Goal: Task Accomplishment & Management: Complete application form

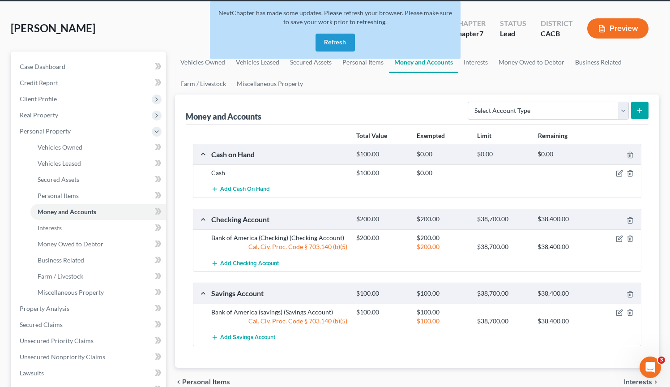
click at [330, 43] on button "Refresh" at bounding box center [335, 43] width 39 height 18
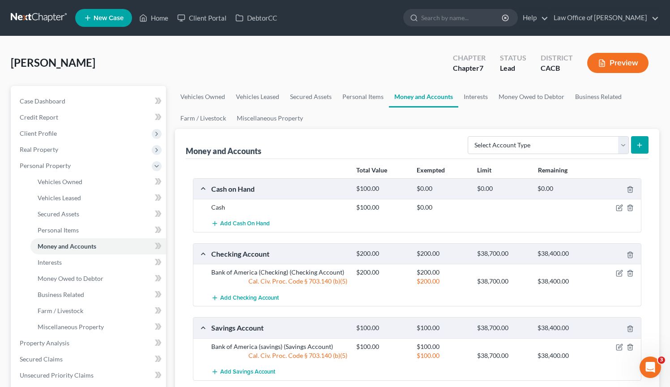
click at [52, 21] on link at bounding box center [39, 18] width 57 height 16
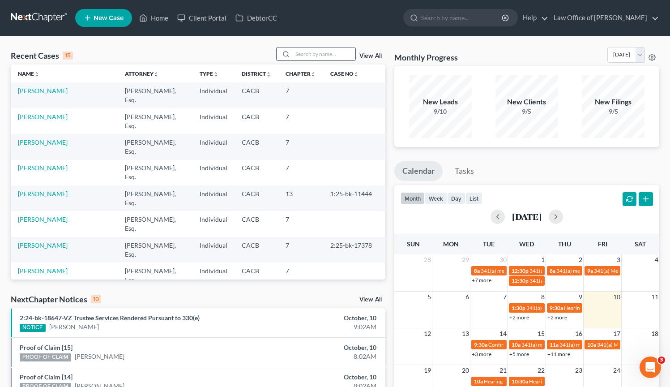
click at [293, 55] on div at bounding box center [285, 53] width 16 height 13
click at [297, 54] on input "search" at bounding box center [324, 53] width 63 height 13
type input "cardenas"
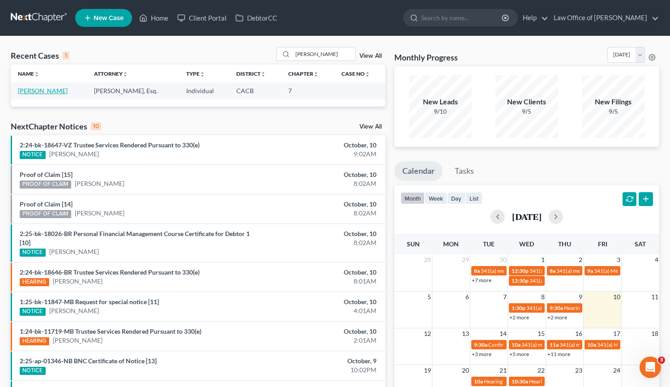
click at [62, 91] on link "[PERSON_NAME]" at bounding box center [43, 91] width 50 height 8
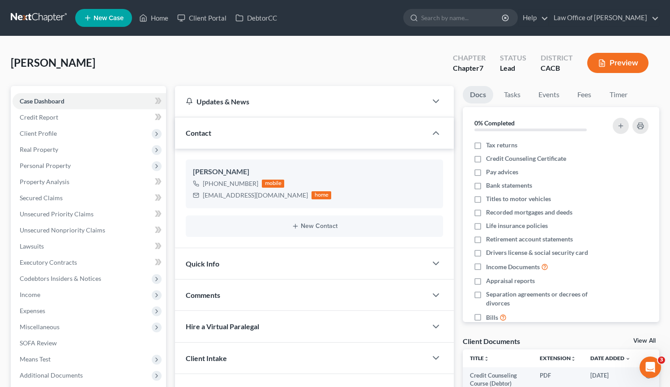
click at [38, 19] on link at bounding box center [39, 18] width 57 height 16
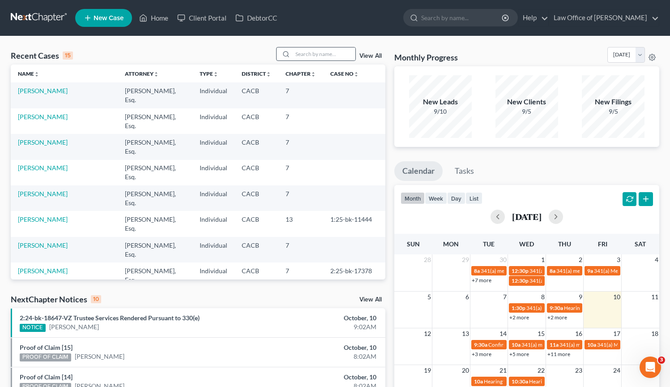
click at [293, 53] on div at bounding box center [285, 53] width 16 height 13
click at [298, 54] on input "search" at bounding box center [324, 53] width 63 height 13
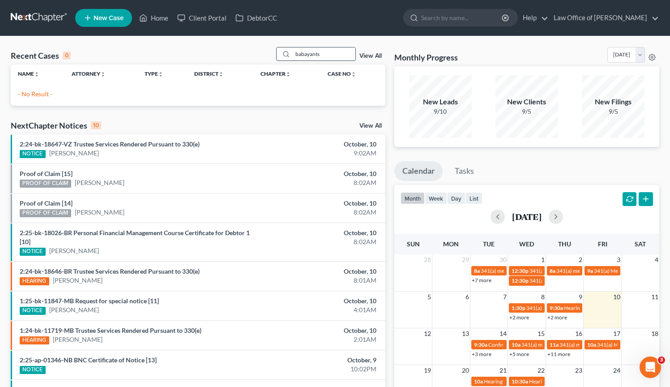
drag, startPoint x: 328, startPoint y: 56, endPoint x: 296, endPoint y: 56, distance: 31.4
click at [296, 56] on input "babayants" at bounding box center [324, 53] width 63 height 13
type input "lidiya"
click at [107, 13] on link "New Case" at bounding box center [103, 18] width 57 height 18
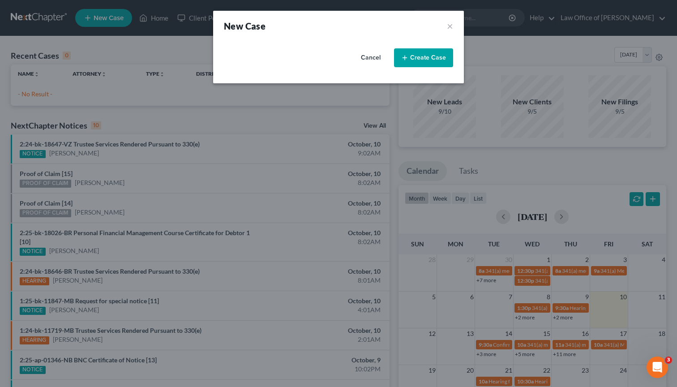
select select "7"
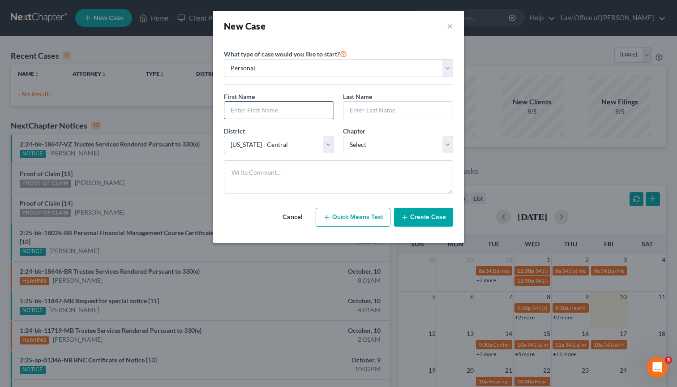
click at [286, 113] on input "text" at bounding box center [278, 110] width 109 height 17
type input "Lidiya"
click at [397, 108] on input "text" at bounding box center [398, 110] width 109 height 17
type input "Babayants"
click at [438, 223] on button "Create Case" at bounding box center [423, 217] width 59 height 19
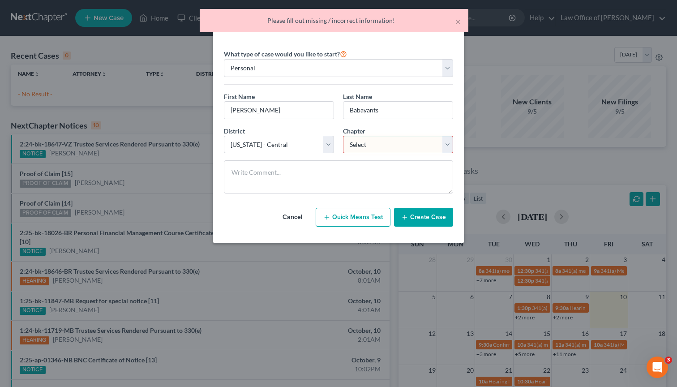
click at [451, 146] on select "Select 7 11 12 13" at bounding box center [398, 145] width 110 height 18
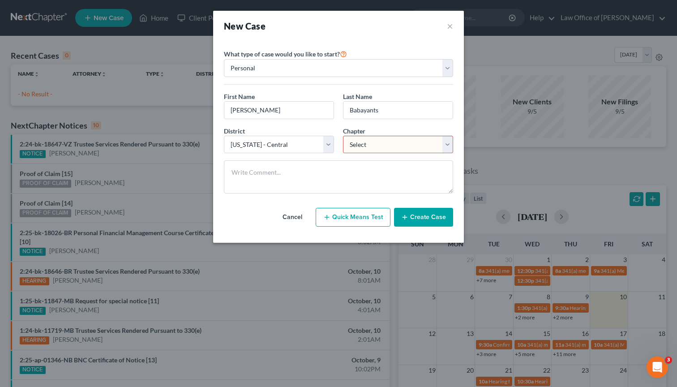
select select "0"
click at [343, 136] on select "Select 7 11 12 13" at bounding box center [398, 145] width 110 height 18
click at [435, 218] on button "Create Case" at bounding box center [423, 217] width 59 height 19
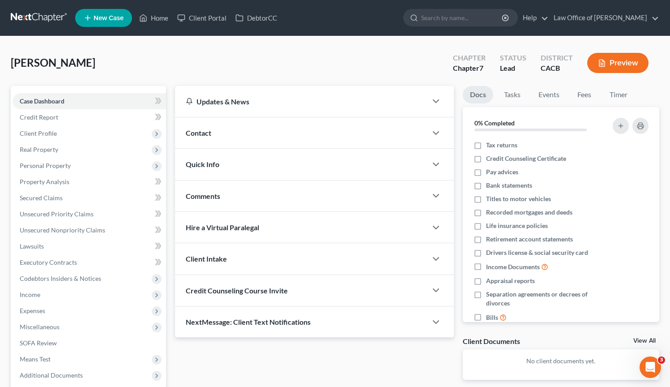
click at [220, 130] on div "Contact" at bounding box center [301, 132] width 252 height 31
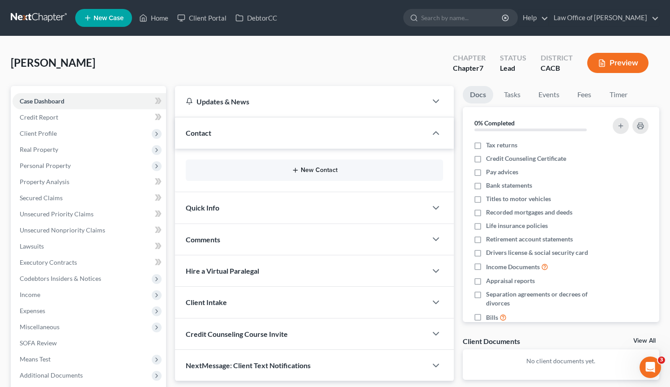
click at [280, 170] on button "New Contact" at bounding box center [314, 170] width 243 height 7
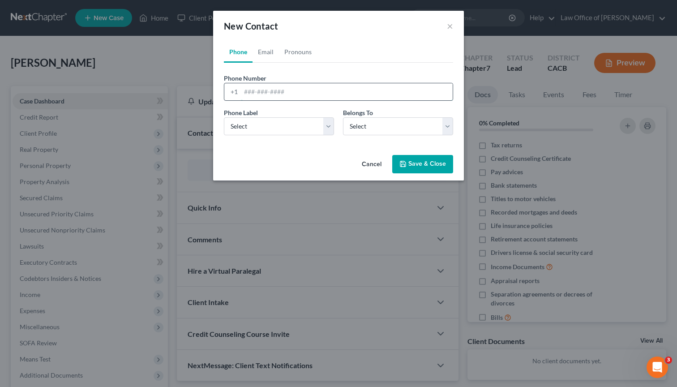
click at [265, 86] on input "tel" at bounding box center [347, 91] width 212 height 17
type input "8182126416"
click at [305, 132] on select "Select Mobile Home Work Other" at bounding box center [279, 126] width 110 height 18
select select "0"
click at [224, 117] on select "Select Mobile Home Work Other" at bounding box center [279, 126] width 110 height 18
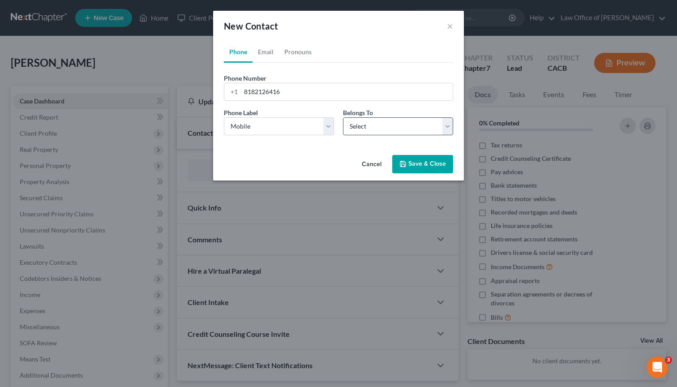
click at [460, 127] on div "Phone Email Pronouns Phone Number * +1 8182126416 Ext. Phone Label * Select Mob…" at bounding box center [338, 96] width 251 height 110
click at [445, 124] on select "Select Client Other" at bounding box center [398, 126] width 110 height 18
select select "1"
click at [343, 117] on select "Select Client Other" at bounding box center [398, 126] width 110 height 18
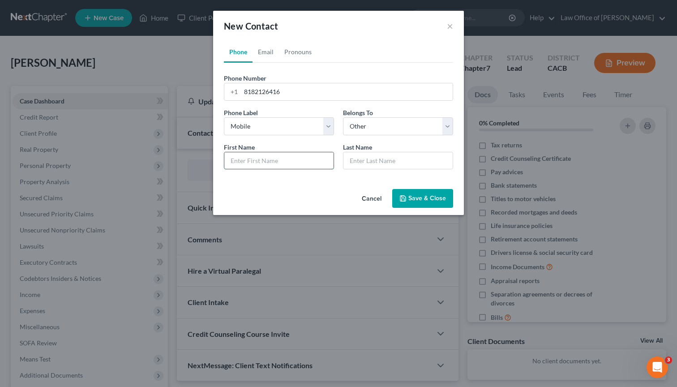
click at [288, 163] on input "text" at bounding box center [278, 160] width 109 height 17
type input "Max"
click at [367, 161] on input "text" at bounding box center [398, 160] width 109 height 17
type input "Babayants"
click at [265, 51] on link "Email" at bounding box center [266, 51] width 26 height 21
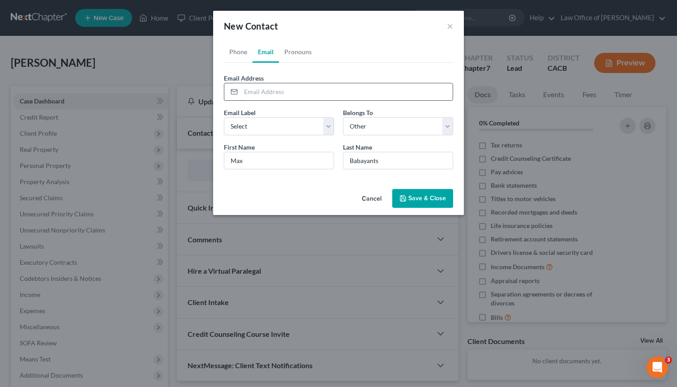
click at [279, 93] on input "email" at bounding box center [347, 91] width 212 height 17
type input "maxbabayants@hotmail.com"
click at [333, 127] on select "Select Home Work Other" at bounding box center [279, 126] width 110 height 18
select select "0"
click at [224, 117] on select "Select Home Work Other" at bounding box center [279, 126] width 110 height 18
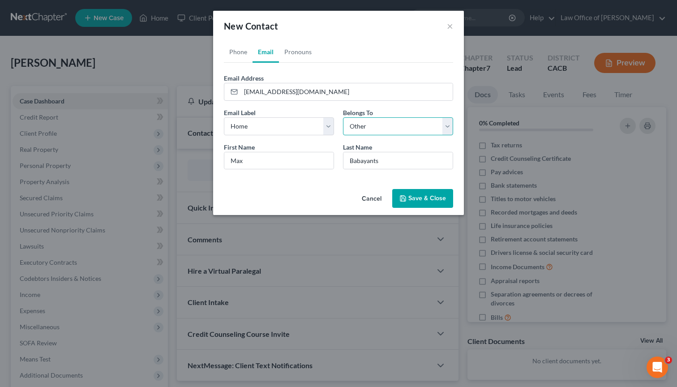
click at [444, 130] on select "Select Client Other" at bounding box center [398, 126] width 110 height 18
click at [343, 117] on select "Select Client Other" at bounding box center [398, 126] width 110 height 18
click at [434, 200] on button "Save & Close" at bounding box center [422, 198] width 61 height 19
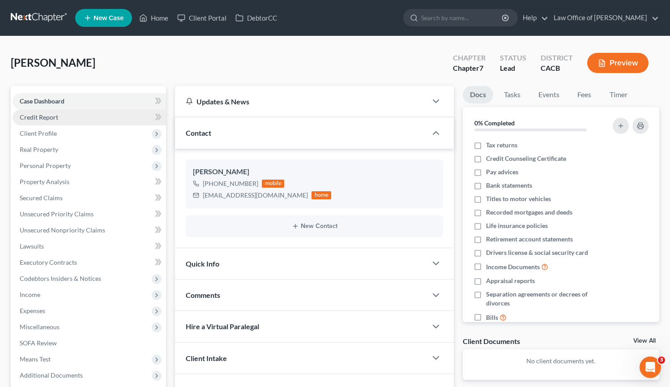
click at [56, 119] on span "Credit Report" at bounding box center [39, 117] width 39 height 8
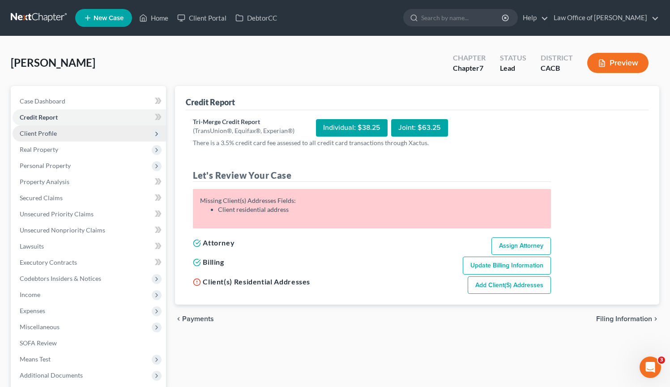
click at [55, 130] on span "Client Profile" at bounding box center [38, 133] width 37 height 8
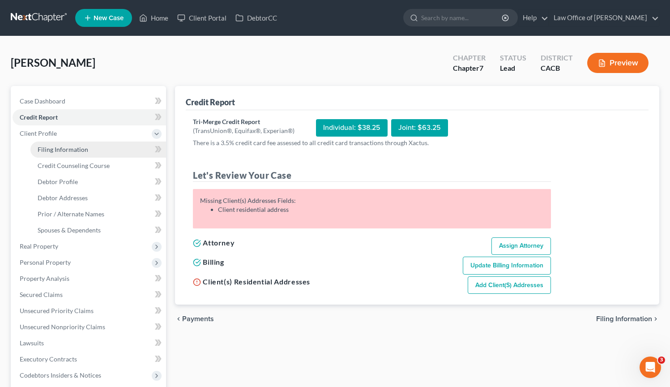
click at [63, 150] on span "Filing Information" at bounding box center [63, 150] width 51 height 8
select select "1"
select select "0"
select select "7"
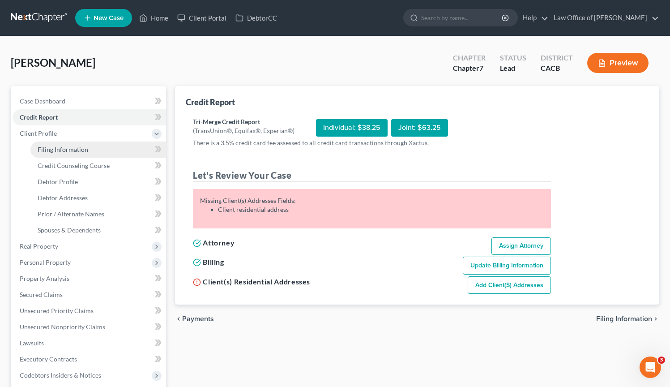
select select "4"
select select "0"
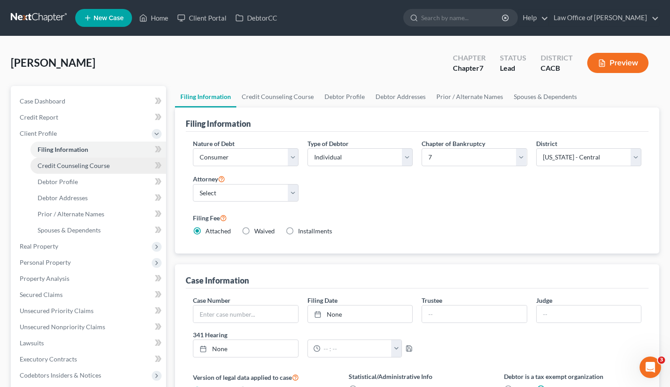
click at [71, 163] on span "Credit Counseling Course" at bounding box center [74, 166] width 72 height 8
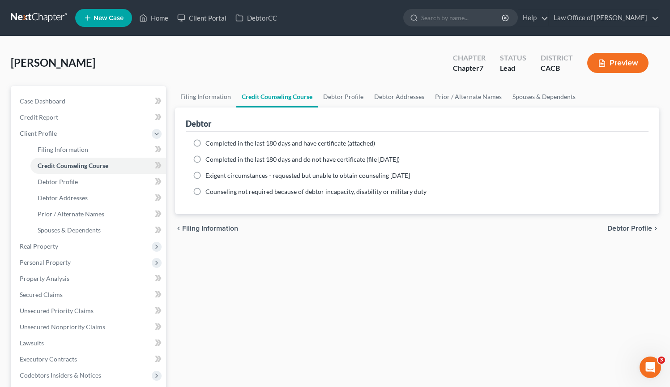
click at [206, 143] on label "Completed in the last 180 days and have certificate (attached)" at bounding box center [291, 143] width 170 height 9
click at [209, 143] on input "Completed in the last 180 days and have certificate (attached)" at bounding box center [212, 142] width 6 height 6
radio input "true"
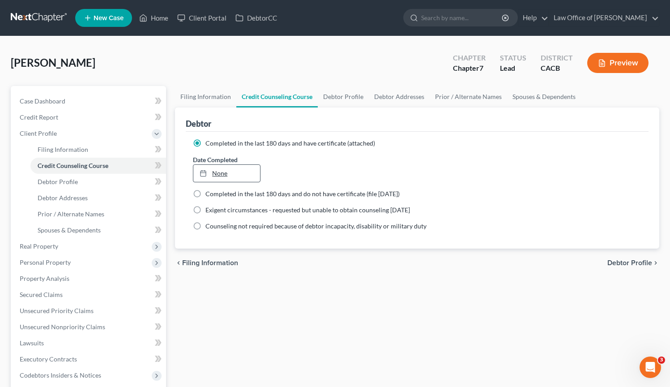
type input "[DATE]"
click at [206, 172] on rect at bounding box center [203, 173] width 5 height 5
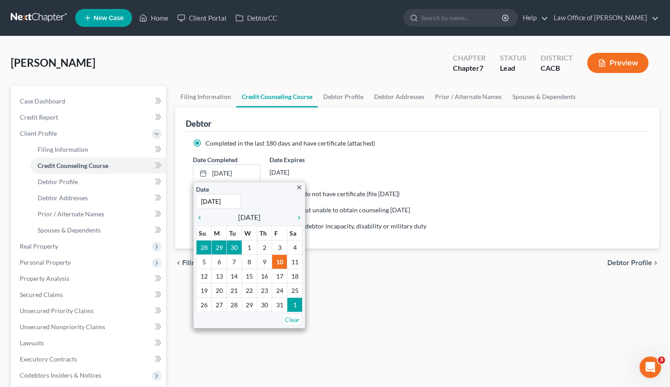
click at [369, 314] on div "Filing Information Credit Counseling Course Debtor Profile Debtor Addresses Pri…" at bounding box center [418, 312] width 494 height 453
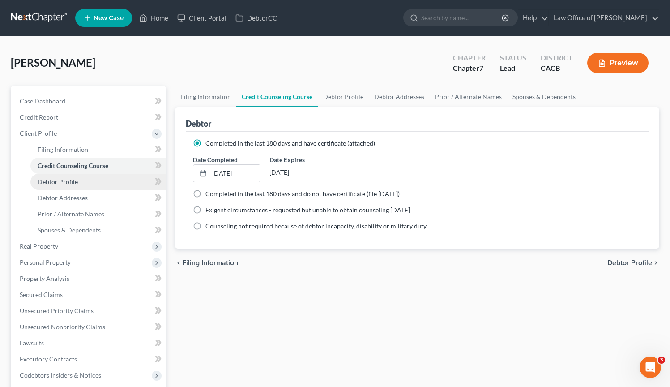
click at [40, 184] on span "Debtor Profile" at bounding box center [58, 182] width 40 height 8
select select "0"
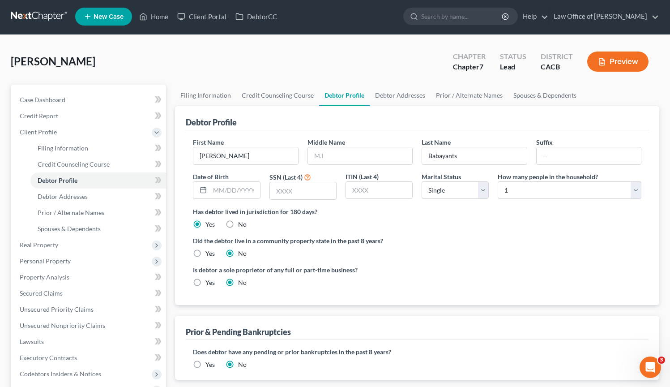
scroll to position [2, 0]
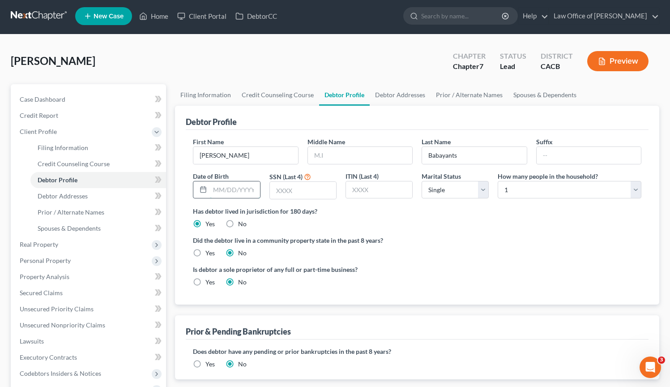
click at [237, 189] on input "text" at bounding box center [235, 189] width 50 height 17
type input "07/02/1946"
click at [291, 189] on input "text" at bounding box center [303, 190] width 66 height 17
type input "3"
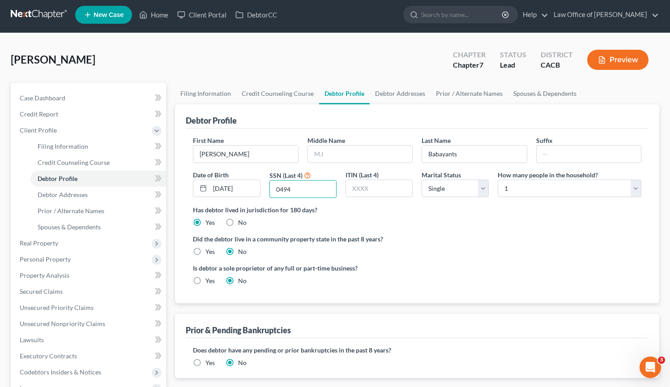
scroll to position [4, 0]
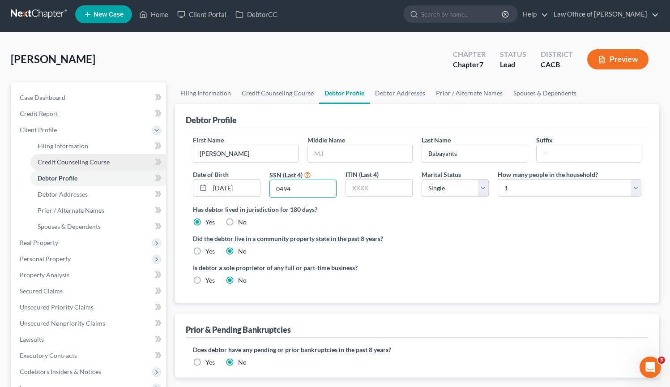
type input "0494"
click at [86, 164] on span "Credit Counseling Course" at bounding box center [74, 162] width 72 height 8
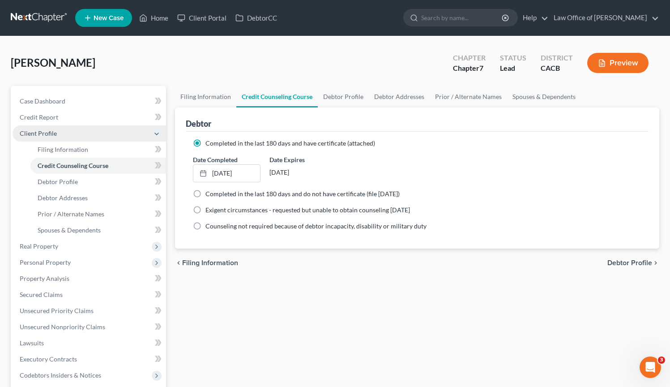
click at [85, 138] on span "Client Profile" at bounding box center [90, 133] width 154 height 16
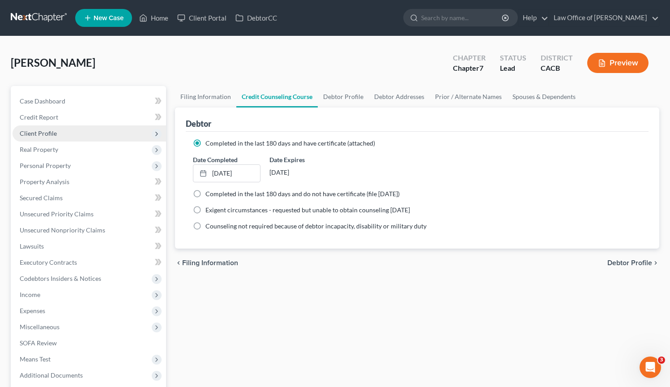
click at [85, 138] on span "Client Profile" at bounding box center [90, 133] width 154 height 16
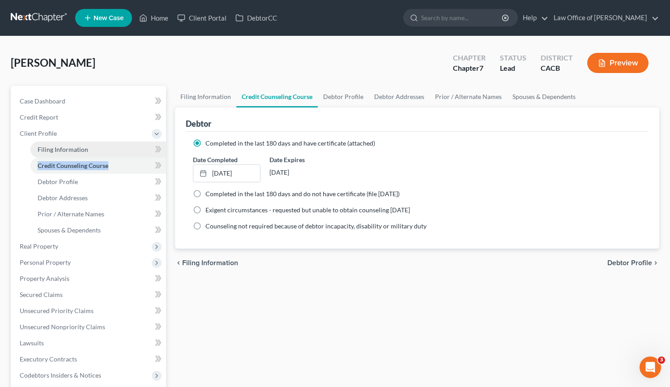
click at [75, 150] on span "Filing Information" at bounding box center [63, 150] width 51 height 8
select select "1"
select select "0"
select select "7"
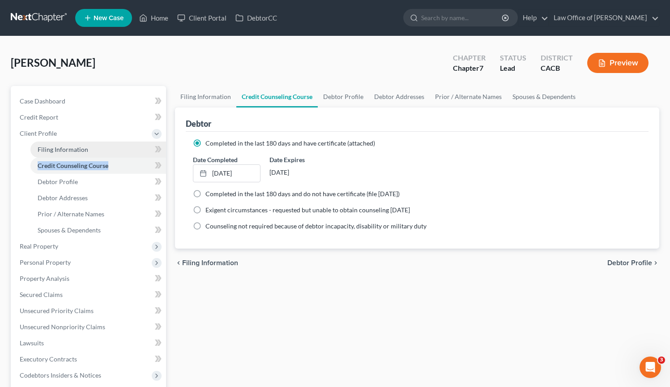
select select "0"
select select "4"
select select "0"
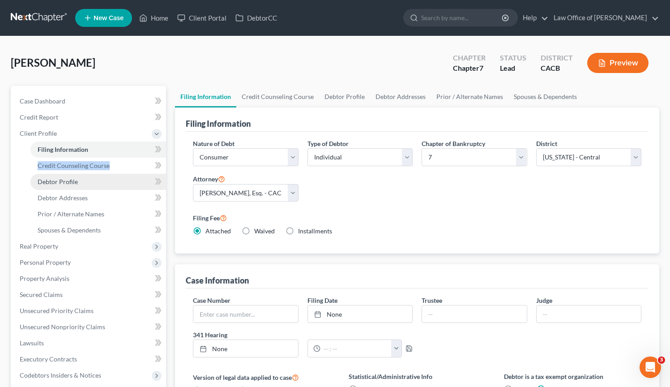
click at [74, 182] on span "Debtor Profile" at bounding box center [58, 182] width 40 height 8
select select "0"
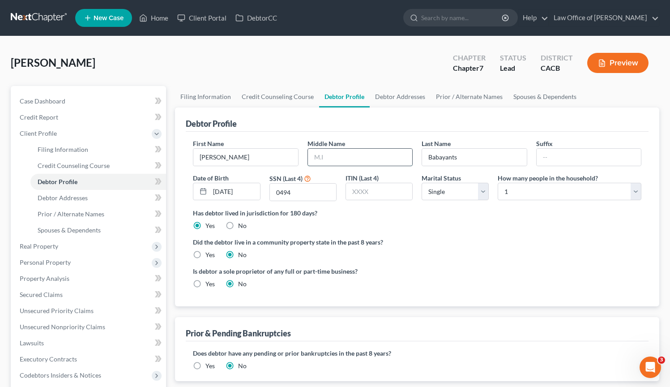
click at [344, 159] on input "text" at bounding box center [360, 157] width 104 height 17
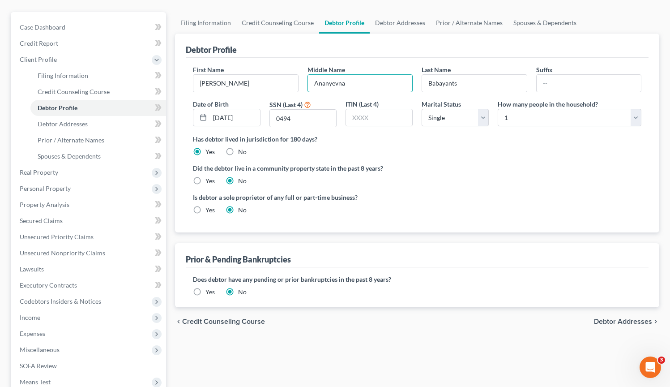
scroll to position [73, 0]
type input "Ananyevna"
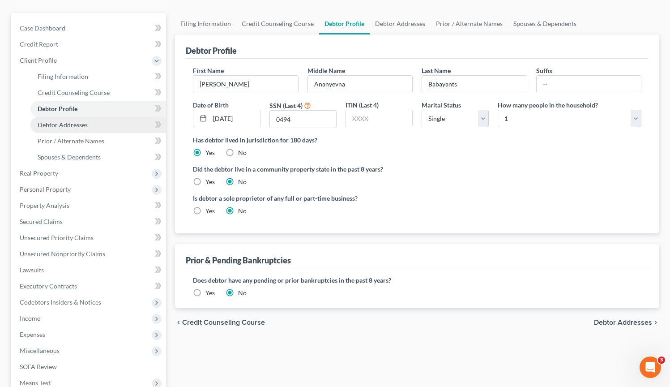
click at [99, 126] on link "Debtor Addresses" at bounding box center [98, 125] width 136 height 16
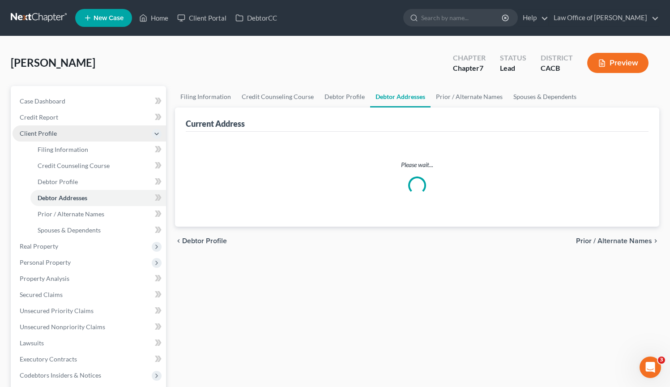
select select "0"
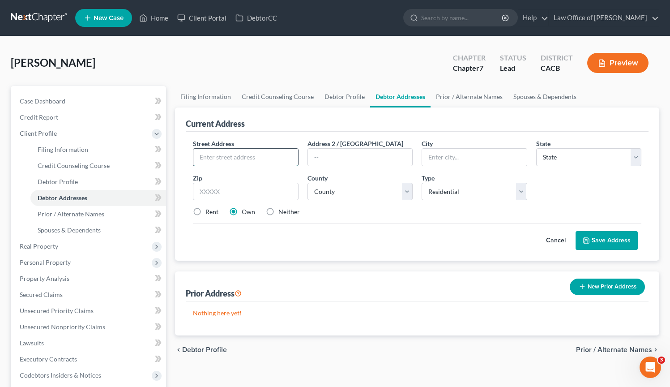
click at [259, 159] on input "text" at bounding box center [245, 157] width 104 height 17
click at [251, 161] on input "5400 Yarmouthg" at bounding box center [245, 157] width 104 height 17
type input "5400 Yarmouth Ave #327"
click at [455, 153] on input "text" at bounding box center [474, 157] width 104 height 17
type input "Encino"
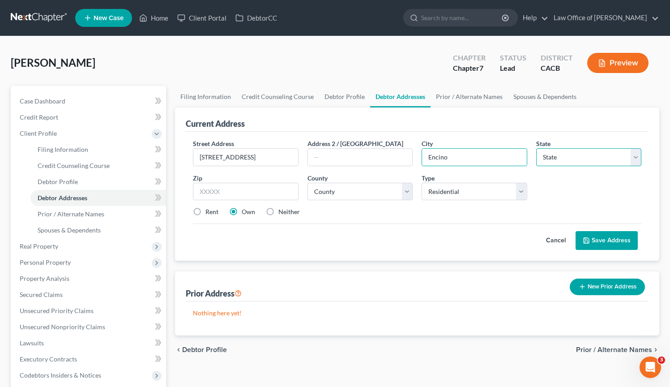
click at [565, 158] on select "State AL AK AR AZ CA CO CT DE DC FL GA GU HI ID IL IN IA KS KY LA ME MD MA MI M…" at bounding box center [589, 157] width 105 height 18
select select "4"
click at [537, 148] on select "State AL AK AR AZ CA CO CT DE DC FL GA GU HI ID IL IN IA KS KY LA ME MD MA MI M…" at bounding box center [589, 157] width 105 height 18
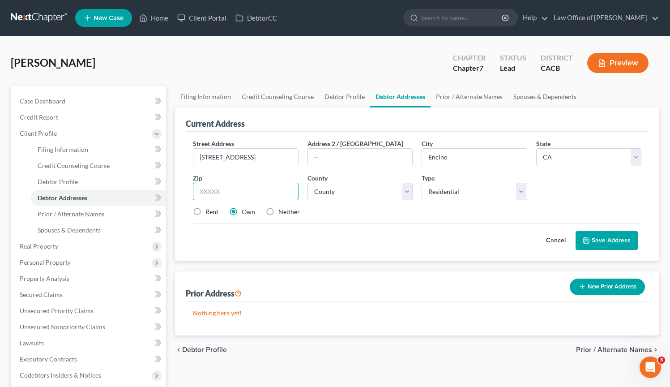
click at [205, 187] on input "text" at bounding box center [245, 192] width 105 height 18
type input "3"
type input "91316"
click at [398, 194] on select "County Alameda County Alpine County Amador County Butte County Calaveras County…" at bounding box center [360, 192] width 105 height 18
select select "18"
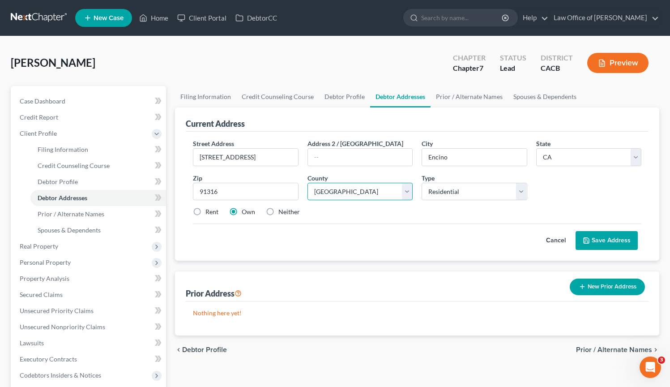
click at [308, 183] on select "County Alameda County Alpine County Amador County Butte County Calaveras County…" at bounding box center [360, 192] width 105 height 18
click at [206, 211] on label "Rent" at bounding box center [212, 211] width 13 height 9
click at [209, 211] on input "Rent" at bounding box center [212, 210] width 6 height 6
radio input "true"
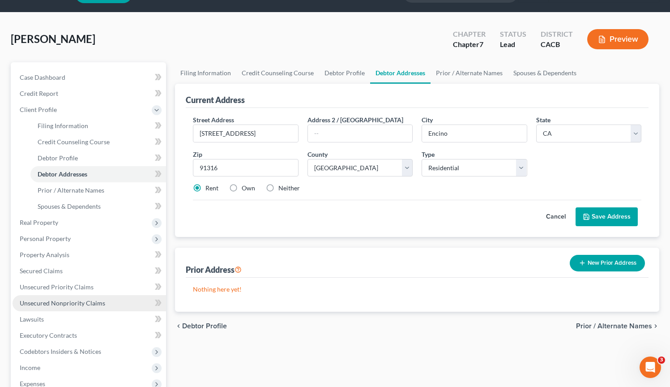
scroll to position [38, 0]
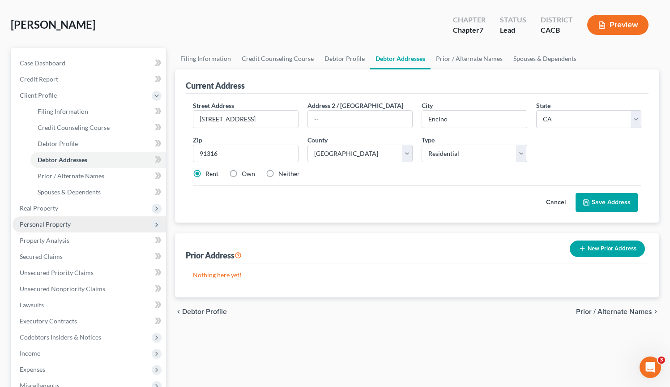
click at [74, 226] on span "Personal Property" at bounding box center [90, 224] width 154 height 16
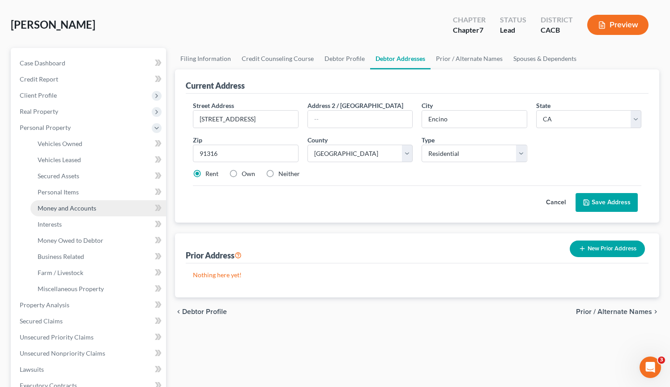
click at [80, 210] on span "Money and Accounts" at bounding box center [67, 208] width 59 height 8
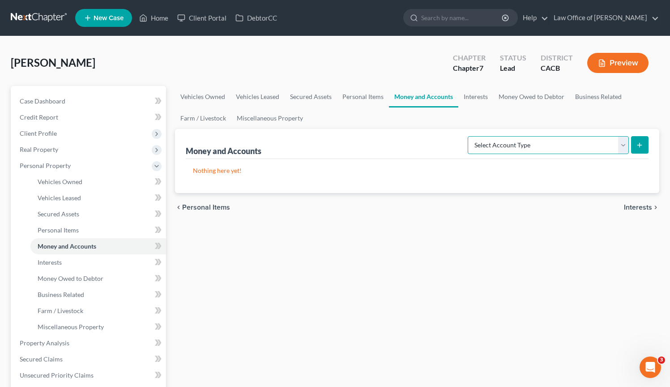
click at [623, 142] on select "Select Account Type Brokerage Cash on Hand Certificates of Deposit Checking Acc…" at bounding box center [548, 145] width 161 height 18
select select "cash_on_hand"
click at [470, 136] on select "Select Account Type Brokerage Cash on Hand Certificates of Deposit Checking Acc…" at bounding box center [548, 145] width 161 height 18
click at [648, 146] on button "submit" at bounding box center [640, 144] width 17 height 17
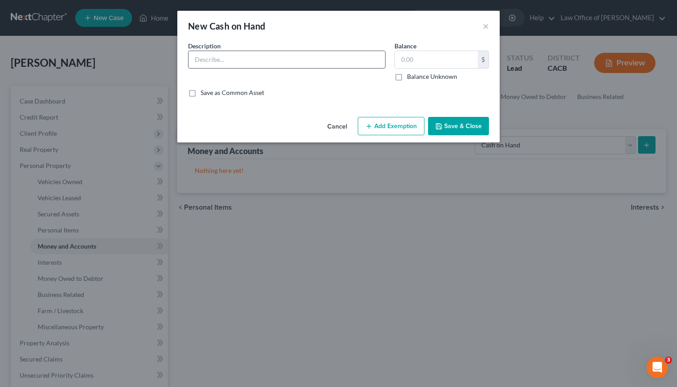
click at [283, 57] on input "text" at bounding box center [287, 59] width 197 height 17
type input "Cash"
click at [452, 55] on input "text" at bounding box center [436, 59] width 83 height 17
drag, startPoint x: 425, startPoint y: 63, endPoint x: 378, endPoint y: 57, distance: 47.4
click at [378, 56] on div "Description * Cash Balance 500.00 $ Balance Unknown Balance Undetermined 500.00…" at bounding box center [339, 64] width 310 height 47
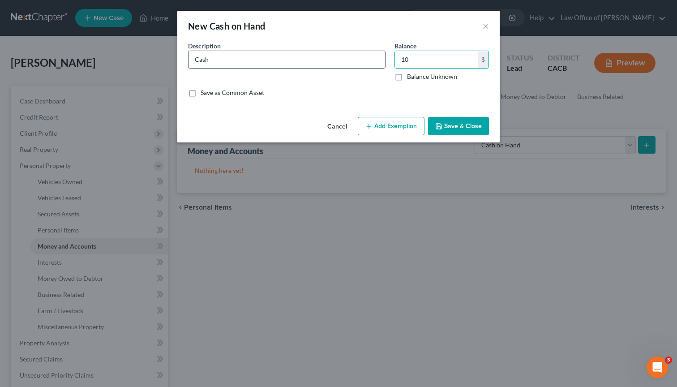
type input "1"
type input "500.00"
click at [442, 125] on icon "button" at bounding box center [438, 126] width 7 height 7
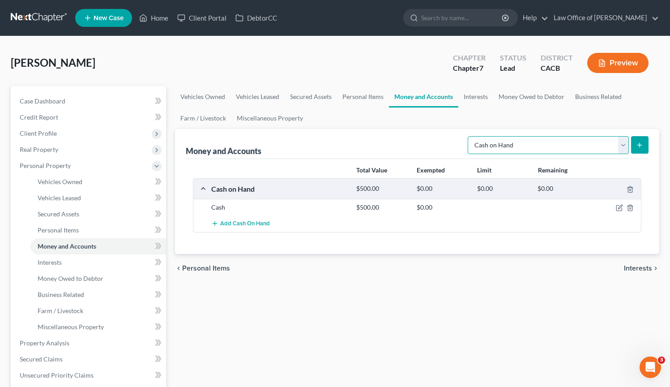
click at [624, 149] on select "Select Account Type Brokerage Cash on Hand Certificates of Deposit Checking Acc…" at bounding box center [548, 145] width 161 height 18
select select "checking"
click at [470, 136] on select "Select Account Type Brokerage Cash on Hand Certificates of Deposit Checking Acc…" at bounding box center [548, 145] width 161 height 18
click at [636, 142] on button "submit" at bounding box center [640, 144] width 17 height 17
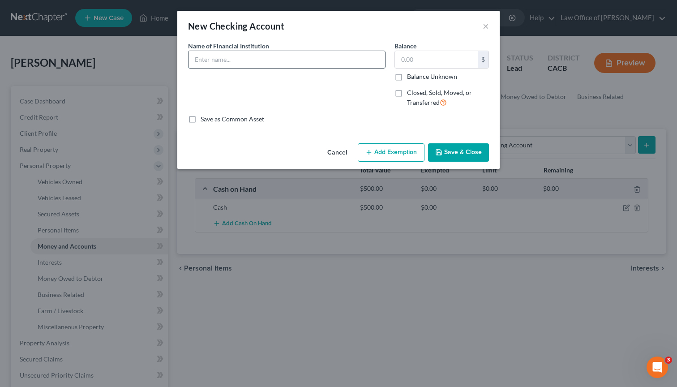
click at [232, 60] on input "text" at bounding box center [287, 59] width 197 height 17
type input "Chase (checking)"
click at [407, 77] on label "Balance Unknown" at bounding box center [432, 76] width 50 height 9
click at [411, 77] on input "Balance Unknown" at bounding box center [414, 75] width 6 height 6
checkbox input "true"
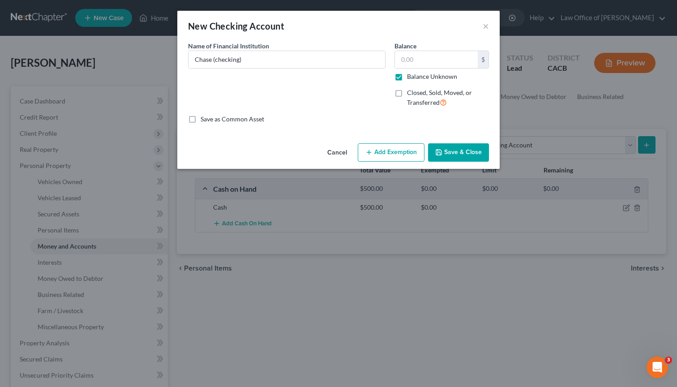
type input "0.00"
click at [397, 150] on button "Add Exemption" at bounding box center [391, 152] width 67 height 19
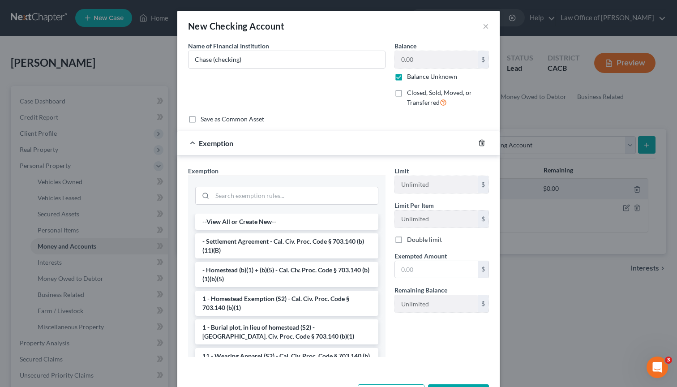
click at [480, 142] on icon "button" at bounding box center [482, 143] width 4 height 6
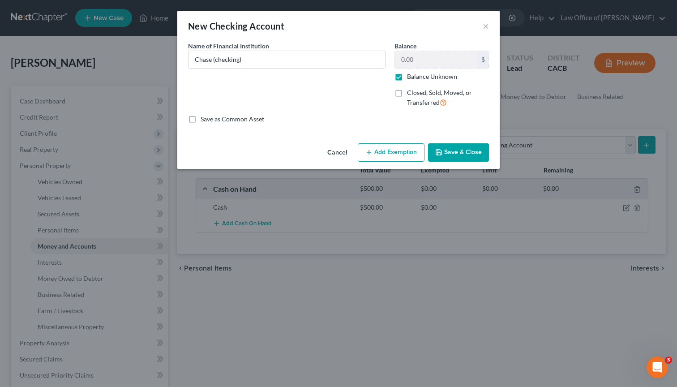
click at [479, 152] on button "Save & Close" at bounding box center [458, 152] width 61 height 19
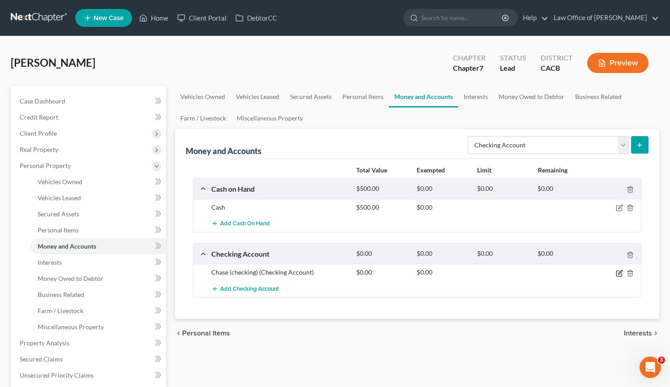
click at [618, 273] on icon "button" at bounding box center [619, 273] width 7 height 7
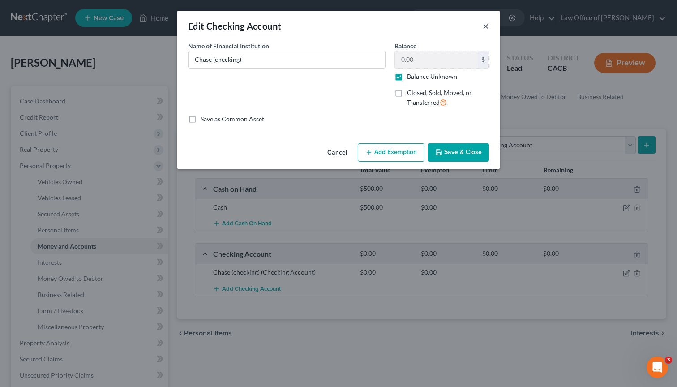
click at [484, 27] on button "×" at bounding box center [486, 26] width 6 height 11
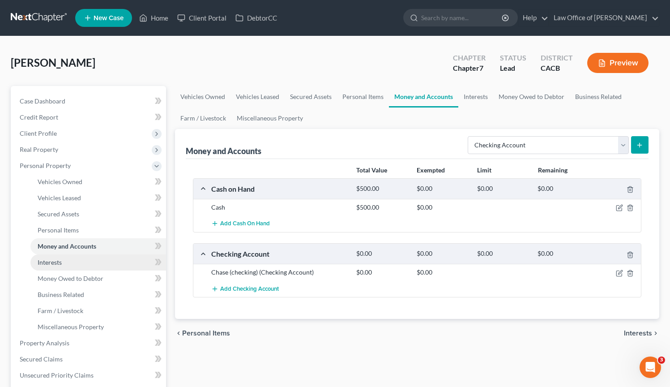
click at [60, 263] on span "Interests" at bounding box center [50, 262] width 24 height 8
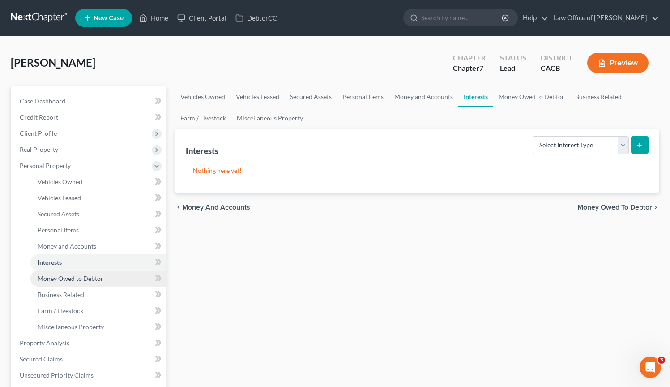
click at [64, 277] on span "Money Owed to Debtor" at bounding box center [71, 279] width 66 height 8
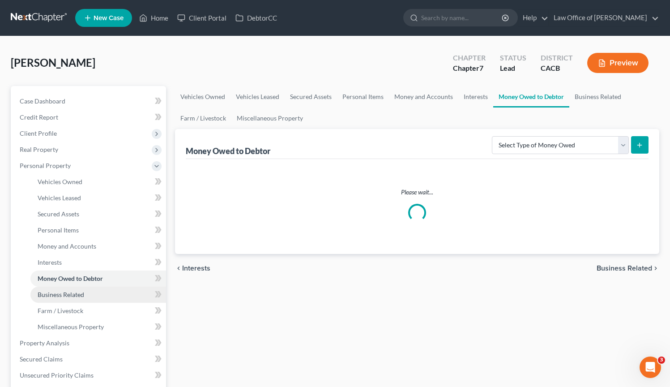
click at [66, 293] on span "Business Related" at bounding box center [61, 295] width 47 height 8
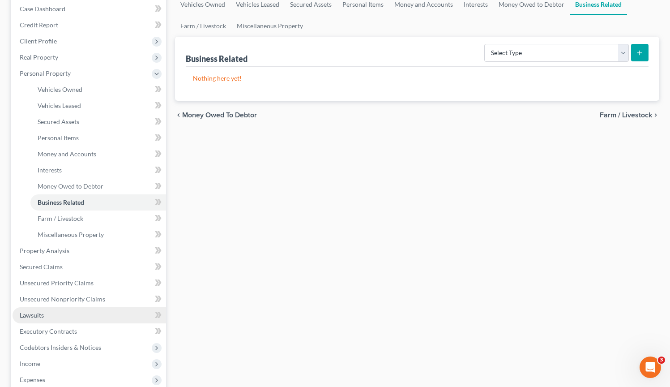
scroll to position [93, 0]
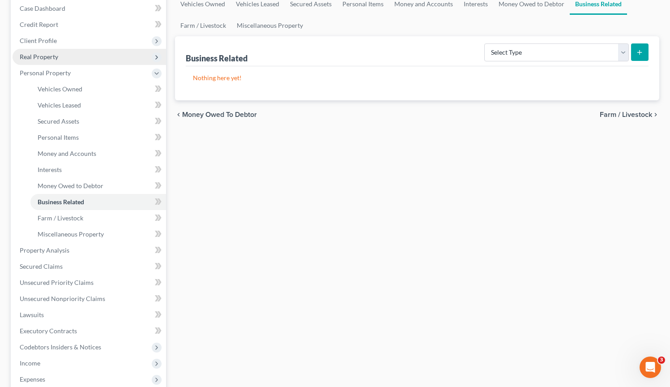
click at [62, 55] on span "Real Property" at bounding box center [90, 57] width 154 height 16
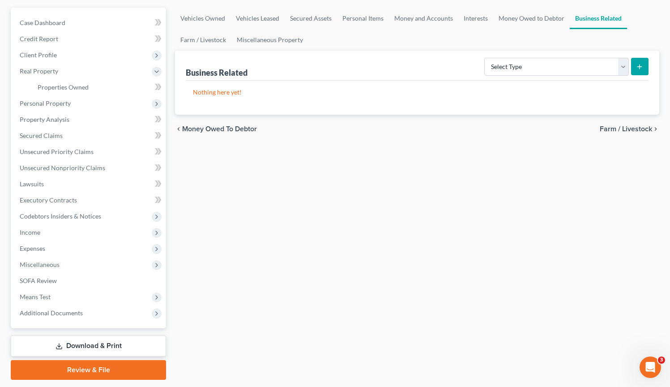
scroll to position [75, 0]
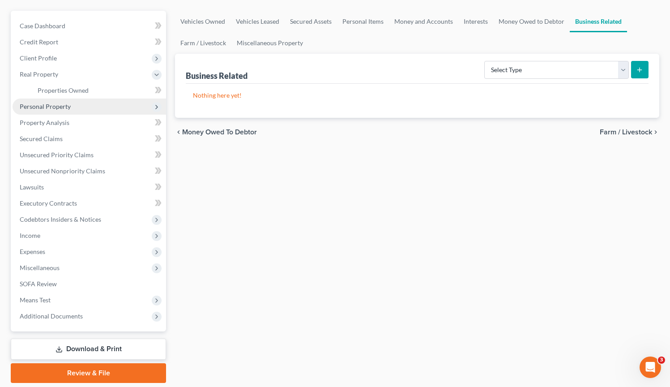
click at [82, 104] on span "Personal Property" at bounding box center [90, 107] width 154 height 16
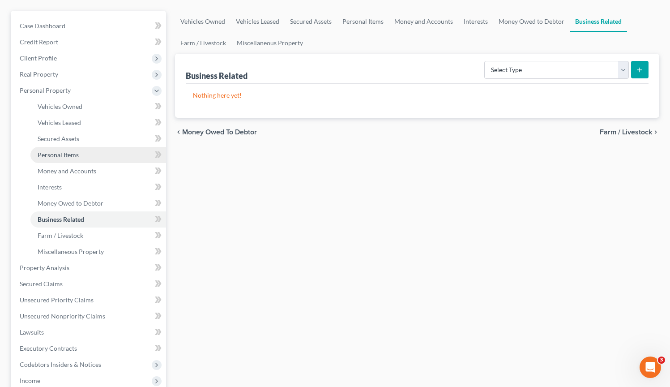
click at [86, 156] on link "Personal Items" at bounding box center [98, 155] width 136 height 16
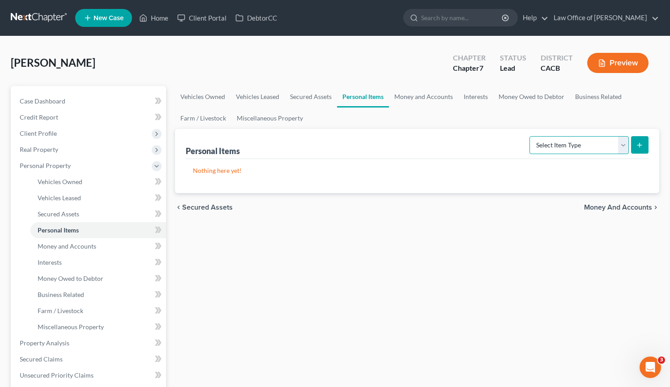
click at [627, 144] on select "Select Item Type Clothing Collectibles Of Value Electronics Firearms Household …" at bounding box center [579, 145] width 99 height 18
select select "clothing"
click at [531, 136] on select "Select Item Type Clothing Collectibles Of Value Electronics Firearms Household …" at bounding box center [579, 145] width 99 height 18
click at [641, 143] on icon "submit" at bounding box center [639, 145] width 7 height 7
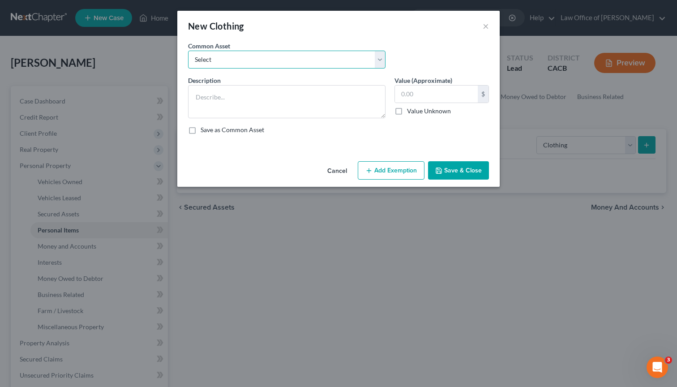
click at [262, 63] on select "Select Wardrobe and clothing" at bounding box center [287, 60] width 198 height 18
select select "0"
click at [188, 51] on select "Select Wardrobe and clothing" at bounding box center [287, 60] width 198 height 18
type textarea "Wardrobe and clothing"
type input "2,000.00"
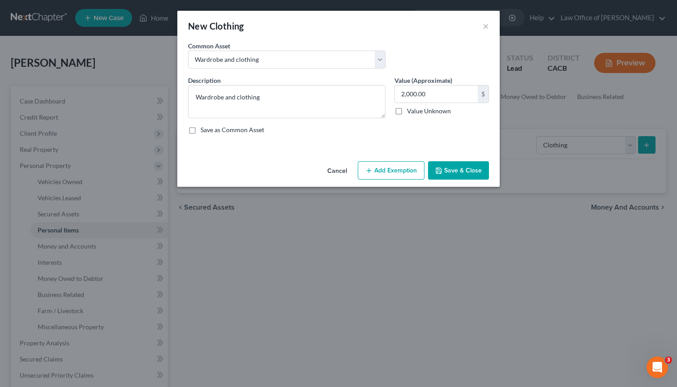
click at [400, 171] on button "Add Exemption" at bounding box center [391, 170] width 67 height 19
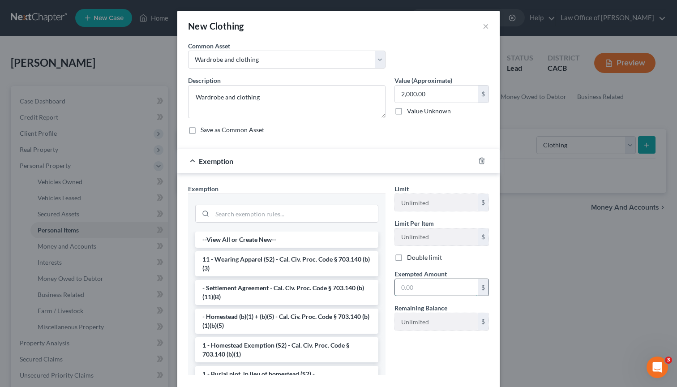
click at [408, 287] on input "text" at bounding box center [436, 287] width 83 height 17
type input "2,000.00"
click at [258, 213] on input "search" at bounding box center [295, 213] width 166 height 17
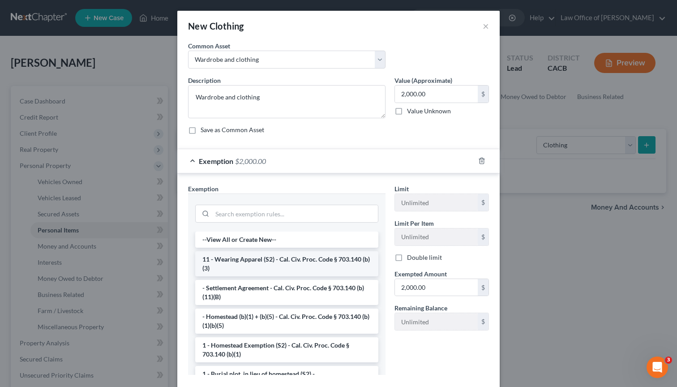
click at [254, 260] on li "11 - Wearing Apparel (S2) - Cal. Civ. Proc. Code § 703.140 (b)(3)" at bounding box center [286, 263] width 183 height 25
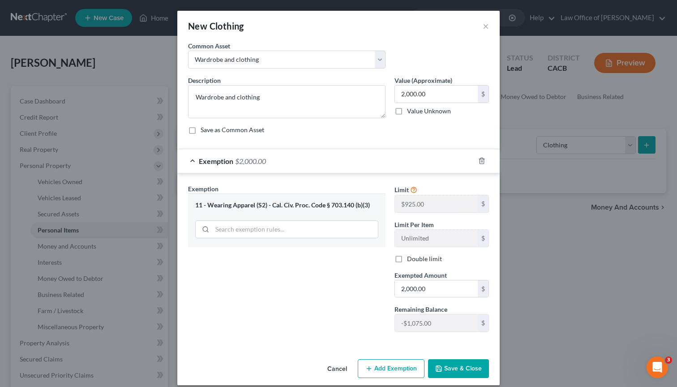
click at [453, 368] on button "Save & Close" at bounding box center [458, 368] width 61 height 19
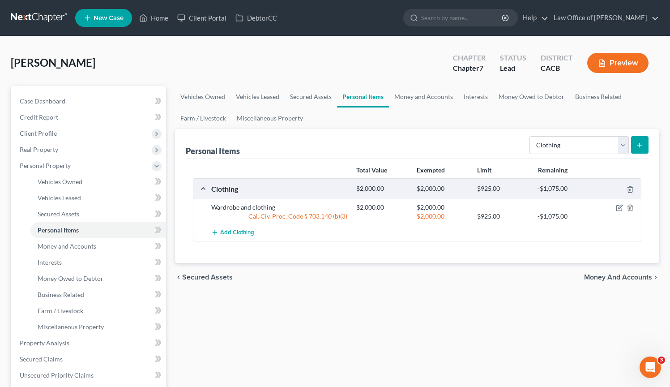
click at [622, 203] on div at bounding box center [618, 207] width 48 height 9
click at [620, 209] on icon "button" at bounding box center [619, 207] width 7 height 7
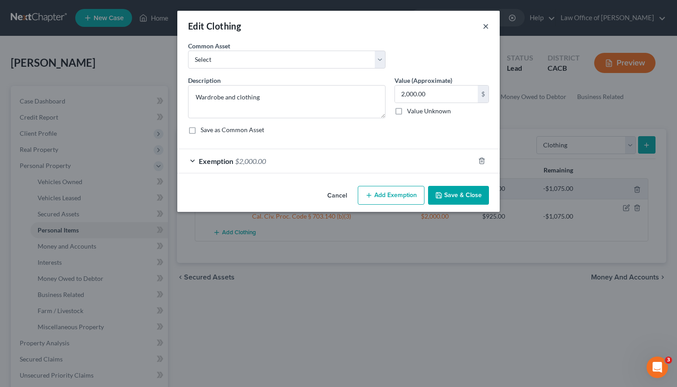
click at [485, 30] on button "×" at bounding box center [486, 26] width 6 height 11
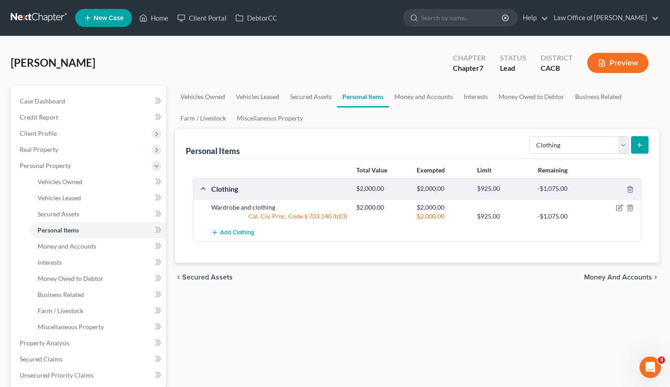
click at [643, 142] on icon "submit" at bounding box center [639, 145] width 7 height 7
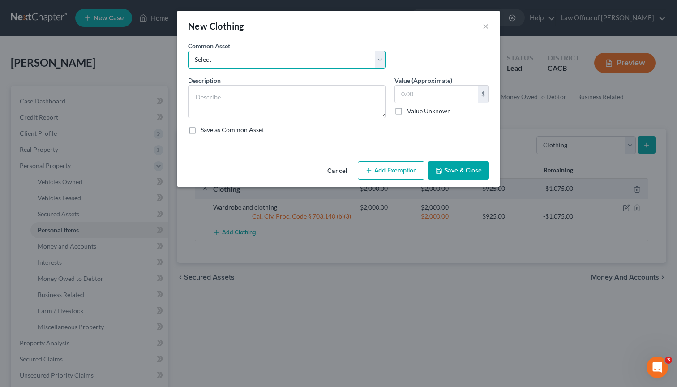
click at [379, 61] on select "Select Wardrobe and clothing" at bounding box center [287, 60] width 198 height 18
select select "0"
click at [188, 51] on select "Select Wardrobe and clothing" at bounding box center [287, 60] width 198 height 18
type textarea "Wardrobe and clothing"
type input "2,000.00"
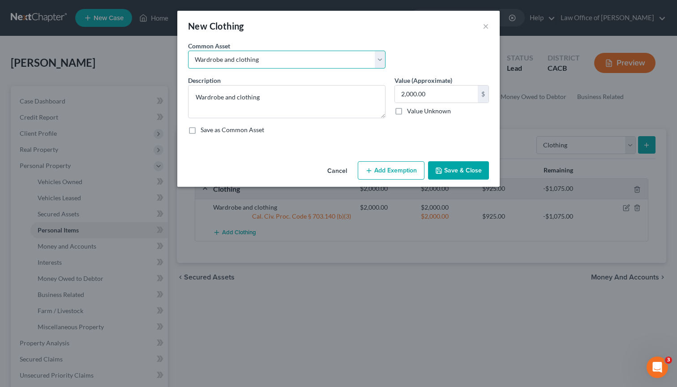
click at [376, 61] on select "Select Wardrobe and clothing" at bounding box center [287, 60] width 198 height 18
click at [188, 51] on select "Select Wardrobe and clothing" at bounding box center [287, 60] width 198 height 18
click at [488, 30] on button "×" at bounding box center [486, 26] width 6 height 11
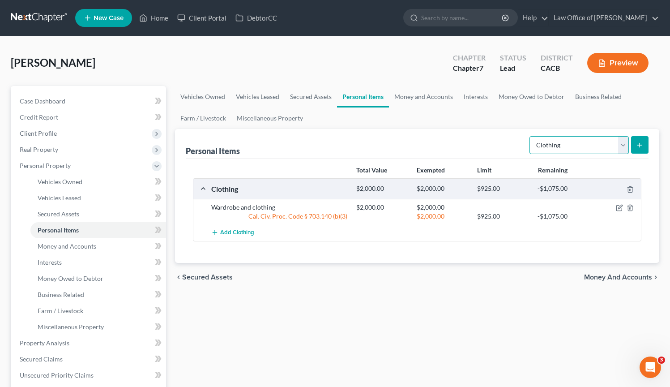
click at [622, 145] on select "Select Item Type Clothing Collectibles Of Value Electronics Firearms Household …" at bounding box center [579, 145] width 99 height 18
select select "electronics"
click at [531, 136] on select "Select Item Type Clothing Collectibles Of Value Electronics Firearms Household …" at bounding box center [579, 145] width 99 height 18
click at [641, 143] on icon "submit" at bounding box center [639, 145] width 7 height 7
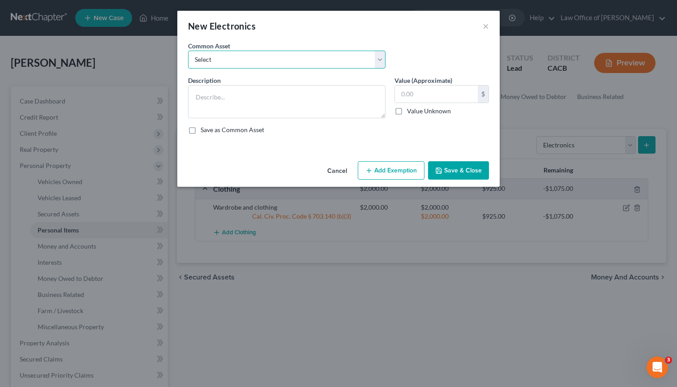
click at [375, 60] on select "Select General electronics, equipment and recreational personal property." at bounding box center [287, 60] width 198 height 18
select select "0"
click at [188, 51] on select "Select General electronics, equipment and recreational personal property." at bounding box center [287, 60] width 198 height 18
type textarea "General electronics, equipment and recreational personal property."
type input "2,000.00"
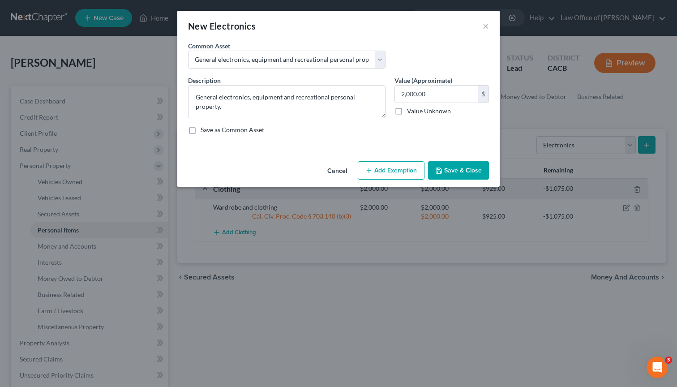
click at [410, 171] on button "Add Exemption" at bounding box center [391, 170] width 67 height 19
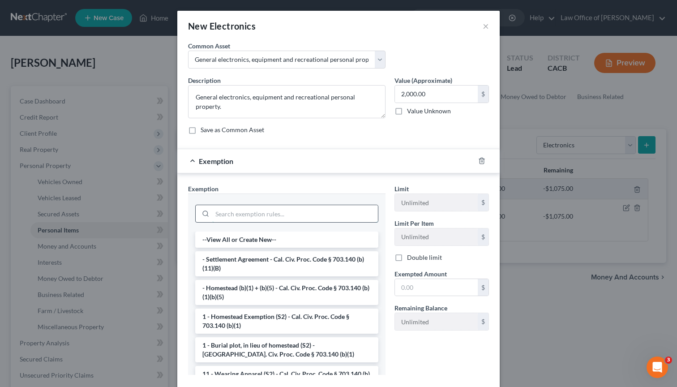
click at [330, 214] on input "search" at bounding box center [295, 213] width 166 height 17
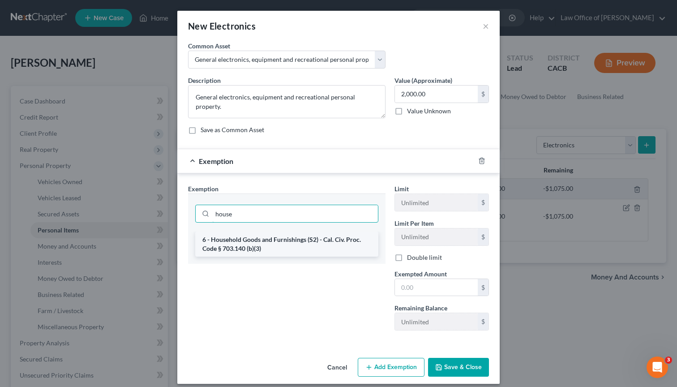
type input "house"
click at [262, 235] on li "6 - Household Goods and Furnishings (S2) - Cal. Civ. Proc. Code § 703.140 (b)(3)" at bounding box center [286, 244] width 183 height 25
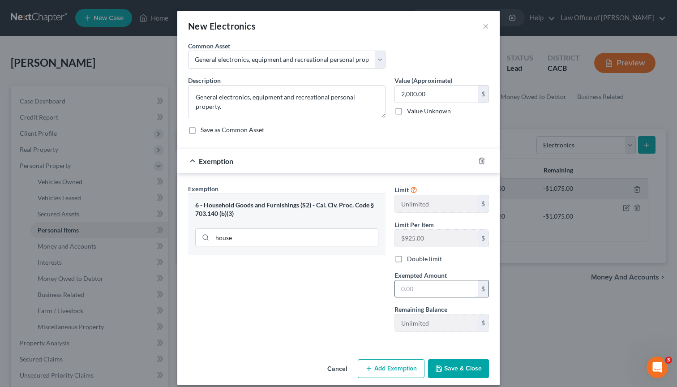
click at [412, 294] on input "text" at bounding box center [436, 288] width 83 height 17
click at [411, 293] on input "text" at bounding box center [436, 288] width 83 height 17
type input "2,000.00"
click at [469, 370] on button "Save & Close" at bounding box center [458, 368] width 61 height 19
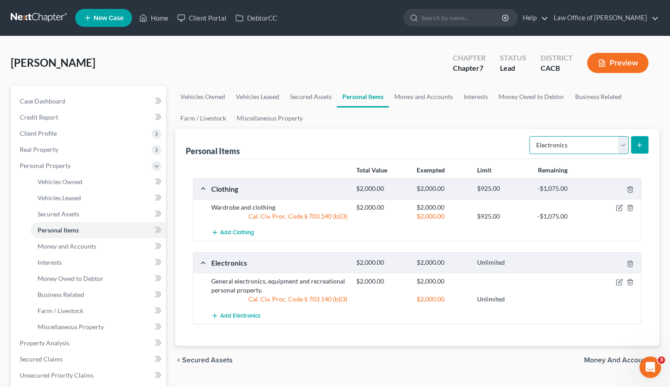
click at [622, 146] on select "Select Item Type Clothing Collectibles Of Value Electronics Firearms Household …" at bounding box center [579, 145] width 99 height 18
select select "household_goods"
click at [531, 136] on select "Select Item Type Clothing Collectibles Of Value Electronics Firearms Household …" at bounding box center [579, 145] width 99 height 18
click at [640, 142] on icon "submit" at bounding box center [639, 145] width 7 height 7
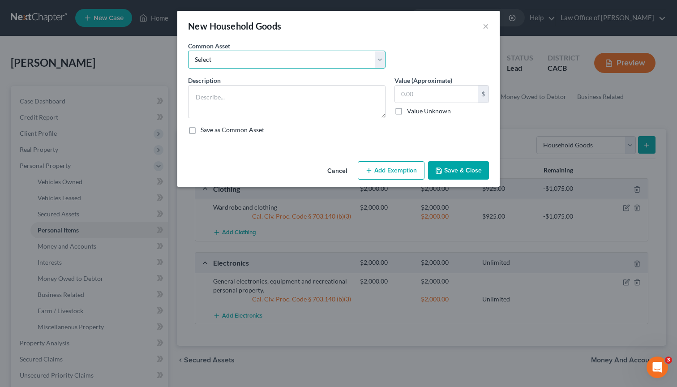
click at [268, 52] on select "Select Household Goods, Furnishings and Appliances." at bounding box center [287, 60] width 198 height 18
select select "0"
click at [188, 51] on select "Select Household Goods, Furnishings and Appliances." at bounding box center [287, 60] width 198 height 18
type textarea "Household Goods, Furnishings and Appliances."
type input "3,000.00"
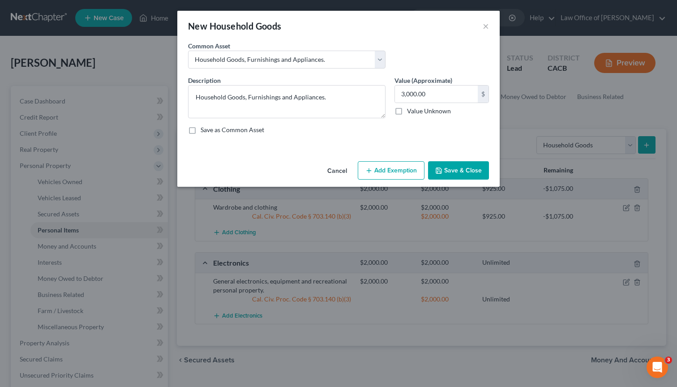
click at [412, 167] on button "Add Exemption" at bounding box center [391, 170] width 67 height 19
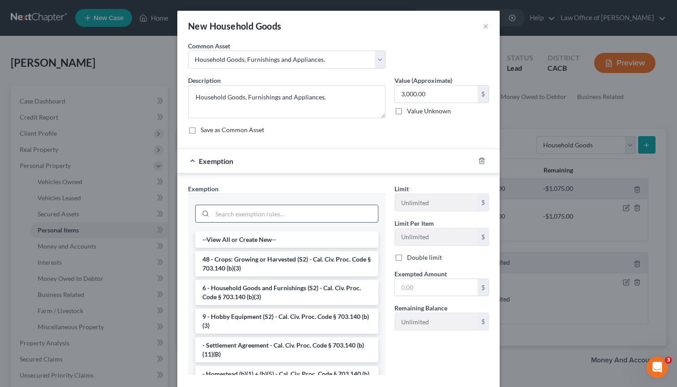
click at [314, 214] on input "search" at bounding box center [295, 213] width 166 height 17
click at [301, 288] on li "6 - Household Goods and Furnishings (S2) - Cal. Civ. Proc. Code § 703.140 (b)(3)" at bounding box center [286, 292] width 183 height 25
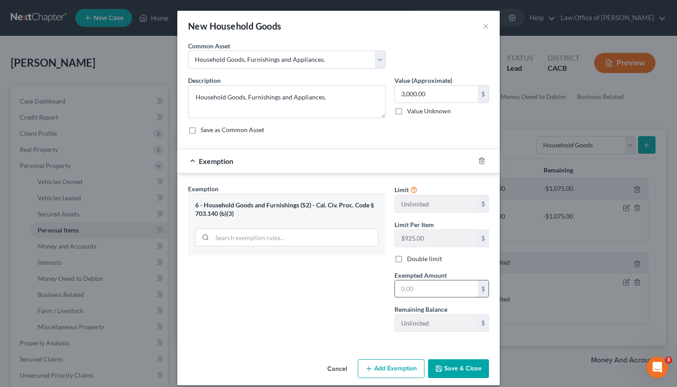
click at [432, 283] on input "text" at bounding box center [436, 288] width 83 height 17
type input "3,000.00"
click at [468, 375] on button "Save & Close" at bounding box center [458, 368] width 61 height 19
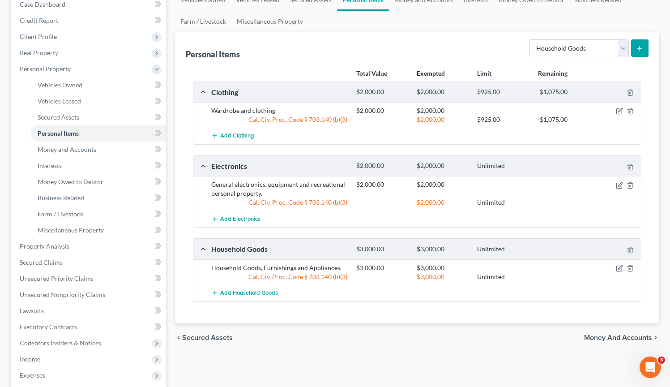
scroll to position [99, 0]
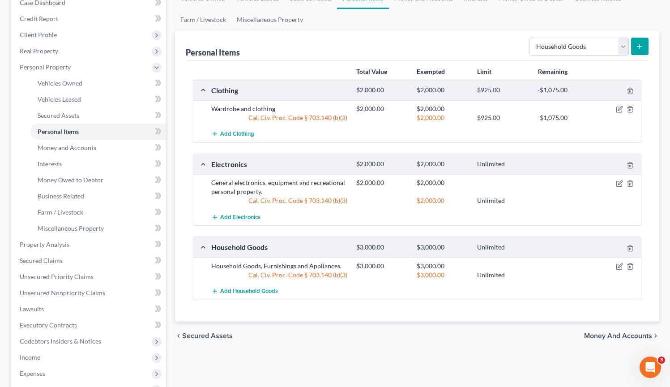
click at [639, 44] on icon "submit" at bounding box center [639, 46] width 7 height 7
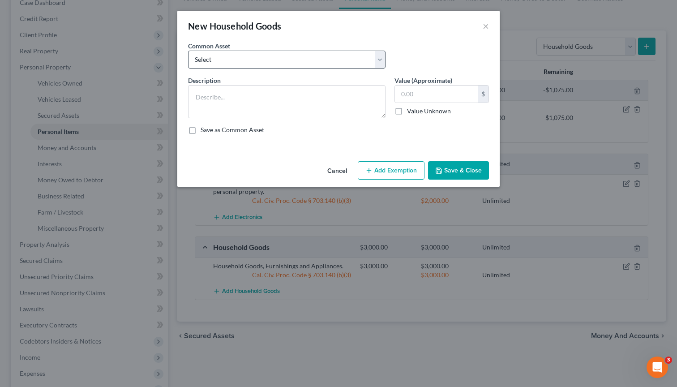
click at [386, 60] on div "Common Asset Select Household Goods, Furnishings and Appliances." at bounding box center [287, 54] width 206 height 27
click at [382, 60] on select "Select Household Goods, Furnishings and Appliances." at bounding box center [287, 60] width 198 height 18
click at [378, 60] on select "Select Household Goods, Furnishings and Appliances." at bounding box center [287, 60] width 198 height 18
click at [487, 29] on button "×" at bounding box center [486, 26] width 6 height 11
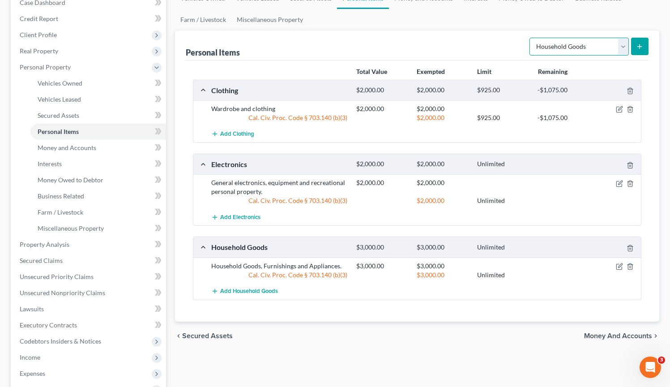
click at [621, 48] on select "Select Item Type Clothing Collectibles Of Value Electronics Firearms Household …" at bounding box center [579, 47] width 99 height 18
select select "jewelry"
click at [531, 38] on select "Select Item Type Clothing Collectibles Of Value Electronics Firearms Household …" at bounding box center [579, 47] width 99 height 18
click at [639, 47] on icon "submit" at bounding box center [639, 46] width 7 height 7
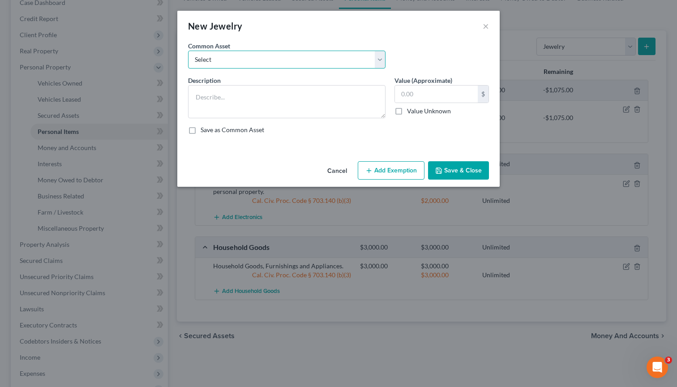
click at [382, 64] on select "Select Jewelry and personal valuable items (i.e. costume jewelry), includes non…" at bounding box center [287, 60] width 198 height 18
select select "0"
click at [188, 51] on select "Select Jewelry and personal valuable items (i.e. costume jewelry), includes non…" at bounding box center [287, 60] width 198 height 18
type textarea "Jewelry and personal valuable items (i.e. costume jewelry), includes non-debtor…"
type input "1,500.00"
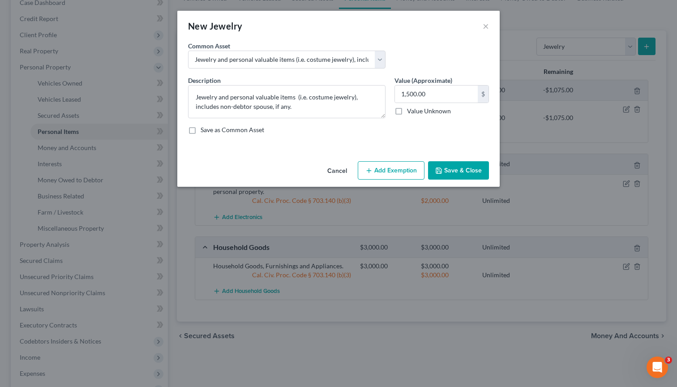
click at [387, 173] on button "Add Exemption" at bounding box center [391, 170] width 67 height 19
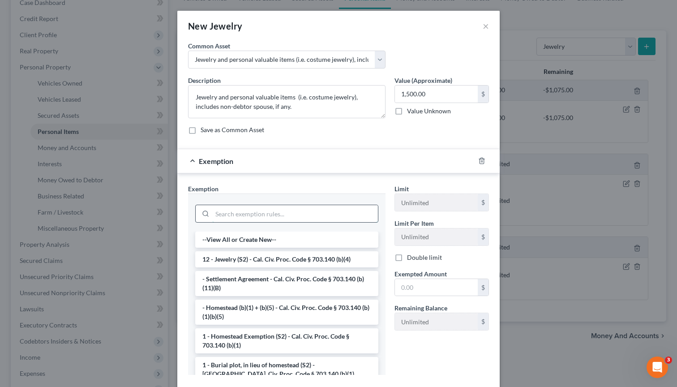
click at [319, 213] on input "search" at bounding box center [295, 213] width 166 height 17
click at [305, 258] on li "12 - Jewelry (S2) - Cal. Civ. Proc. Code § 703.140 (b)(4)" at bounding box center [286, 259] width 183 height 16
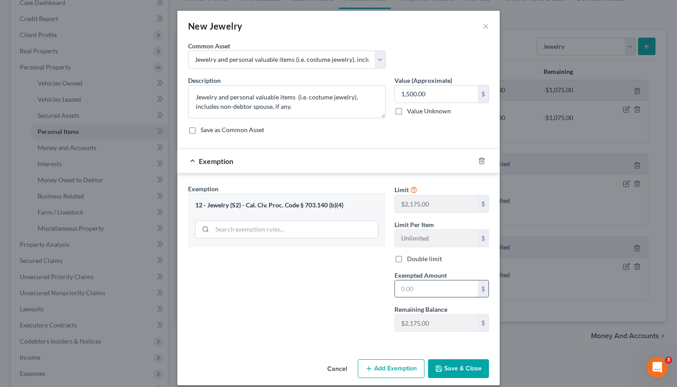
click at [407, 284] on input "text" at bounding box center [436, 288] width 83 height 17
type input "1,500.00"
click at [453, 364] on button "Save & Close" at bounding box center [458, 368] width 61 height 19
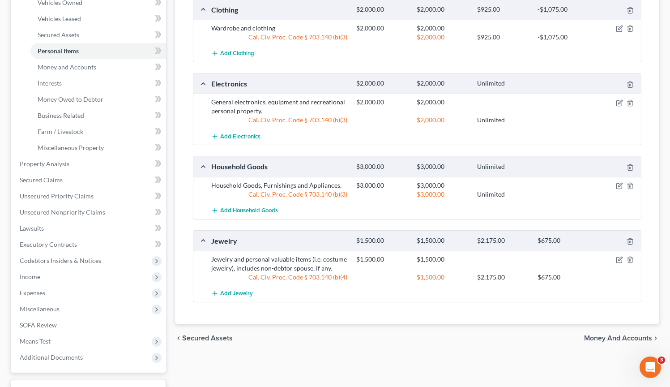
scroll to position [173, 0]
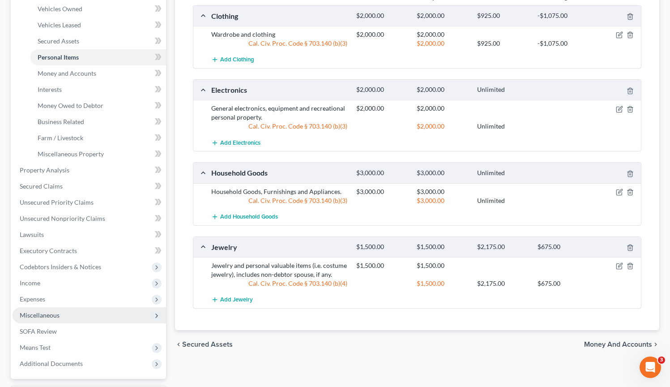
click at [73, 312] on span "Miscellaneous" at bounding box center [90, 315] width 154 height 16
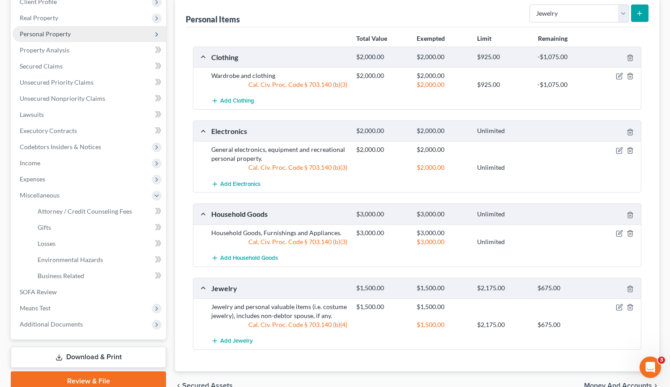
scroll to position [0, 0]
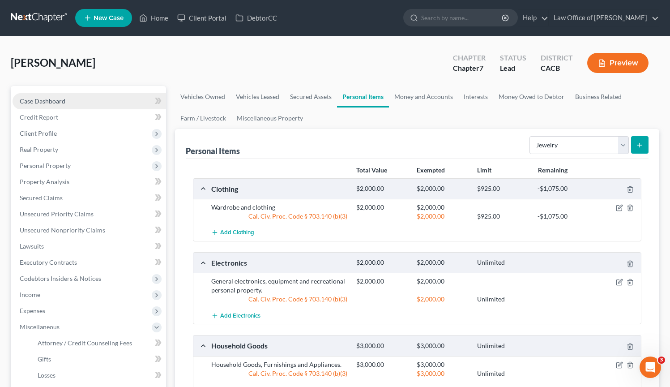
click at [54, 100] on span "Case Dashboard" at bounding box center [43, 101] width 46 height 8
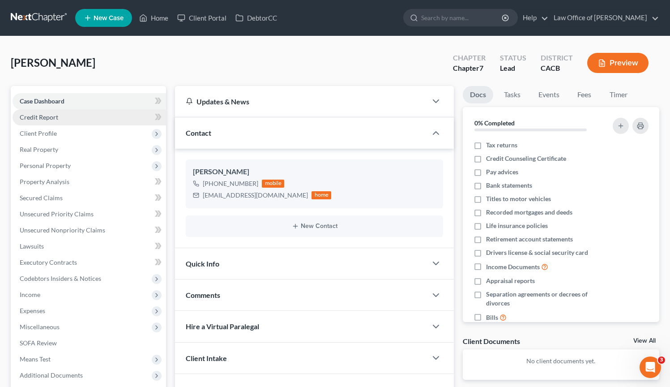
click at [72, 120] on link "Credit Report" at bounding box center [90, 117] width 154 height 16
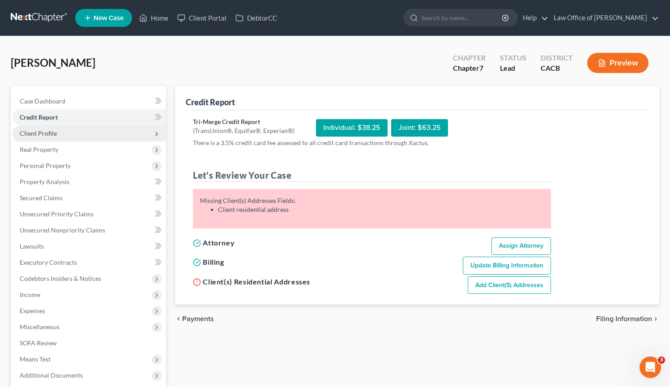
click at [73, 136] on span "Client Profile" at bounding box center [90, 133] width 154 height 16
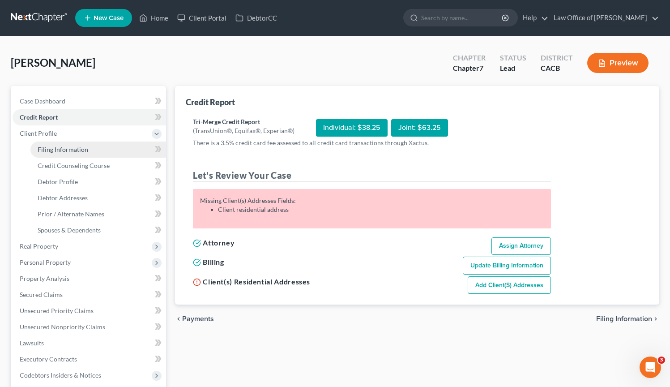
click at [76, 147] on span "Filing Information" at bounding box center [63, 150] width 51 height 8
select select "1"
select select "0"
select select "7"
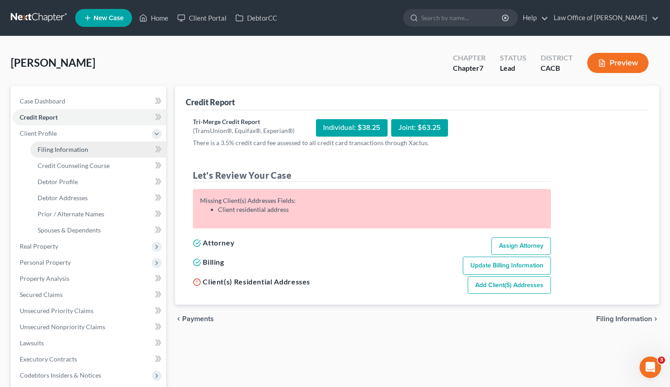
select select "0"
select select "4"
select select "0"
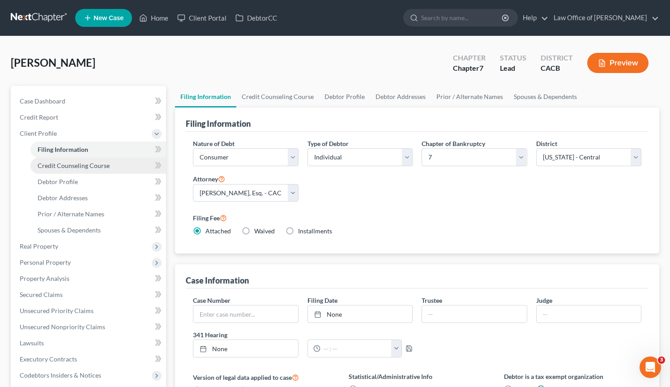
click at [78, 167] on span "Credit Counseling Course" at bounding box center [74, 166] width 72 height 8
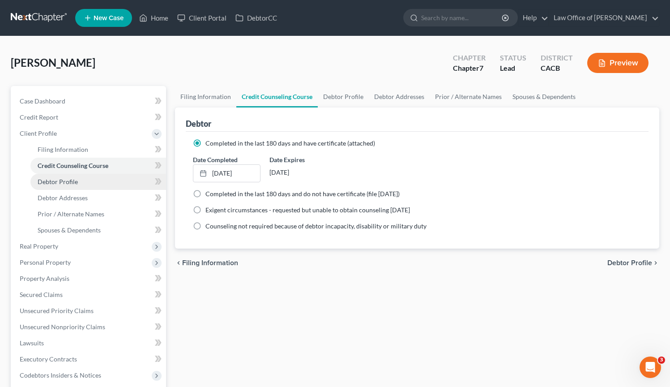
click at [82, 183] on link "Debtor Profile" at bounding box center [98, 182] width 136 height 16
select select "0"
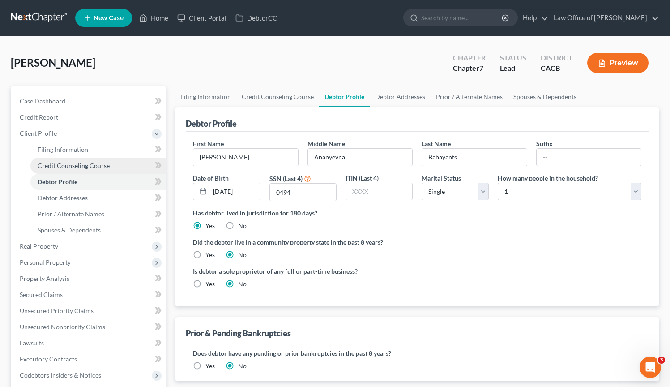
click at [89, 165] on span "Credit Counseling Course" at bounding box center [74, 166] width 72 height 8
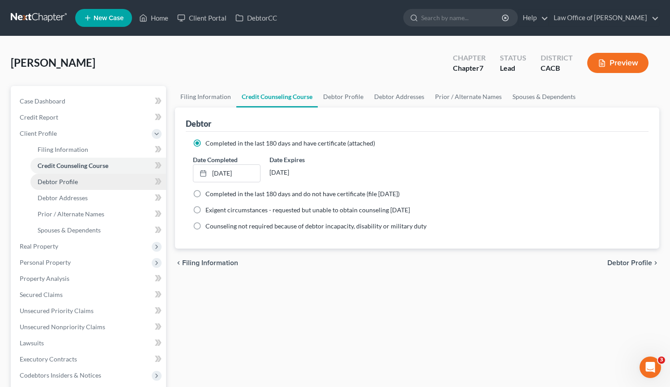
click at [87, 177] on link "Debtor Profile" at bounding box center [98, 182] width 136 height 16
select select "0"
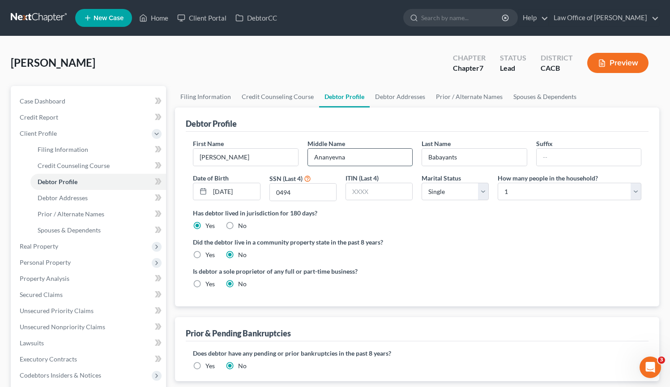
click at [364, 160] on input "Ananyevna" at bounding box center [360, 157] width 104 height 17
click at [493, 162] on input "Babayants" at bounding box center [474, 157] width 104 height 17
click at [100, 199] on link "Debtor Addresses" at bounding box center [98, 198] width 136 height 16
select select "0"
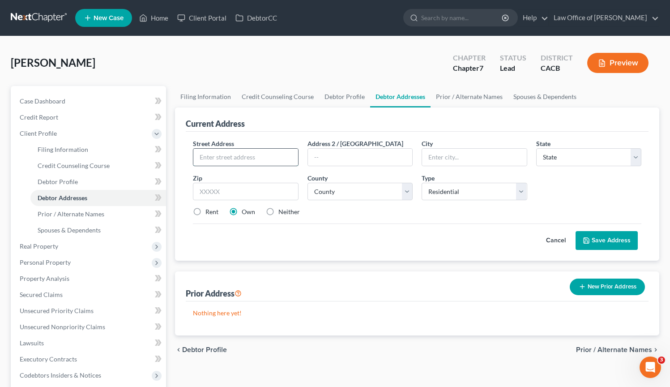
click at [225, 162] on input "text" at bounding box center [245, 157] width 104 height 17
type input "5400 Yarmouth Ave #327"
click at [455, 158] on input "text" at bounding box center [474, 157] width 104 height 17
click at [465, 159] on input "Encib" at bounding box center [474, 157] width 104 height 17
type input "Encino"
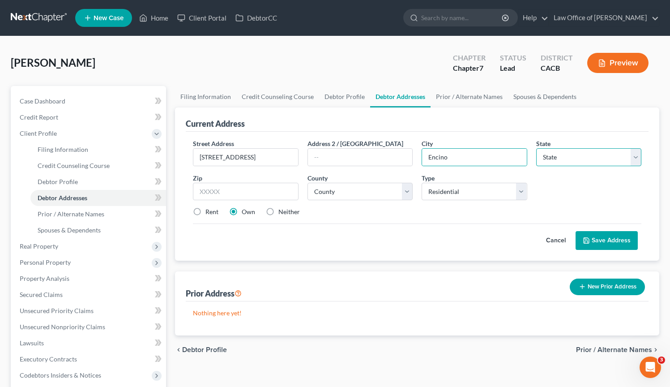
click at [574, 163] on select "State AL AK AR AZ CA CO CT DE DC FL GA GU HI ID IL IN IA KS KY LA ME MD MA MI M…" at bounding box center [589, 157] width 105 height 18
select select "4"
click at [537, 148] on select "State AL AK AR AZ CA CO CT DE DC FL GA GU HI ID IL IN IA KS KY LA ME MD MA MI M…" at bounding box center [589, 157] width 105 height 18
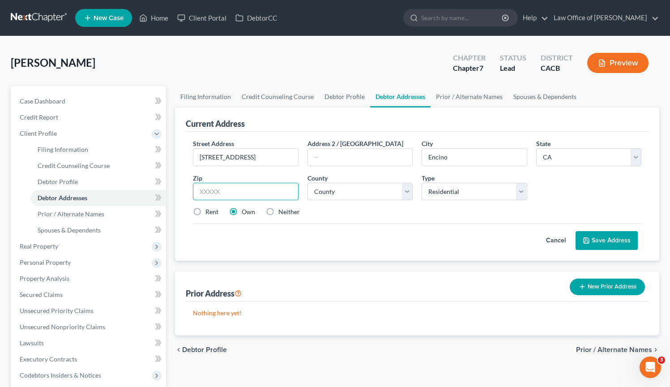
click at [243, 185] on input "text" at bounding box center [245, 192] width 105 height 18
type input "91316"
click at [361, 192] on select "County Alameda County Alpine County Amador County Butte County Calaveras County…" at bounding box center [360, 192] width 105 height 18
select select "18"
click at [308, 183] on select "County Alameda County Alpine County Amador County Butte County Calaveras County…" at bounding box center [360, 192] width 105 height 18
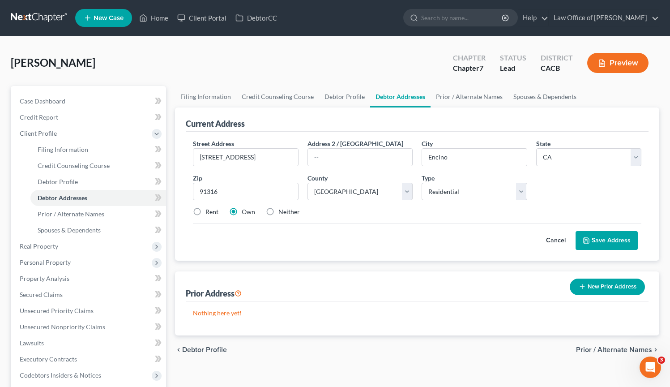
click at [206, 211] on label "Rent" at bounding box center [212, 211] width 13 height 9
click at [209, 211] on input "Rent" at bounding box center [212, 210] width 6 height 6
radio input "true"
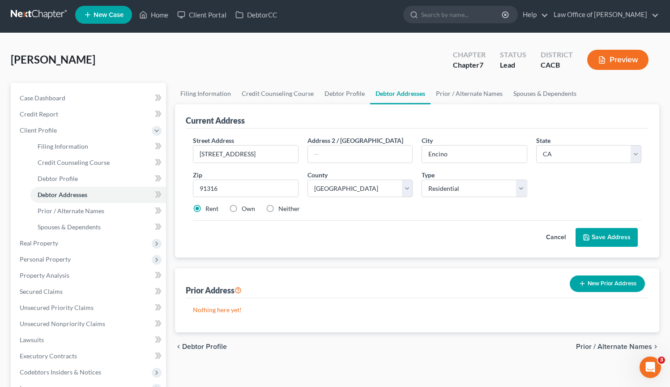
scroll to position [4, 0]
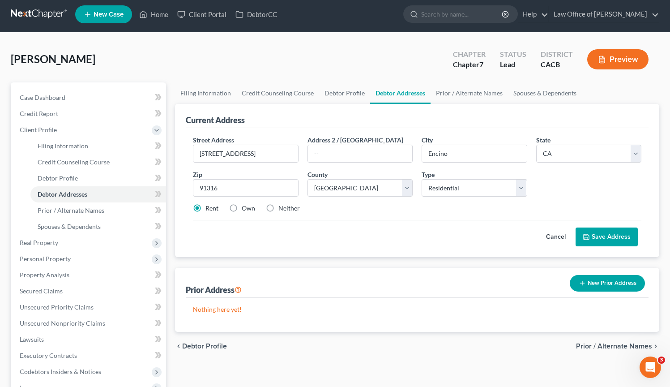
click at [609, 234] on button "Save Address" at bounding box center [607, 237] width 62 height 19
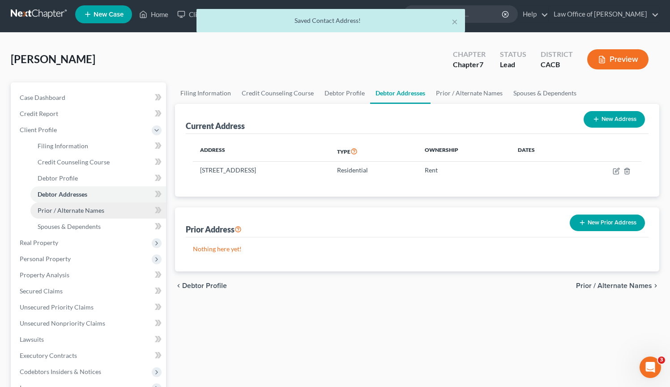
click at [87, 208] on span "Prior / Alternate Names" at bounding box center [71, 210] width 67 height 8
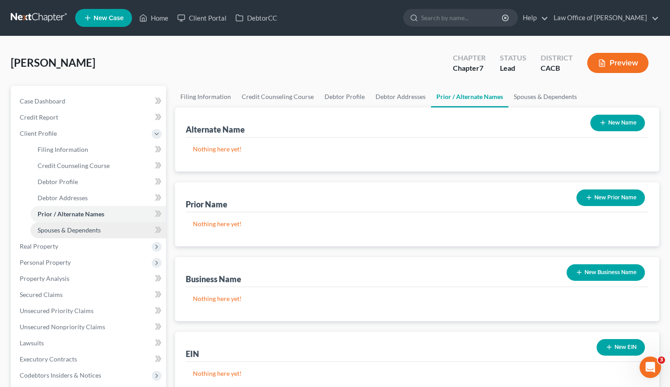
click at [99, 233] on span "Spouses & Dependents" at bounding box center [69, 230] width 63 height 8
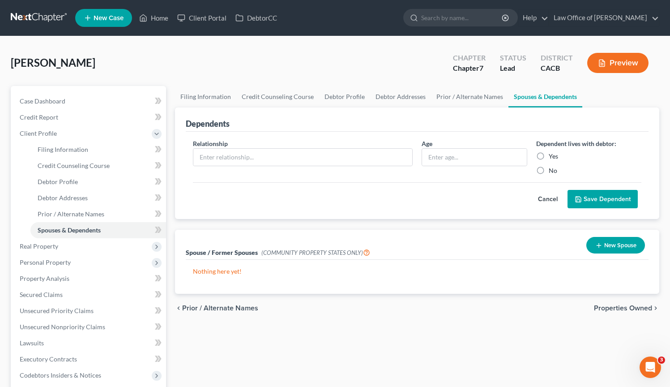
click at [622, 247] on button "New Spouse" at bounding box center [616, 245] width 59 height 17
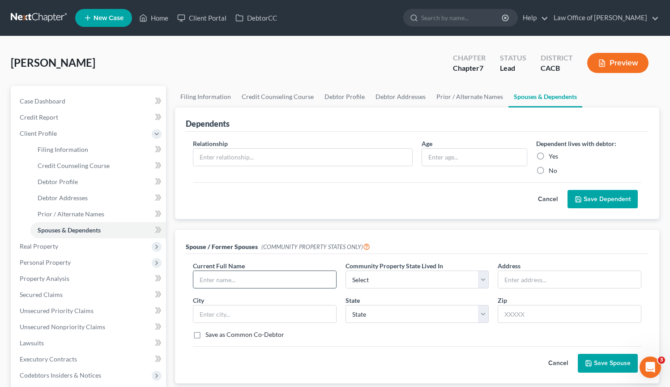
click at [256, 280] on input "text" at bounding box center [264, 279] width 143 height 17
click at [254, 283] on input "text" at bounding box center [264, 279] width 143 height 17
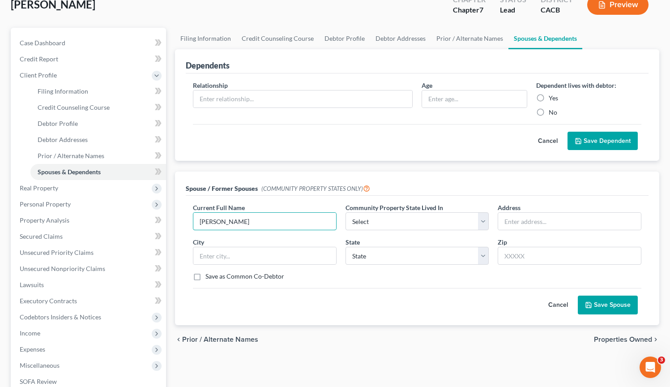
scroll to position [106, 0]
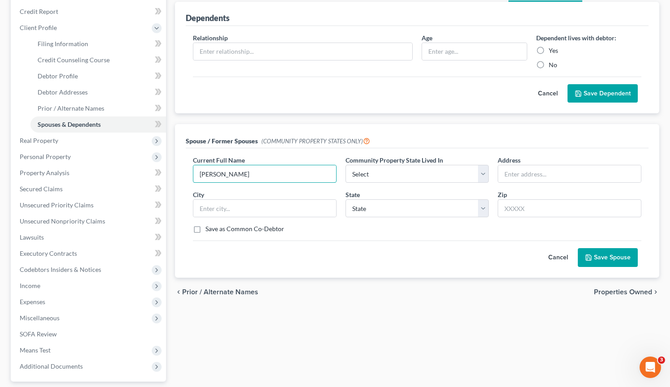
type input "Savi Shalov"
click at [609, 260] on button "Save Spouse" at bounding box center [608, 257] width 60 height 19
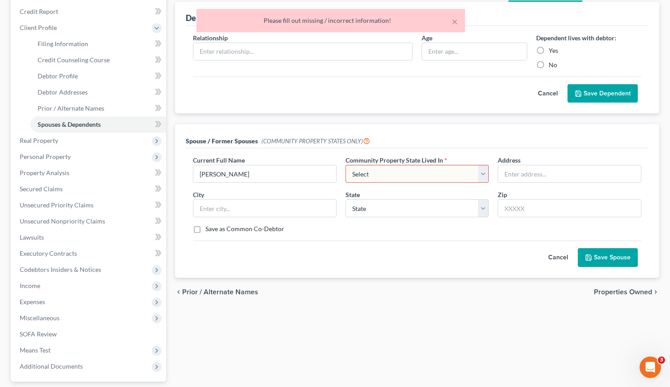
click at [404, 176] on select "Select AZ CA GU ID LA NV NM PR TX WA WI" at bounding box center [418, 174] width 144 height 18
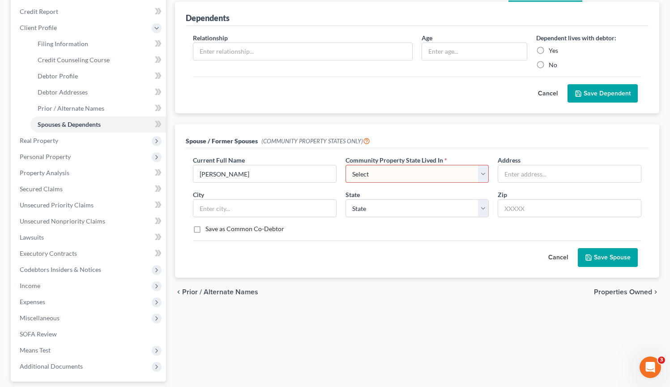
click at [486, 170] on select "Select AZ CA GU ID LA NV NM PR TX WA WI" at bounding box center [418, 174] width 144 height 18
select select "1"
click at [346, 165] on select "Select AZ CA GU ID LA NV NM PR TX WA WI" at bounding box center [418, 174] width 144 height 18
click at [597, 258] on button "Save Spouse" at bounding box center [608, 257] width 60 height 19
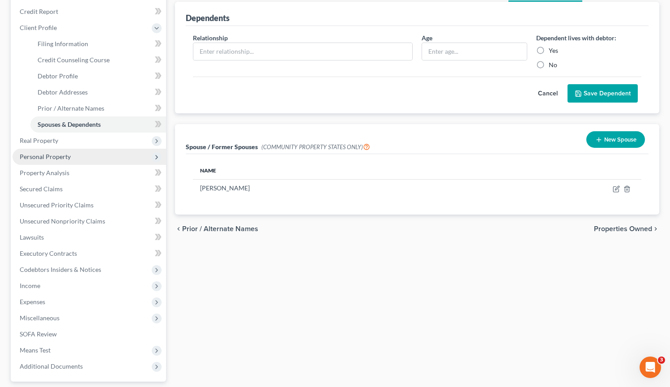
click at [94, 151] on span "Personal Property" at bounding box center [90, 157] width 154 height 16
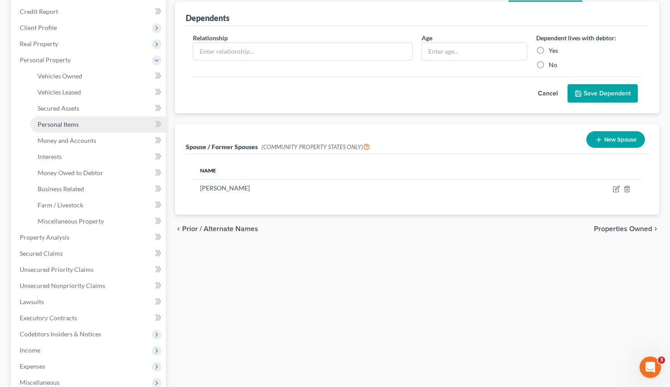
click at [79, 127] on link "Personal Items" at bounding box center [98, 124] width 136 height 16
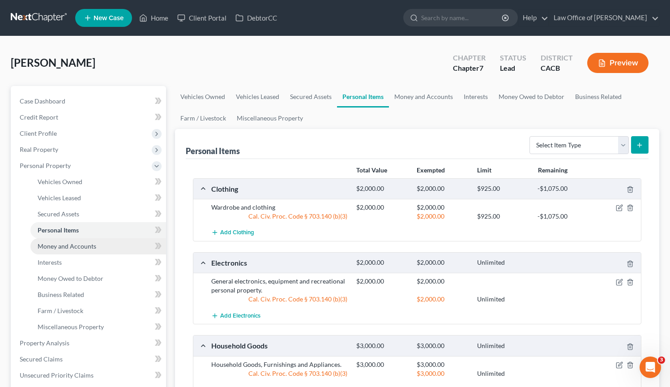
click at [83, 243] on span "Money and Accounts" at bounding box center [67, 246] width 59 height 8
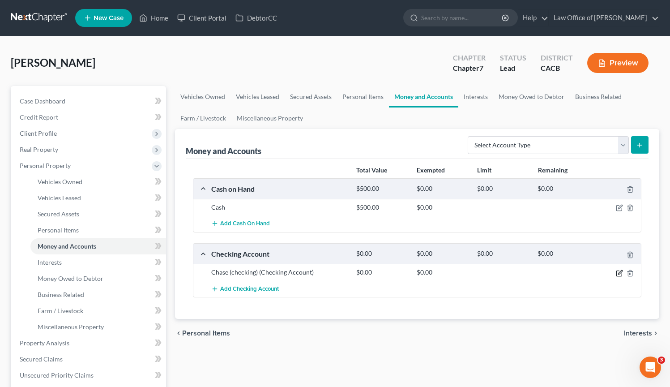
click at [619, 273] on icon "button" at bounding box center [619, 273] width 7 height 7
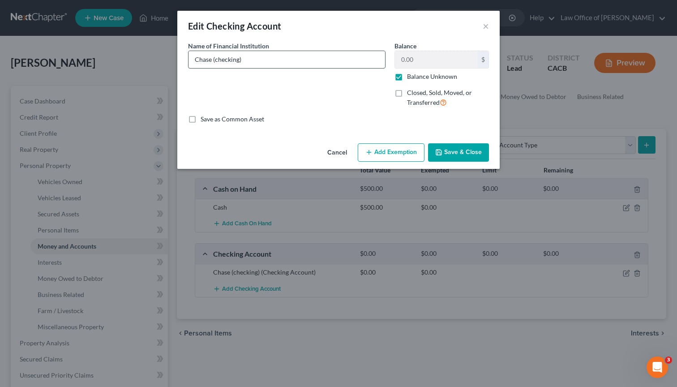
click at [314, 63] on input "Chase (checking)" at bounding box center [287, 59] width 197 height 17
click at [318, 59] on input "Chase (checking)" at bounding box center [287, 59] width 197 height 17
drag, startPoint x: 286, startPoint y: 64, endPoint x: 300, endPoint y: 68, distance: 13.9
click at [286, 64] on input "Chase (checking)" at bounding box center [287, 59] width 197 height 17
click at [407, 76] on label "Balance Unknown" at bounding box center [432, 76] width 50 height 9
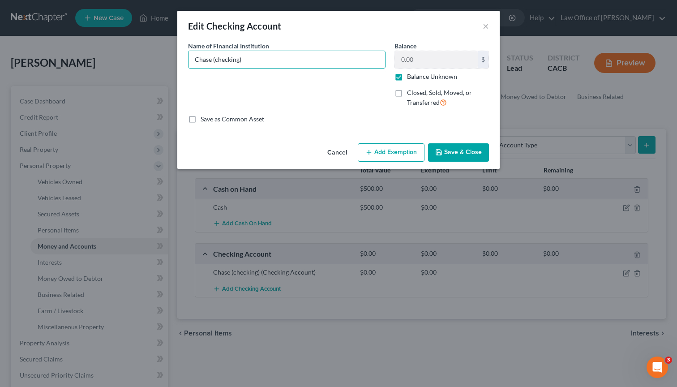
click at [411, 76] on input "Balance Unknown" at bounding box center [414, 75] width 6 height 6
checkbox input "false"
click at [403, 64] on input "0.00" at bounding box center [436, 59] width 83 height 17
type input "500.00"
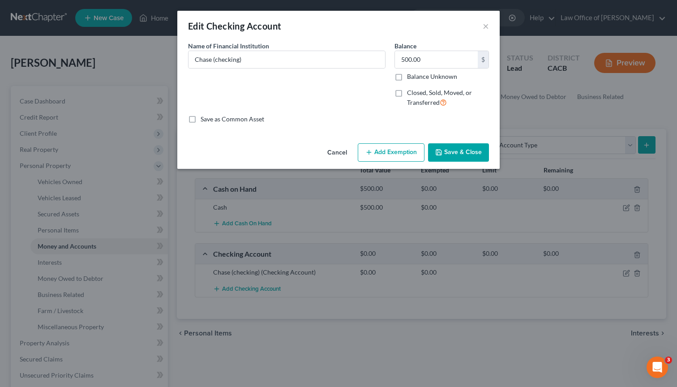
click at [416, 156] on button "Add Exemption" at bounding box center [391, 152] width 67 height 19
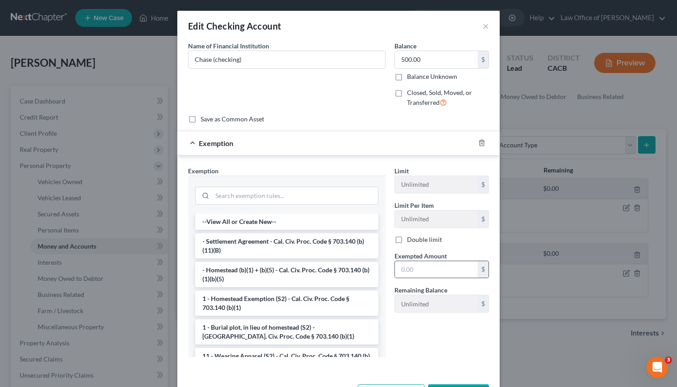
click at [435, 278] on div "$" at bounding box center [442, 270] width 95 height 18
click at [435, 276] on input "text" at bounding box center [436, 269] width 83 height 17
type input "500.00"
click at [245, 198] on input "search" at bounding box center [295, 195] width 166 height 17
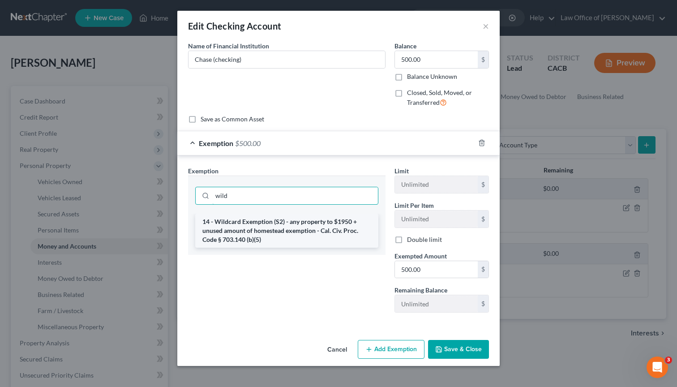
type input "wild"
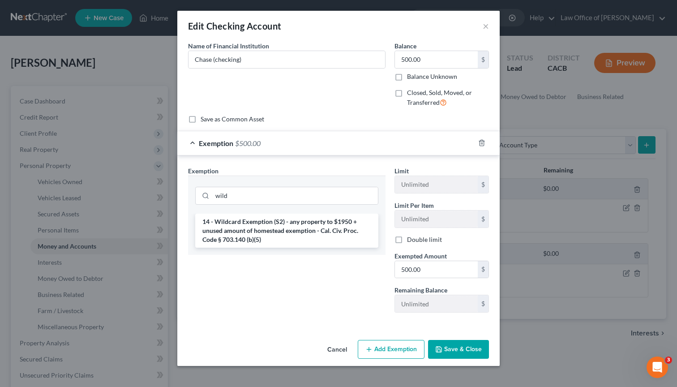
drag, startPoint x: 250, startPoint y: 232, endPoint x: 322, endPoint y: 265, distance: 78.4
click at [251, 235] on li "14 - Wildcard Exemption (S2) - any property to $1950 + unused amount of homeste…" at bounding box center [286, 231] width 183 height 34
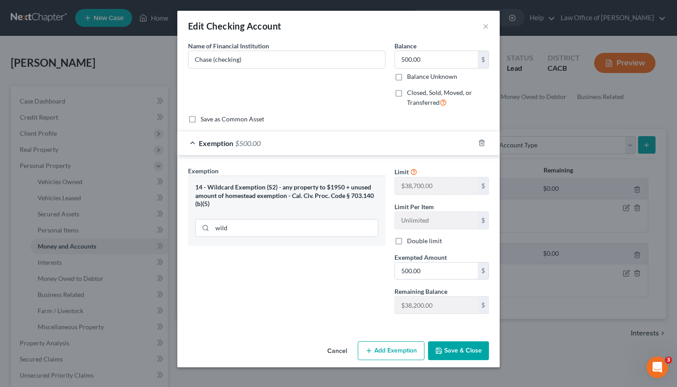
click at [476, 352] on button "Save & Close" at bounding box center [458, 350] width 61 height 19
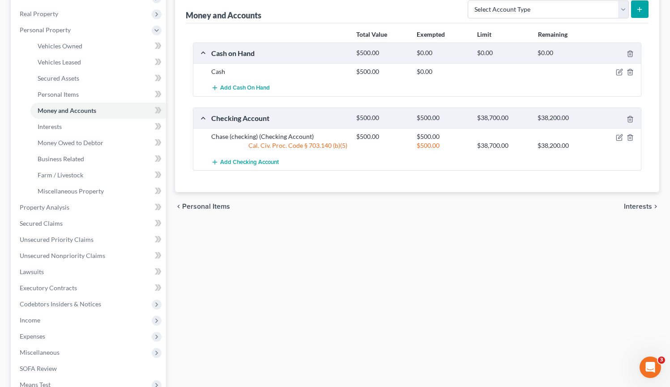
scroll to position [147, 0]
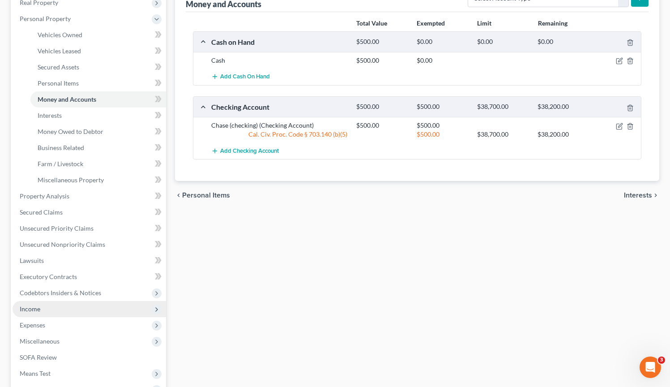
click at [67, 309] on span "Income" at bounding box center [90, 309] width 154 height 16
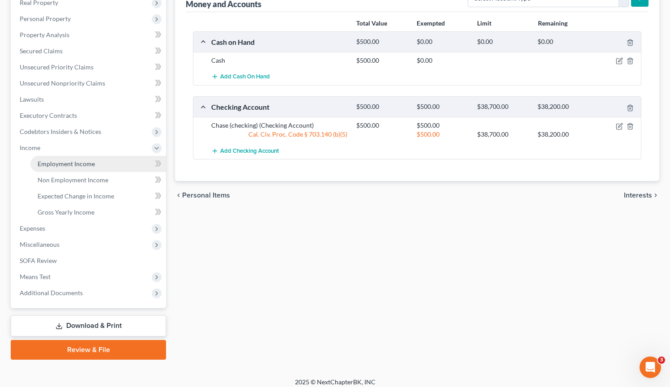
click at [94, 166] on link "Employment Income" at bounding box center [98, 164] width 136 height 16
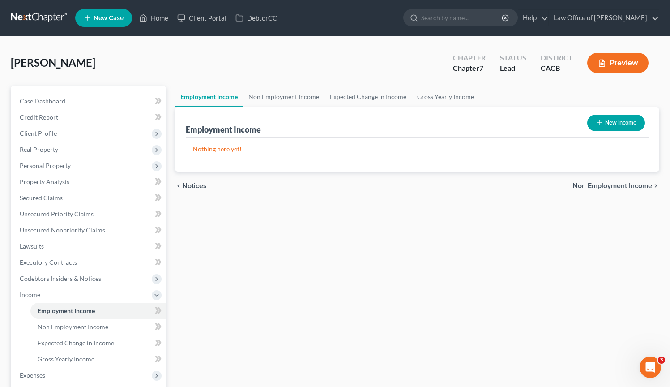
click at [622, 125] on button "New Income" at bounding box center [617, 123] width 58 height 17
select select "0"
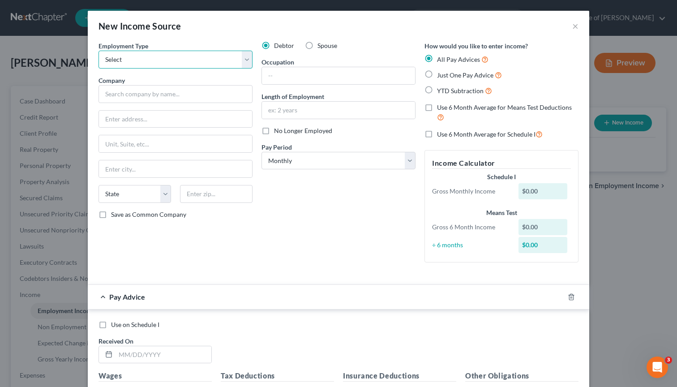
click at [247, 62] on select "Select Full or Part Time Employment Self Employment" at bounding box center [176, 60] width 154 height 18
click at [242, 62] on select "Select Full or Part Time Employment Self Employment" at bounding box center [176, 60] width 154 height 18
select select "1"
click at [99, 51] on select "Select Full or Part Time Employment Self Employment" at bounding box center [176, 60] width 154 height 18
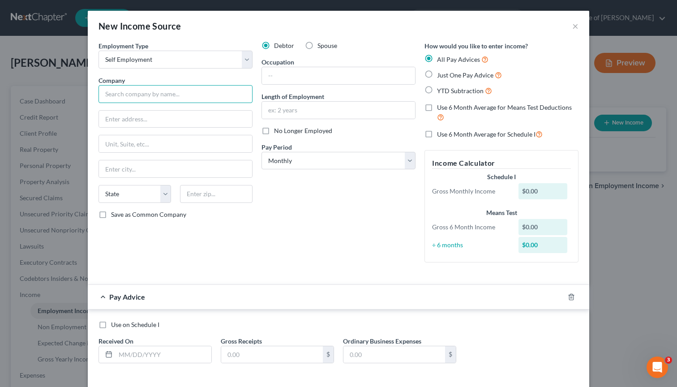
click at [215, 90] on input "text" at bounding box center [176, 94] width 154 height 18
type input "Social Security"
click at [146, 358] on input "text" at bounding box center [164, 354] width 96 height 17
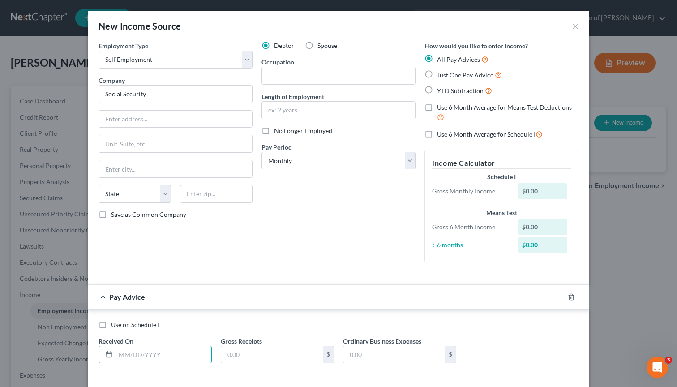
click at [295, 252] on div "Debtor Spouse Occupation Length of Employment No Longer Employed Pay Period * S…" at bounding box center [338, 155] width 163 height 228
click at [573, 27] on button "×" at bounding box center [575, 26] width 6 height 11
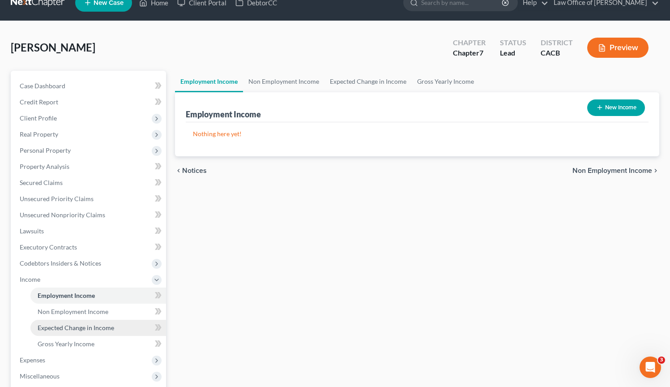
scroll to position [16, 0]
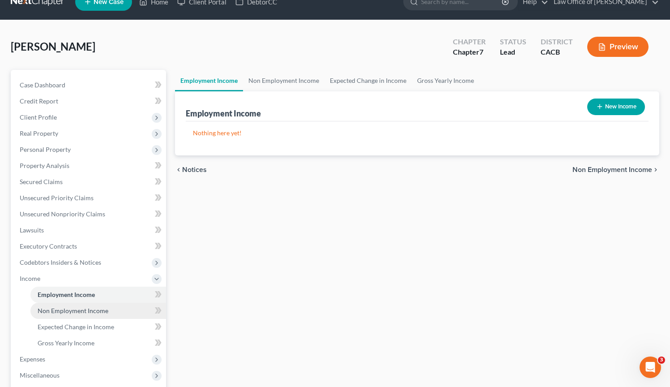
click at [98, 313] on span "Non Employment Income" at bounding box center [73, 311] width 71 height 8
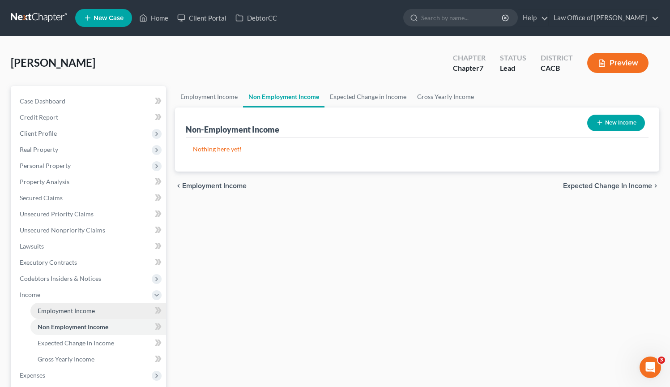
click at [99, 313] on link "Employment Income" at bounding box center [98, 311] width 136 height 16
click at [94, 327] on span "Non Employment Income" at bounding box center [73, 327] width 71 height 8
click at [612, 124] on button "New Income" at bounding box center [617, 123] width 58 height 17
select select "0"
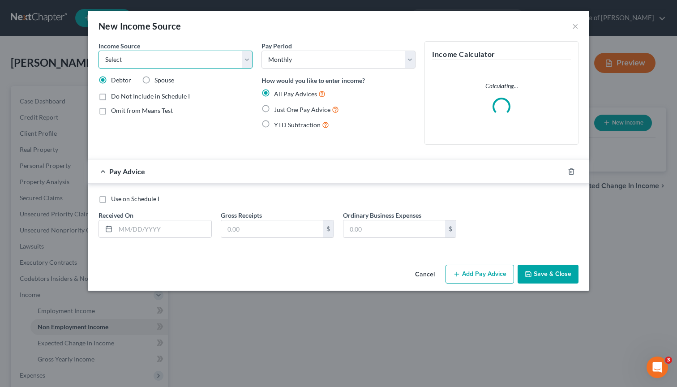
click at [246, 64] on select "Select Unemployment Disability (from employer) Pension Retirement Social Securi…" at bounding box center [176, 60] width 154 height 18
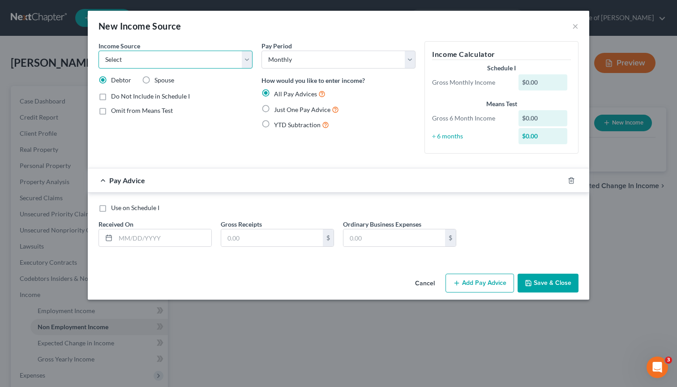
select select "4"
click at [99, 51] on select "Select Unemployment Disability (from employer) Pension Retirement Social Securi…" at bounding box center [176, 60] width 154 height 18
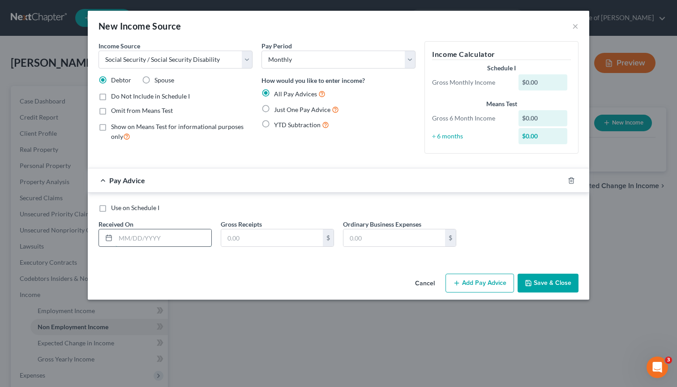
click at [161, 234] on input "text" at bounding box center [164, 237] width 96 height 17
type input "10/09/2025"
click at [275, 243] on input "text" at bounding box center [272, 237] width 102 height 17
type input "3"
type input "1,344.00"
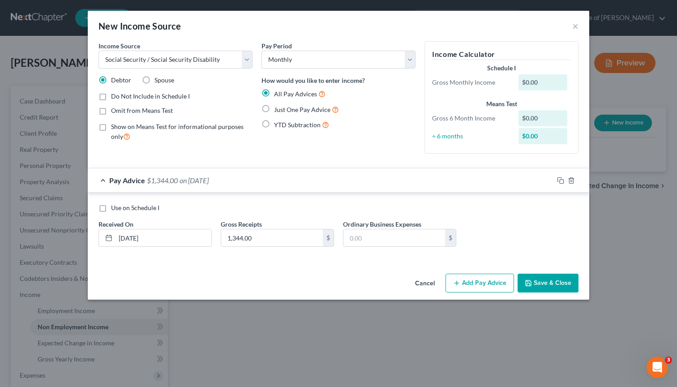
click at [528, 283] on icon "button" at bounding box center [528, 282] width 7 height 7
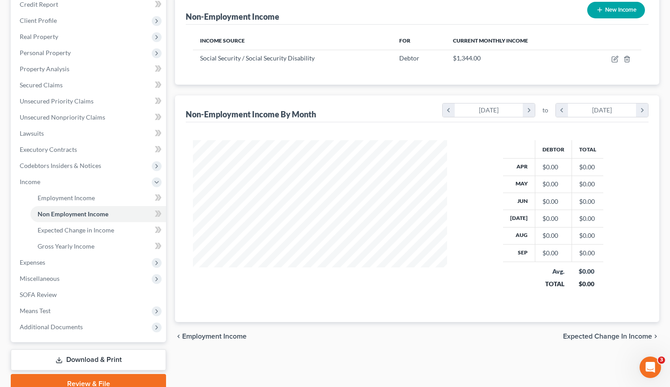
scroll to position [113, 0]
click at [106, 265] on span "Expenses" at bounding box center [90, 262] width 154 height 16
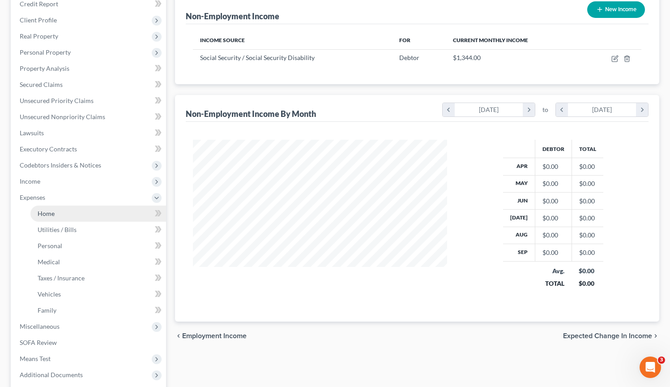
click at [95, 213] on link "Home" at bounding box center [98, 214] width 136 height 16
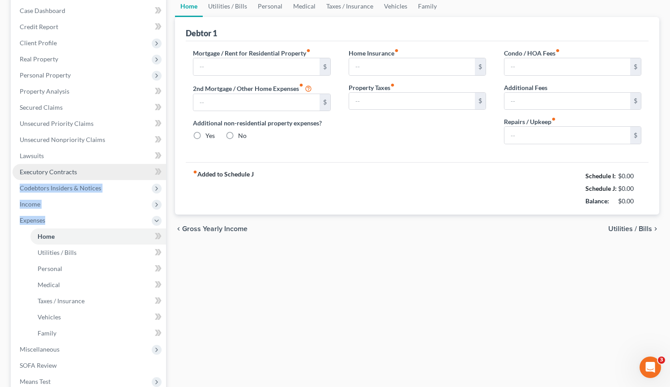
click at [96, 212] on ul "Case Dashboard Payments Invoices Payments Payments Credit Report Client Profile" at bounding box center [90, 204] width 154 height 403
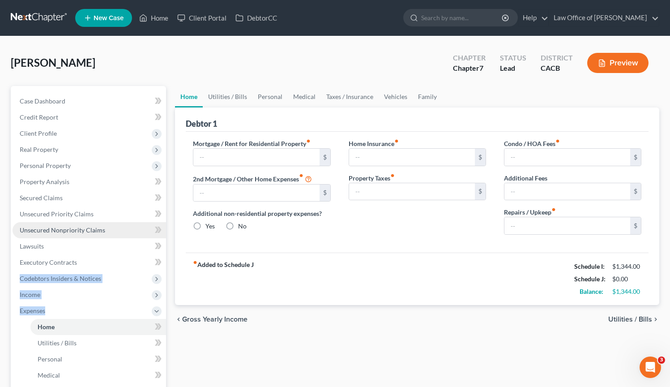
type input "0.00"
radio input "true"
type input "0.00"
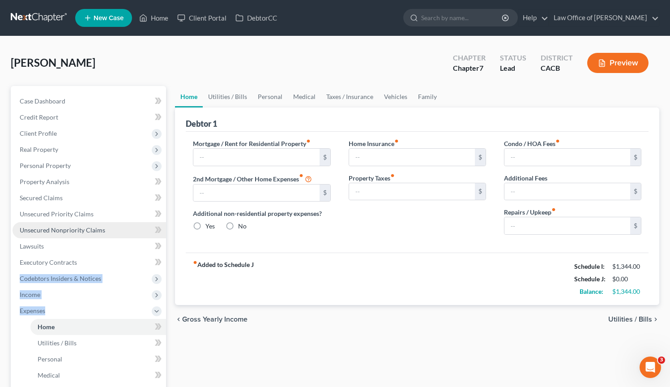
type input "0.00"
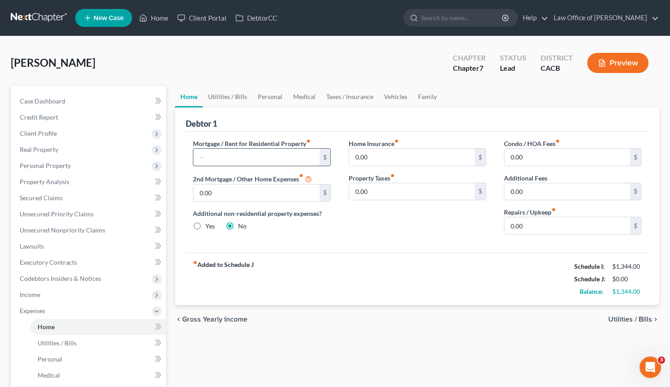
click at [257, 155] on input "text" at bounding box center [256, 157] width 126 height 17
type input "1,244.00"
click at [280, 267] on div "fiber_manual_record Added to Schedule J Schedule I: $1,344.00 Schedule J: $1,24…" at bounding box center [417, 279] width 463 height 52
click at [73, 343] on span "Utilities / Bills" at bounding box center [57, 343] width 39 height 8
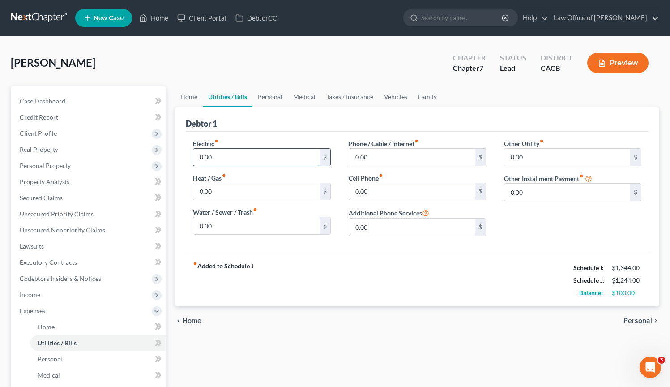
click at [274, 155] on input "0.00" at bounding box center [256, 157] width 126 height 17
drag, startPoint x: 264, startPoint y: 155, endPoint x: 213, endPoint y: 163, distance: 51.7
click at [186, 155] on div "Electric fiber_manual_record 80.00 $ Heat / Gas fiber_manual_record 0.00 $ Wate…" at bounding box center [261, 191] width 155 height 104
type input "75.00"
click at [243, 196] on input "0.00" at bounding box center [256, 191] width 126 height 17
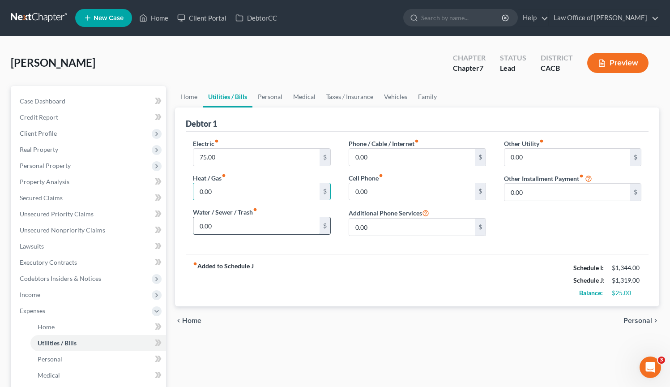
click at [246, 223] on input "0.00" at bounding box center [256, 225] width 126 height 17
click at [247, 220] on input "0.00" at bounding box center [256, 225] width 126 height 17
click at [422, 159] on input "0.00" at bounding box center [412, 157] width 126 height 17
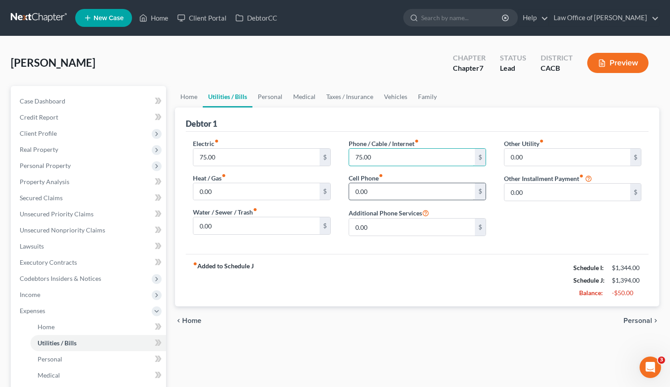
type input "75.00"
click at [427, 190] on input "0.00" at bounding box center [412, 191] width 126 height 17
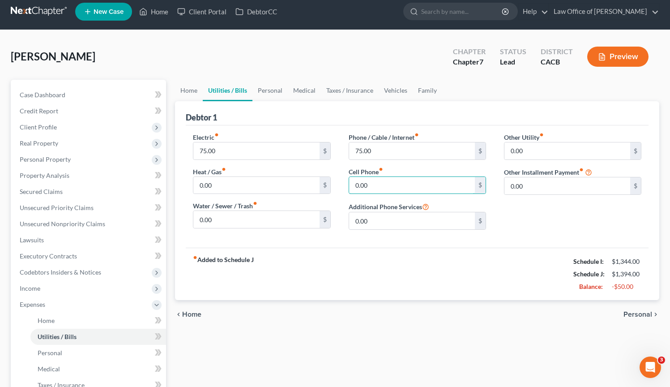
scroll to position [15, 0]
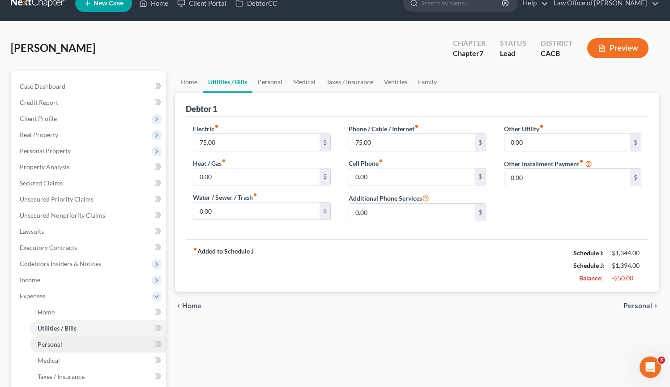
click at [59, 343] on span "Personal" at bounding box center [50, 344] width 25 height 8
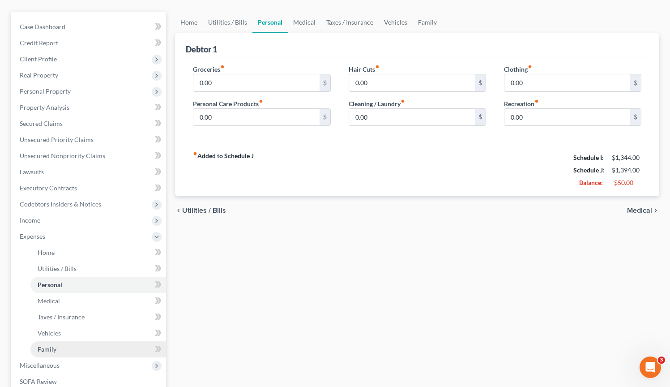
scroll to position [103, 0]
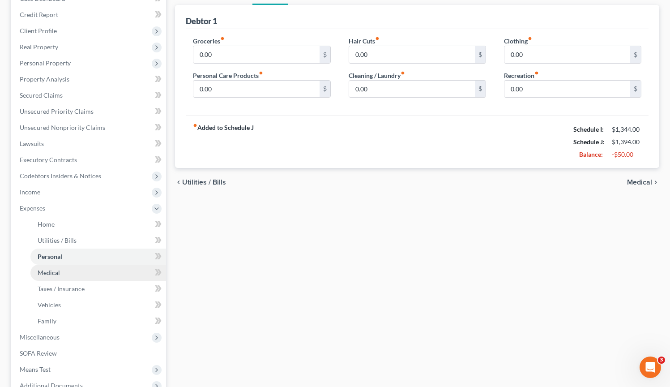
click at [94, 275] on link "Medical" at bounding box center [98, 273] width 136 height 16
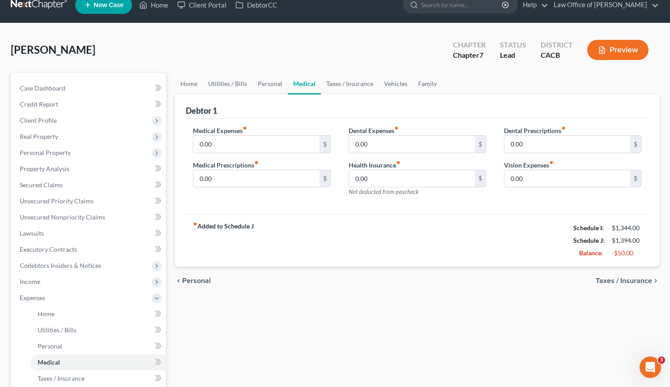
scroll to position [15, 0]
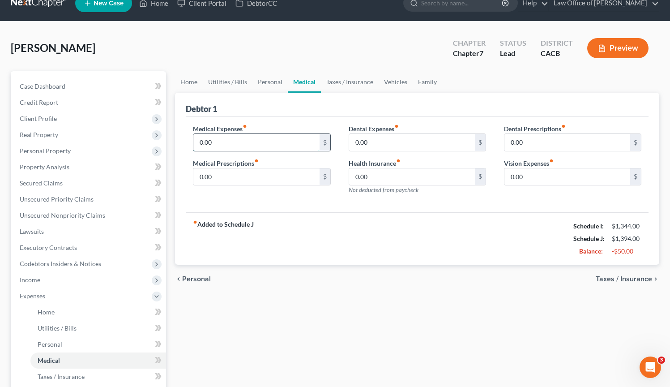
click at [271, 145] on input "0.00" at bounding box center [256, 142] width 126 height 17
click at [391, 180] on input "0.00" at bounding box center [412, 176] width 126 height 17
click at [271, 142] on input "0.00" at bounding box center [256, 142] width 126 height 17
type input "10.00"
click at [228, 171] on input "0.00" at bounding box center [256, 176] width 126 height 17
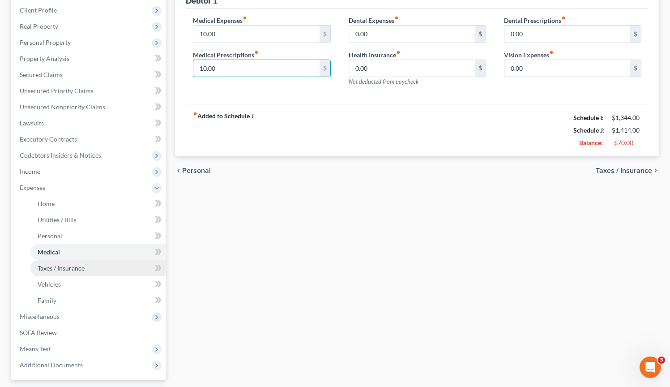
scroll to position [124, 0]
type input "10.00"
click at [77, 267] on span "Taxes / Insurance" at bounding box center [61, 268] width 47 height 8
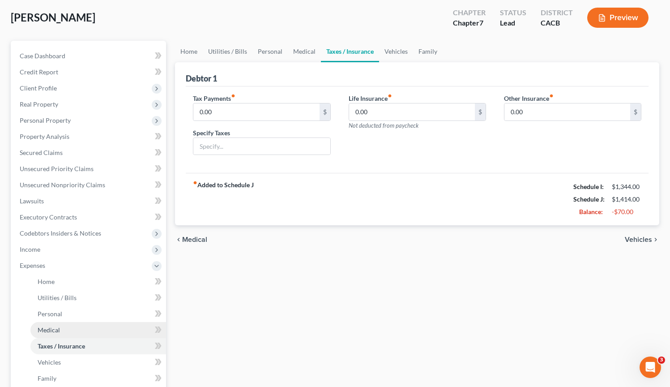
scroll to position [138, 0]
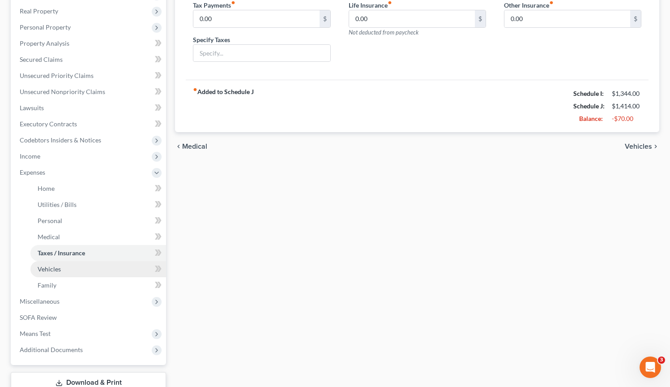
click at [99, 273] on link "Vehicles" at bounding box center [98, 269] width 136 height 16
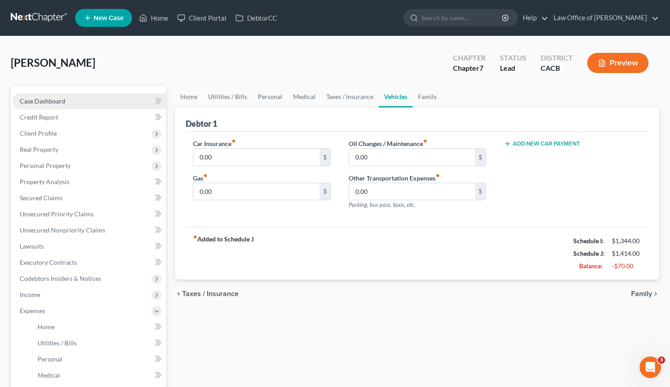
click at [88, 105] on link "Case Dashboard" at bounding box center [90, 101] width 154 height 16
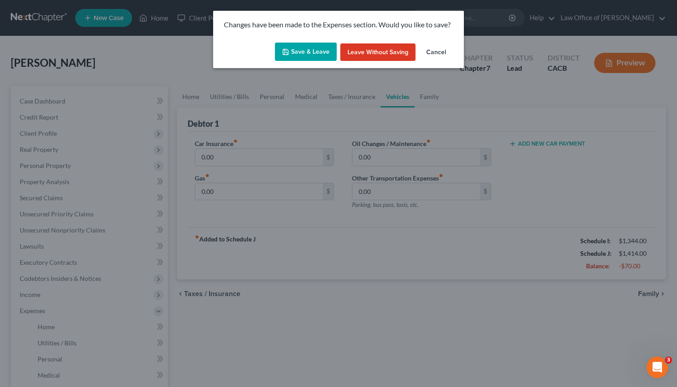
click at [305, 54] on button "Save & Leave" at bounding box center [306, 52] width 62 height 19
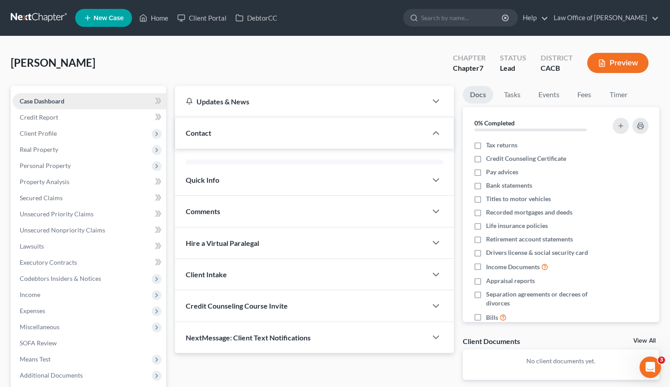
click at [79, 101] on link "Case Dashboard" at bounding box center [90, 101] width 154 height 16
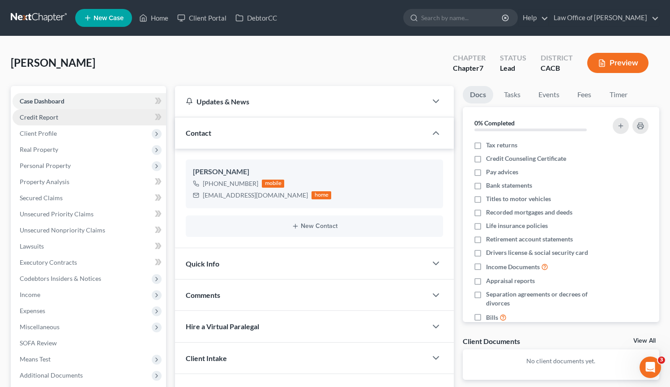
click at [76, 119] on link "Credit Report" at bounding box center [90, 117] width 154 height 16
click at [76, 118] on link "Credit Report" at bounding box center [90, 117] width 154 height 16
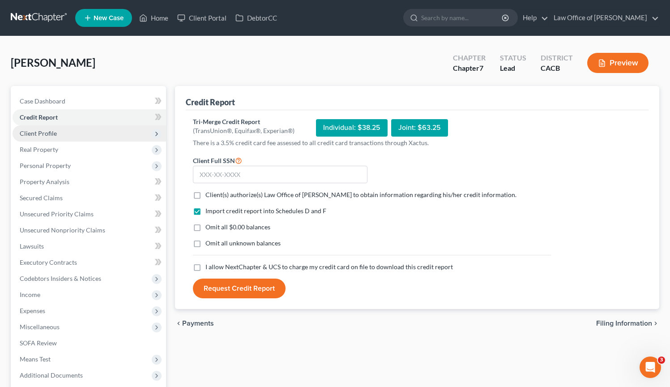
click at [77, 133] on span "Client Profile" at bounding box center [90, 133] width 154 height 16
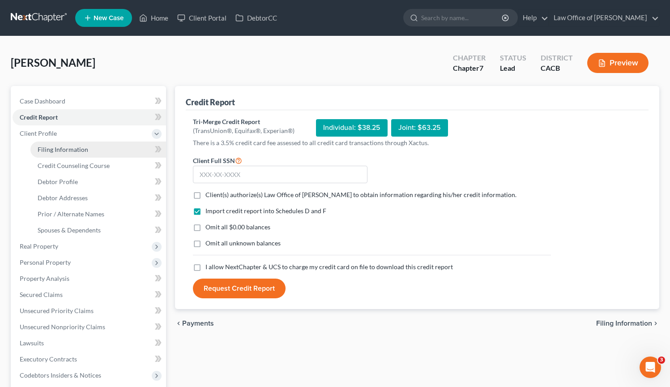
click at [90, 149] on link "Filing Information" at bounding box center [98, 150] width 136 height 16
select select "1"
select select "0"
select select "7"
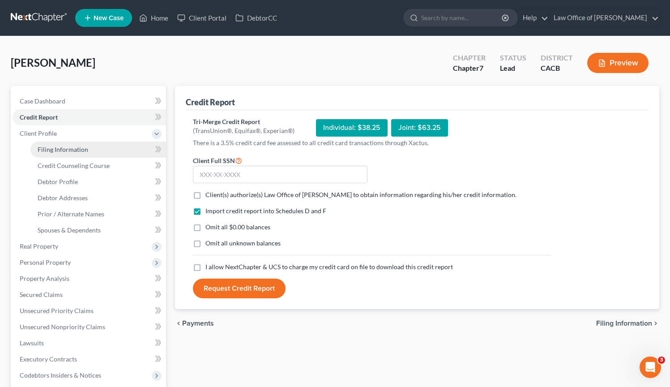
select select "0"
select select "4"
select select "0"
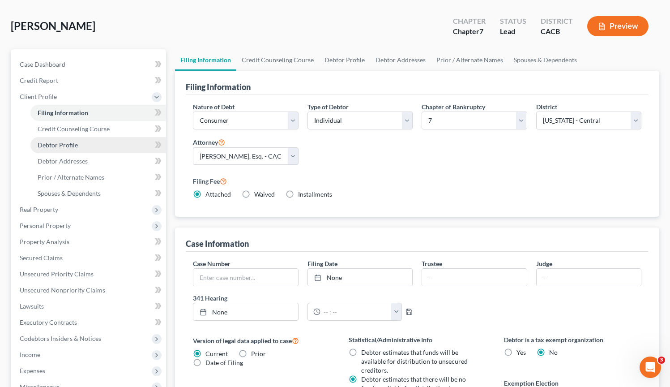
scroll to position [59, 0]
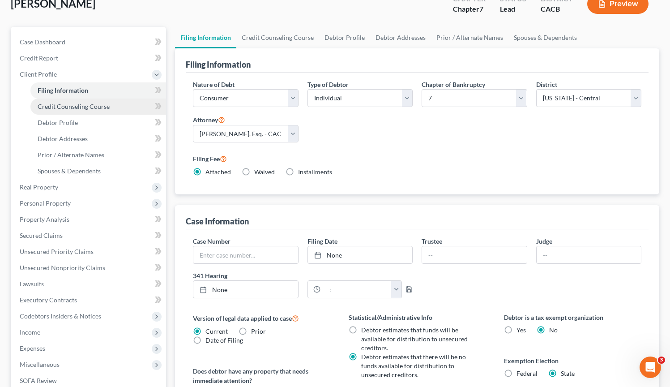
click at [112, 110] on link "Credit Counseling Course" at bounding box center [98, 107] width 136 height 16
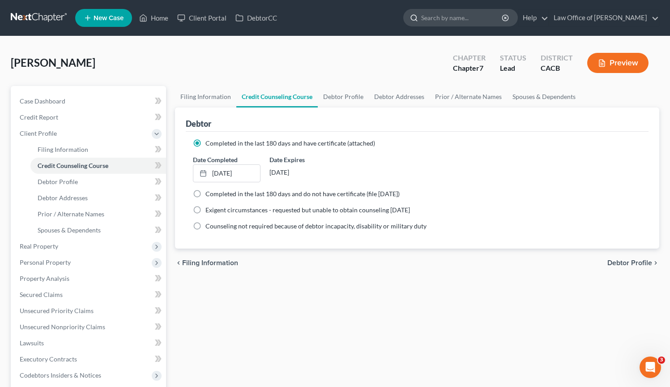
click at [434, 24] on input "search" at bounding box center [462, 17] width 82 height 17
click at [49, 14] on link at bounding box center [39, 18] width 57 height 16
click at [48, 14] on link at bounding box center [39, 18] width 57 height 16
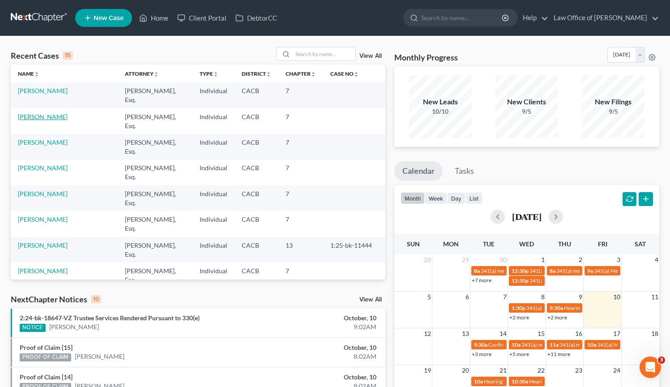
click at [54, 117] on link "[PERSON_NAME]" at bounding box center [43, 117] width 50 height 8
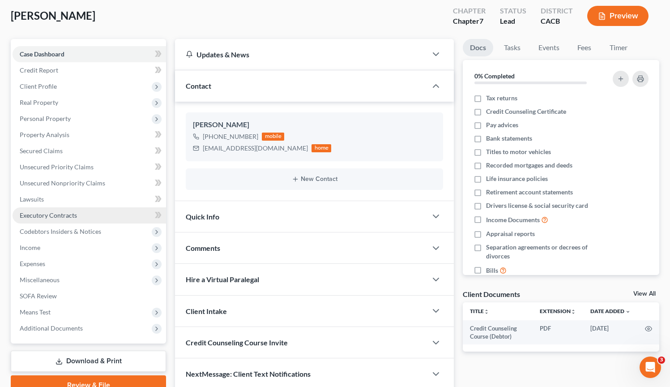
scroll to position [47, 0]
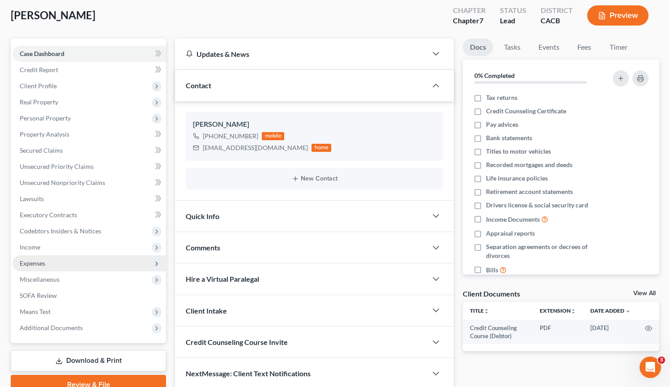
click at [44, 258] on span "Expenses" at bounding box center [90, 263] width 154 height 16
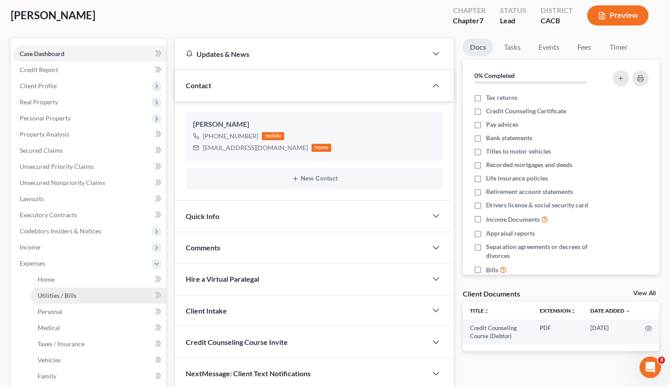
click at [73, 297] on span "Utilities / Bills" at bounding box center [57, 296] width 39 height 8
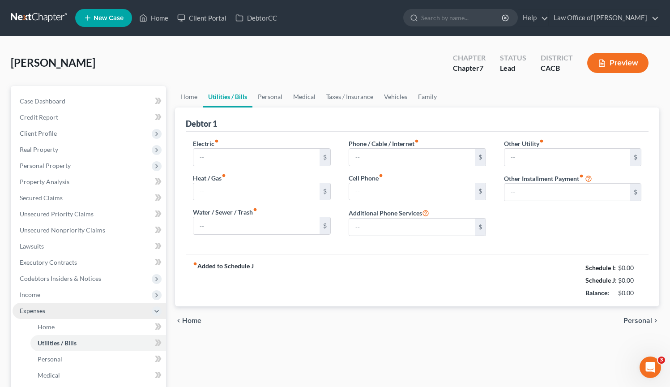
type input "0.00"
type input "160.00"
type input "0.00"
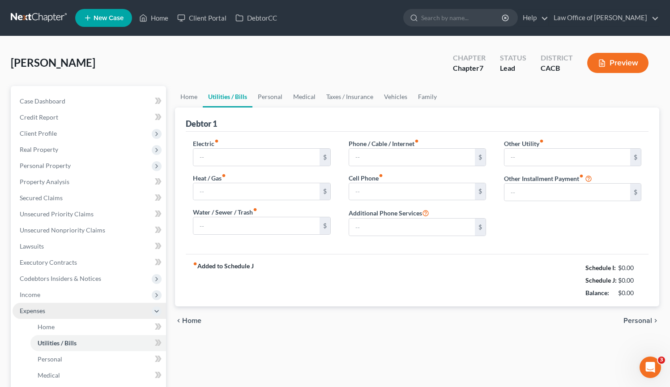
type input "0.00"
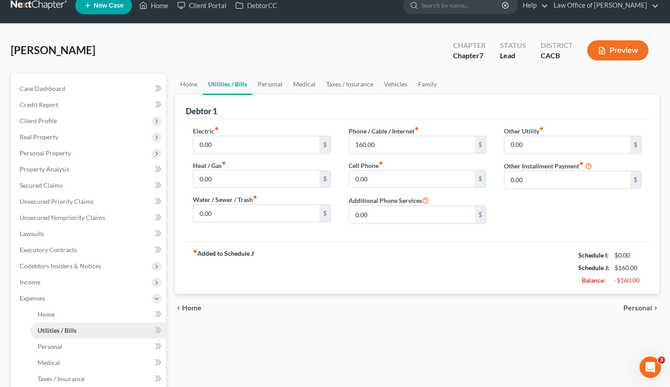
scroll to position [13, 0]
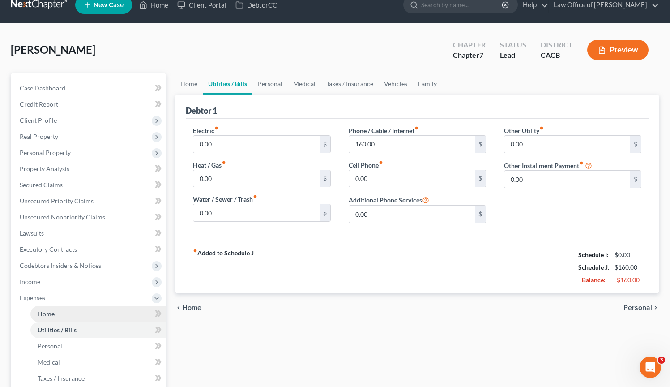
click at [57, 316] on link "Home" at bounding box center [98, 314] width 136 height 16
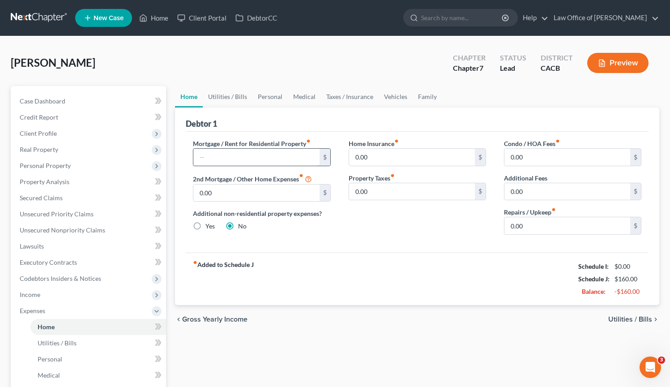
click at [236, 159] on input "text" at bounding box center [256, 157] width 126 height 17
type input "1,300.00"
drag, startPoint x: 248, startPoint y: 158, endPoint x: 191, endPoint y: 153, distance: 56.6
click at [191, 153] on div "Mortgage / Rent for Residential Property fiber_manual_record 1,300.00 $ 2nd Mor…" at bounding box center [261, 190] width 155 height 103
click at [79, 116] on link "Credit Report" at bounding box center [90, 117] width 154 height 16
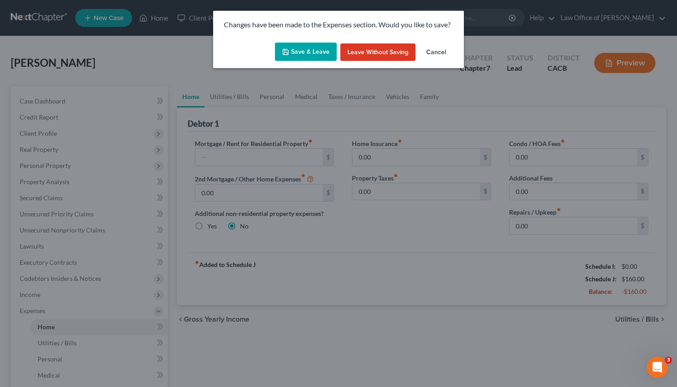
drag, startPoint x: 436, startPoint y: 50, endPoint x: 179, endPoint y: 69, distance: 257.8
click at [436, 50] on button "Cancel" at bounding box center [436, 52] width 34 height 18
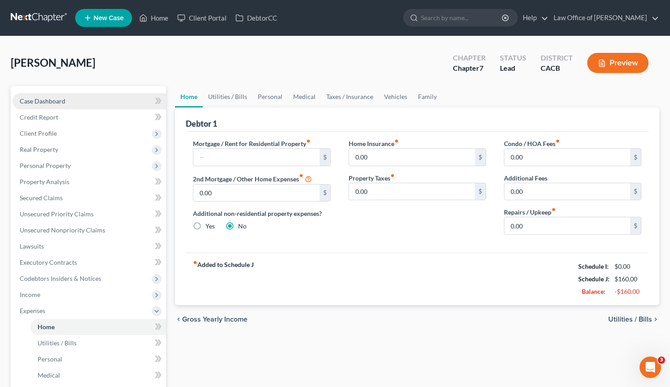
click at [77, 106] on link "Case Dashboard" at bounding box center [90, 101] width 154 height 16
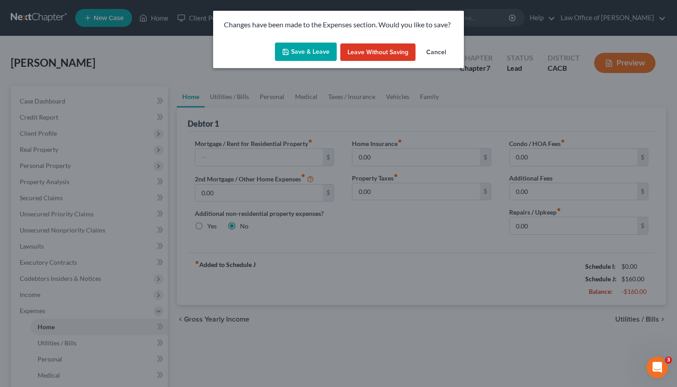
click at [318, 54] on button "Save & Leave" at bounding box center [306, 52] width 62 height 19
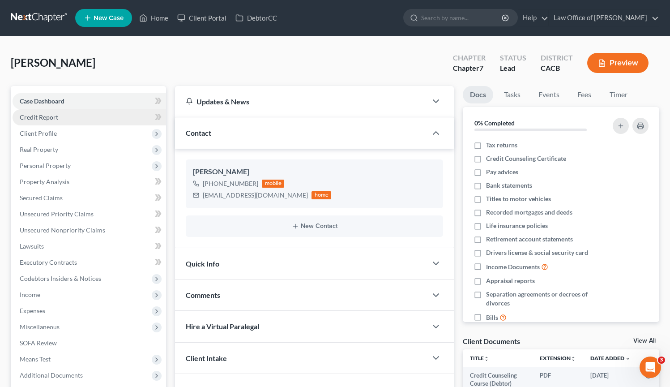
click at [77, 120] on link "Credit Report" at bounding box center [90, 117] width 154 height 16
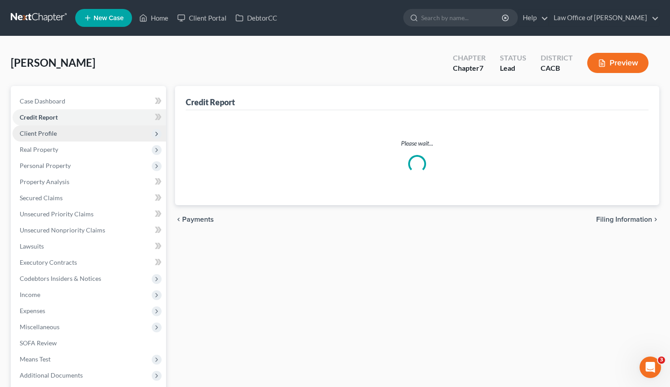
click at [77, 134] on span "Client Profile" at bounding box center [90, 133] width 154 height 16
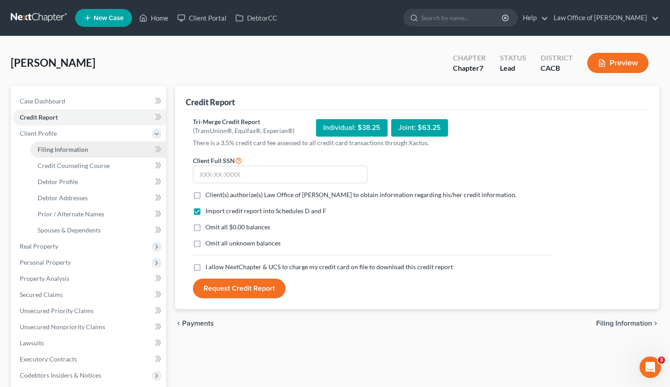
click at [79, 146] on span "Filing Information" at bounding box center [63, 150] width 51 height 8
select select "1"
select select "0"
select select "4"
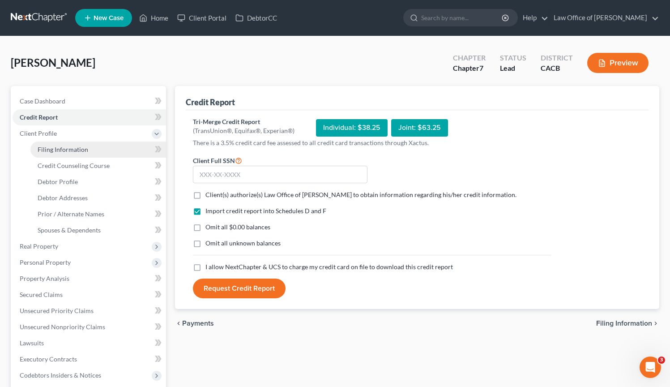
select select "0"
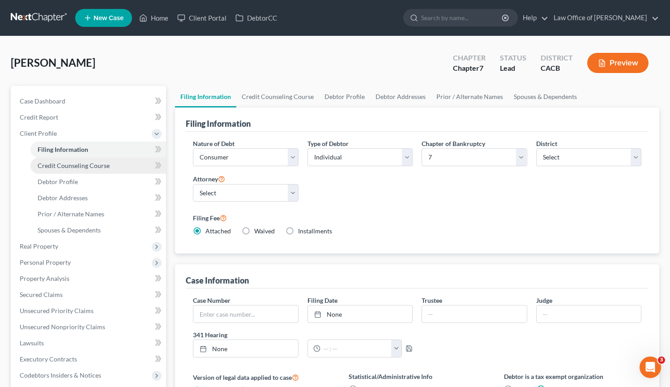
click at [85, 164] on span "Credit Counseling Course" at bounding box center [74, 166] width 72 height 8
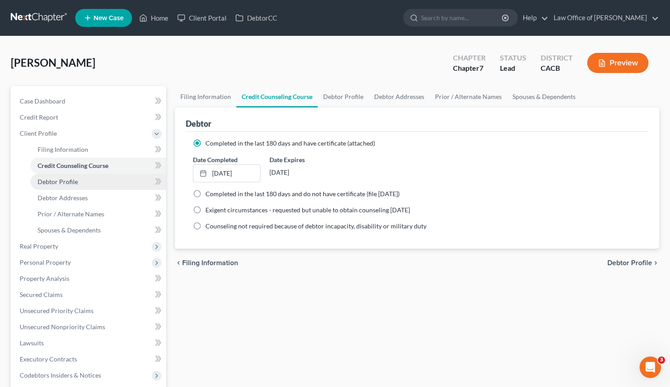
click at [86, 180] on link "Debtor Profile" at bounding box center [98, 182] width 136 height 16
select select "0"
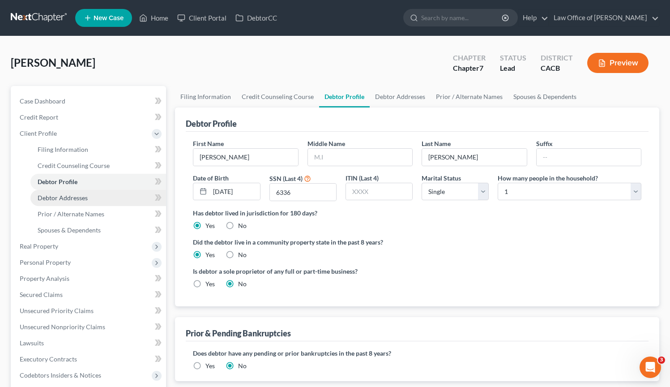
click at [93, 199] on link "Debtor Addresses" at bounding box center [98, 198] width 136 height 16
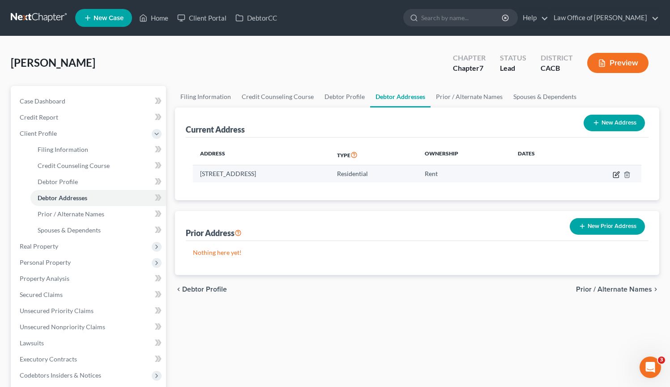
click at [616, 174] on icon "button" at bounding box center [617, 174] width 4 height 4
select select "4"
select select "0"
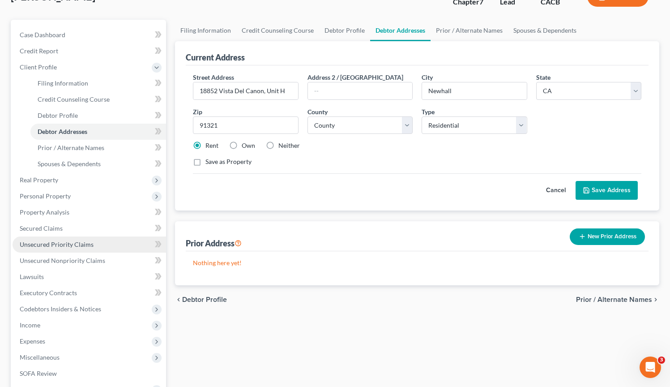
scroll to position [68, 0]
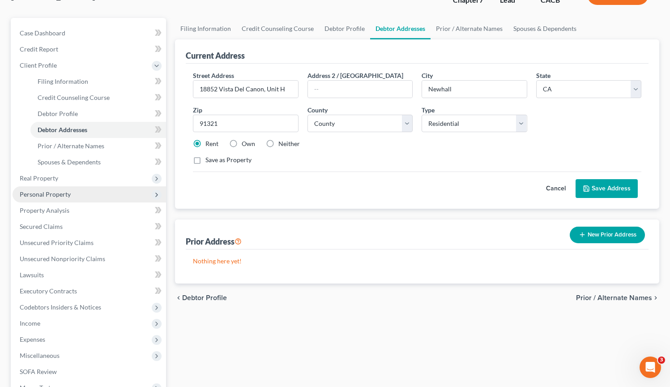
click at [71, 195] on span "Personal Property" at bounding box center [90, 194] width 154 height 16
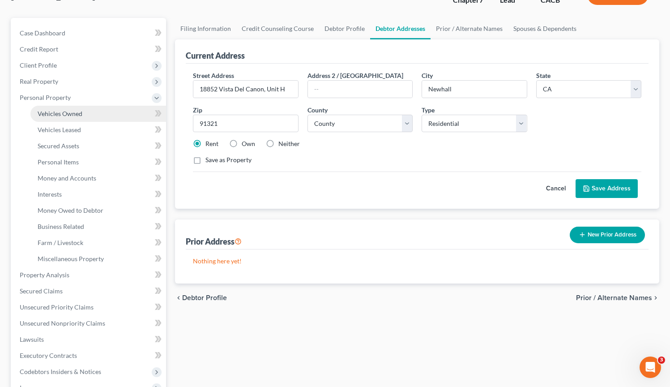
click at [89, 116] on link "Vehicles Owned" at bounding box center [98, 114] width 136 height 16
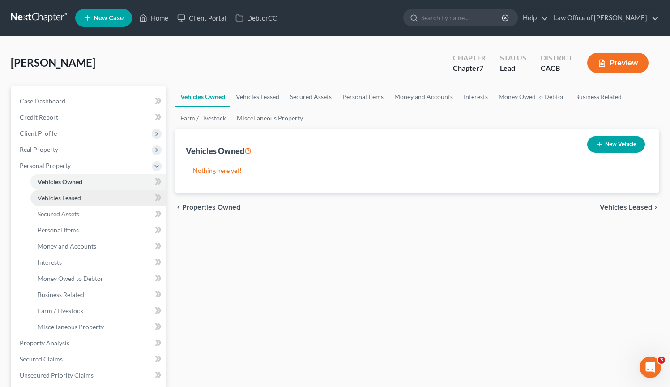
click at [97, 200] on link "Vehicles Leased" at bounding box center [98, 198] width 136 height 16
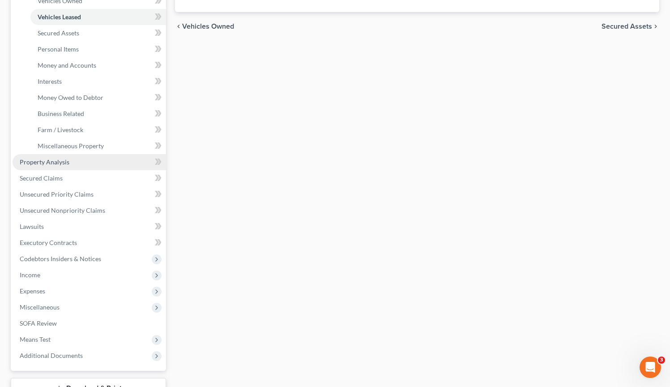
scroll to position [174, 0]
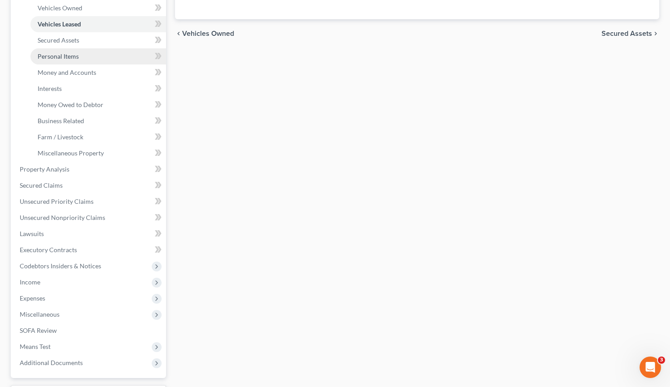
click at [90, 60] on link "Personal Items" at bounding box center [98, 56] width 136 height 16
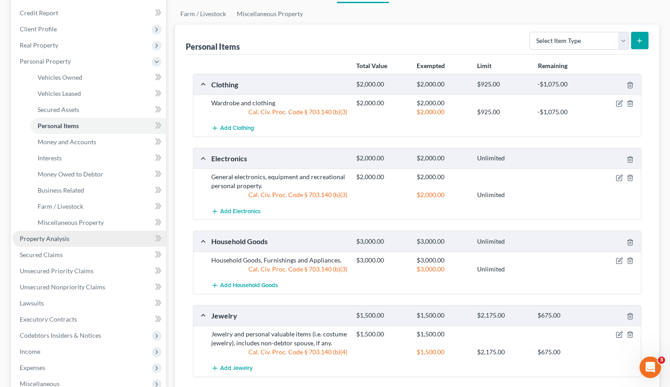
scroll to position [15, 0]
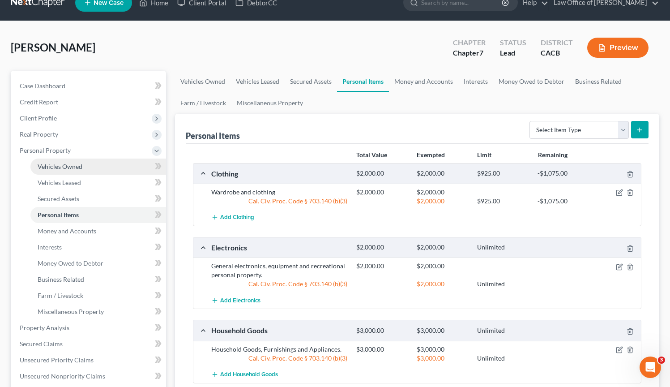
click at [89, 168] on link "Vehicles Owned" at bounding box center [98, 167] width 136 height 16
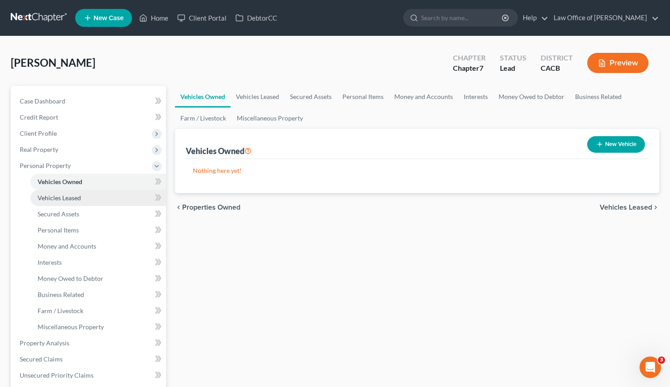
click at [87, 199] on link "Vehicles Leased" at bounding box center [98, 198] width 136 height 16
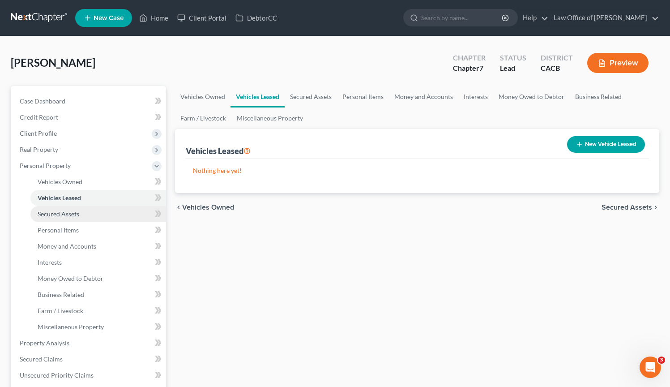
click at [89, 211] on link "Secured Assets" at bounding box center [98, 214] width 136 height 16
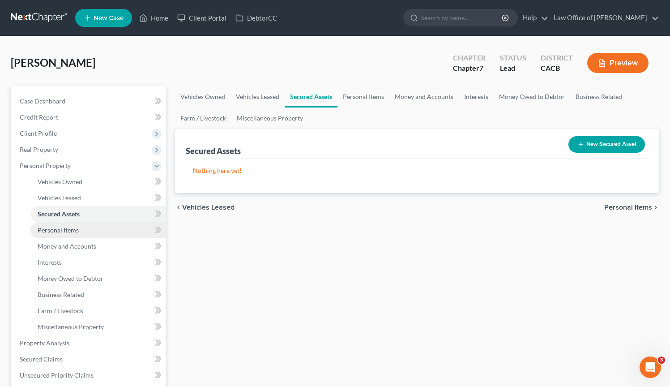
click at [95, 232] on link "Personal Items" at bounding box center [98, 230] width 136 height 16
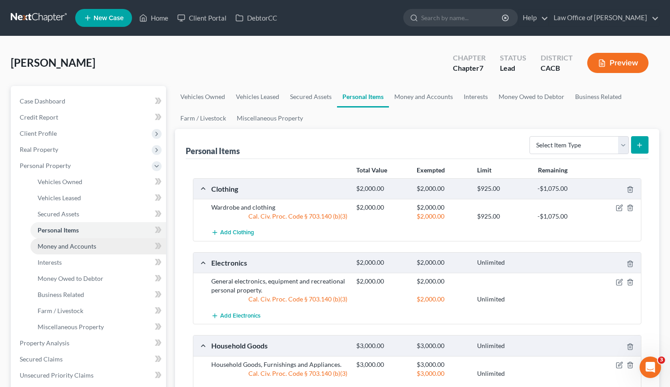
click at [96, 246] on link "Money and Accounts" at bounding box center [98, 246] width 136 height 16
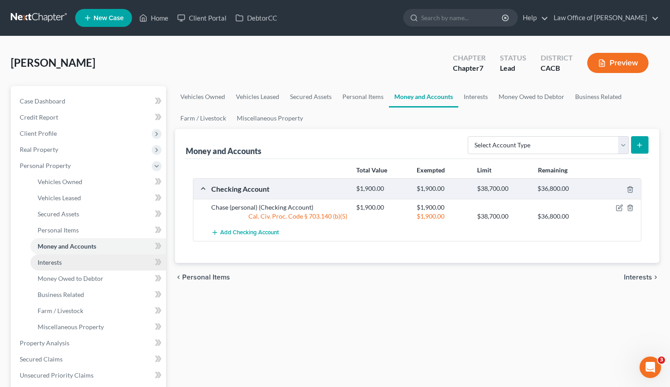
click at [86, 262] on link "Interests" at bounding box center [98, 262] width 136 height 16
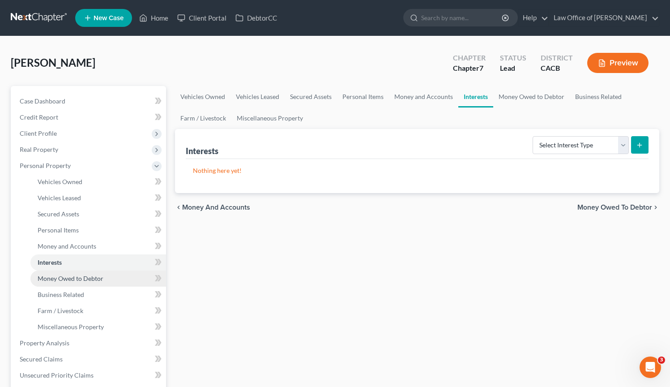
click at [92, 278] on span "Money Owed to Debtor" at bounding box center [71, 279] width 66 height 8
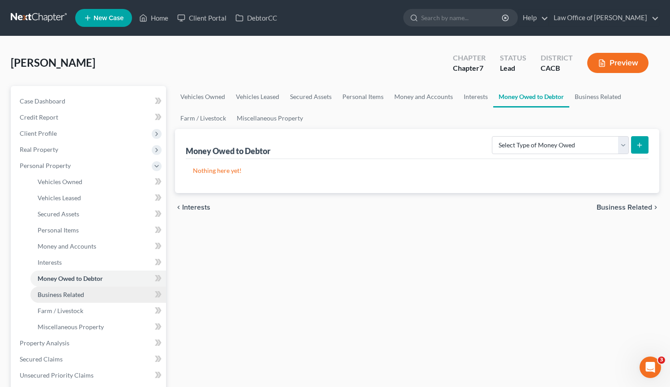
click at [94, 294] on link "Business Related" at bounding box center [98, 295] width 136 height 16
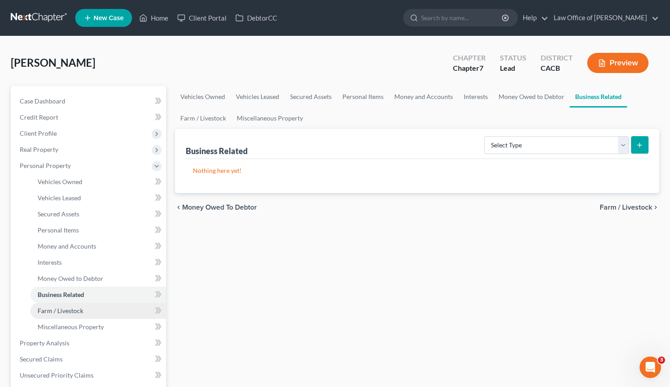
click at [93, 310] on link "Farm / Livestock" at bounding box center [98, 311] width 136 height 16
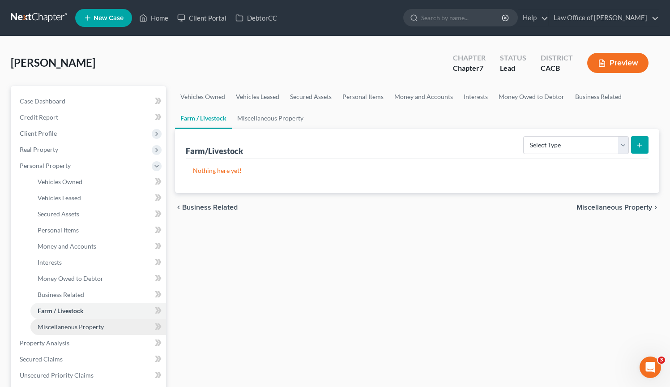
click at [95, 329] on span "Miscellaneous Property" at bounding box center [71, 327] width 66 height 8
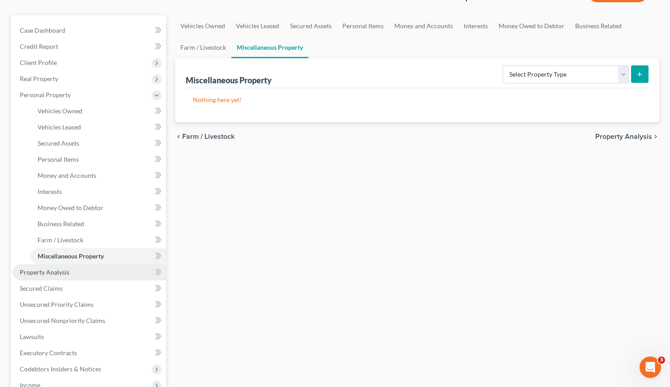
click at [49, 270] on span "Property Analysis" at bounding box center [45, 272] width 50 height 8
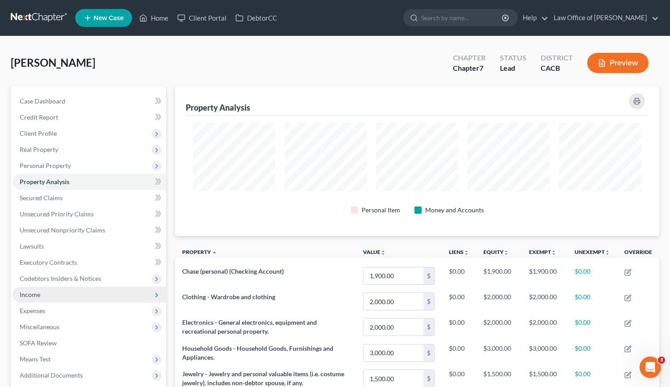
click at [59, 292] on span "Income" at bounding box center [90, 295] width 154 height 16
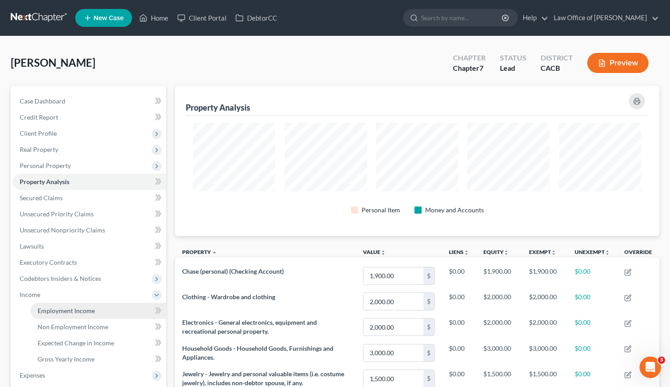
click at [64, 312] on span "Employment Income" at bounding box center [66, 311] width 57 height 8
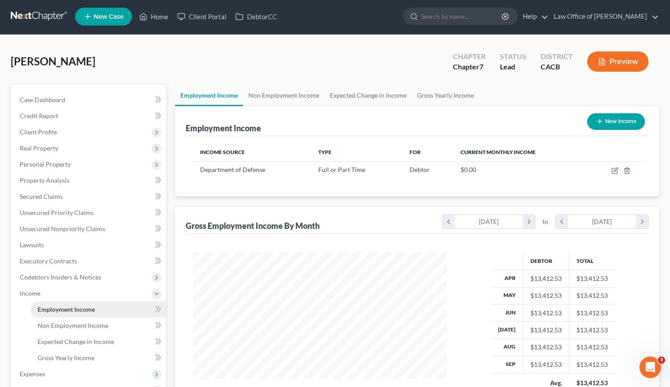
scroll to position [2, 0]
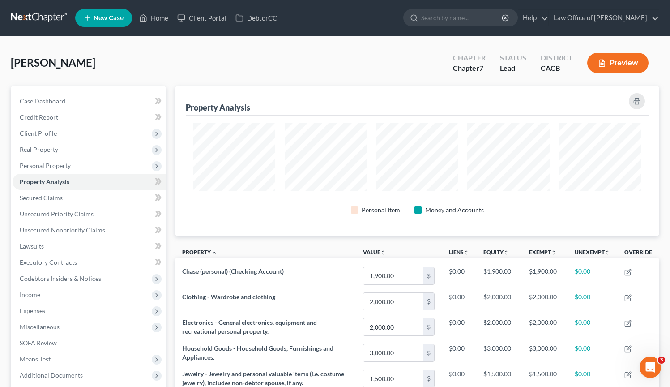
scroll to position [150, 484]
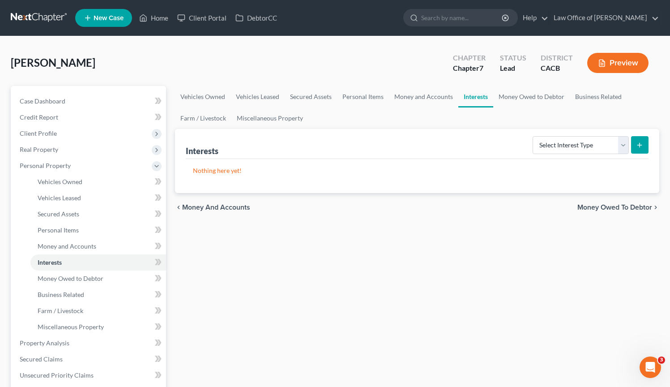
click at [34, 17] on link at bounding box center [39, 18] width 57 height 16
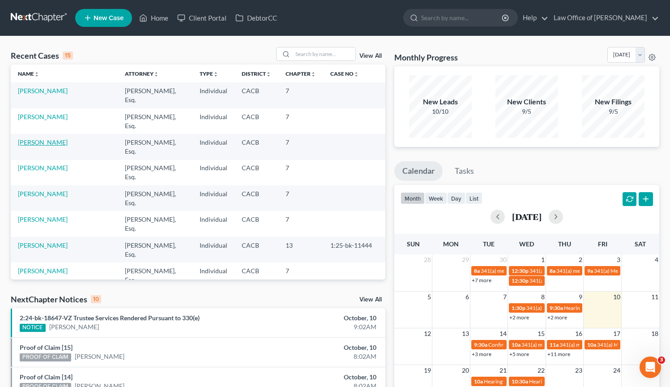
click at [30, 144] on link "[PERSON_NAME]" at bounding box center [43, 142] width 50 height 8
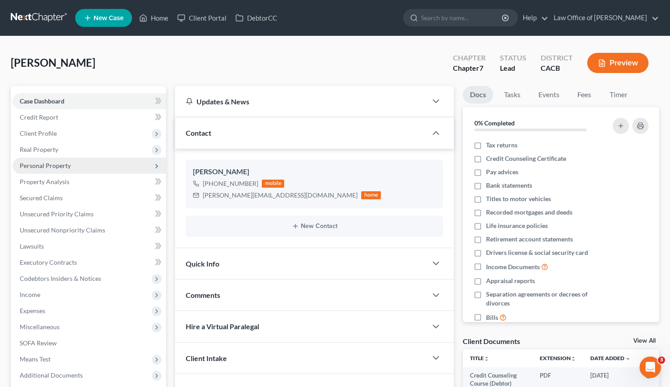
click at [71, 166] on span "Personal Property" at bounding box center [90, 166] width 154 height 16
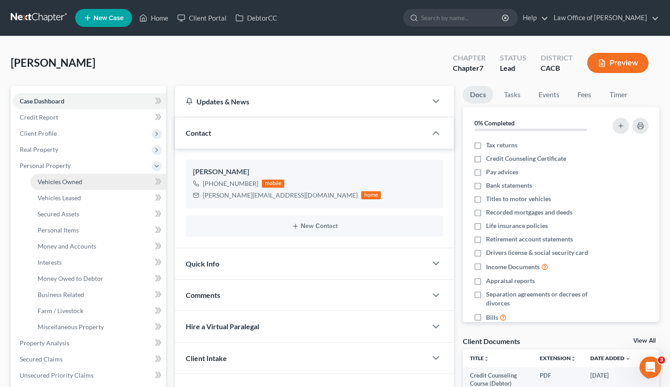
click at [76, 184] on span "Vehicles Owned" at bounding box center [60, 182] width 45 height 8
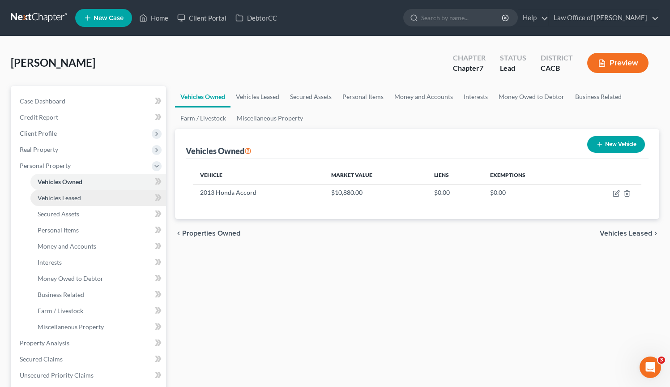
click at [77, 198] on span "Vehicles Leased" at bounding box center [59, 198] width 43 height 8
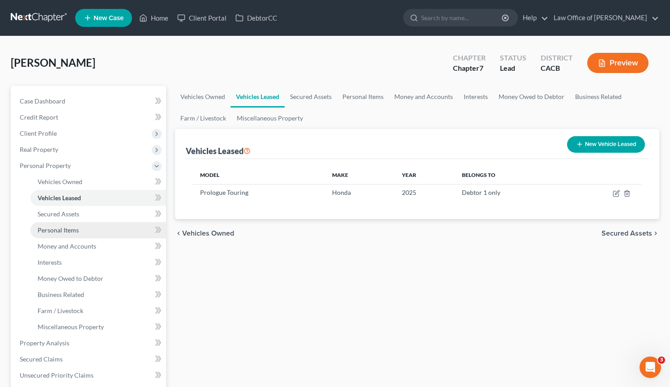
click at [94, 231] on link "Personal Items" at bounding box center [98, 230] width 136 height 16
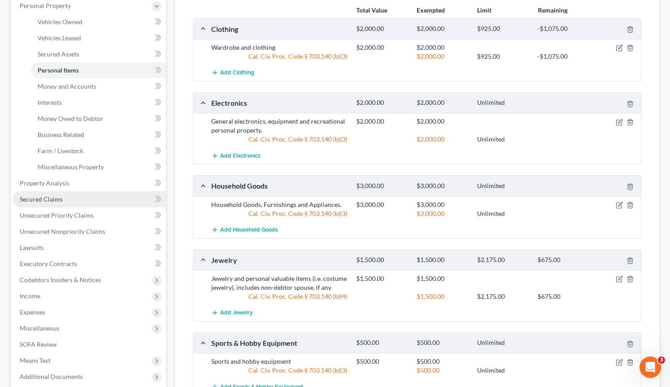
scroll to position [183, 0]
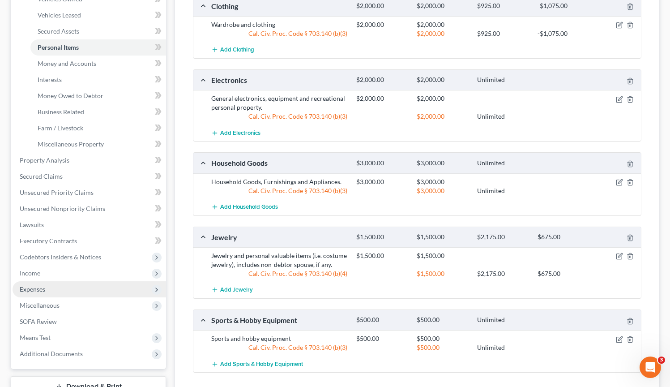
click at [82, 289] on span "Expenses" at bounding box center [90, 289] width 154 height 16
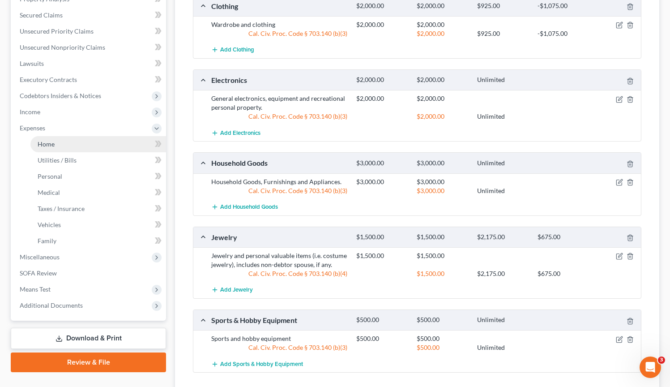
click at [71, 145] on link "Home" at bounding box center [98, 144] width 136 height 16
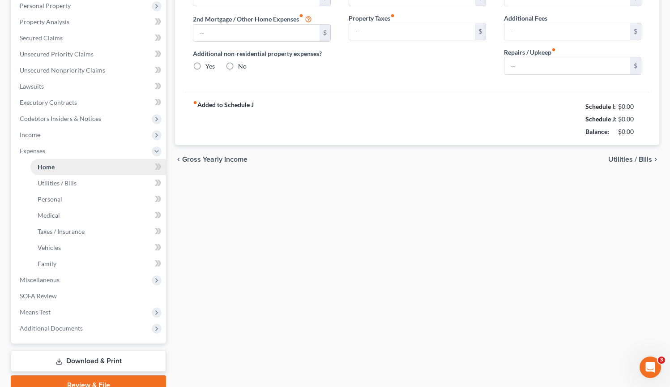
type input "650.00"
type input "0.00"
radio input "true"
type input "0.00"
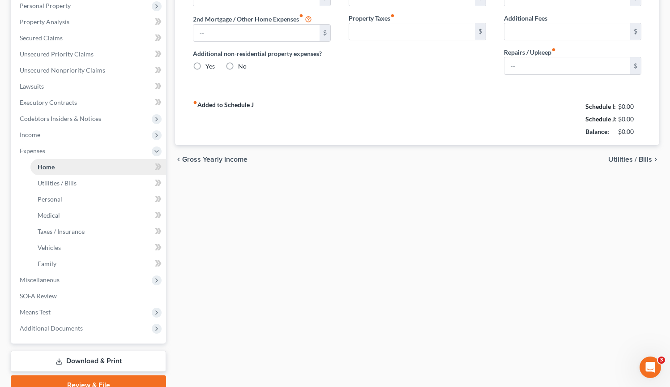
type input "0.00"
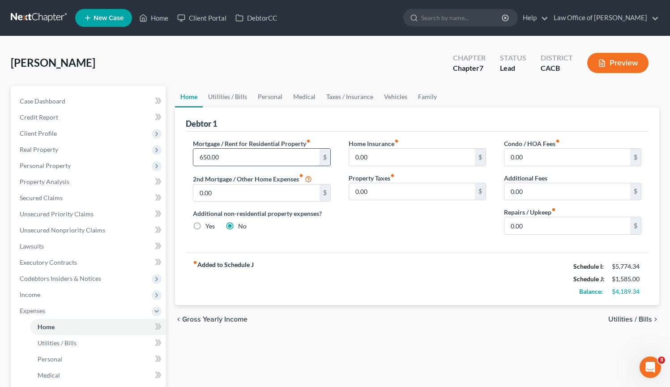
click at [274, 162] on input "650.00" at bounding box center [256, 157] width 126 height 17
type input "1,300.00"
click at [410, 347] on div "Home Utilities / Bills Personal Medical Taxes / Insurance Vehicles Family Debto…" at bounding box center [418, 320] width 494 height 469
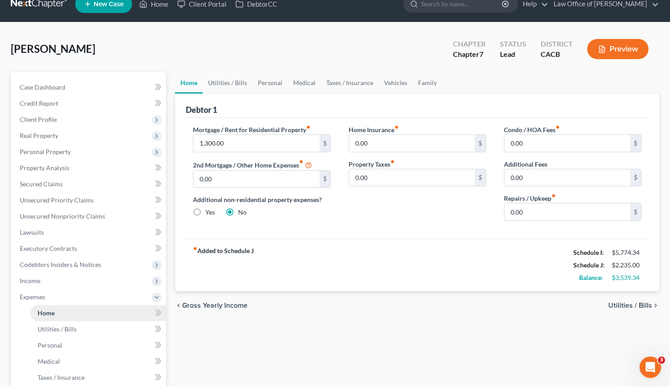
scroll to position [14, 0]
click at [86, 328] on link "Utilities / Bills" at bounding box center [98, 329] width 136 height 16
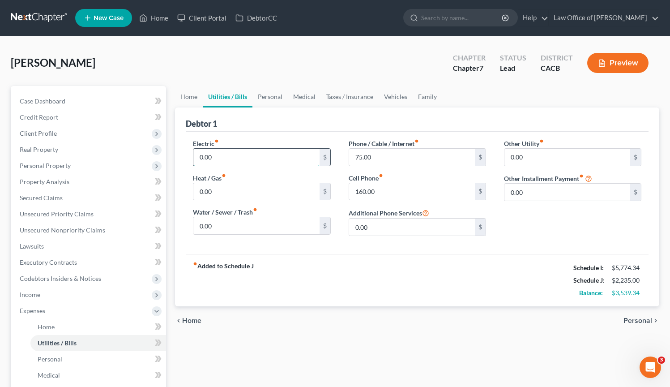
click at [274, 152] on input "0.00" at bounding box center [256, 157] width 126 height 17
type input "50"
click at [268, 189] on input "0.00" at bounding box center [256, 191] width 126 height 17
type input "20.00"
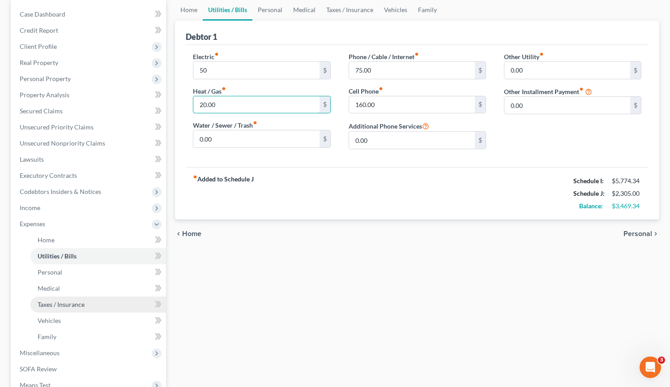
scroll to position [159, 0]
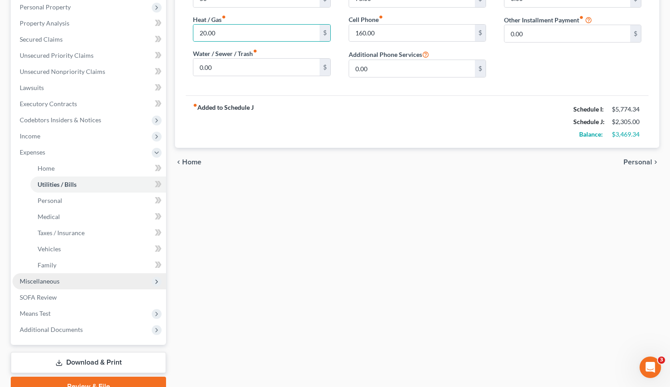
click at [84, 285] on span "Miscellaneous" at bounding box center [90, 281] width 154 height 16
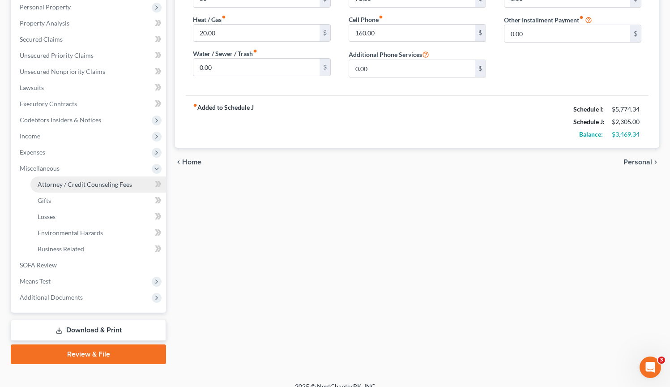
click at [100, 183] on span "Attorney / Credit Counseling Fees" at bounding box center [85, 184] width 95 height 8
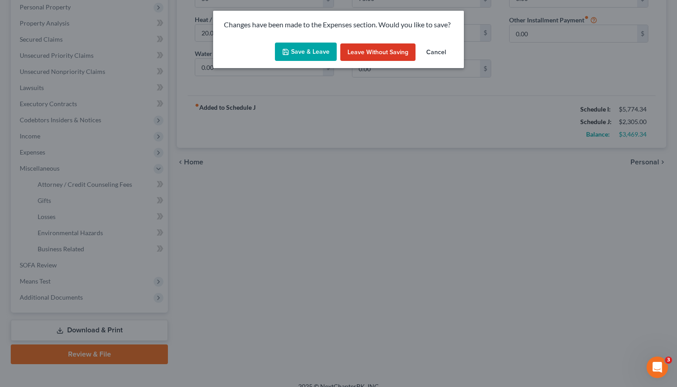
click at [312, 49] on button "Save & Leave" at bounding box center [306, 52] width 62 height 19
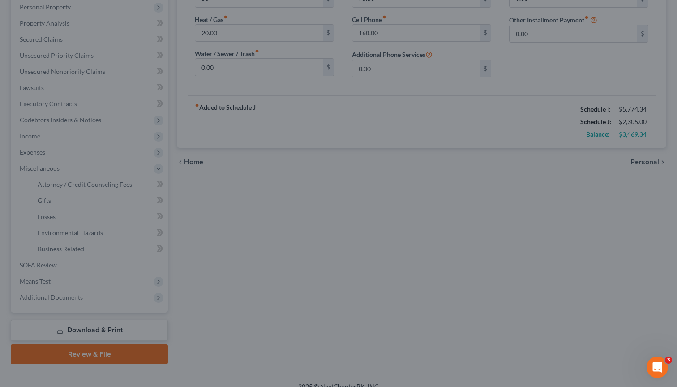
type input "50.00"
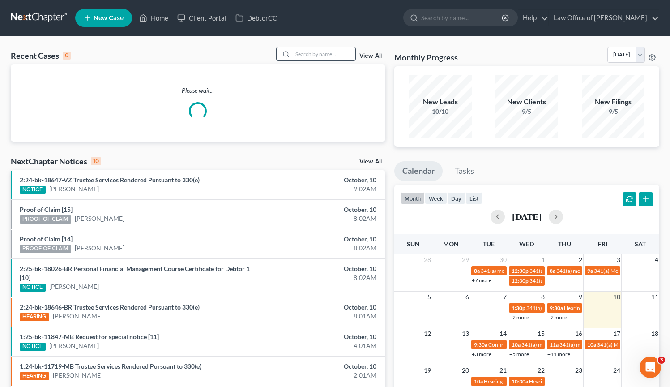
click at [312, 56] on input "search" at bounding box center [324, 53] width 63 height 13
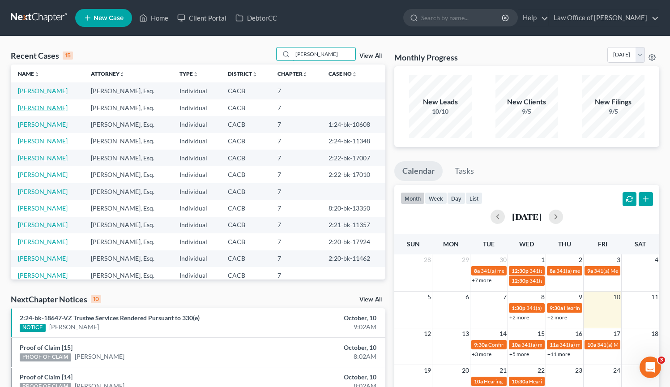
type input "[PERSON_NAME]"
click at [45, 108] on link "[PERSON_NAME]" at bounding box center [43, 108] width 50 height 8
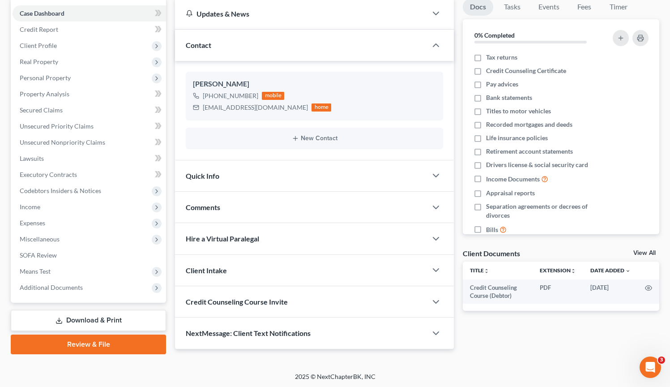
scroll to position [88, 0]
click at [75, 315] on link "Download & Print" at bounding box center [88, 319] width 155 height 21
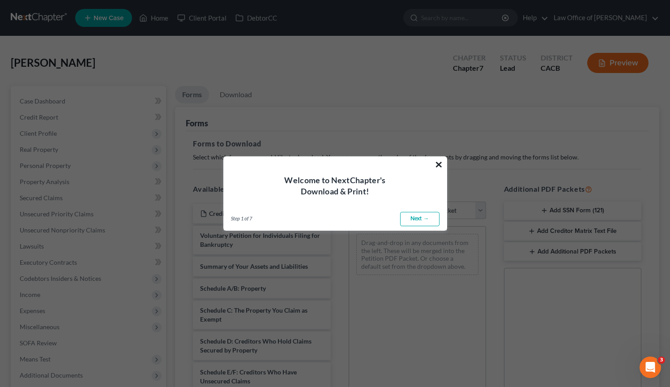
click at [440, 166] on button "×" at bounding box center [439, 164] width 9 height 14
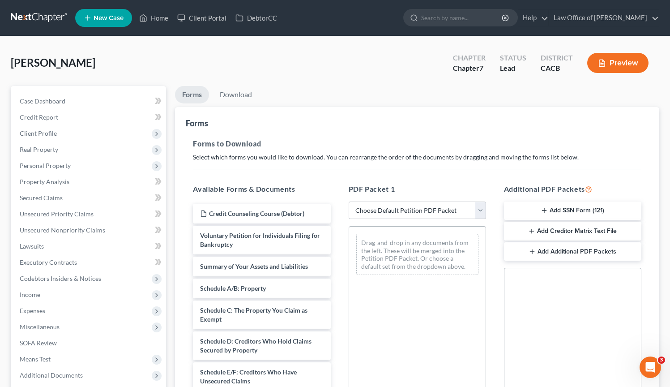
scroll to position [83, 0]
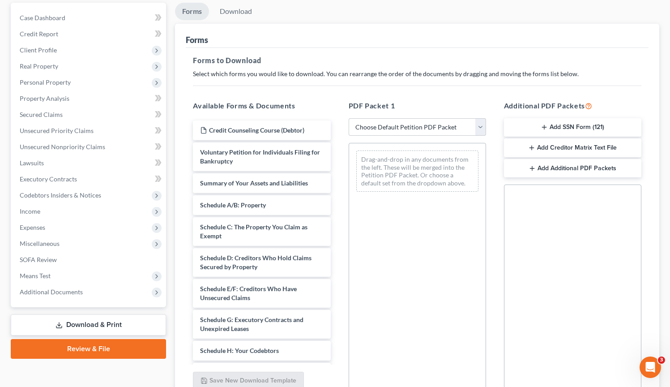
click at [117, 323] on link "Download & Print" at bounding box center [88, 324] width 155 height 21
click at [117, 322] on link "Download & Print" at bounding box center [88, 324] width 155 height 21
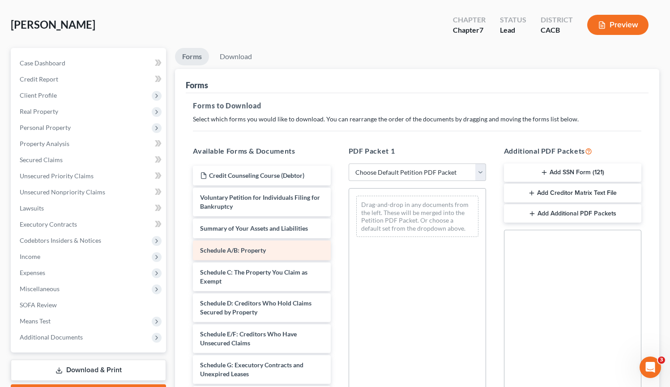
scroll to position [0, 0]
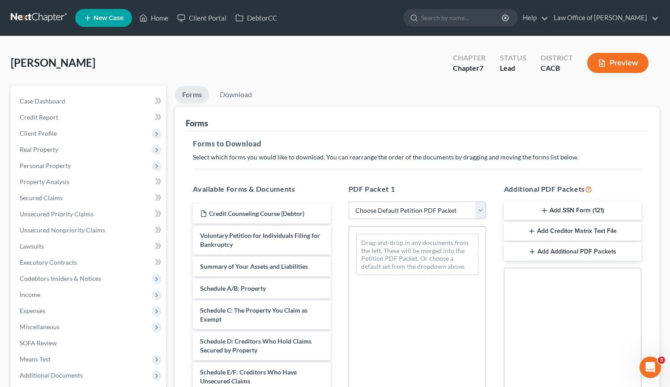
click at [343, 132] on div "Forms to Download Select which forms you would like to download. You can rearra…" at bounding box center [417, 311] width 463 height 360
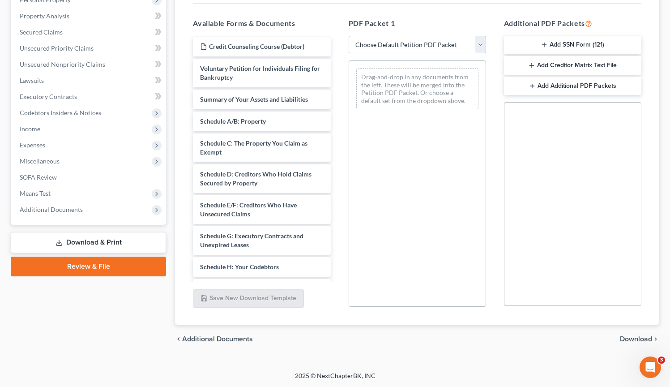
scroll to position [2, 0]
click at [115, 237] on link "Download & Print" at bounding box center [88, 242] width 155 height 21
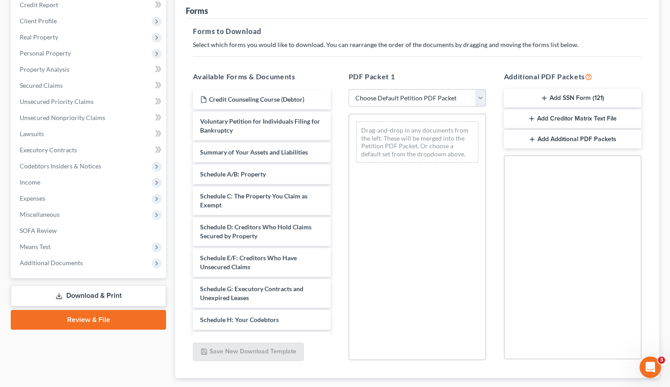
scroll to position [0, 0]
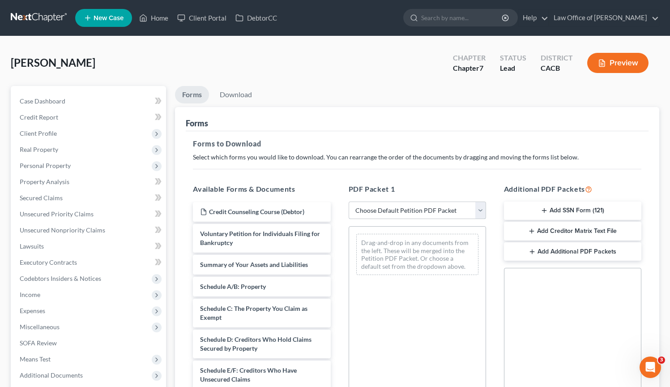
click at [483, 206] on select "Choose Default Petition PDF Packet Complete Bankruptcy Petition (all forms and …" at bounding box center [417, 211] width 137 height 18
select select "6"
click at [349, 202] on select "Choose Default Petition PDF Packet Complete Bankruptcy Petition (all forms and …" at bounding box center [417, 211] width 137 height 18
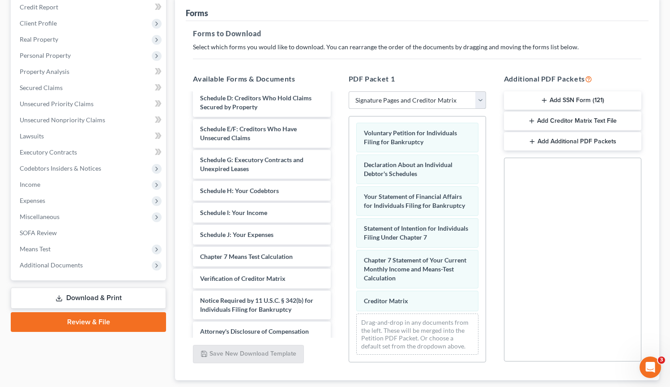
scroll to position [108, 0]
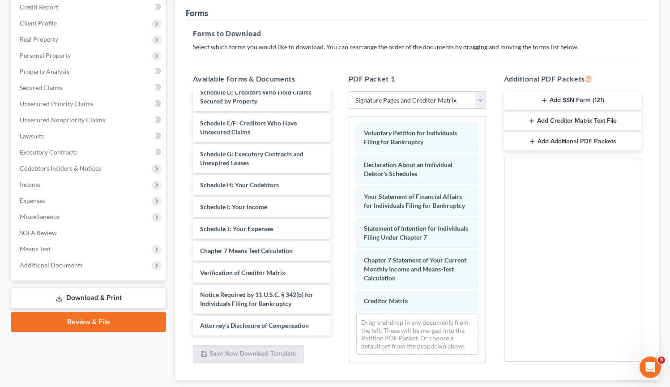
click at [106, 295] on link "Download & Print" at bounding box center [88, 298] width 155 height 21
click at [432, 37] on h5 "Forms to Download" at bounding box center [417, 33] width 449 height 11
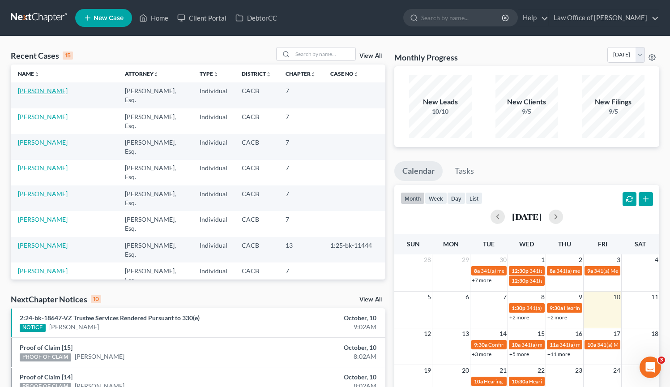
click at [41, 93] on link "[PERSON_NAME]" at bounding box center [43, 91] width 50 height 8
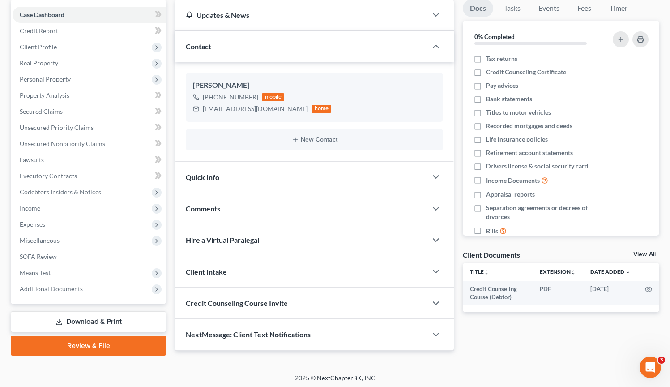
scroll to position [88, 0]
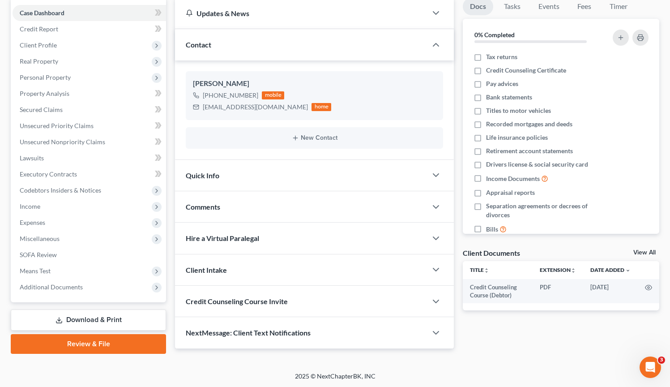
click at [138, 314] on link "Download & Print" at bounding box center [88, 319] width 155 height 21
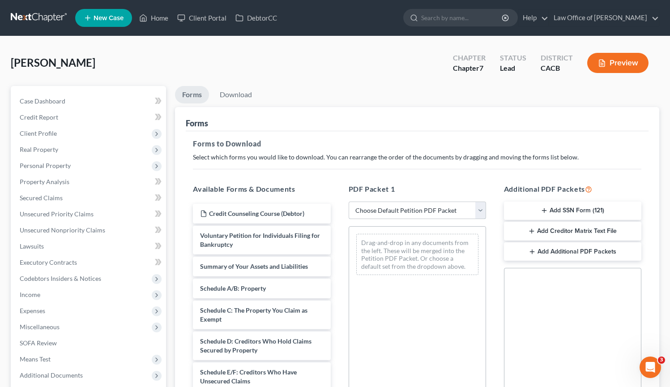
click at [480, 212] on select "Choose Default Petition PDF Packet Complete Bankruptcy Petition (all forms and …" at bounding box center [417, 211] width 137 height 18
select select "6"
click at [349, 202] on select "Choose Default Petition PDF Packet Complete Bankruptcy Petition (all forms and …" at bounding box center [417, 211] width 137 height 18
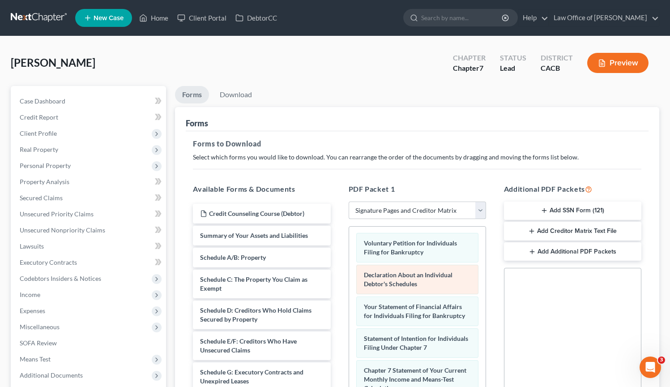
scroll to position [10, 0]
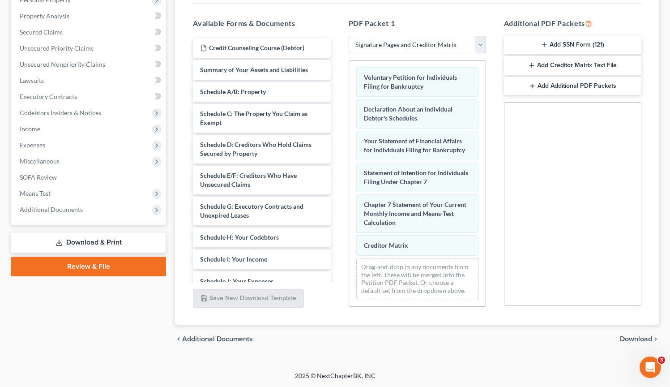
click at [632, 339] on span "Download" at bounding box center [636, 338] width 32 height 7
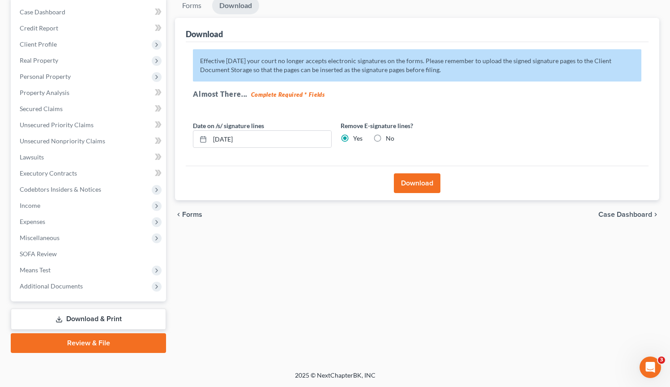
scroll to position [88, 0]
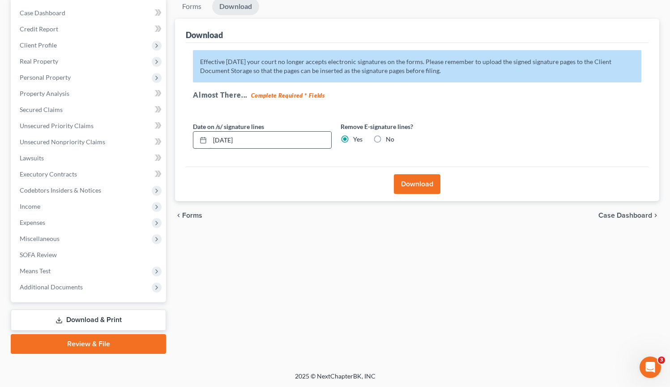
click at [230, 142] on input "[DATE]" at bounding box center [270, 140] width 121 height 17
click at [430, 184] on button "Download" at bounding box center [417, 184] width 47 height 20
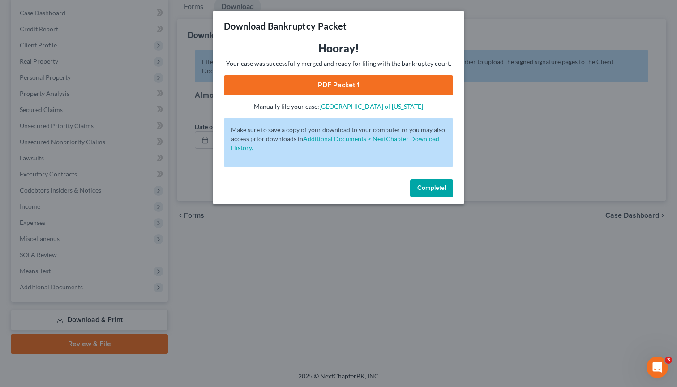
click at [367, 89] on link "PDF Packet 1" at bounding box center [338, 85] width 229 height 20
click at [426, 188] on span "Complete!" at bounding box center [431, 188] width 29 height 8
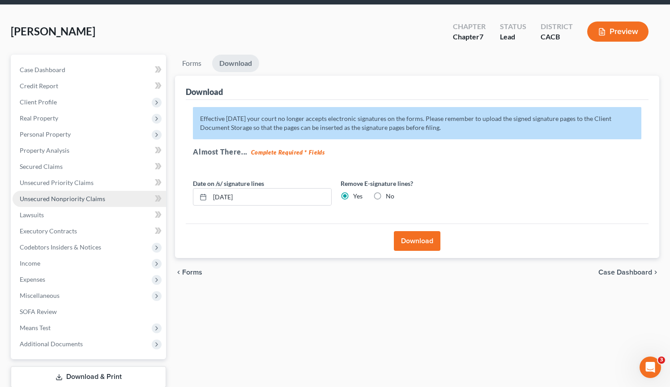
scroll to position [0, 0]
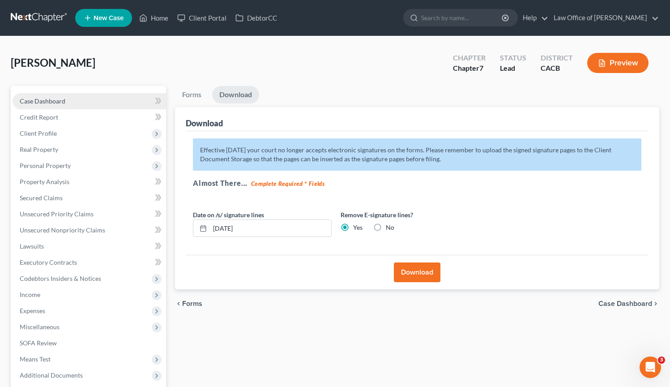
click at [62, 103] on span "Case Dashboard" at bounding box center [43, 101] width 46 height 8
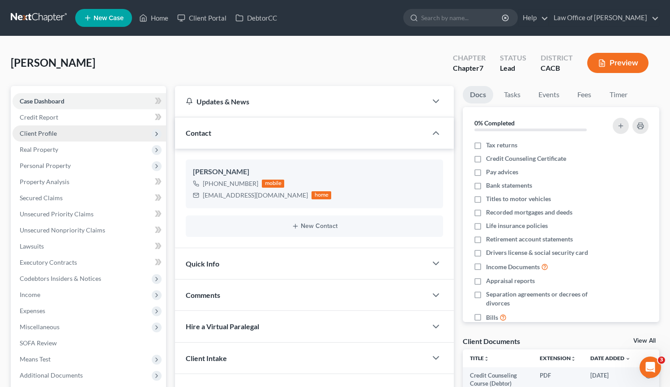
click at [60, 133] on span "Client Profile" at bounding box center [90, 133] width 154 height 16
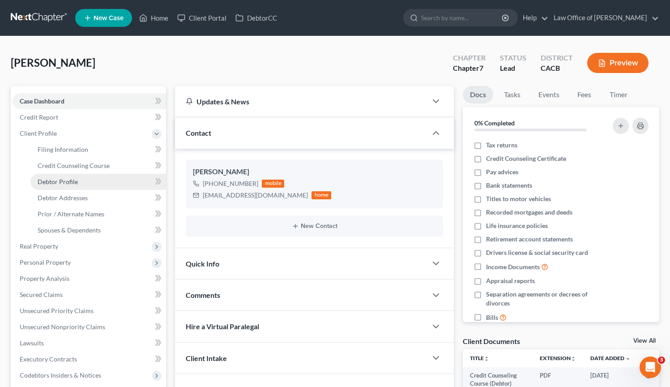
click at [63, 182] on span "Debtor Profile" at bounding box center [58, 182] width 40 height 8
select select "0"
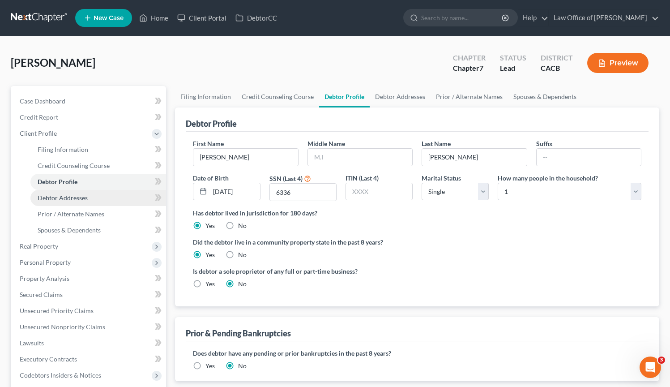
click at [58, 199] on span "Debtor Addresses" at bounding box center [63, 198] width 50 height 8
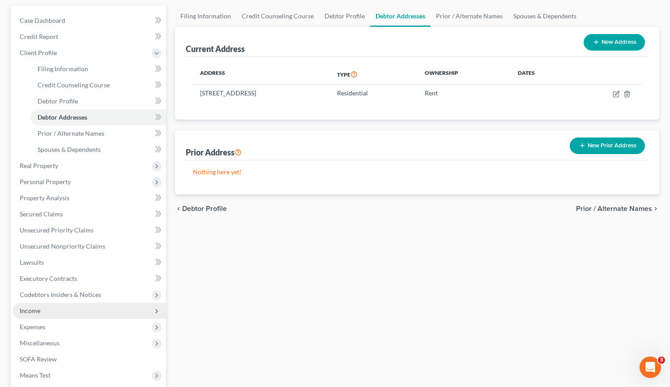
scroll to position [82, 0]
click at [91, 309] on span "Income" at bounding box center [90, 310] width 154 height 16
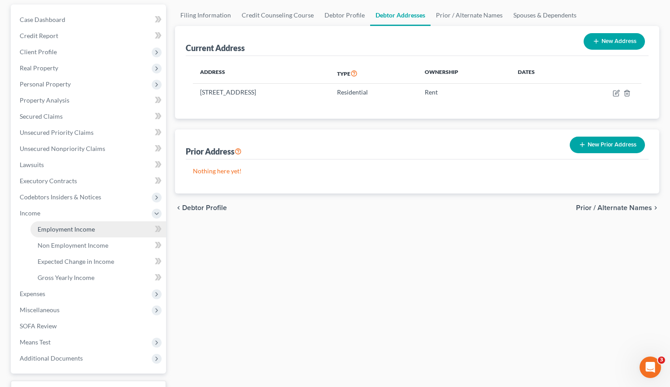
click at [86, 230] on span "Employment Income" at bounding box center [66, 229] width 57 height 8
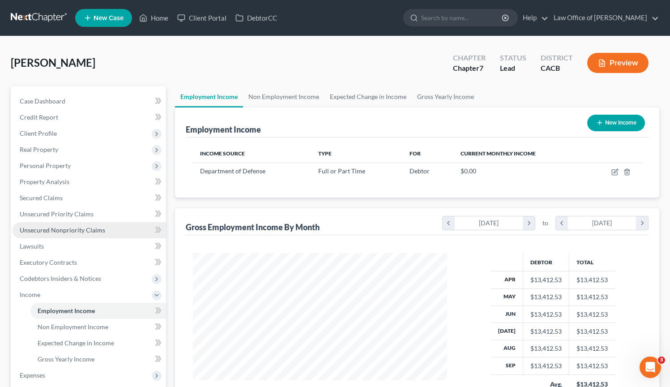
scroll to position [160, 272]
click at [31, 17] on link at bounding box center [39, 18] width 57 height 16
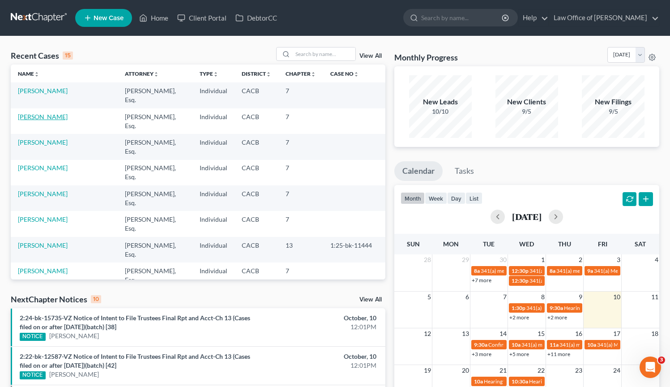
click at [43, 115] on link "[PERSON_NAME]" at bounding box center [43, 117] width 50 height 8
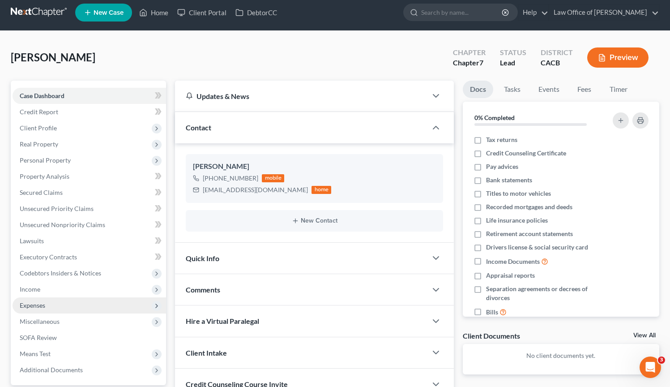
scroll to position [6, 0]
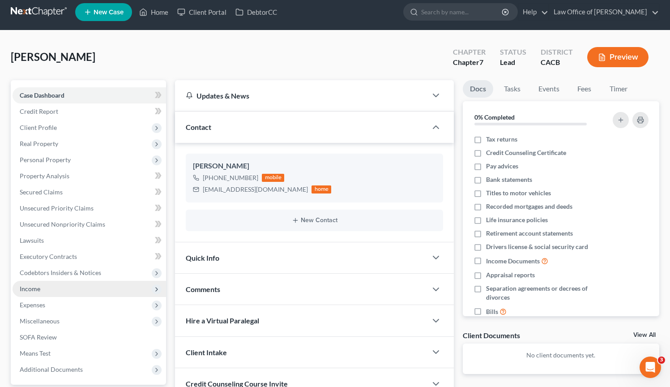
click at [68, 287] on span "Income" at bounding box center [90, 289] width 154 height 16
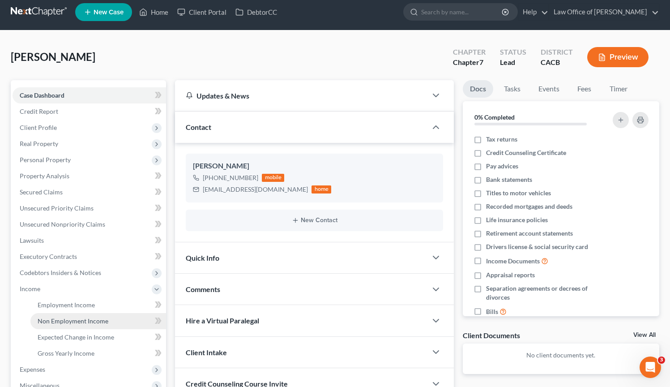
click at [74, 317] on span "Non Employment Income" at bounding box center [73, 321] width 71 height 8
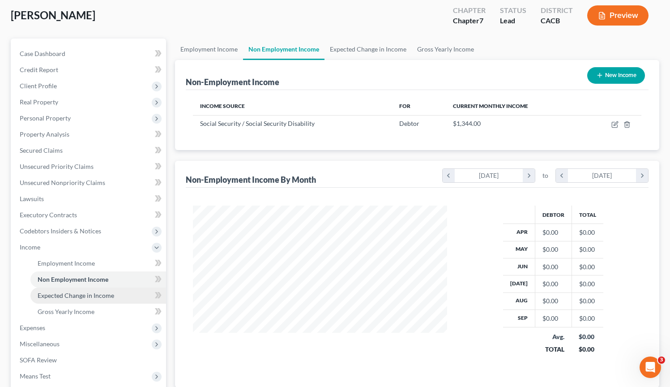
scroll to position [132, 0]
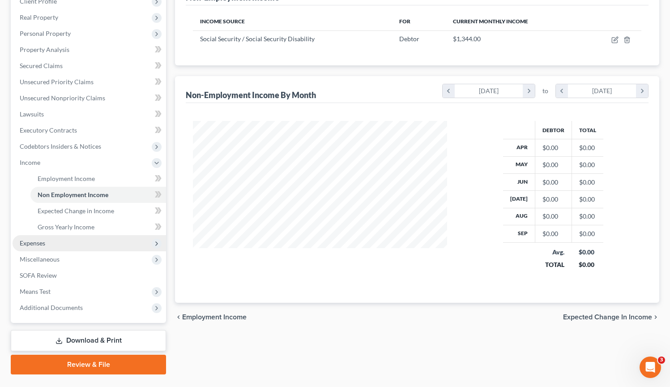
click at [61, 247] on span "Expenses" at bounding box center [90, 243] width 154 height 16
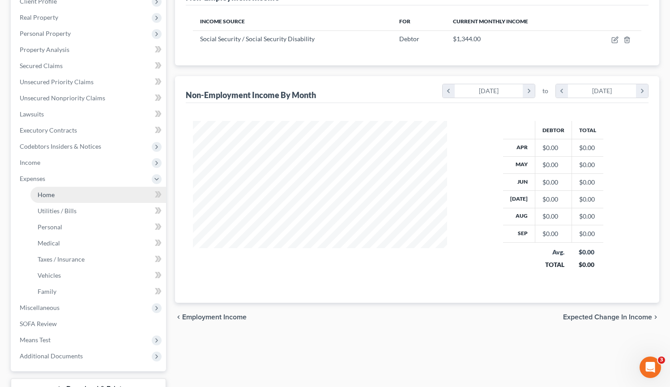
click at [64, 197] on link "Home" at bounding box center [98, 195] width 136 height 16
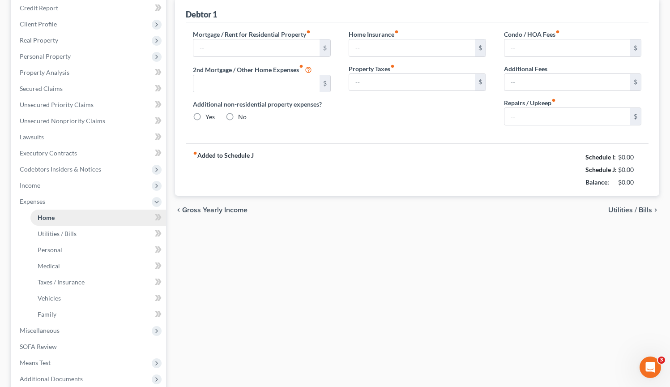
type input "1,244.00"
type input "0.00"
radio input "true"
type input "0.00"
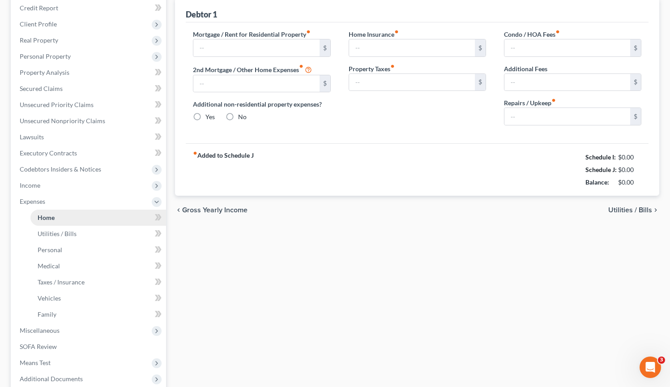
type input "0.00"
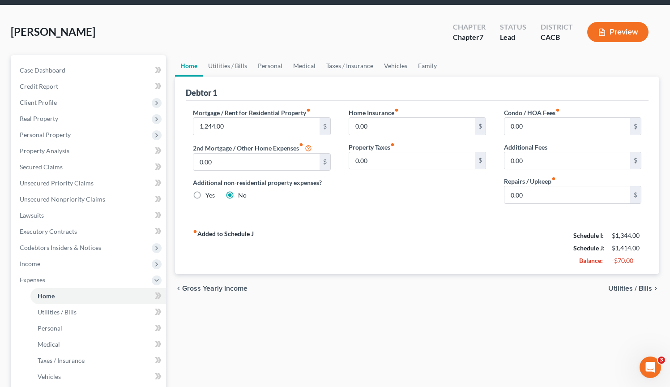
scroll to position [30, 0]
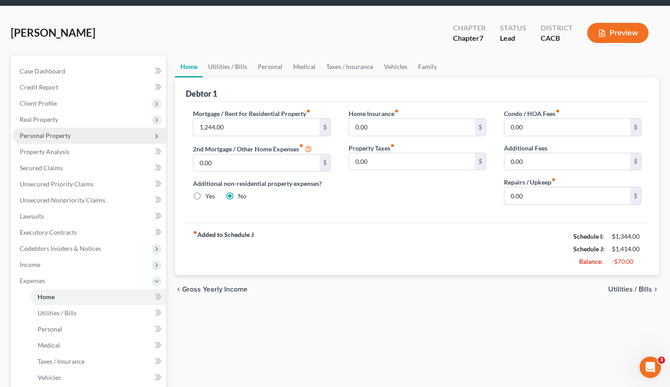
click at [46, 134] on span "Personal Property" at bounding box center [45, 136] width 51 height 8
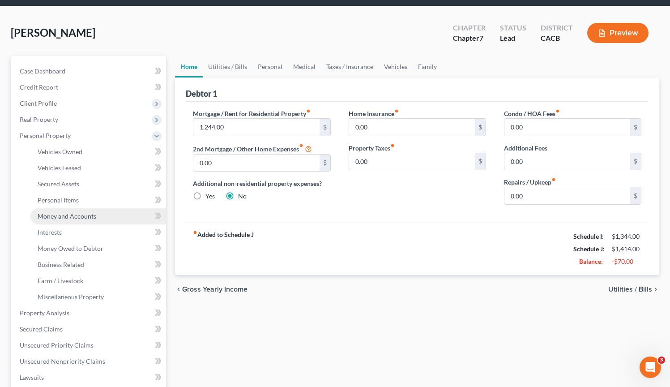
click at [92, 216] on span "Money and Accounts" at bounding box center [67, 216] width 59 height 8
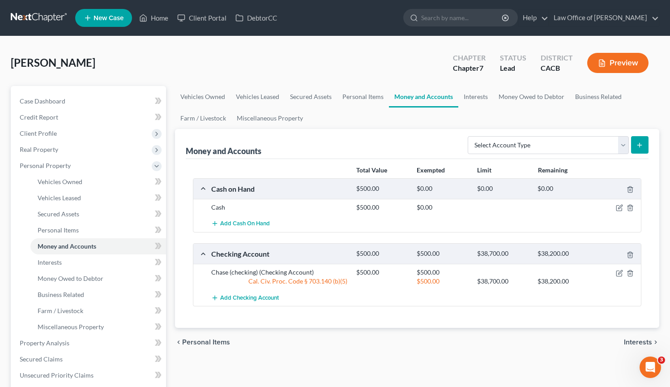
click at [47, 16] on link at bounding box center [39, 18] width 57 height 16
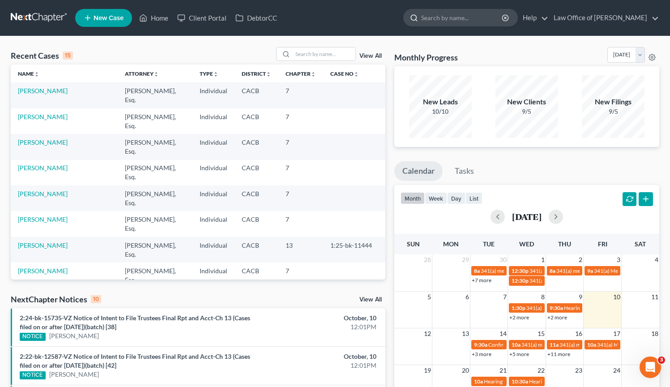
click at [451, 21] on input "search" at bounding box center [462, 17] width 82 height 17
type input "karine"
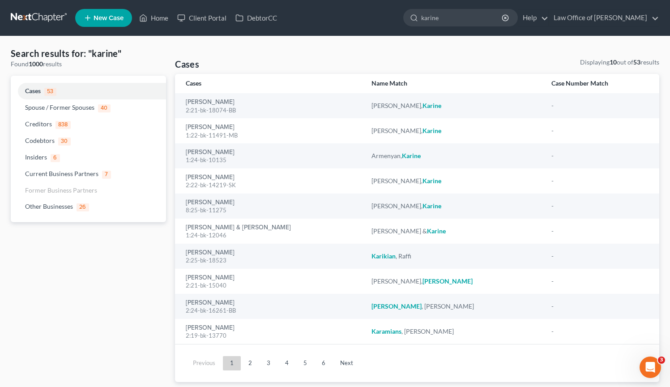
click at [40, 18] on link at bounding box center [39, 18] width 57 height 16
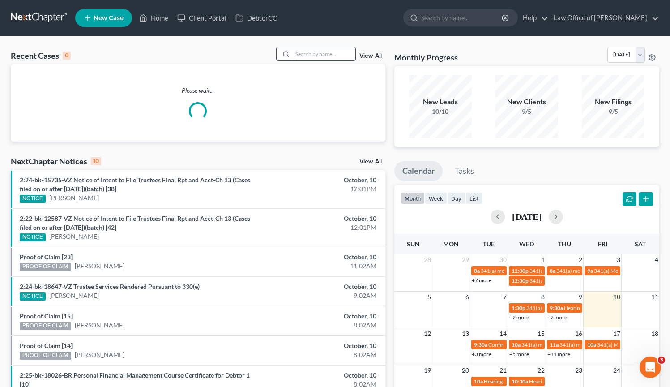
click at [336, 54] on input "search" at bounding box center [324, 53] width 63 height 13
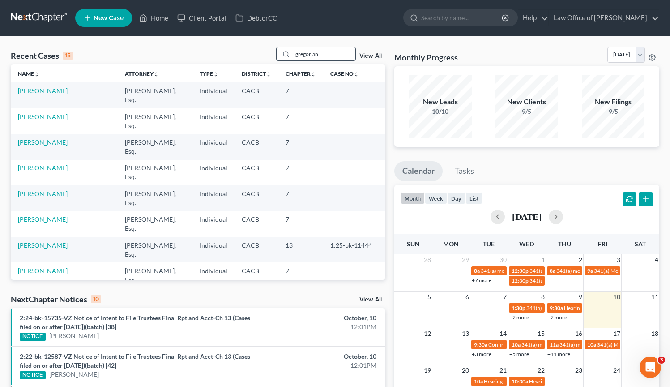
type input "gregorian"
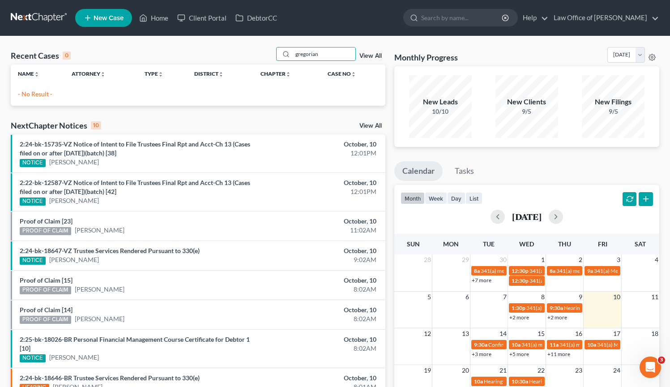
click at [34, 15] on link at bounding box center [39, 18] width 57 height 16
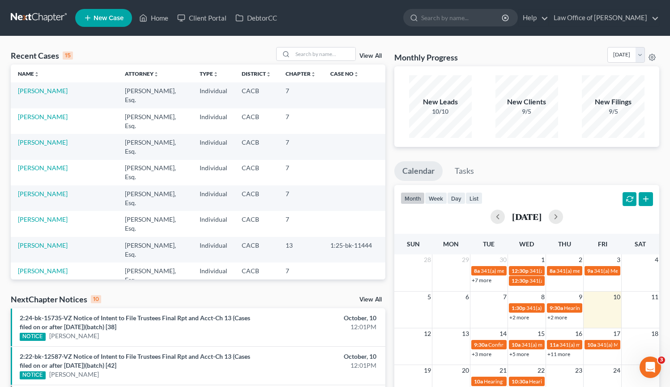
click at [50, 20] on link at bounding box center [39, 18] width 57 height 16
click at [58, 94] on link "[PERSON_NAME]" at bounding box center [43, 91] width 50 height 8
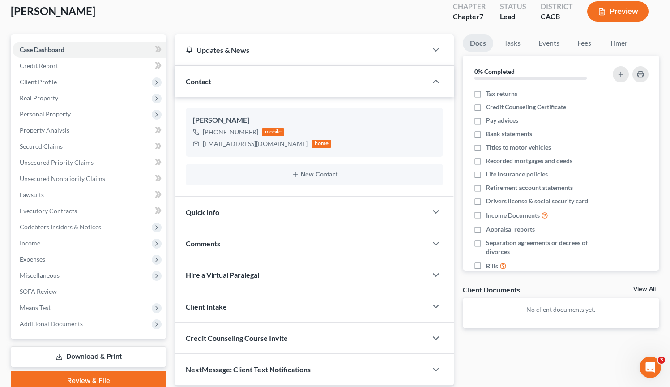
scroll to position [88, 0]
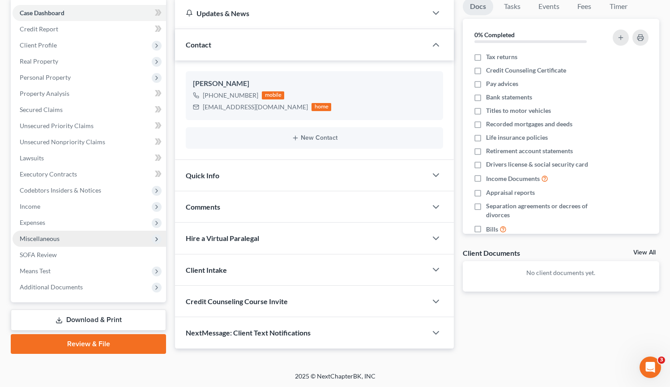
click at [64, 239] on span "Miscellaneous" at bounding box center [90, 239] width 154 height 16
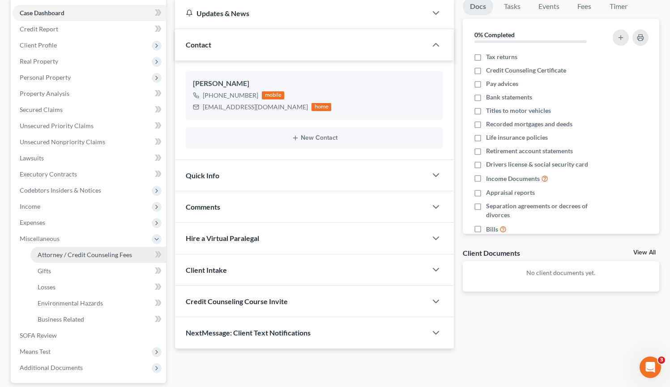
click at [64, 255] on span "Attorney / Credit Counseling Fees" at bounding box center [85, 255] width 95 height 8
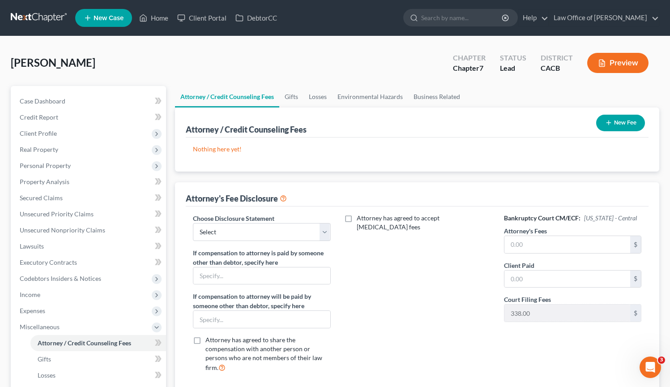
click at [635, 124] on button "New Fee" at bounding box center [621, 123] width 49 height 17
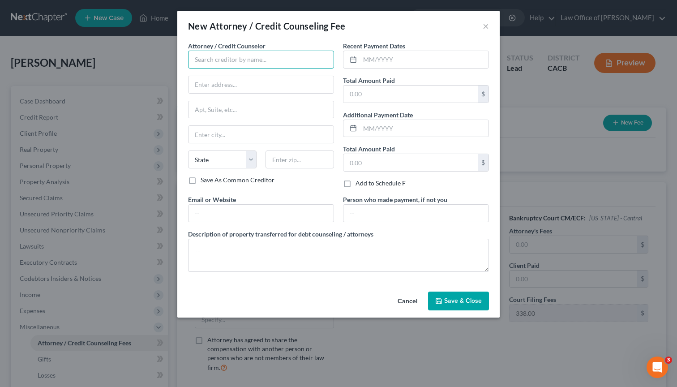
click at [256, 56] on input "text" at bounding box center [261, 60] width 146 height 18
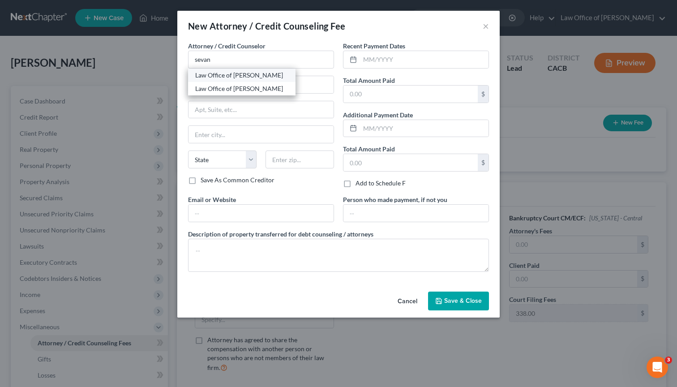
click at [209, 76] on div "Law Office of [PERSON_NAME]" at bounding box center [241, 75] width 93 height 9
type input "Law Office of [PERSON_NAME]"
type input "[STREET_ADDRESS][PERSON_NAME]"
type input "[GEOGRAPHIC_DATA]"
select select "4"
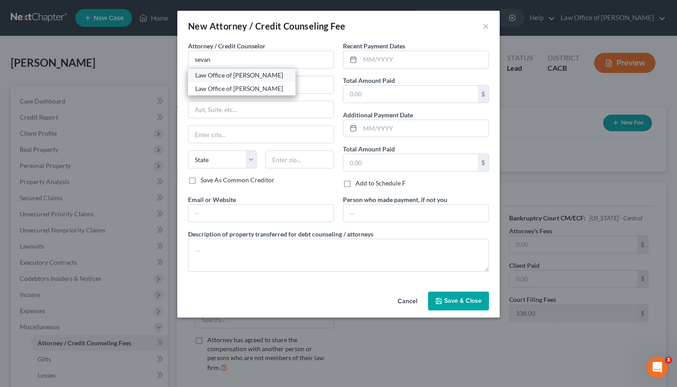
type input "91203"
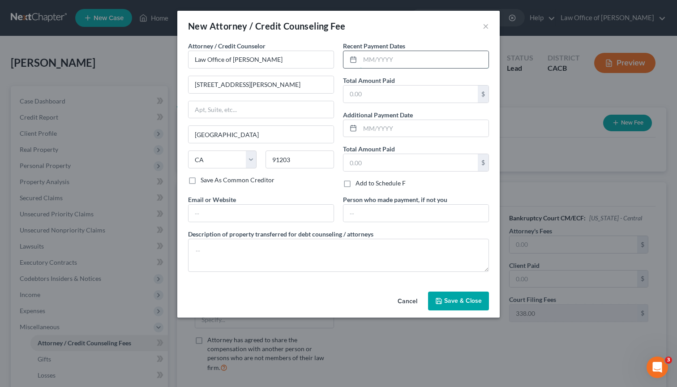
click at [375, 64] on input "text" at bounding box center [424, 59] width 129 height 17
type input "10/2025"
click at [395, 97] on input "text" at bounding box center [411, 94] width 134 height 17
type input "2,000.00"
click at [390, 163] on input "text" at bounding box center [411, 162] width 134 height 17
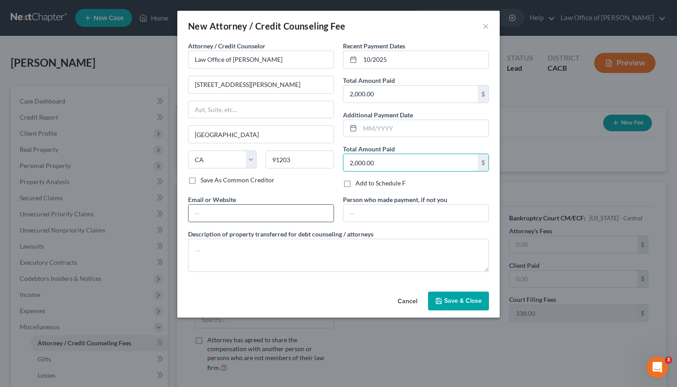
type input "2,000.00"
click at [232, 213] on input "text" at bounding box center [261, 213] width 145 height 17
type input "GorginianLaw.com"
click at [466, 301] on span "Save & Close" at bounding box center [463, 301] width 38 height 8
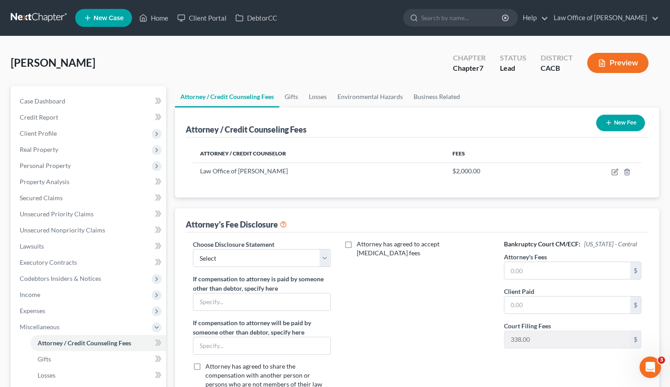
click at [628, 127] on button "New Fee" at bounding box center [621, 123] width 49 height 17
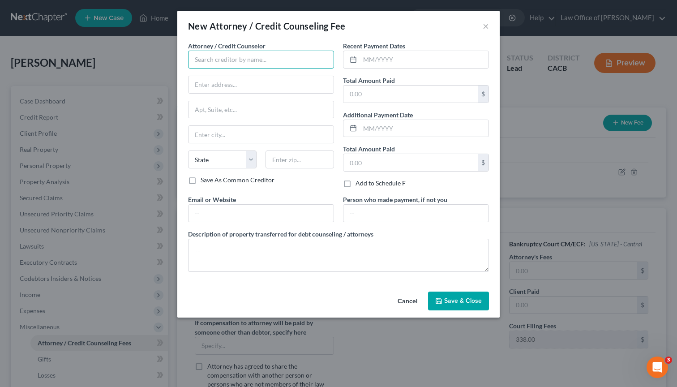
click at [250, 60] on input "text" at bounding box center [261, 60] width 146 height 18
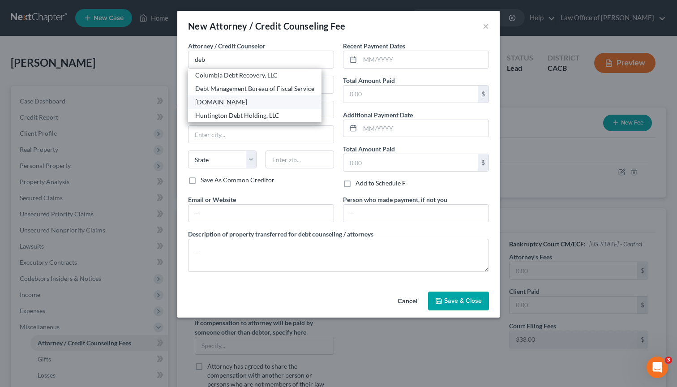
click at [220, 106] on div "DebtorCC.org" at bounding box center [254, 102] width 119 height 9
type input "DebtorCC.org"
type input "Online Course"
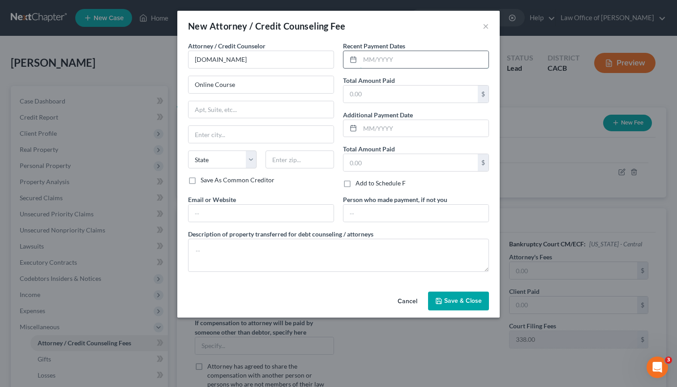
click at [427, 59] on input "text" at bounding box center [424, 59] width 129 height 17
type input "10/2025"
click at [357, 96] on input "text" at bounding box center [411, 94] width 134 height 17
type input "19.95"
click at [233, 112] on input "text" at bounding box center [261, 109] width 145 height 17
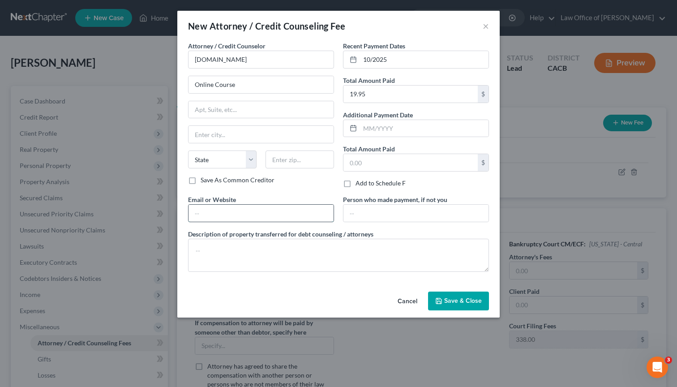
click at [262, 215] on input "text" at bounding box center [261, 213] width 145 height 17
type input "DebtorCC.org"
click at [266, 250] on textarea at bounding box center [338, 255] width 301 height 33
type textarea "Debtor fee."
click at [402, 155] on input "text" at bounding box center [411, 162] width 134 height 17
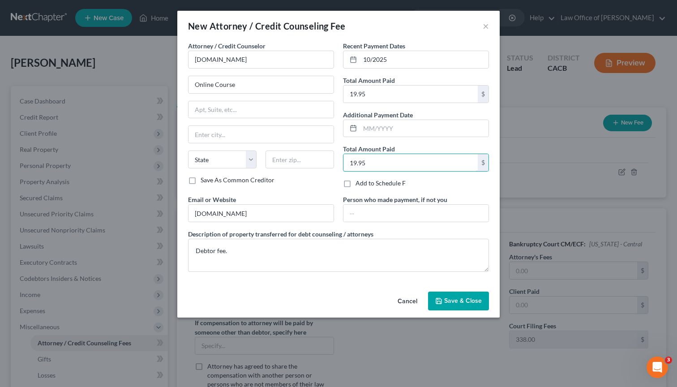
type input "19.95"
click at [221, 252] on textarea "Debtor fee." at bounding box center [338, 255] width 301 height 33
click at [216, 252] on textarea "Debtor funds." at bounding box center [338, 255] width 301 height 33
type textarea "Debtor's funds."
click at [468, 304] on span "Save & Close" at bounding box center [463, 301] width 38 height 8
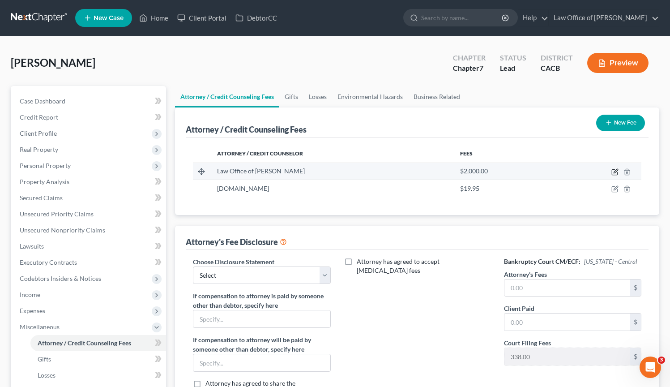
click at [616, 173] on icon "button" at bounding box center [615, 171] width 7 height 7
select select "4"
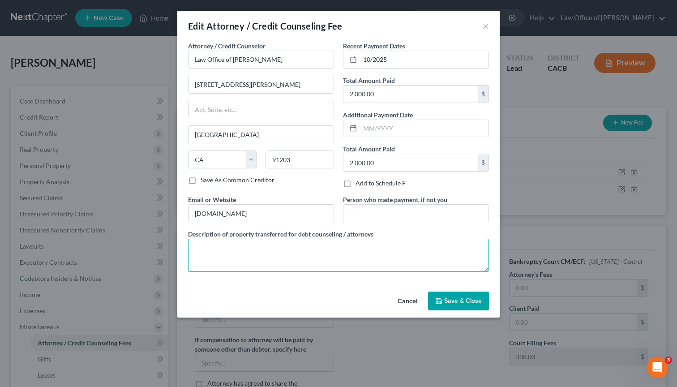
click at [227, 260] on textarea at bounding box center [338, 255] width 301 height 33
type textarea "Debtor's funds."
click at [456, 297] on span "Save & Close" at bounding box center [463, 301] width 38 height 8
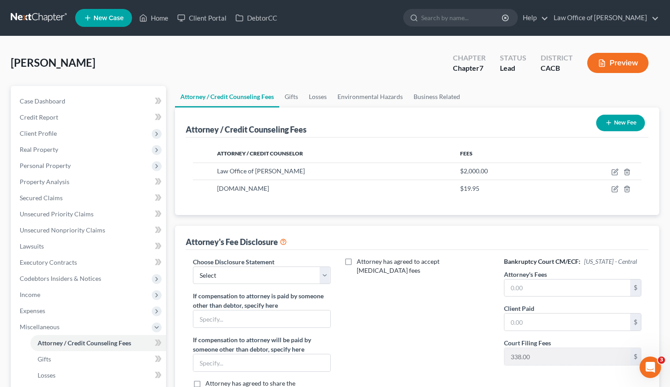
click at [58, 14] on link at bounding box center [39, 18] width 57 height 16
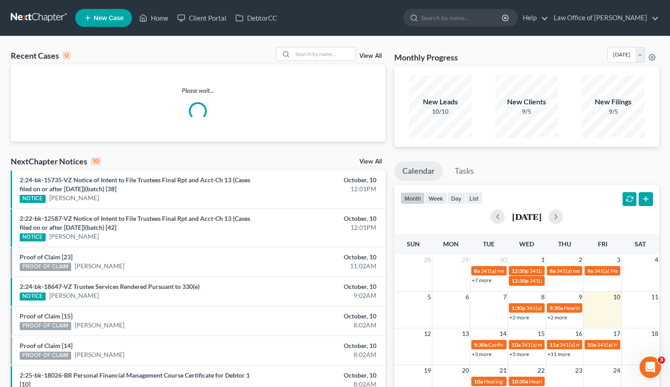
click at [36, 9] on nav "Home New Case Client Portal DebtorCC Law Office of [PERSON_NAME] [EMAIL_ADDRESS…" at bounding box center [335, 18] width 670 height 36
click at [42, 27] on nav "Home New Case Client Portal DebtorCC Law Office of [PERSON_NAME] [EMAIL_ADDRESS…" at bounding box center [335, 18] width 670 height 36
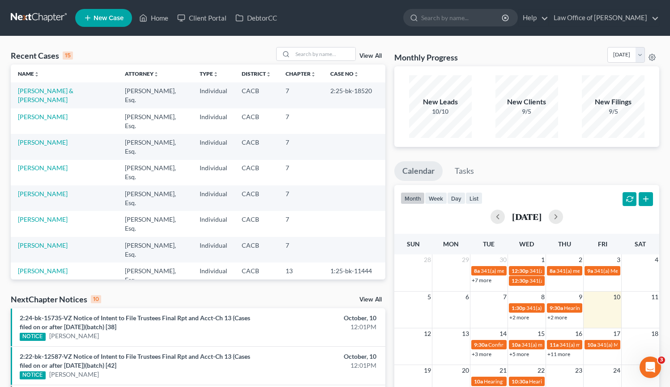
click at [40, 22] on link at bounding box center [39, 18] width 57 height 16
click at [41, 218] on link "[PERSON_NAME]" at bounding box center [43, 219] width 50 height 8
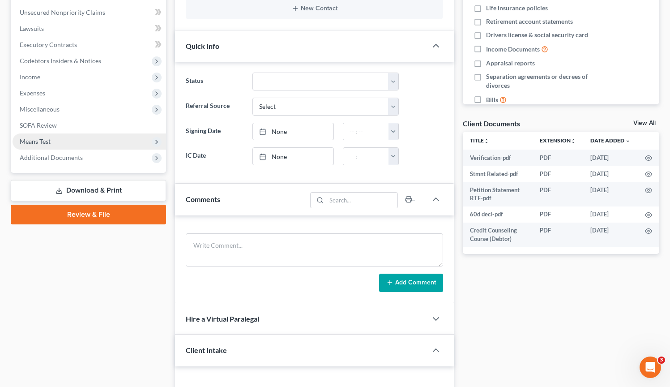
scroll to position [254, 0]
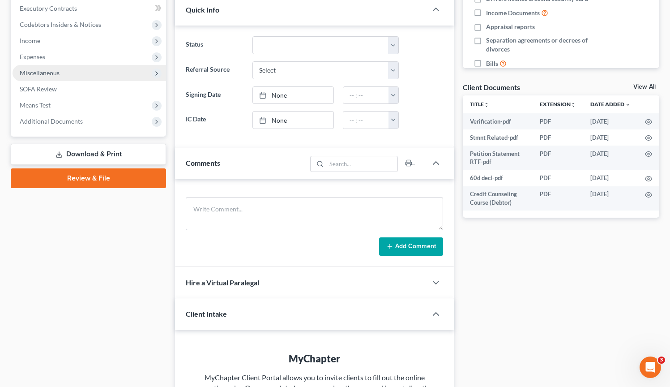
click at [42, 76] on span "Miscellaneous" at bounding box center [90, 73] width 154 height 16
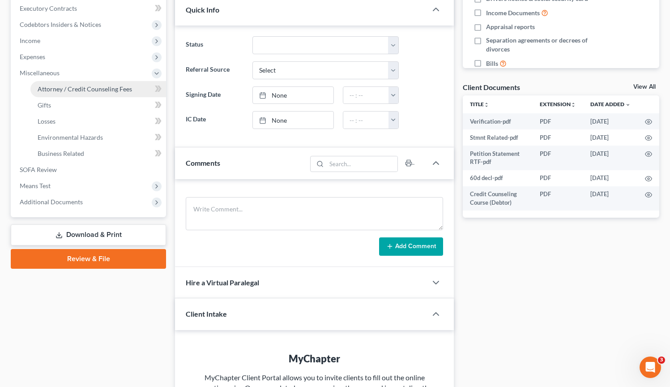
click at [79, 90] on span "Attorney / Credit Counseling Fees" at bounding box center [85, 89] width 95 height 8
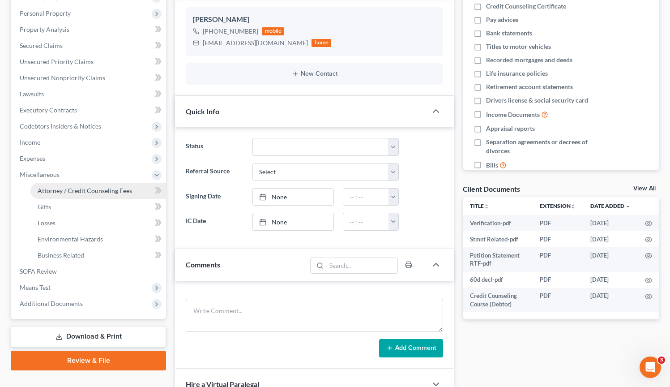
select select "0"
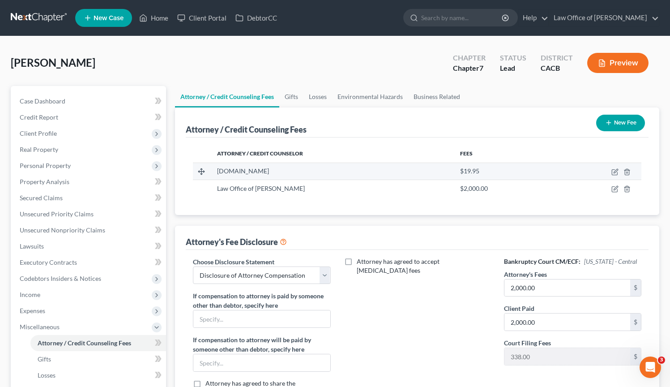
click at [288, 165] on td "[DOMAIN_NAME]" at bounding box center [331, 171] width 243 height 17
click at [616, 173] on icon "button" at bounding box center [615, 171] width 7 height 7
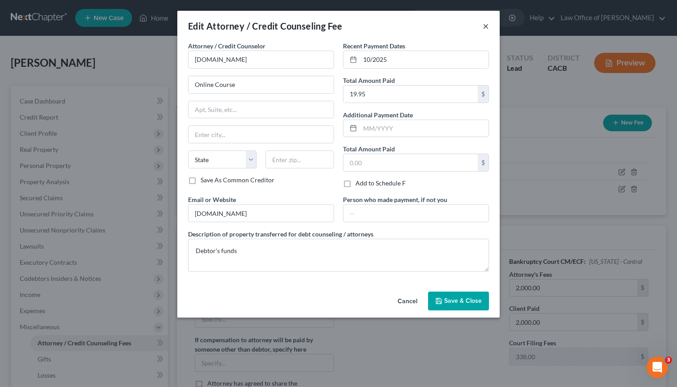
click at [484, 27] on button "×" at bounding box center [486, 26] width 6 height 11
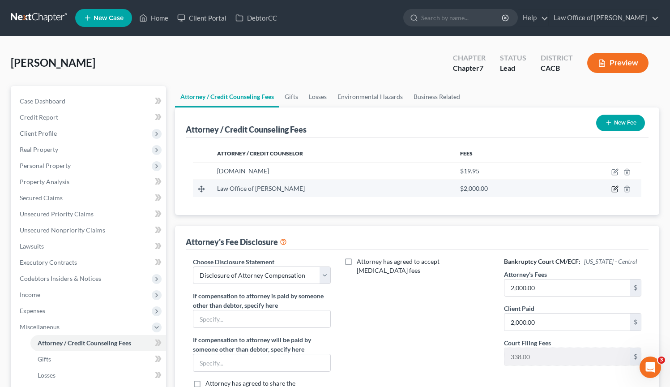
click at [614, 191] on icon "button" at bounding box center [615, 188] width 7 height 7
select select "4"
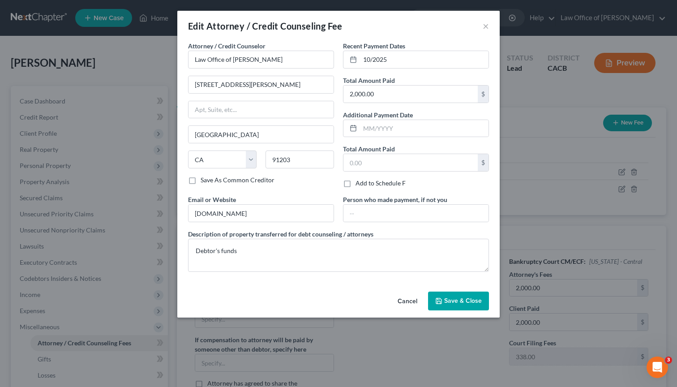
click at [447, 302] on span "Save & Close" at bounding box center [463, 301] width 38 height 8
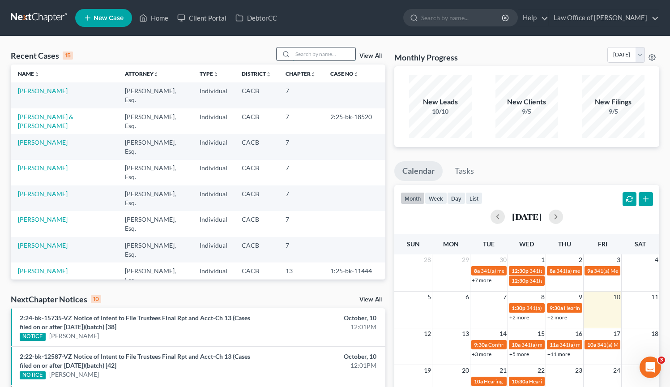
click at [319, 56] on input "search" at bounding box center [324, 53] width 63 height 13
type input "[PERSON_NAME]"
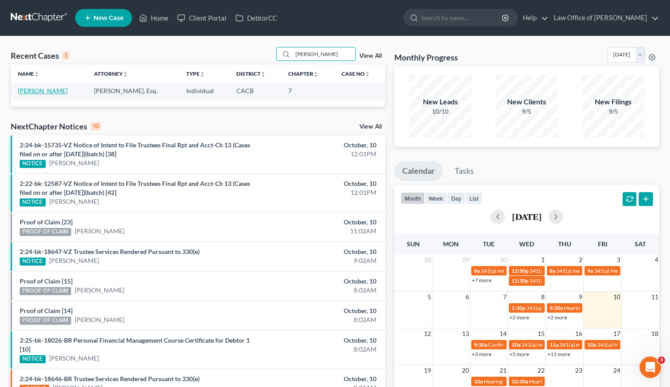
click at [28, 90] on link "[PERSON_NAME]" at bounding box center [43, 91] width 50 height 8
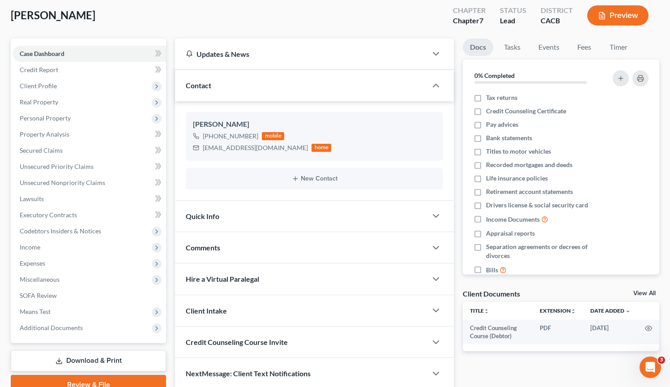
scroll to position [49, 0]
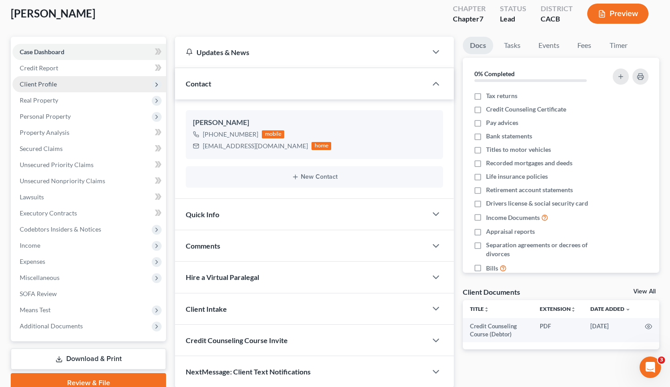
click at [72, 84] on span "Client Profile" at bounding box center [90, 84] width 154 height 16
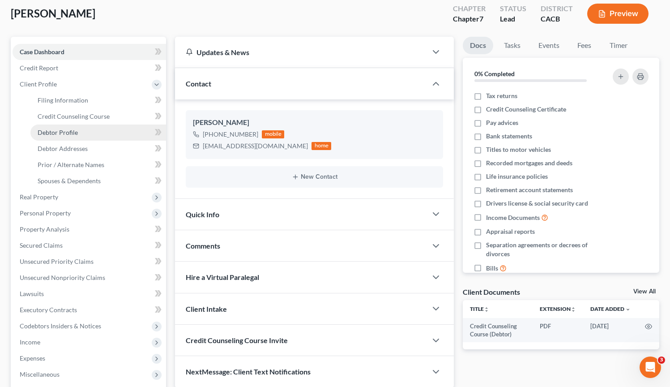
click at [84, 130] on link "Debtor Profile" at bounding box center [98, 133] width 136 height 16
select select "3"
select select "0"
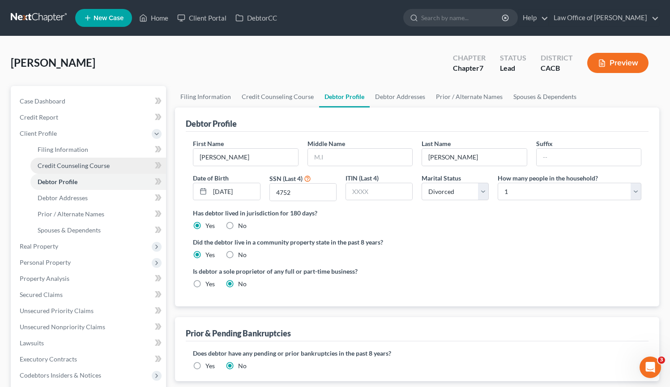
click at [96, 166] on span "Credit Counseling Course" at bounding box center [74, 166] width 72 height 8
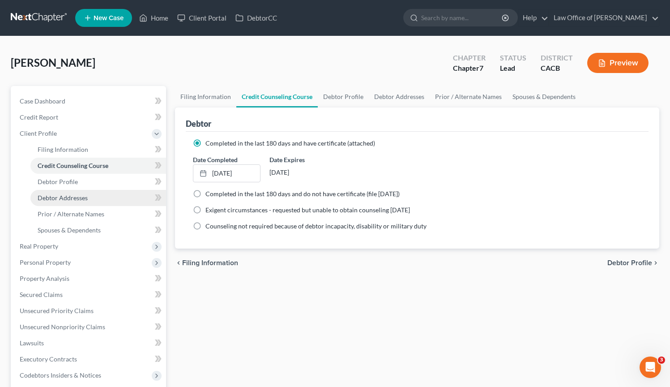
click at [90, 191] on link "Debtor Addresses" at bounding box center [98, 198] width 136 height 16
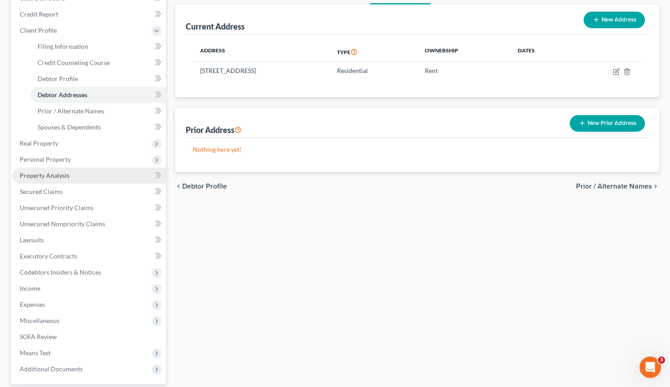
scroll to position [114, 0]
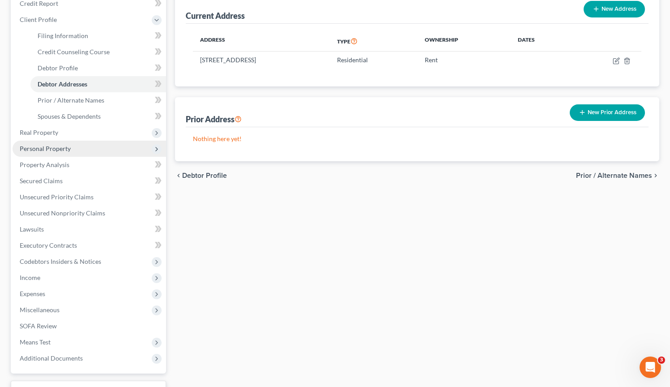
click at [77, 150] on span "Personal Property" at bounding box center [90, 149] width 154 height 16
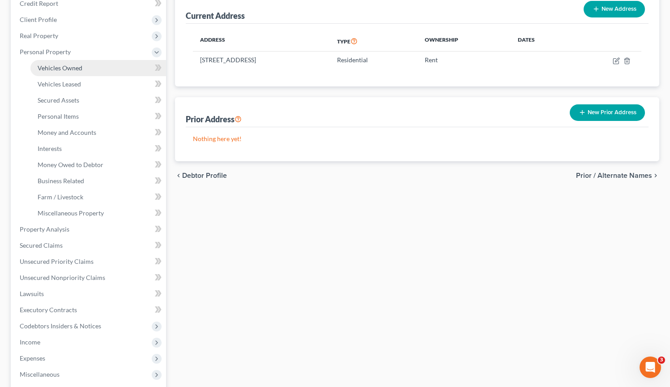
click at [71, 68] on span "Vehicles Owned" at bounding box center [60, 68] width 45 height 8
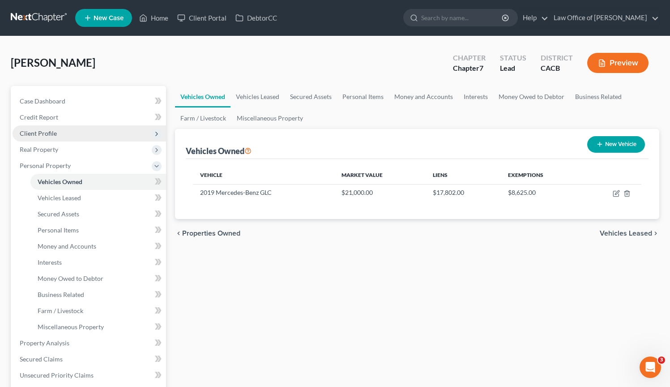
click at [80, 137] on span "Client Profile" at bounding box center [90, 133] width 154 height 16
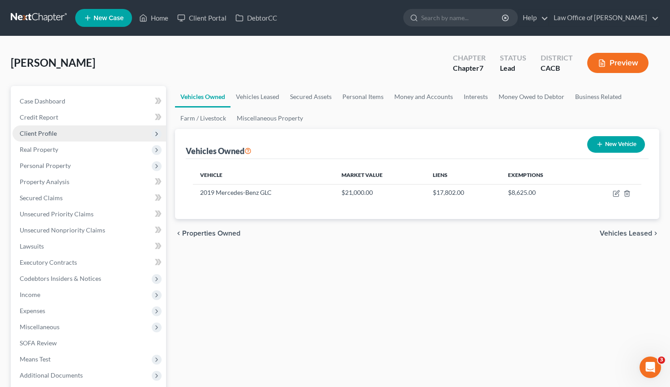
click at [80, 137] on span "Client Profile" at bounding box center [90, 133] width 154 height 16
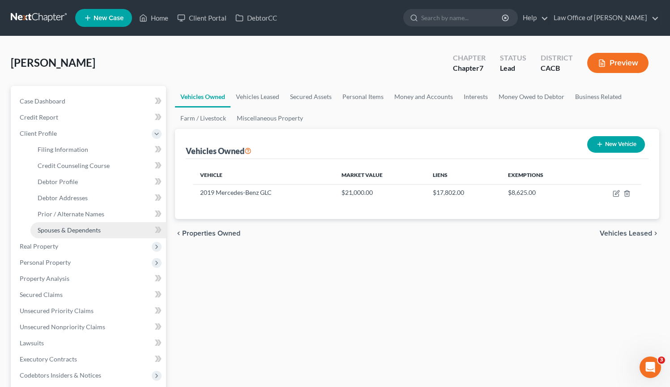
click at [85, 231] on span "Spouses & Dependents" at bounding box center [69, 230] width 63 height 8
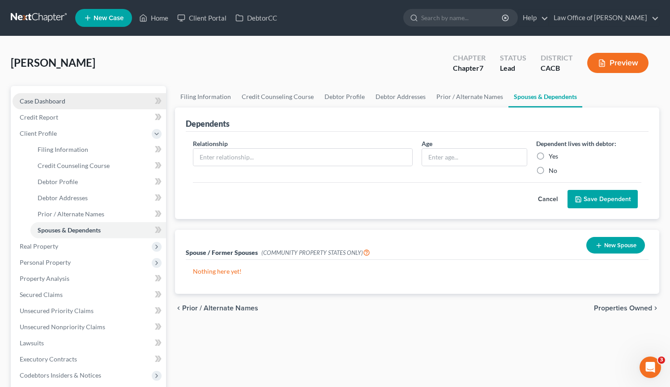
click at [74, 101] on link "Case Dashboard" at bounding box center [90, 101] width 154 height 16
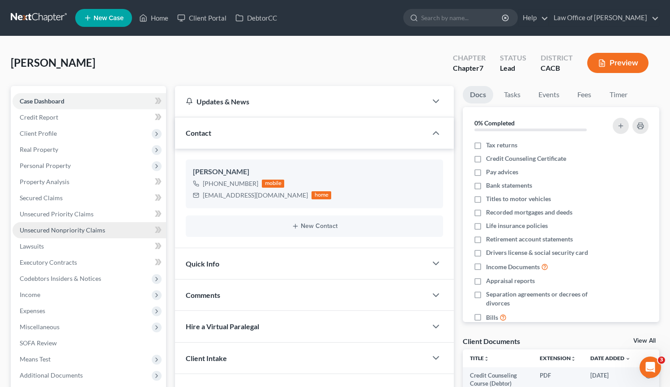
click at [82, 232] on span "Unsecured Nonpriority Claims" at bounding box center [63, 230] width 86 height 8
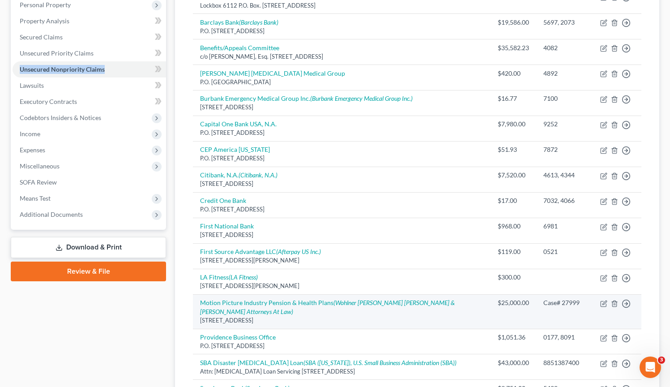
scroll to position [106, 0]
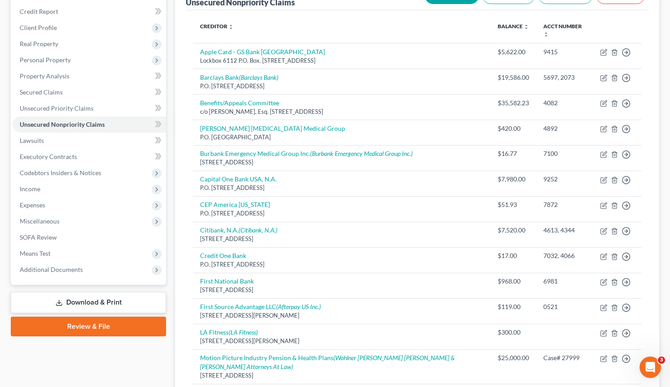
click at [46, 360] on div "Case Dashboard Payments Invoices Payments Payments Credit Report Client Profile" at bounding box center [88, 264] width 164 height 569
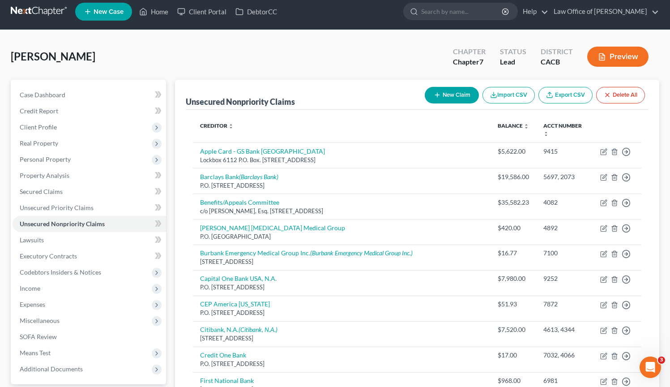
scroll to position [0, 0]
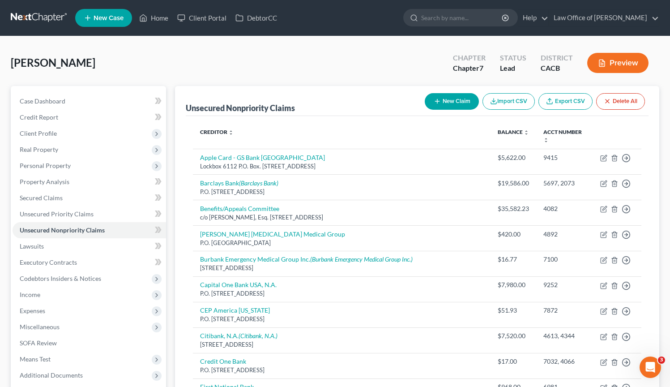
click at [22, 18] on link at bounding box center [39, 18] width 57 height 16
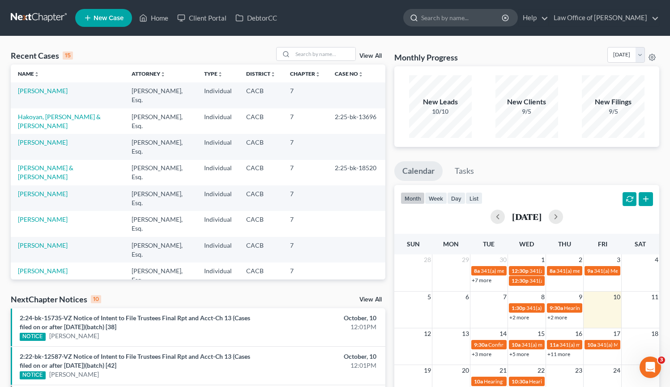
click at [417, 20] on circle at bounding box center [413, 17] width 5 height 5
click at [421, 18] on div at bounding box center [412, 17] width 17 height 17
click at [444, 22] on input "search" at bounding box center [462, 17] width 82 height 17
type input "armun"
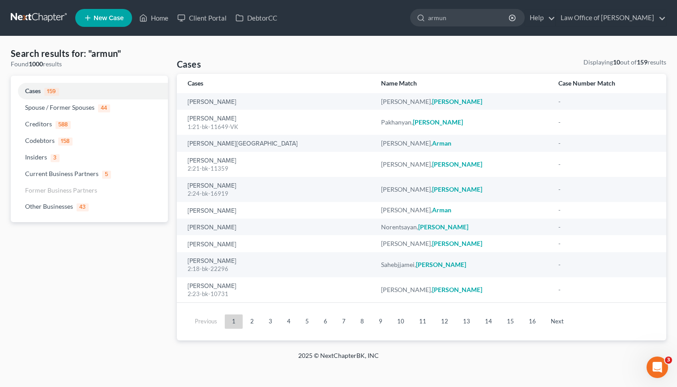
click at [45, 16] on link at bounding box center [39, 18] width 57 height 16
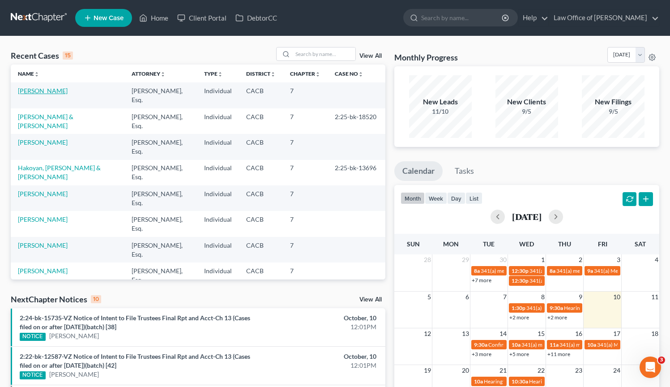
click at [65, 92] on link "[PERSON_NAME]" at bounding box center [43, 91] width 50 height 8
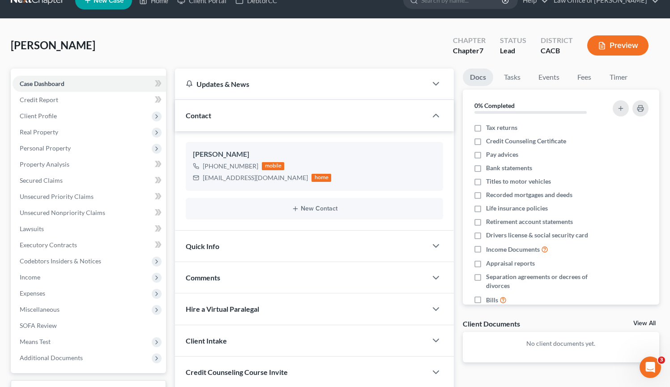
scroll to position [18, 0]
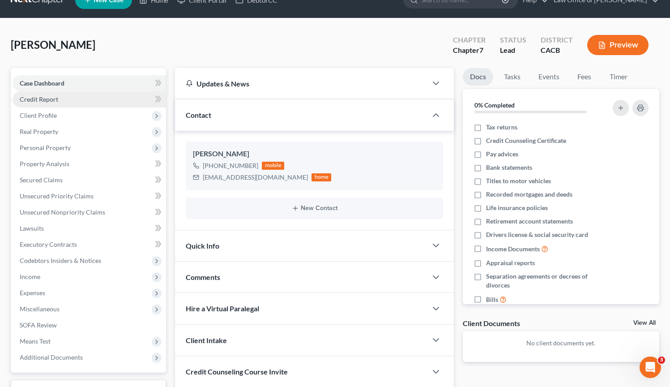
click at [60, 99] on link "Credit Report" at bounding box center [90, 99] width 154 height 16
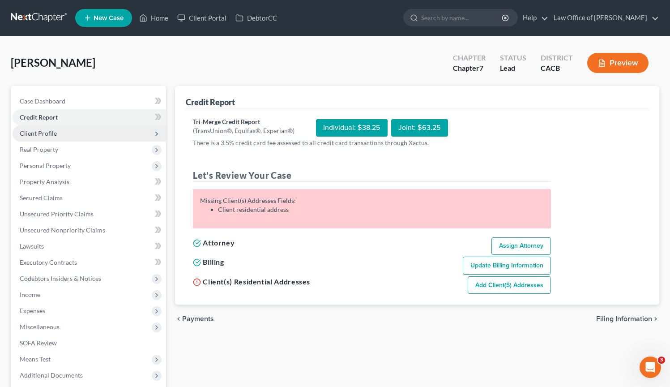
click at [68, 137] on span "Client Profile" at bounding box center [90, 133] width 154 height 16
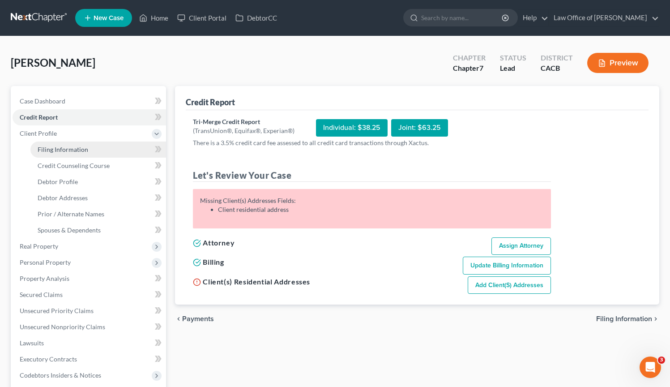
click at [70, 149] on span "Filing Information" at bounding box center [63, 150] width 51 height 8
select select "1"
select select "0"
select select "4"
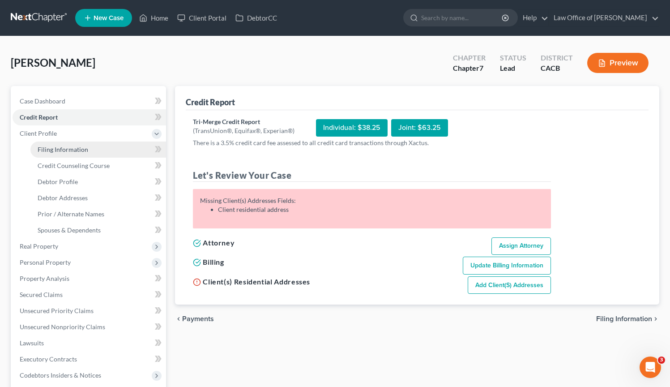
select select "1"
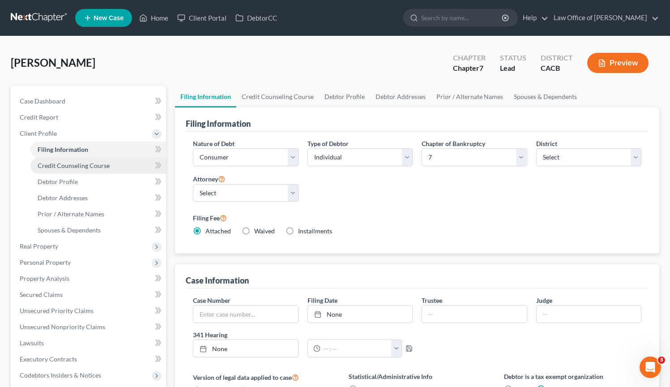
click at [84, 167] on span "Credit Counseling Course" at bounding box center [74, 166] width 72 height 8
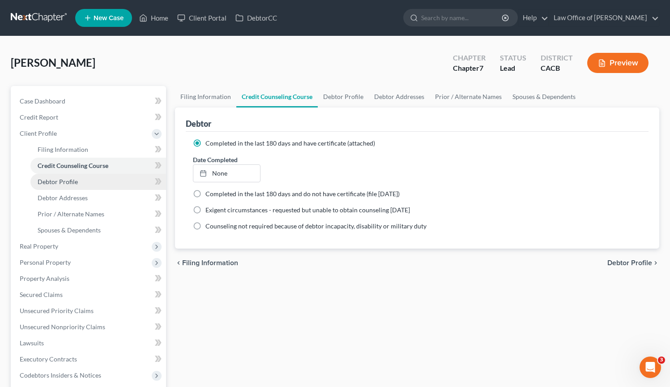
click at [90, 183] on link "Debtor Profile" at bounding box center [98, 182] width 136 height 16
select select "0"
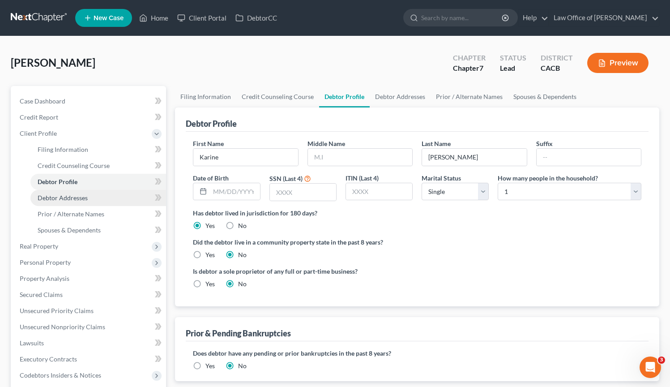
click at [93, 201] on link "Debtor Addresses" at bounding box center [98, 198] width 136 height 16
select select "0"
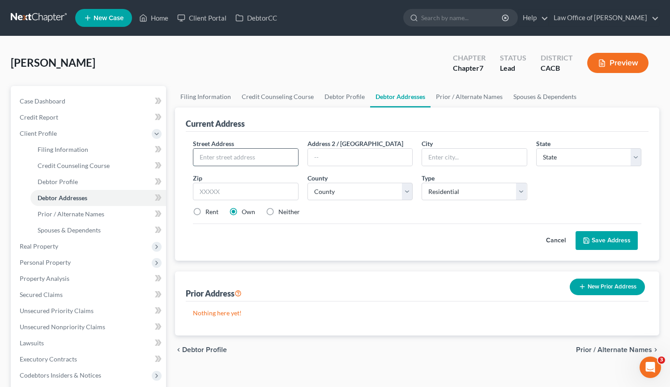
click at [247, 151] on input "text" at bounding box center [245, 157] width 104 height 17
type input "[STREET_ADDRESS]"
click at [463, 155] on input "text" at bounding box center [474, 157] width 104 height 17
type input "[GEOGRAPHIC_DATA]"
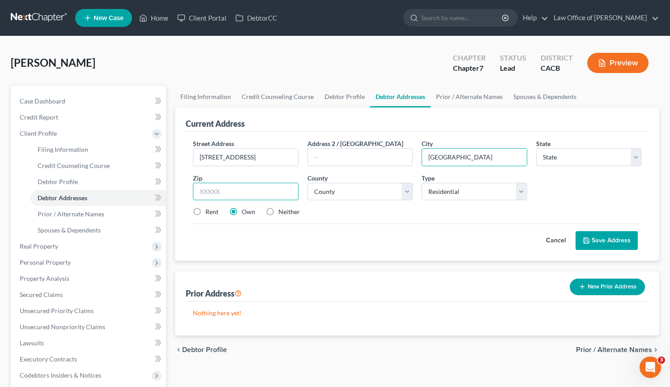
click at [288, 194] on input "text" at bounding box center [245, 192] width 105 height 18
type input "93534"
click at [374, 190] on select "County" at bounding box center [360, 192] width 105 height 18
select select "4"
select select "18"
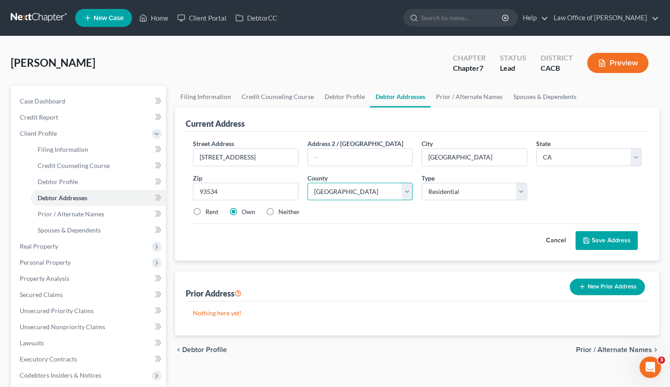
click at [308, 183] on select "County [GEOGRAPHIC_DATA] [GEOGRAPHIC_DATA] [GEOGRAPHIC_DATA] [GEOGRAPHIC_DATA] …" at bounding box center [360, 192] width 105 height 18
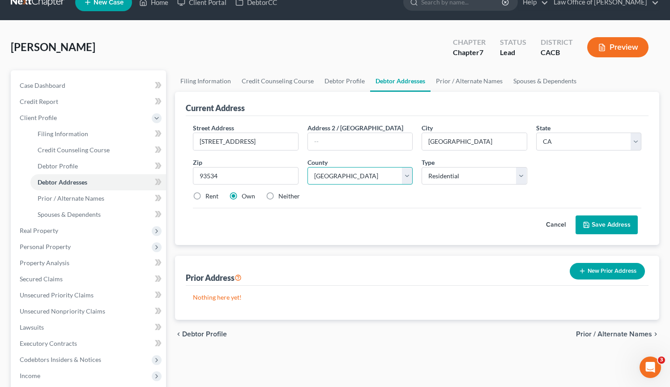
scroll to position [25, 0]
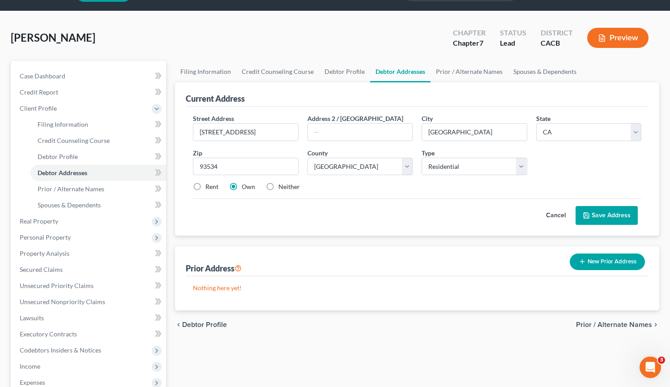
click at [610, 213] on button "Save Address" at bounding box center [607, 215] width 62 height 19
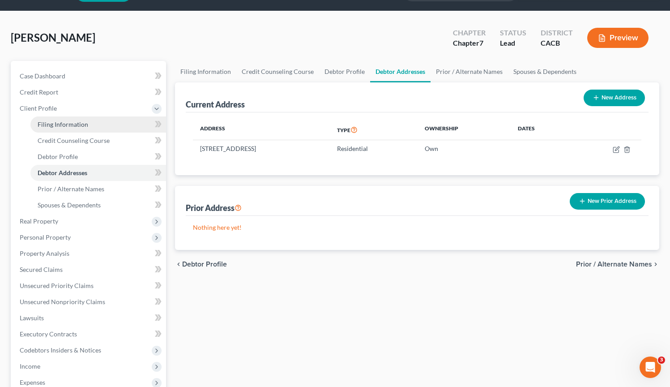
click at [99, 125] on link "Filing Information" at bounding box center [98, 124] width 136 height 16
select select "1"
select select "0"
select select "7"
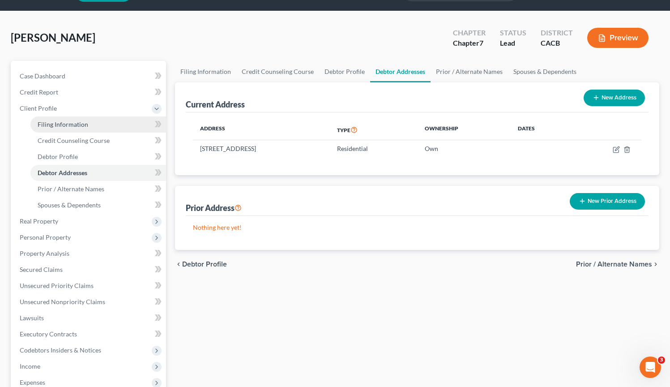
select select "0"
select select "4"
select select "1"
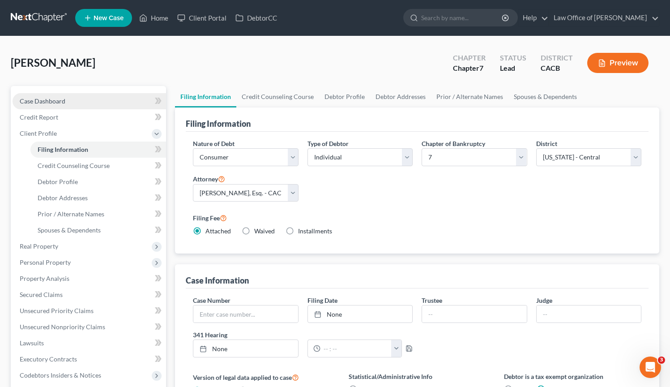
click at [98, 104] on link "Case Dashboard" at bounding box center [90, 101] width 154 height 16
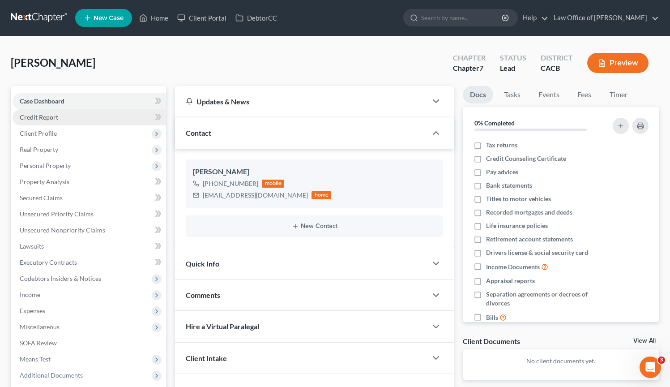
click at [98, 120] on link "Credit Report" at bounding box center [90, 117] width 154 height 16
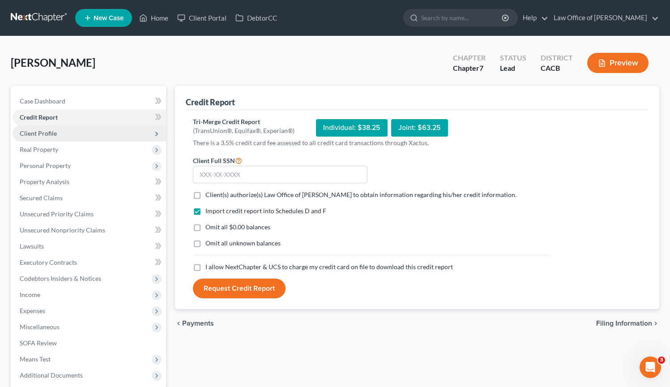
click at [96, 133] on span "Client Profile" at bounding box center [90, 133] width 154 height 16
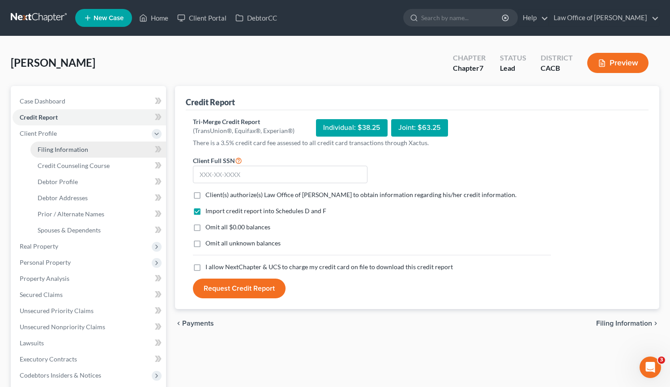
click at [97, 148] on link "Filing Information" at bounding box center [98, 150] width 136 height 16
select select "1"
select select "0"
select select "7"
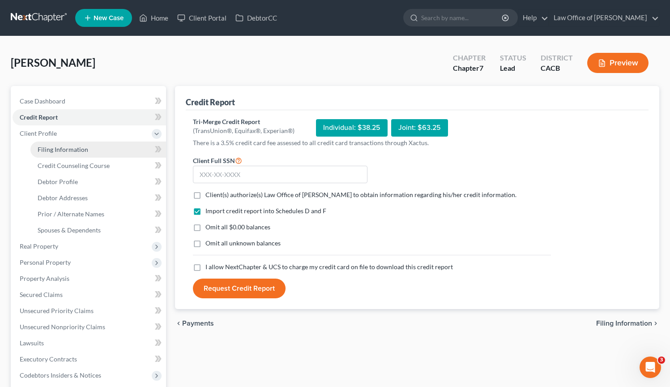
select select "0"
select select "4"
select select "1"
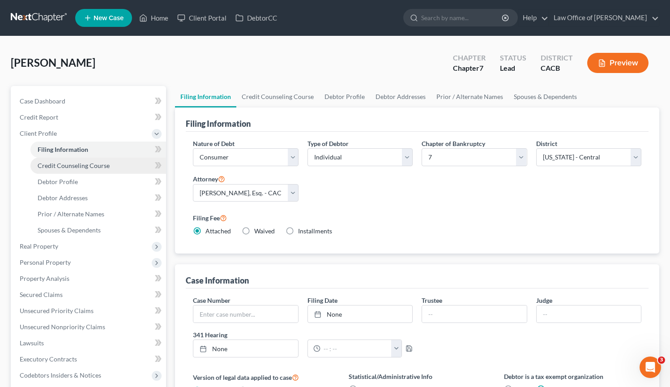
click at [99, 164] on span "Credit Counseling Course" at bounding box center [74, 166] width 72 height 8
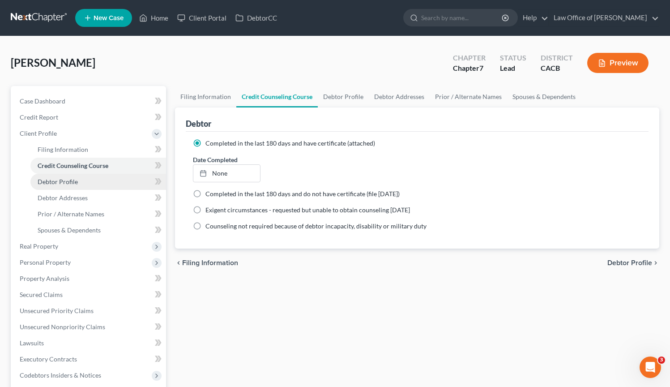
click at [95, 180] on link "Debtor Profile" at bounding box center [98, 182] width 136 height 16
select select "0"
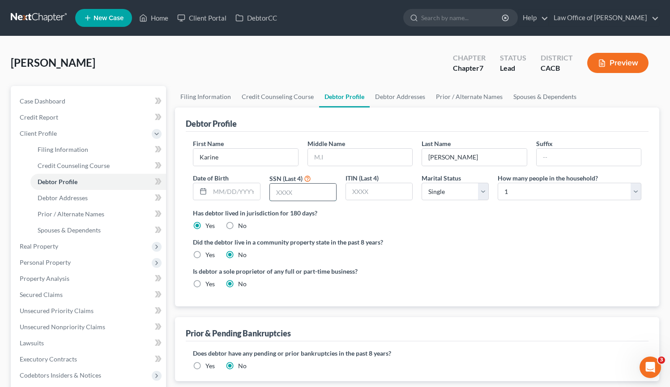
click at [305, 188] on input "text" at bounding box center [303, 192] width 66 height 17
click at [249, 191] on input "text" at bounding box center [235, 191] width 50 height 17
type input "[DATE]"
click at [316, 190] on input "text" at bounding box center [303, 192] width 66 height 17
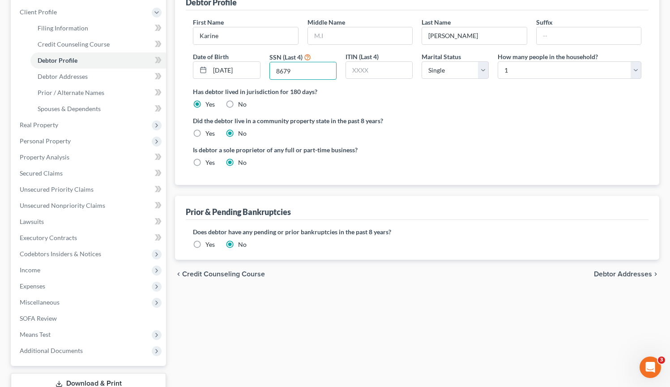
scroll to position [128, 0]
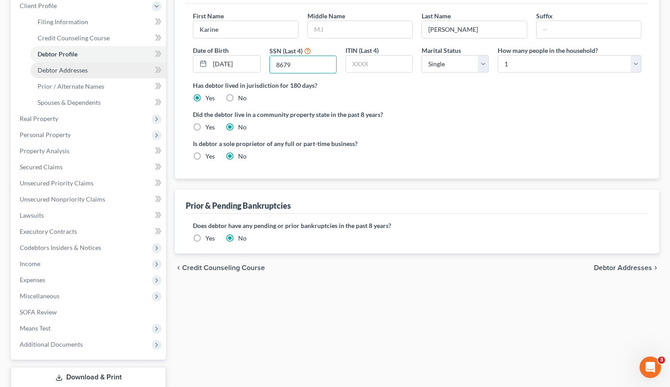
type input "8679"
click at [84, 73] on link "Debtor Addresses" at bounding box center [98, 70] width 136 height 16
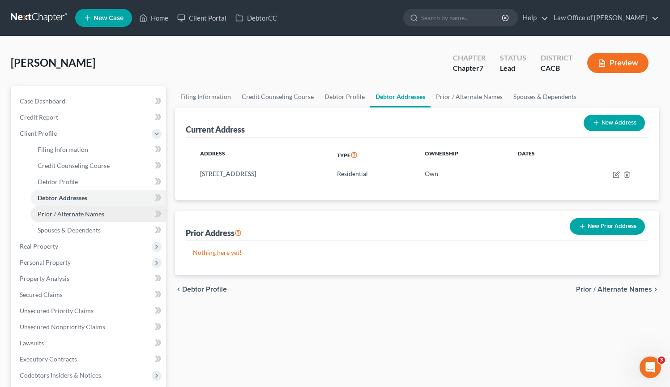
click at [91, 217] on span "Prior / Alternate Names" at bounding box center [71, 214] width 67 height 8
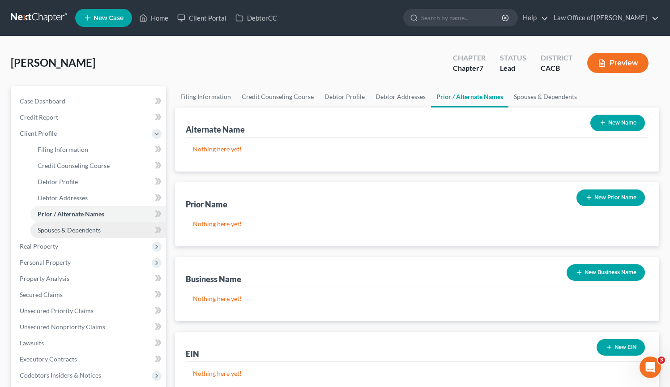
click at [90, 229] on span "Spouses & Dependents" at bounding box center [69, 230] width 63 height 8
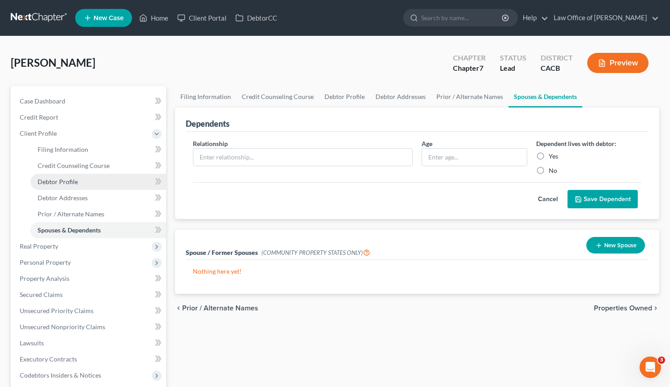
click at [72, 183] on span "Debtor Profile" at bounding box center [58, 182] width 40 height 8
select select "0"
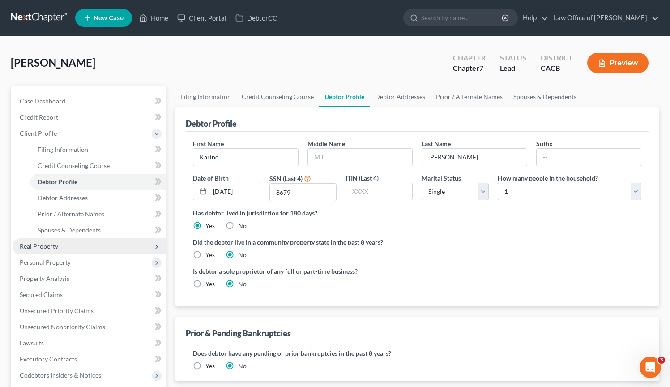
click at [66, 252] on span "Real Property" at bounding box center [90, 246] width 154 height 16
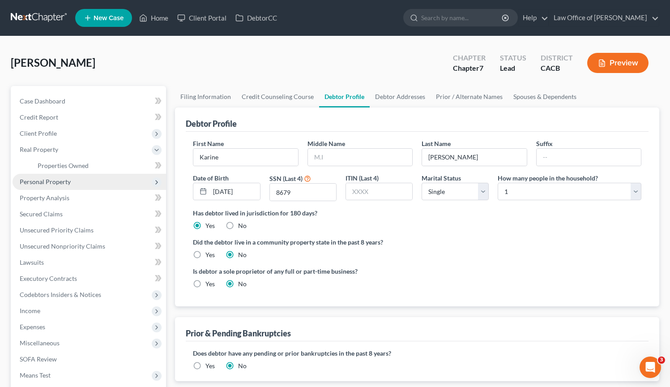
click at [79, 183] on span "Personal Property" at bounding box center [90, 182] width 154 height 16
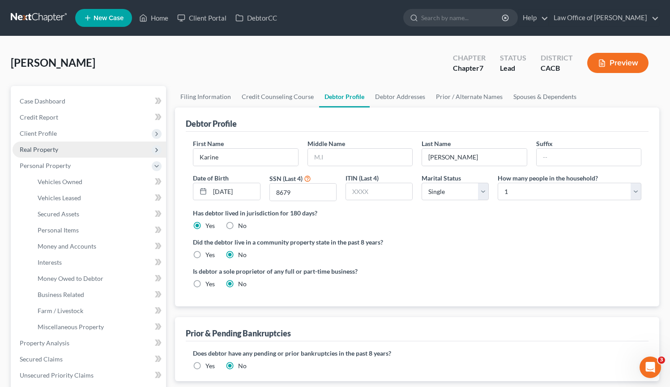
click at [82, 155] on span "Real Property" at bounding box center [90, 150] width 154 height 16
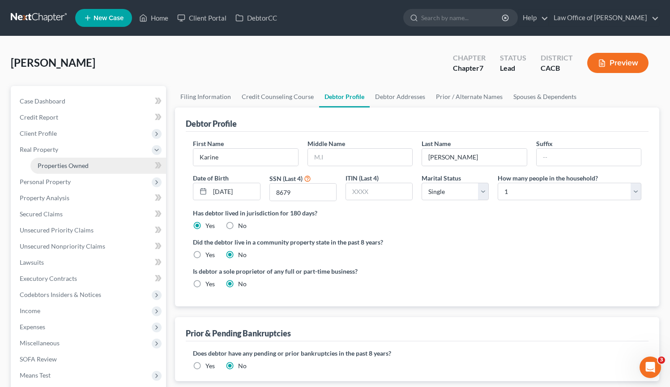
click at [94, 165] on link "Properties Owned" at bounding box center [98, 166] width 136 height 16
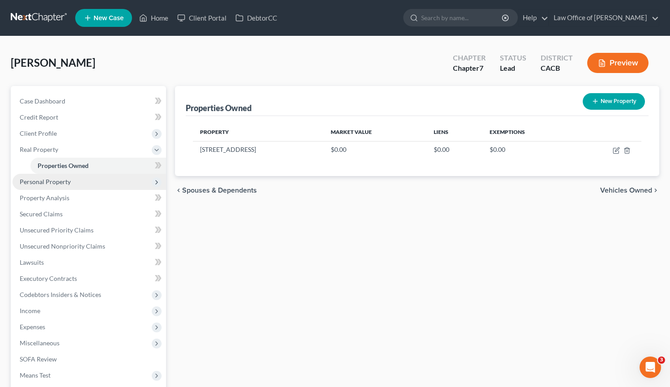
click at [68, 186] on span "Personal Property" at bounding box center [90, 182] width 154 height 16
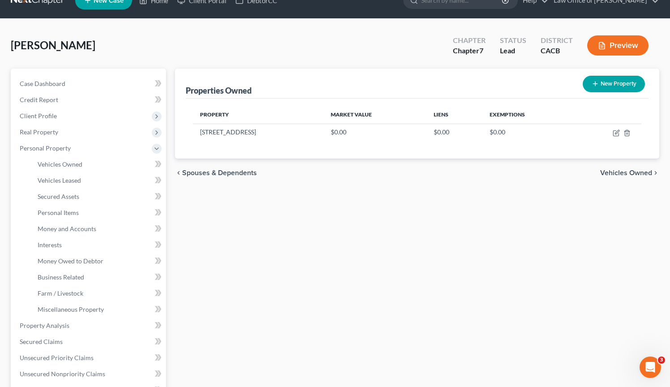
scroll to position [17, 0]
click at [97, 165] on link "Vehicles Owned" at bounding box center [98, 164] width 136 height 16
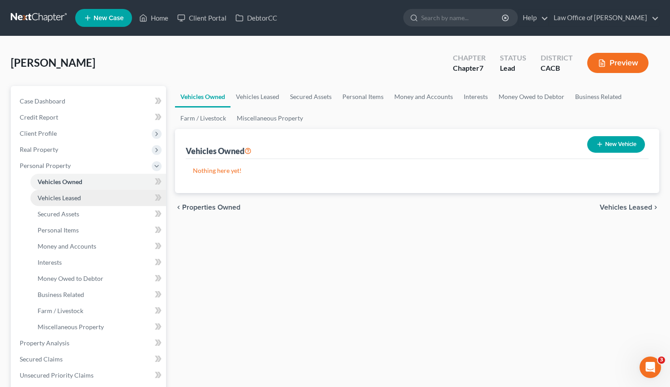
click at [96, 199] on link "Vehicles Leased" at bounding box center [98, 198] width 136 height 16
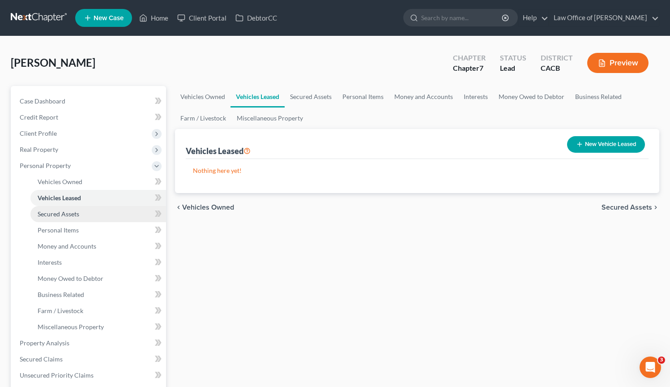
click at [91, 212] on link "Secured Assets" at bounding box center [98, 214] width 136 height 16
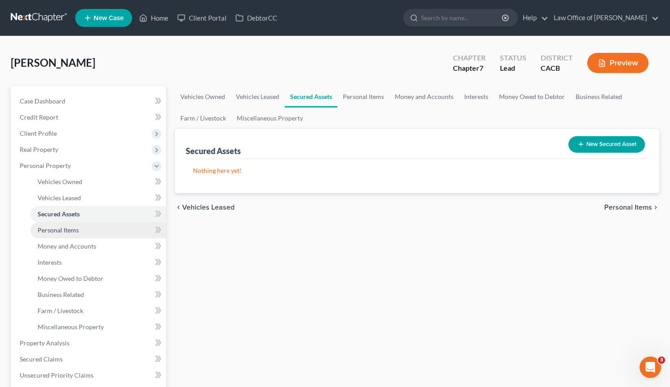
click at [86, 232] on link "Personal Items" at bounding box center [98, 230] width 136 height 16
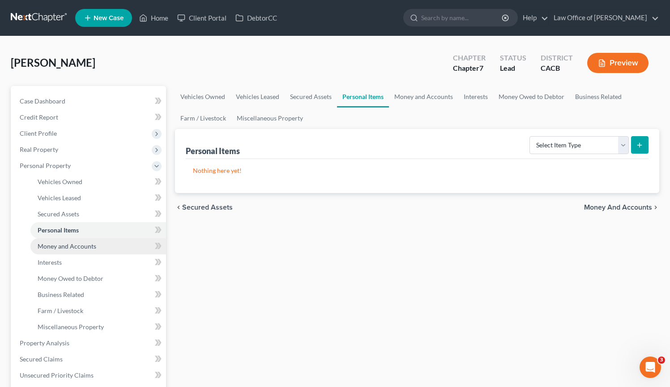
click at [85, 245] on span "Money and Accounts" at bounding box center [67, 246] width 59 height 8
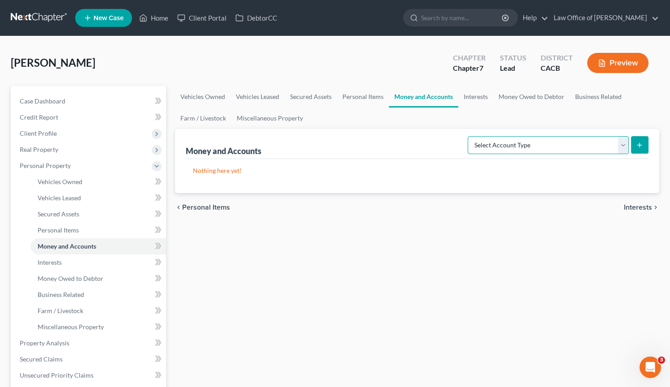
click at [582, 146] on select "Select Account Type Brokerage Cash on Hand Certificates of Deposit Checking Acc…" at bounding box center [548, 145] width 161 height 18
select select "checking"
click at [470, 136] on select "Select Account Type Brokerage Cash on Hand Certificates of Deposit Checking Acc…" at bounding box center [548, 145] width 161 height 18
click at [640, 144] on icon "submit" at bounding box center [639, 145] width 7 height 7
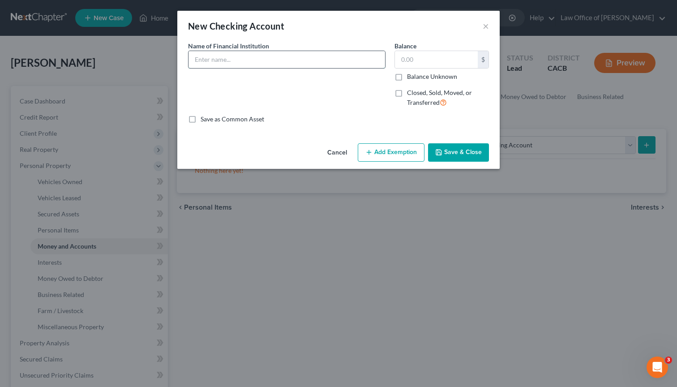
click at [240, 65] on input "text" at bounding box center [287, 59] width 197 height 17
type input "Bank of America (Checking)"
click at [433, 61] on input "text" at bounding box center [436, 59] width 83 height 17
type input "1.00"
click at [391, 152] on button "Add Exemption" at bounding box center [391, 152] width 67 height 19
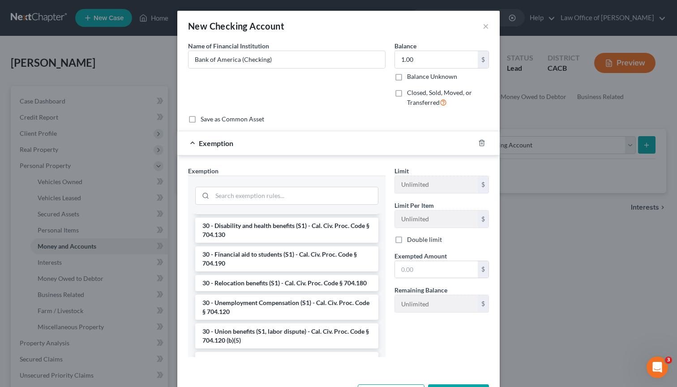
scroll to position [1036, 0]
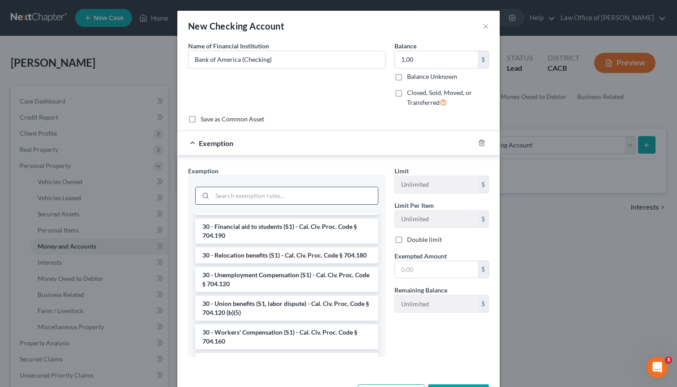
click at [237, 202] on input "search" at bounding box center [295, 195] width 166 height 17
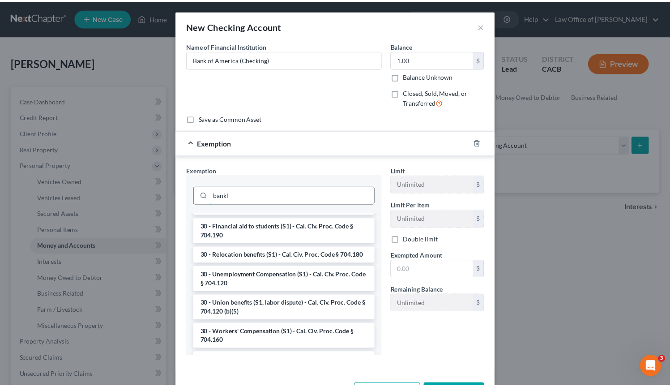
scroll to position [0, 0]
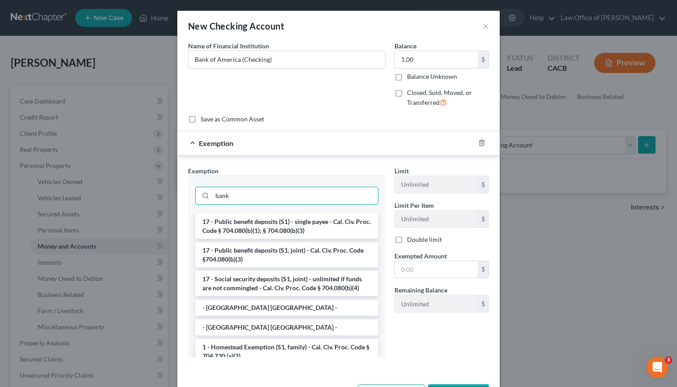
drag, startPoint x: 258, startPoint y: 205, endPoint x: 188, endPoint y: 197, distance: 70.8
click at [188, 197] on div "bank" at bounding box center [287, 195] width 198 height 38
type input "deposit"
click at [249, 308] on li "17 - Deposit Accounts for Support - C.C.P. 704.225" at bounding box center [286, 308] width 183 height 16
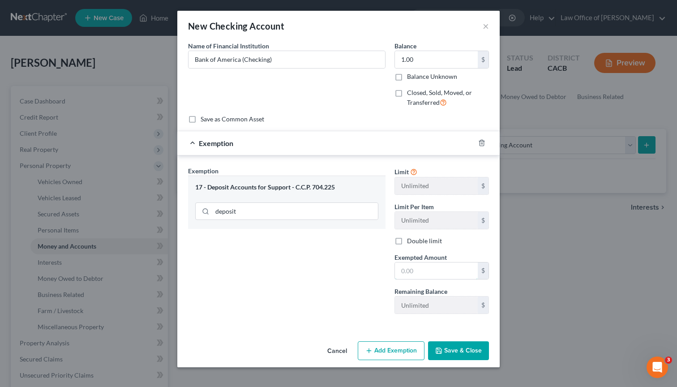
drag, startPoint x: 454, startPoint y: 273, endPoint x: 450, endPoint y: 258, distance: 15.2
click at [452, 272] on input "text" at bounding box center [436, 270] width 83 height 17
type input "1.00"
click at [464, 348] on button "Save & Close" at bounding box center [458, 350] width 61 height 19
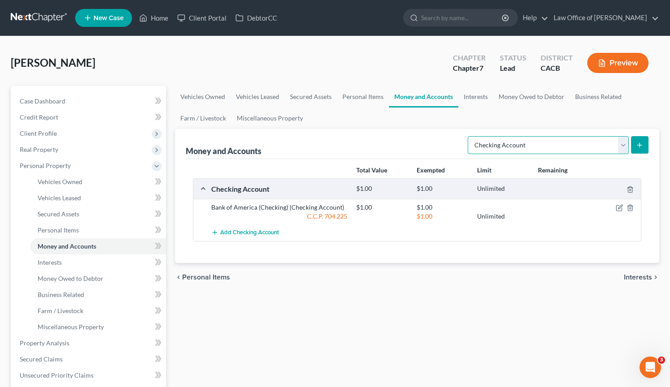
click at [625, 146] on select "Select Account Type Brokerage Cash on Hand Certificates of Deposit Checking Acc…" at bounding box center [548, 145] width 161 height 18
select select "savings"
click at [470, 136] on select "Select Account Type Brokerage Cash on Hand Certificates of Deposit Checking Acc…" at bounding box center [548, 145] width 161 height 18
click at [643, 143] on icon "submit" at bounding box center [639, 145] width 7 height 7
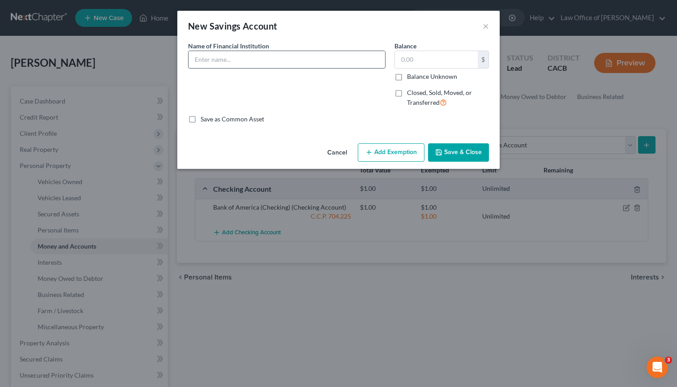
click at [220, 63] on input "text" at bounding box center [287, 59] width 197 height 17
type input "Bank of America (savings)"
click at [438, 60] on input "text" at bounding box center [436, 59] width 83 height 17
type input "1.00"
click at [392, 147] on button "Add Exemption" at bounding box center [391, 152] width 67 height 19
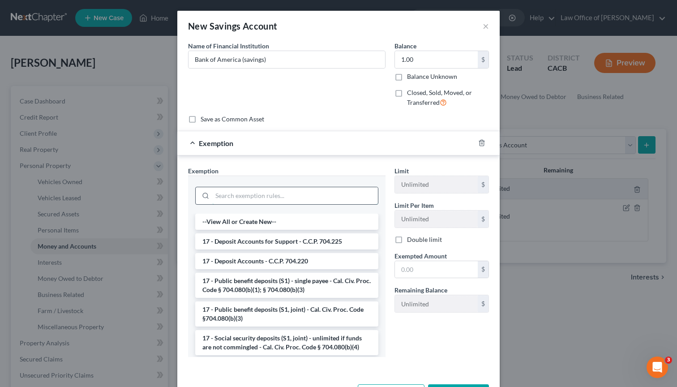
click at [298, 199] on input "search" at bounding box center [295, 195] width 166 height 17
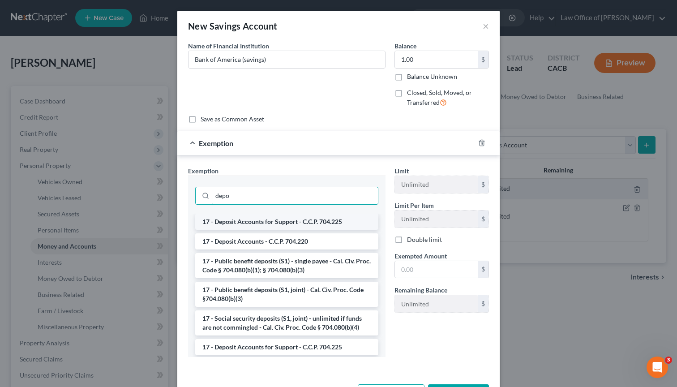
type input "depo"
click at [305, 220] on li "17 - Deposit Accounts for Support - C.C.P. 704.225" at bounding box center [286, 222] width 183 height 16
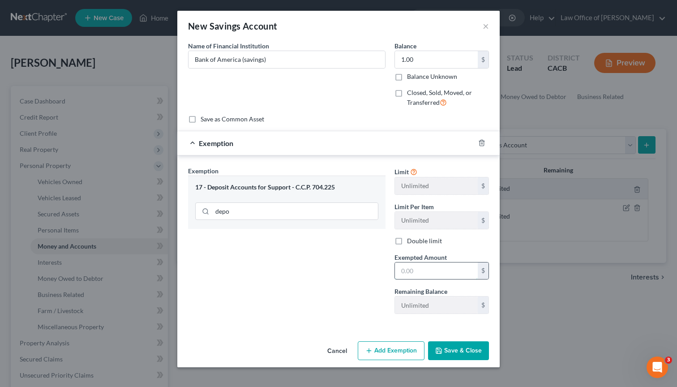
click at [401, 264] on input "text" at bounding box center [436, 270] width 83 height 17
type input "1.00"
click at [473, 348] on button "Save & Close" at bounding box center [458, 350] width 61 height 19
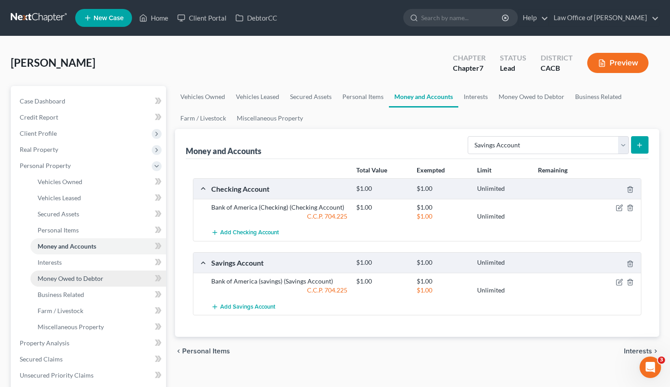
click at [90, 271] on link "Money Owed to Debtor" at bounding box center [98, 279] width 136 height 16
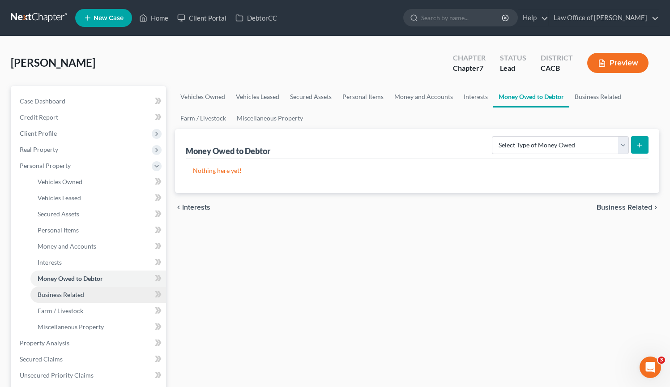
click at [87, 293] on link "Business Related" at bounding box center [98, 295] width 136 height 16
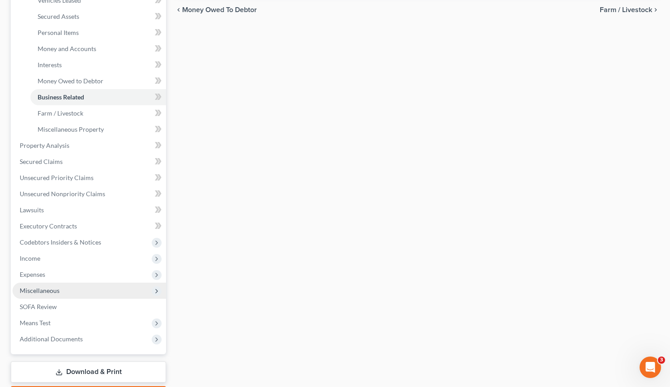
scroll to position [209, 0]
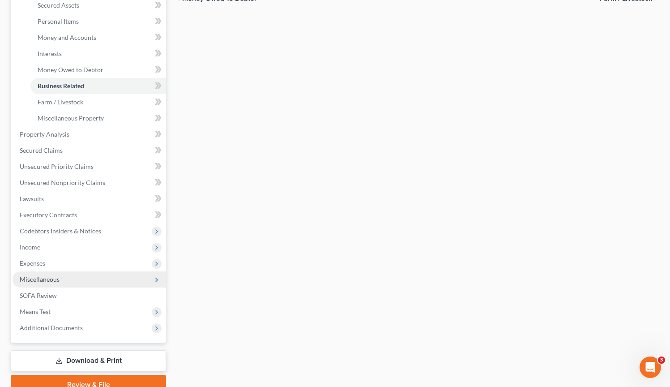
click at [87, 281] on span "Miscellaneous" at bounding box center [90, 279] width 154 height 16
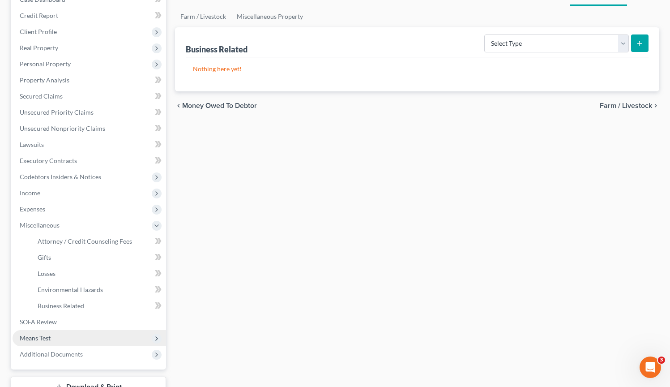
scroll to position [20, 0]
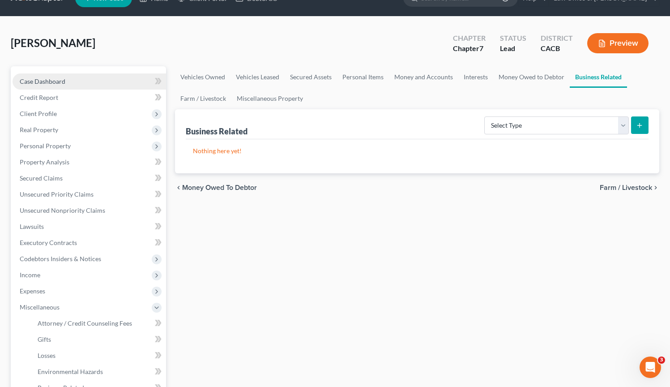
click at [68, 83] on link "Case Dashboard" at bounding box center [90, 81] width 154 height 16
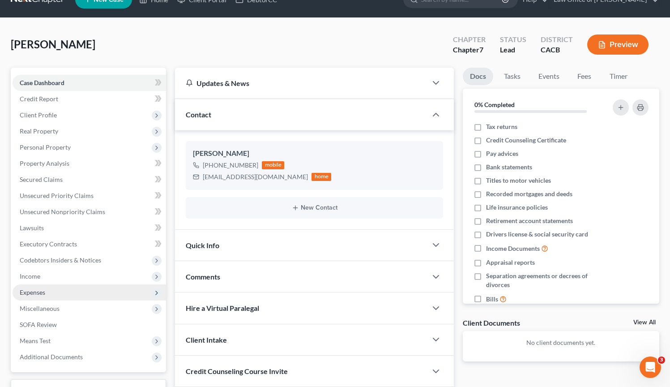
scroll to position [28, 0]
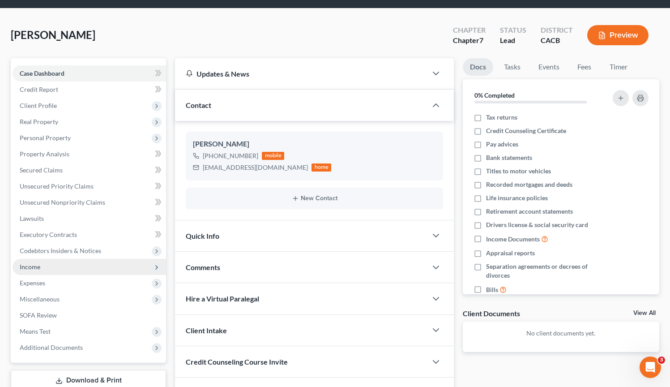
click at [95, 265] on span "Income" at bounding box center [90, 267] width 154 height 16
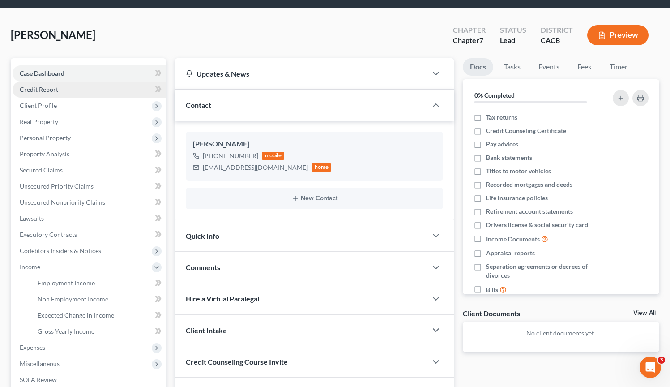
click at [67, 90] on link "Credit Report" at bounding box center [90, 90] width 154 height 16
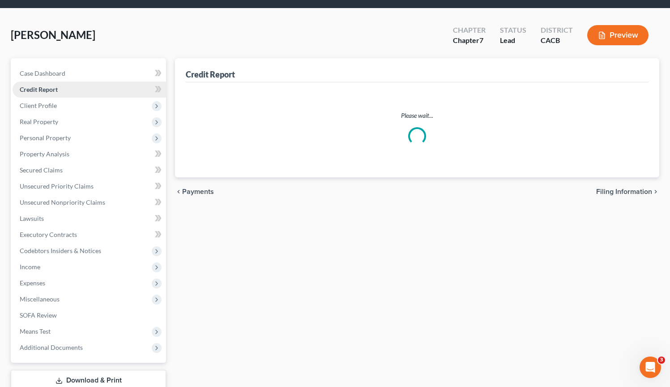
scroll to position [8, 0]
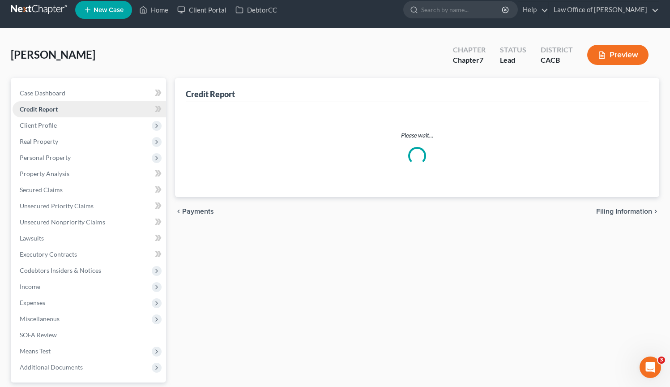
click at [68, 90] on ul "Case Dashboard Payments Invoices Payments Payments Credit Report Client Profile" at bounding box center [90, 230] width 154 height 290
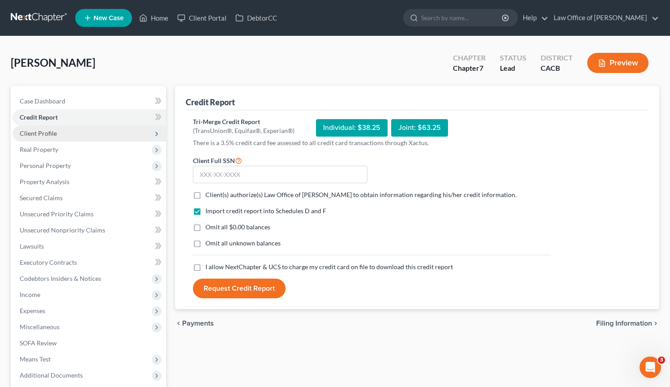
click at [81, 135] on span "Client Profile" at bounding box center [90, 133] width 154 height 16
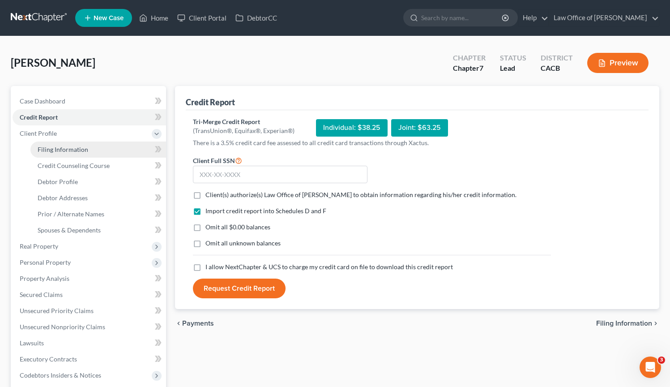
click at [76, 154] on link "Filing Information" at bounding box center [98, 150] width 136 height 16
select select "1"
select select "0"
select select "7"
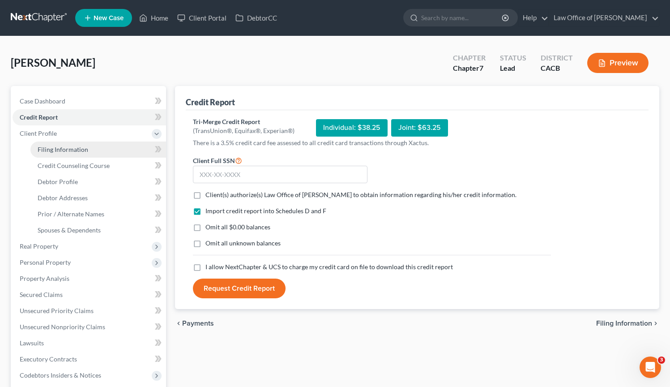
select select "0"
select select "4"
select select "1"
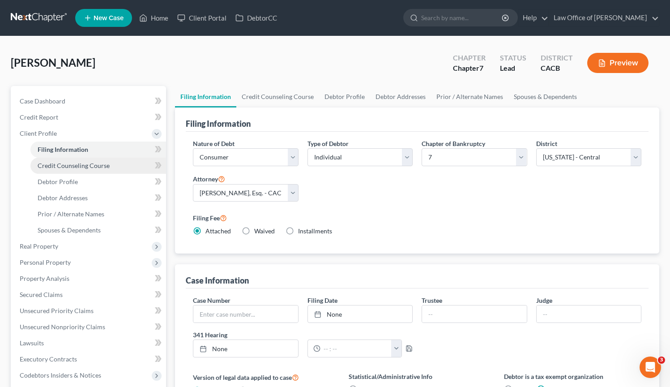
click at [108, 163] on link "Credit Counseling Course" at bounding box center [98, 166] width 136 height 16
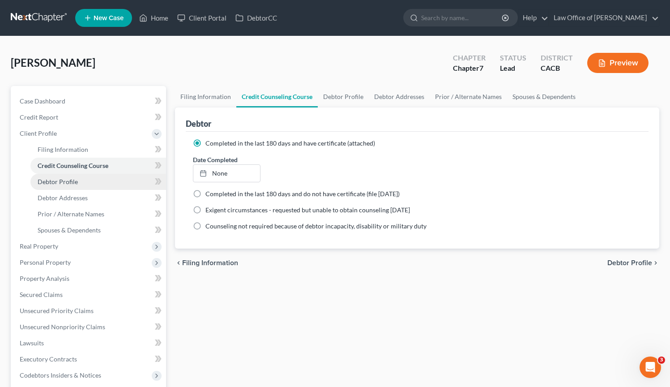
click at [99, 180] on link "Debtor Profile" at bounding box center [98, 182] width 136 height 16
select select "0"
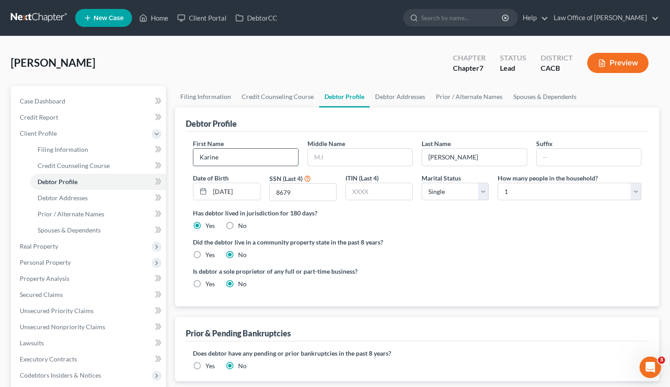
click at [245, 160] on input "Karine" at bounding box center [245, 157] width 104 height 17
click at [403, 155] on input "text" at bounding box center [360, 157] width 104 height 17
click at [469, 228] on div "Has debtor lived in jurisdiction for 180 days? Yes No Debtor must reside in jur…" at bounding box center [417, 219] width 449 height 22
click at [100, 200] on link "Debtor Addresses" at bounding box center [98, 198] width 136 height 16
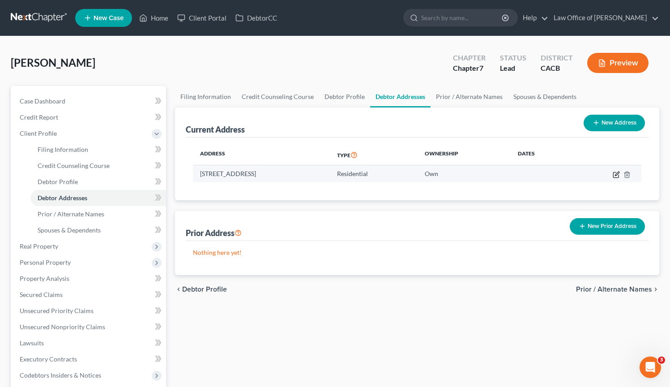
click at [617, 177] on icon "button" at bounding box center [616, 174] width 7 height 7
select select "4"
select select "18"
select select "0"
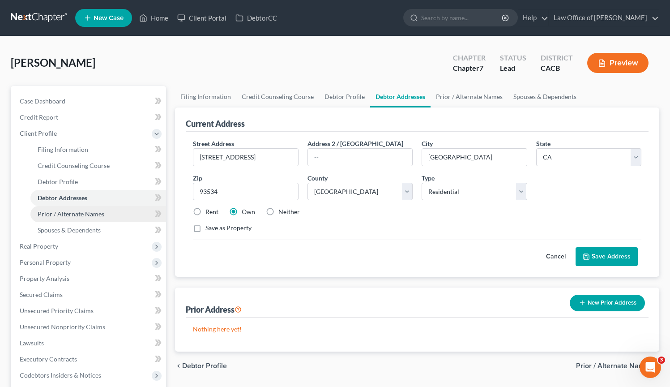
click at [114, 217] on link "Prior / Alternate Names" at bounding box center [98, 214] width 136 height 16
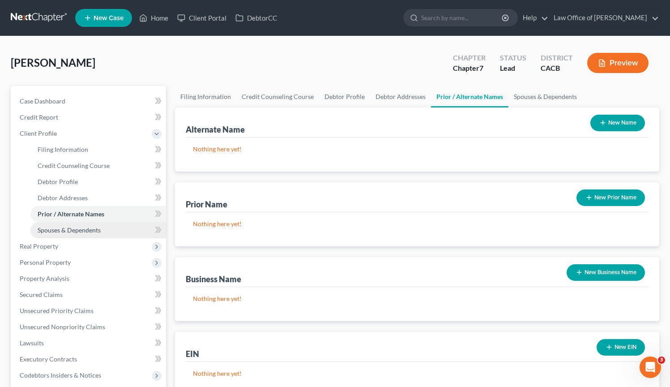
click at [111, 233] on link "Spouses & Dependents" at bounding box center [98, 230] width 136 height 16
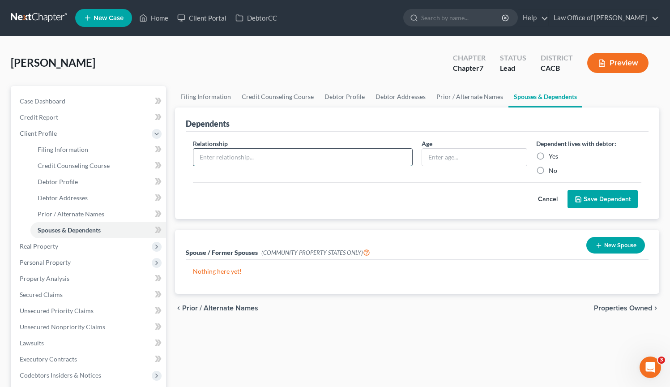
click at [254, 161] on input "text" at bounding box center [302, 157] width 219 height 17
click at [110, 249] on span "Real Property" at bounding box center [90, 246] width 154 height 16
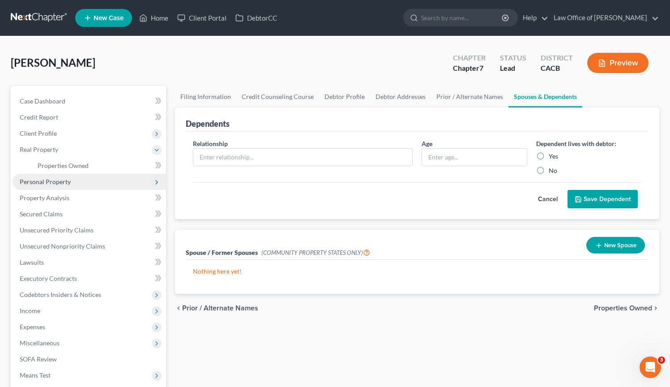
click at [92, 183] on span "Personal Property" at bounding box center [90, 182] width 154 height 16
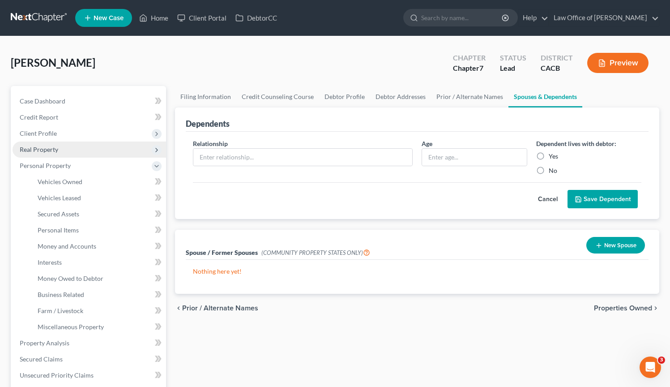
click at [85, 150] on span "Real Property" at bounding box center [90, 150] width 154 height 16
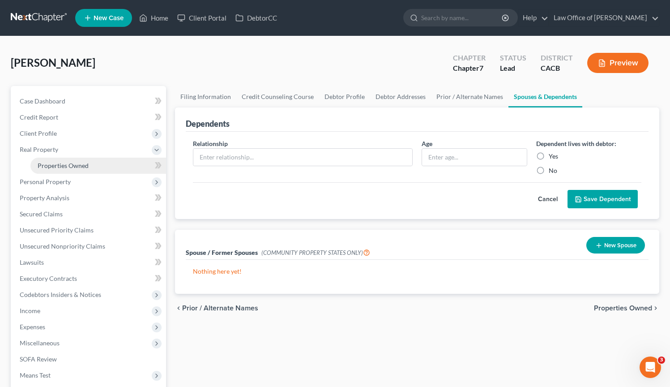
click at [86, 167] on span "Properties Owned" at bounding box center [63, 166] width 51 height 8
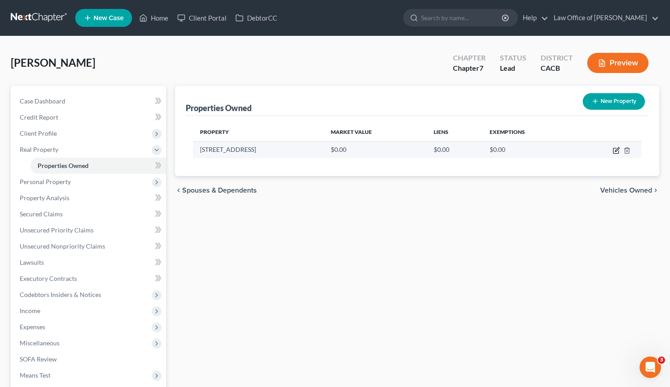
click at [619, 150] on icon "button" at bounding box center [616, 150] width 7 height 7
select select "4"
select select "18"
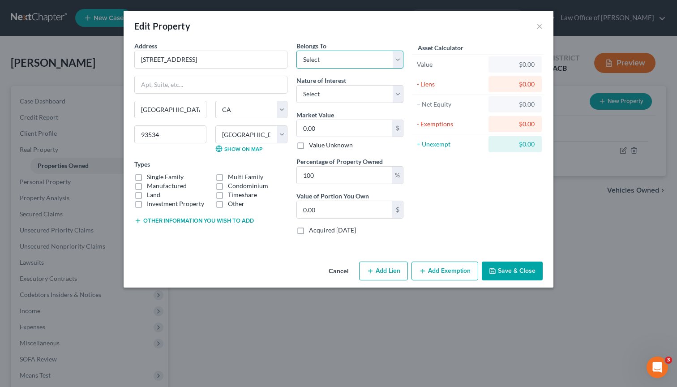
click at [401, 63] on select "Select Debtor 1 Only Debtor 2 Only Debtor 1 And Debtor 2 Only At Least One Of T…" at bounding box center [349, 60] width 107 height 18
select select "0"
click at [296, 51] on select "Select Debtor 1 Only Debtor 2 Only Debtor 1 And Debtor 2 Only At Least One Of T…" at bounding box center [349, 60] width 107 height 18
click at [395, 95] on select "Select Fee Simple Joint Tenant Life Estate Equitable Interest Future Interest T…" at bounding box center [349, 94] width 107 height 18
click at [400, 94] on select "Select Fee Simple Joint Tenant Life Estate Equitable Interest Future Interest T…" at bounding box center [349, 94] width 107 height 18
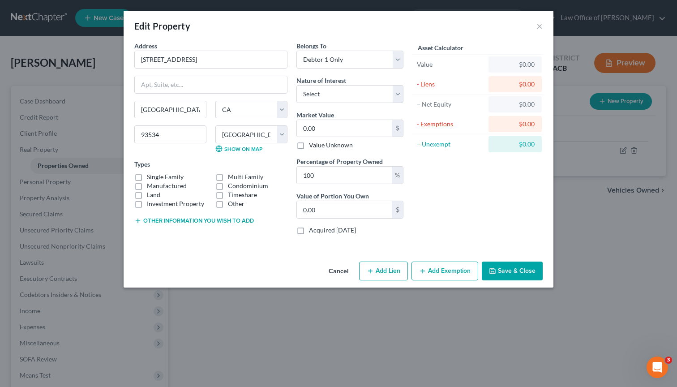
click at [523, 271] on button "Save & Close" at bounding box center [512, 271] width 61 height 19
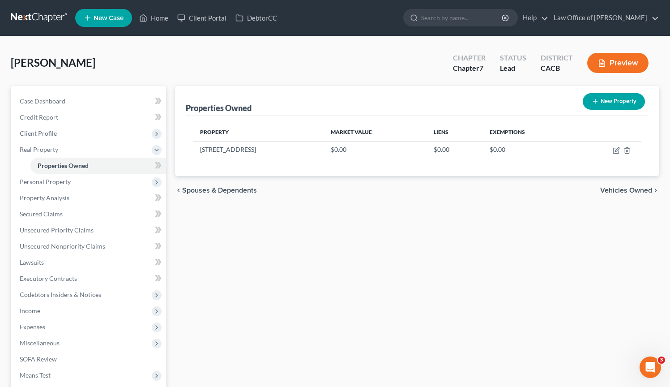
click at [220, 192] on span "Spouses & Dependents" at bounding box center [219, 190] width 75 height 7
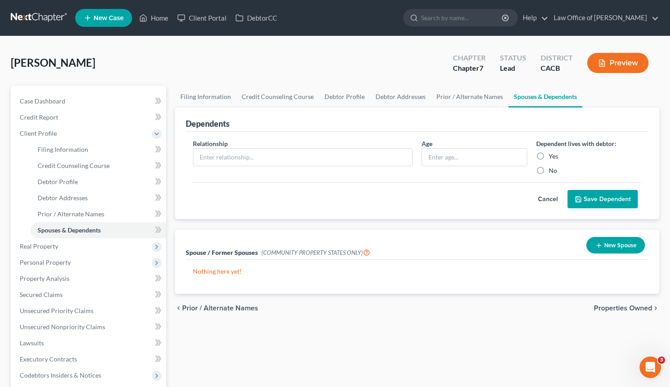
click at [619, 244] on button "New Spouse" at bounding box center [616, 245] width 59 height 17
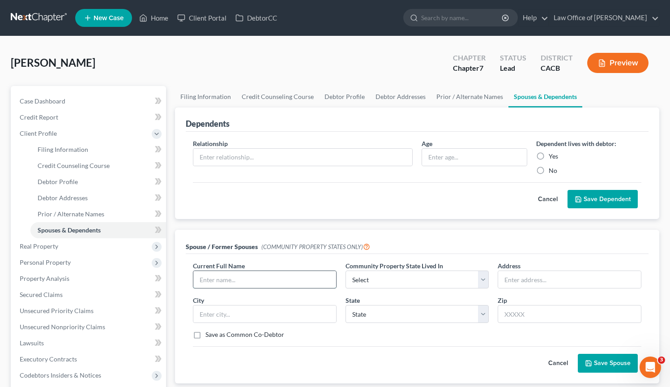
click at [234, 279] on input "text" at bounding box center [264, 279] width 143 height 17
click at [372, 357] on div "Cancel Save Spouse" at bounding box center [417, 359] width 449 height 26
click at [280, 281] on input "text" at bounding box center [264, 279] width 143 height 17
click at [283, 347] on div "Cancel Save Spouse" at bounding box center [417, 359] width 449 height 26
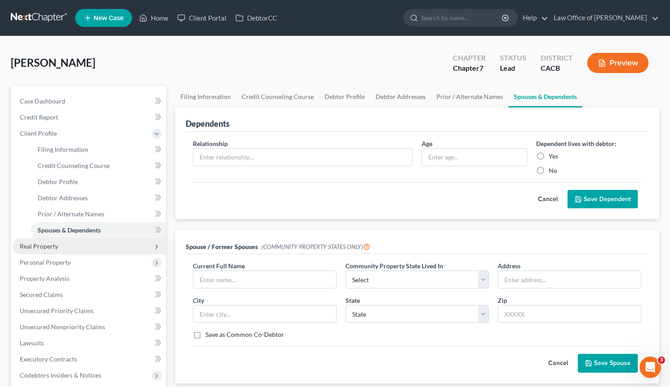
click at [70, 250] on span "Real Property" at bounding box center [90, 246] width 154 height 16
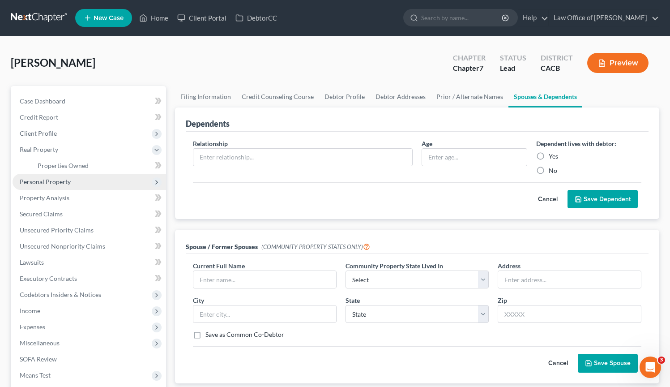
click at [69, 176] on span "Personal Property" at bounding box center [90, 182] width 154 height 16
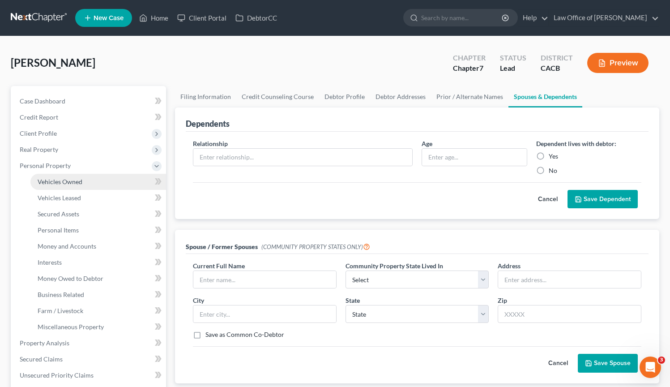
click at [72, 176] on link "Vehicles Owned" at bounding box center [98, 182] width 136 height 16
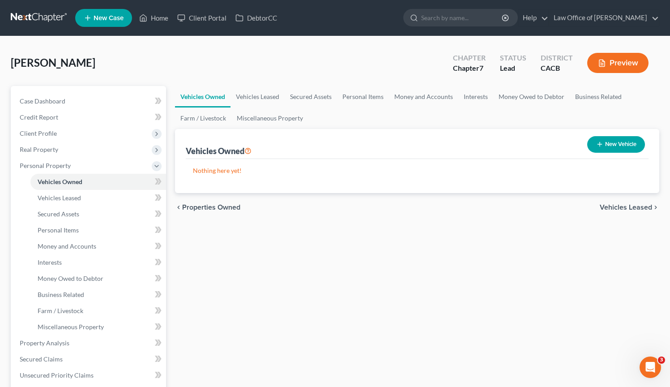
click at [601, 144] on icon "button" at bounding box center [600, 144] width 7 height 7
select select "0"
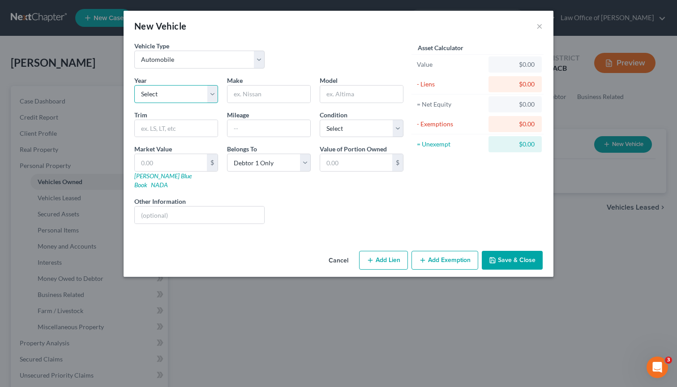
click at [210, 96] on select "Select 2026 2025 2024 2023 2022 2021 2020 2019 2018 2017 2016 2015 2014 2013 20…" at bounding box center [176, 94] width 84 height 18
select select "8"
click at [134, 85] on select "Select 2026 2025 2024 2023 2022 2021 2020 2019 2018 2017 2016 2015 2014 2013 20…" at bounding box center [176, 94] width 84 height 18
click at [266, 90] on input "text" at bounding box center [269, 94] width 83 height 17
type input "Chevrolet"
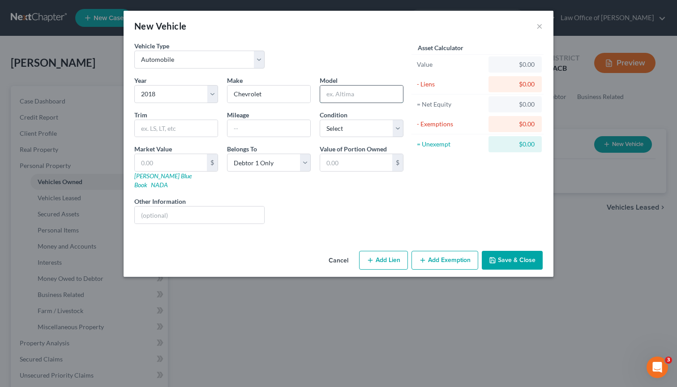
click at [371, 90] on input "text" at bounding box center [361, 94] width 83 height 17
type input "Equinox"
click at [250, 131] on input "text" at bounding box center [269, 128] width 83 height 17
type input "120,000"
click at [401, 129] on select "Select Excellent Very Good Good Fair Poor" at bounding box center [362, 129] width 84 height 18
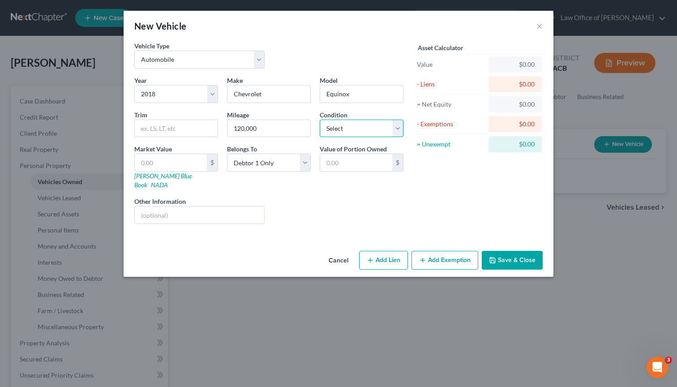
select select "2"
click at [320, 120] on select "Select Excellent Very Good Good Fair Poor" at bounding box center [362, 129] width 84 height 18
click at [540, 255] on button "Save & Close" at bounding box center [512, 260] width 61 height 19
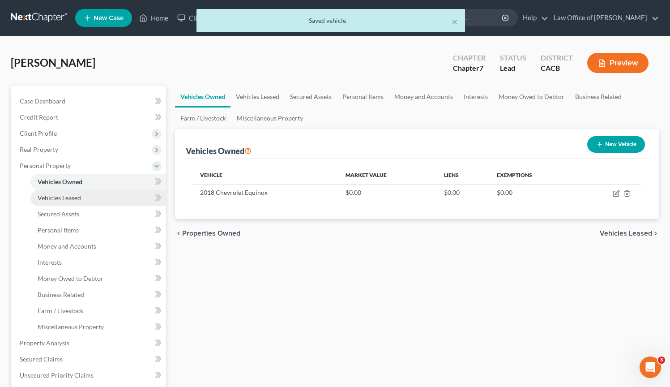
click at [46, 201] on span "Vehicles Leased" at bounding box center [59, 198] width 43 height 8
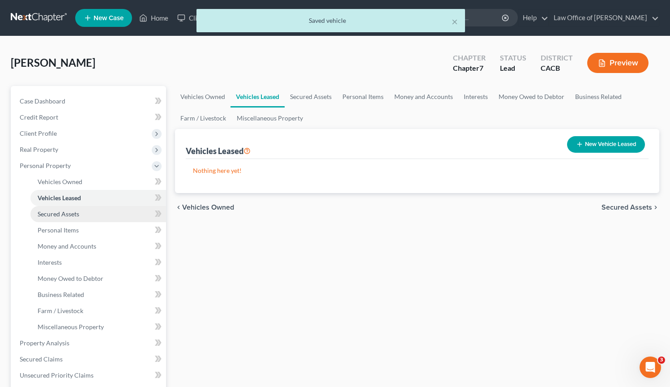
click at [79, 214] on link "Secured Assets" at bounding box center [98, 214] width 136 height 16
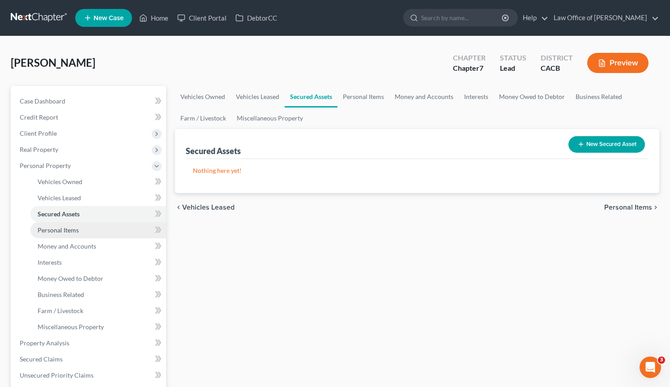
click at [80, 232] on link "Personal Items" at bounding box center [98, 230] width 136 height 16
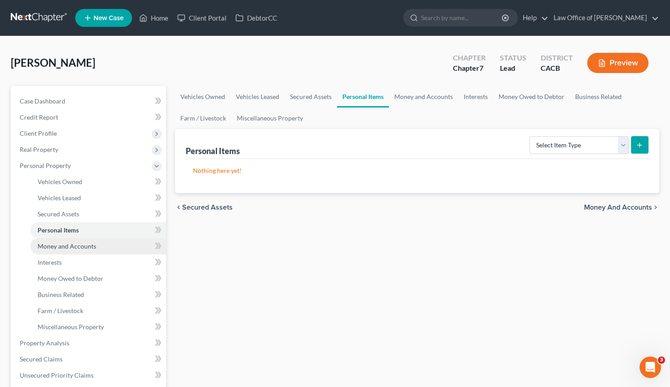
click at [88, 249] on link "Money and Accounts" at bounding box center [98, 246] width 136 height 16
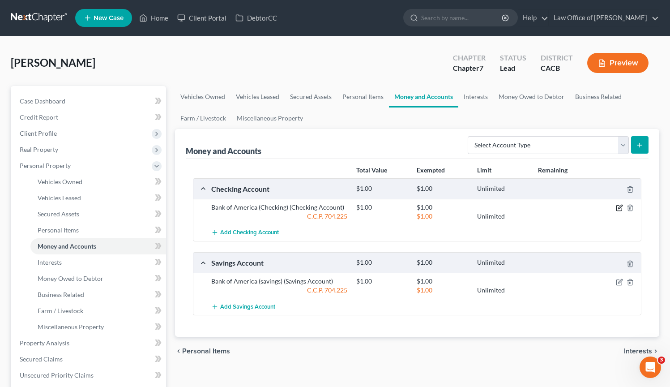
click at [621, 208] on icon "button" at bounding box center [619, 207] width 7 height 7
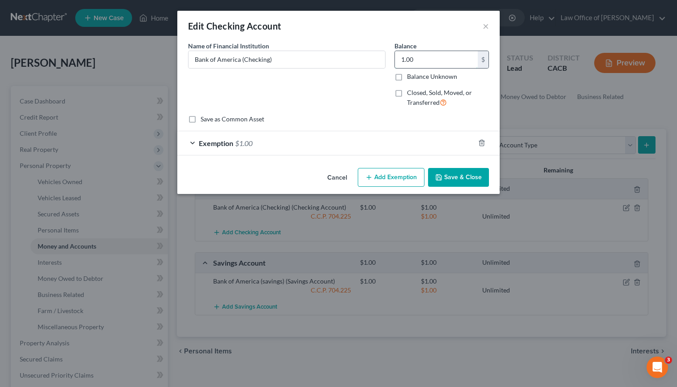
click at [424, 63] on input "1.00" at bounding box center [436, 59] width 83 height 17
click at [484, 28] on button "×" at bounding box center [486, 26] width 6 height 11
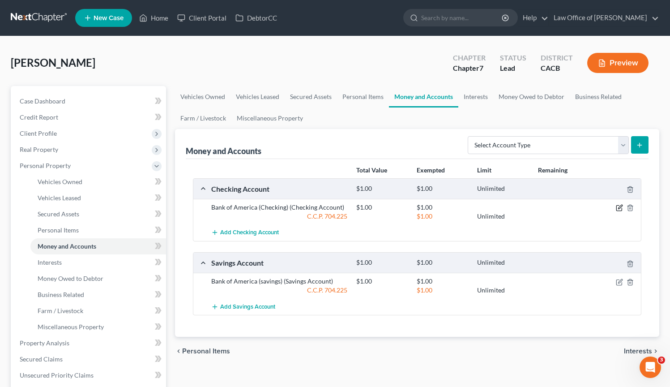
click at [619, 208] on icon "button" at bounding box center [621, 207] width 4 height 4
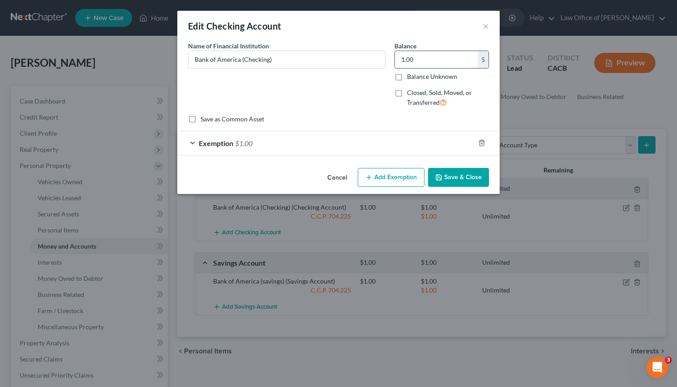
drag, startPoint x: 421, startPoint y: 63, endPoint x: 400, endPoint y: 58, distance: 22.1
click at [398, 60] on input "1.00" at bounding box center [436, 59] width 83 height 17
type input "0.00"
click at [404, 182] on button "Add Exemption" at bounding box center [391, 177] width 67 height 19
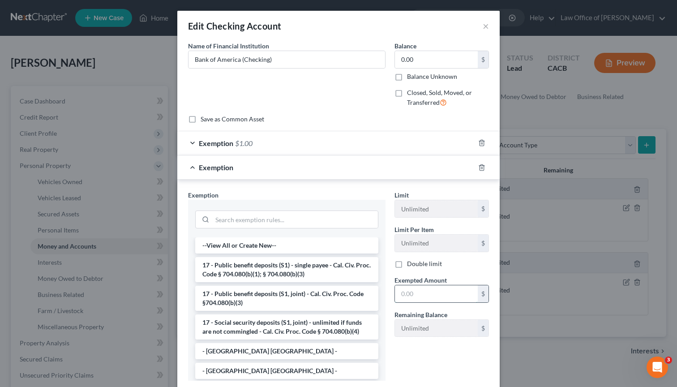
click at [424, 297] on input "text" at bounding box center [436, 293] width 83 height 17
type input "0.00"
click at [277, 221] on input "search" at bounding box center [295, 219] width 166 height 17
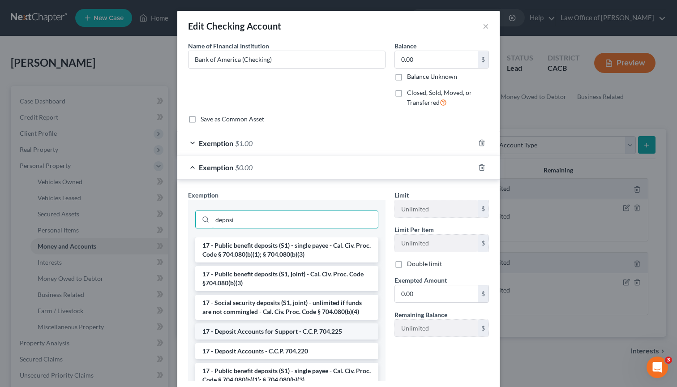
type input "deposi"
click at [280, 331] on li "17 - Deposit Accounts for Support - C.C.P. 704.225" at bounding box center [286, 331] width 183 height 16
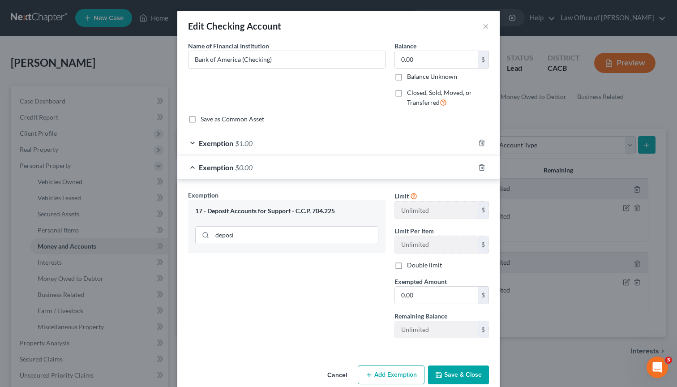
click at [452, 379] on button "Save & Close" at bounding box center [458, 374] width 61 height 19
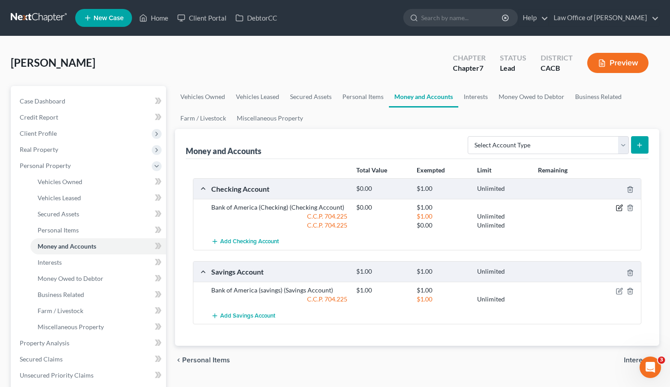
click at [619, 207] on icon "button" at bounding box center [621, 207] width 4 height 4
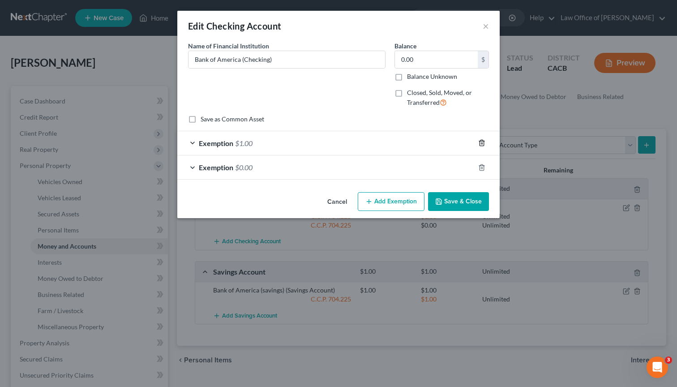
click at [481, 145] on icon "button" at bounding box center [481, 142] width 7 height 7
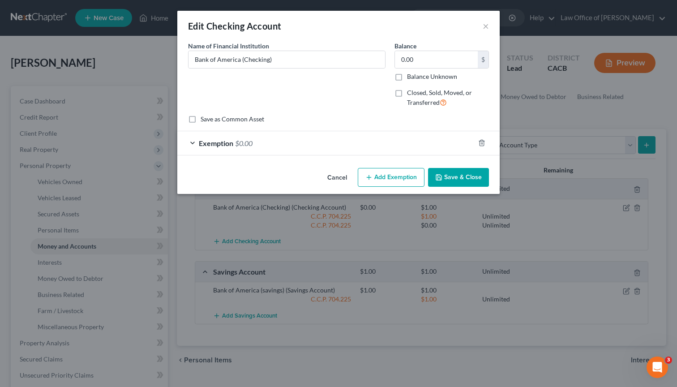
click at [473, 178] on button "Save & Close" at bounding box center [458, 177] width 61 height 19
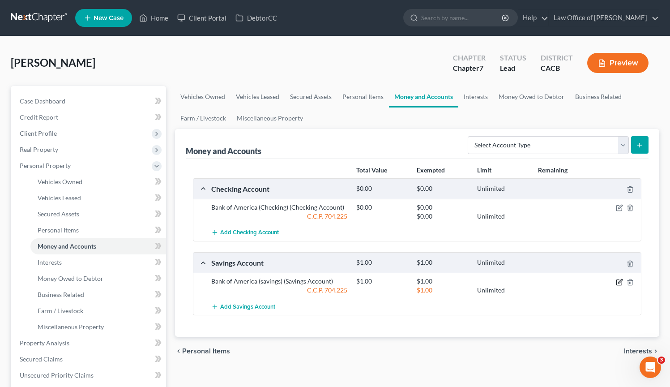
click at [619, 282] on icon "button" at bounding box center [621, 281] width 4 height 4
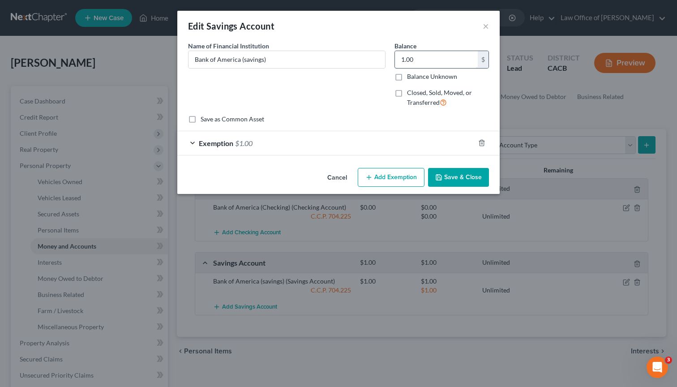
click at [458, 58] on input "1.00" at bounding box center [436, 59] width 83 height 17
type input "0.00"
click at [346, 139] on div "Exemption $1.00" at bounding box center [325, 143] width 297 height 24
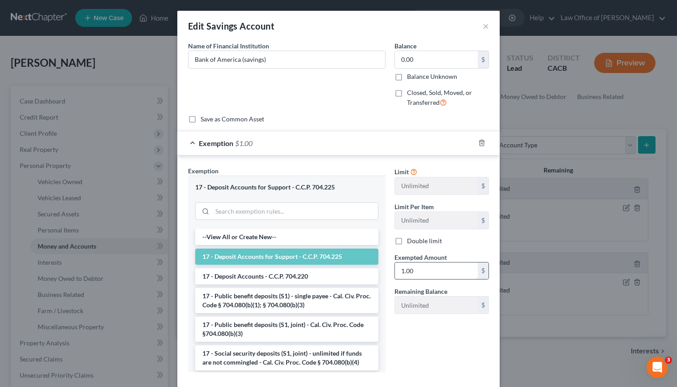
click at [407, 268] on input "1.00" at bounding box center [436, 270] width 83 height 17
type input "1"
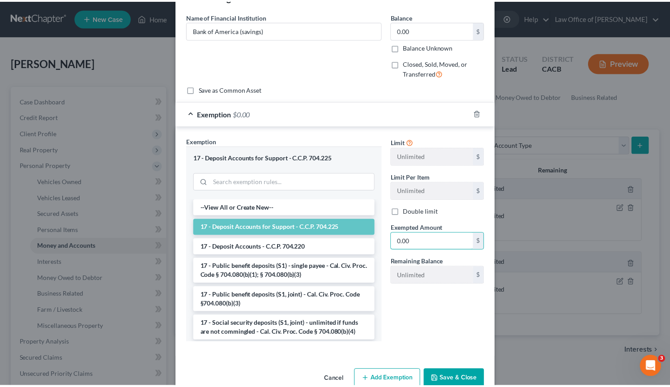
scroll to position [49, 0]
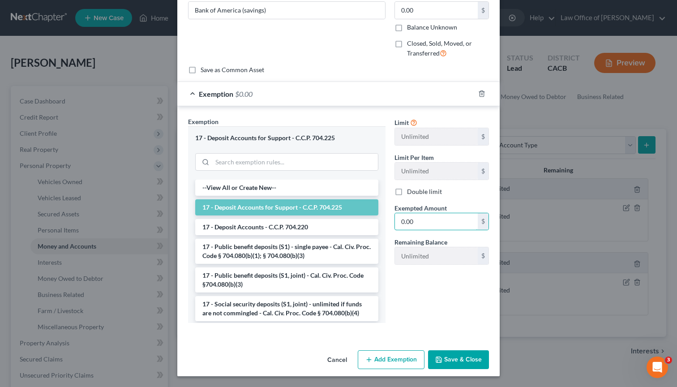
type input "0.00"
click at [451, 354] on button "Save & Close" at bounding box center [458, 359] width 61 height 19
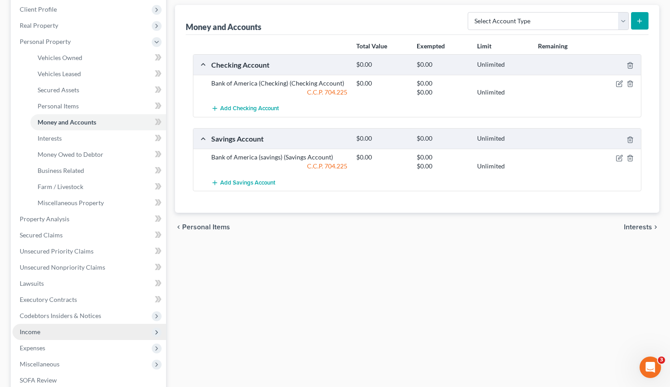
scroll to position [124, 0]
click at [78, 330] on span "Income" at bounding box center [90, 332] width 154 height 16
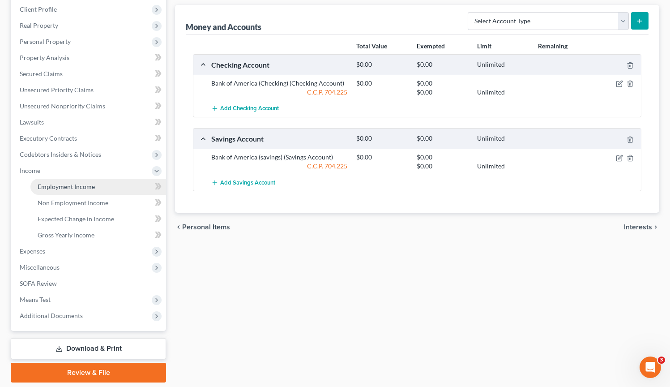
click at [87, 187] on span "Employment Income" at bounding box center [66, 187] width 57 height 8
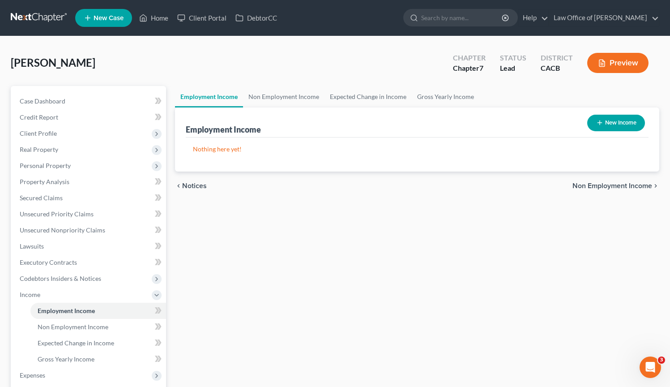
click at [640, 118] on button "New Income" at bounding box center [617, 123] width 58 height 17
select select "0"
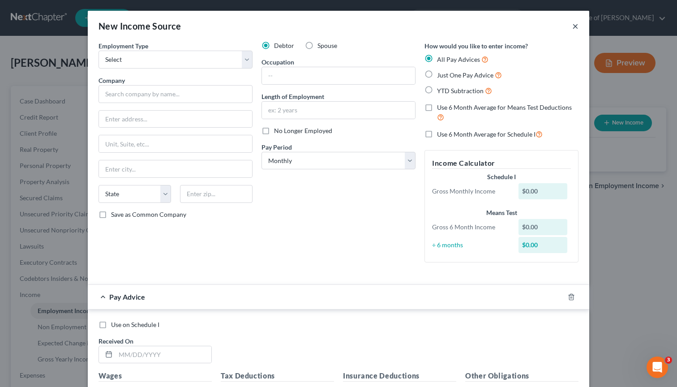
click at [573, 30] on button "×" at bounding box center [575, 26] width 6 height 11
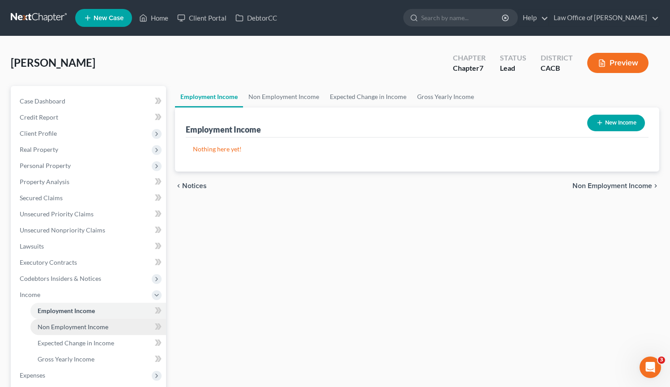
click at [61, 331] on link "Non Employment Income" at bounding box center [98, 327] width 136 height 16
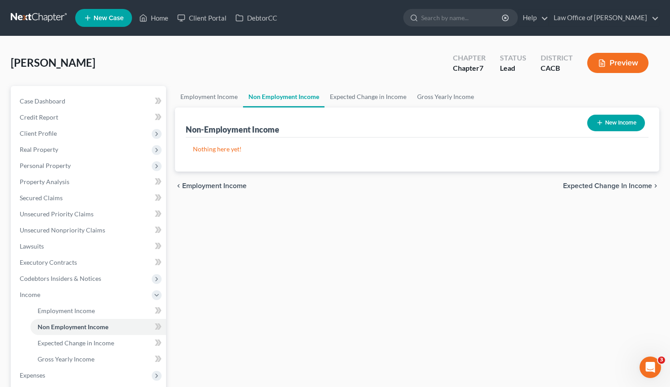
click at [617, 126] on button "New Income" at bounding box center [617, 123] width 58 height 17
select select "0"
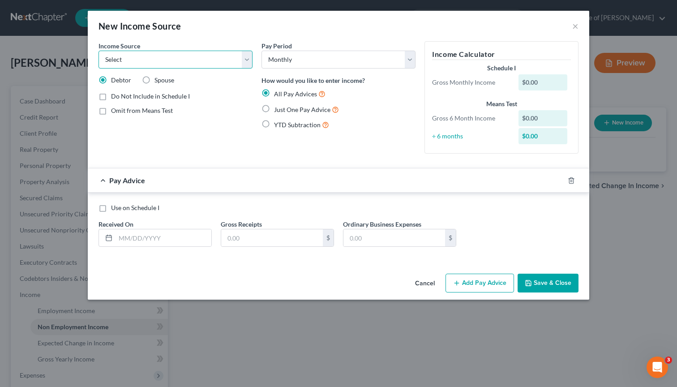
click at [247, 66] on select "Select Unemployment Disability (from employer) Pension Retirement Social Securi…" at bounding box center [176, 60] width 154 height 18
click at [572, 29] on button "×" at bounding box center [575, 26] width 6 height 11
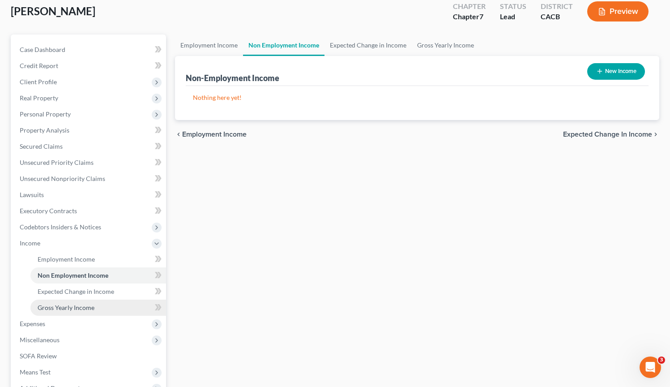
scroll to position [35, 0]
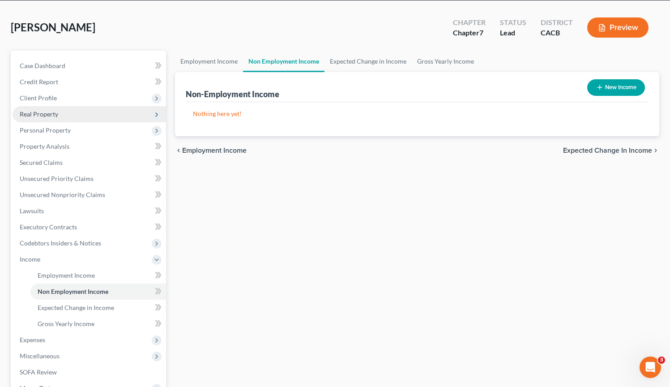
click at [72, 116] on span "Real Property" at bounding box center [90, 114] width 154 height 16
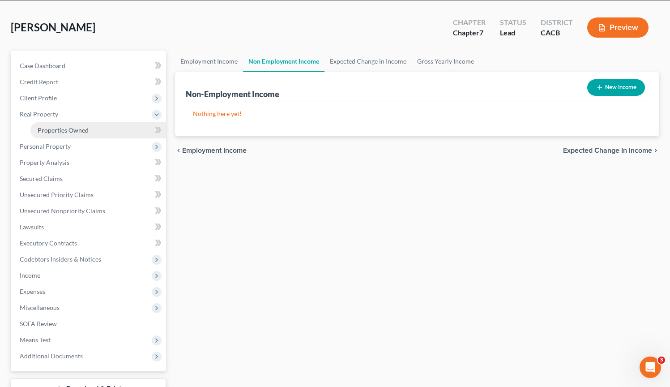
click at [73, 130] on span "Properties Owned" at bounding box center [63, 130] width 51 height 8
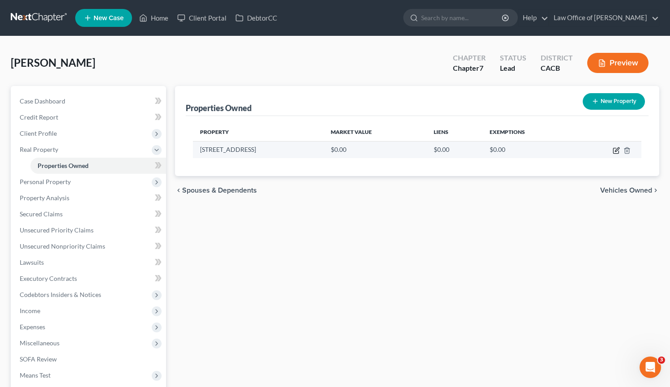
click at [615, 151] on icon "button" at bounding box center [617, 149] width 4 height 4
select select "4"
select select "18"
select select "0"
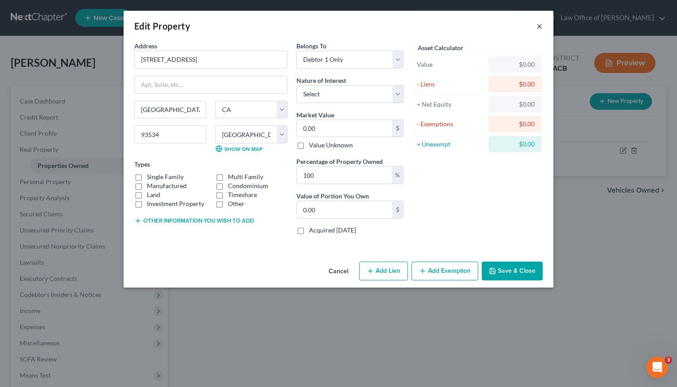
click at [538, 29] on button "×" at bounding box center [540, 26] width 6 height 11
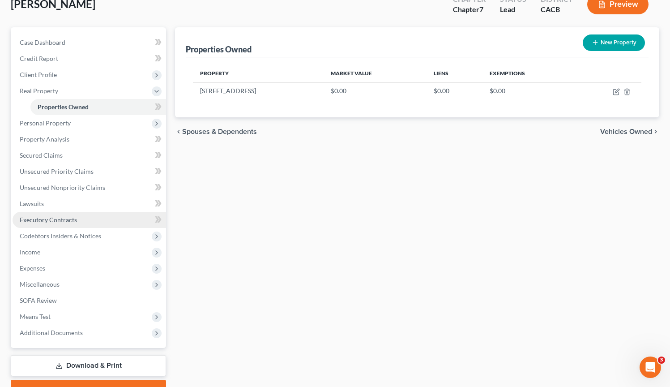
scroll to position [104, 0]
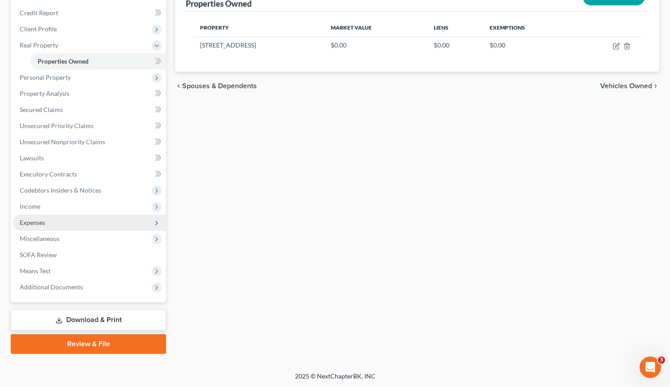
click at [76, 219] on span "Expenses" at bounding box center [90, 223] width 154 height 16
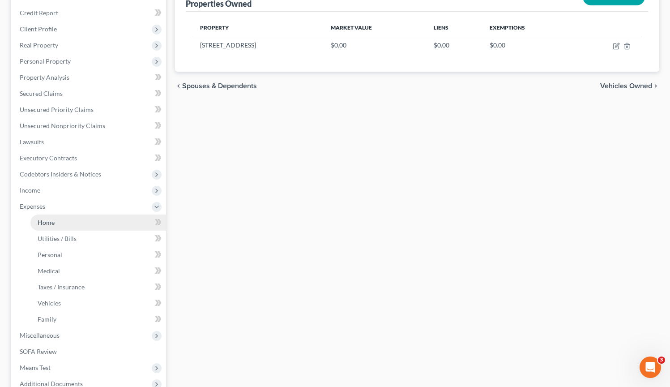
click at [78, 223] on link "Home" at bounding box center [98, 223] width 136 height 16
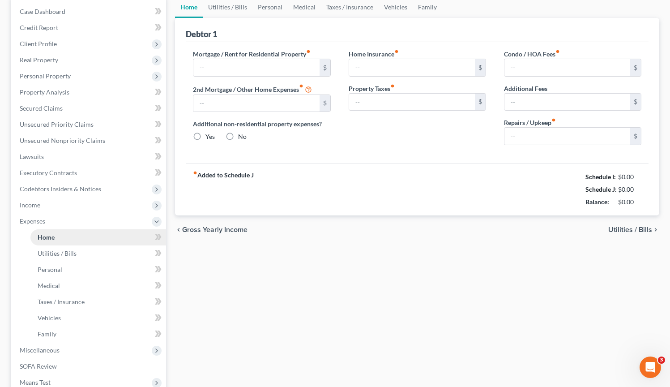
type input "0.00"
radio input "true"
type input "0.00"
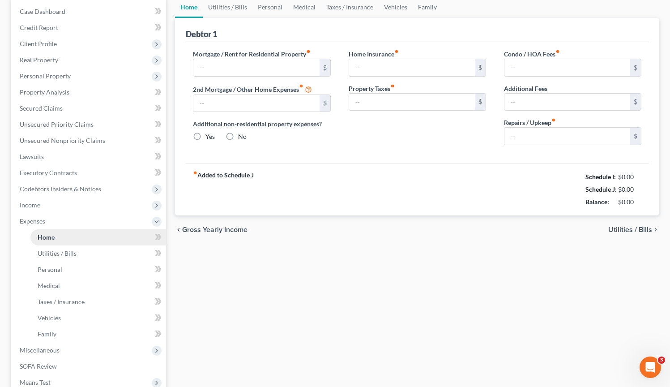
type input "0.00"
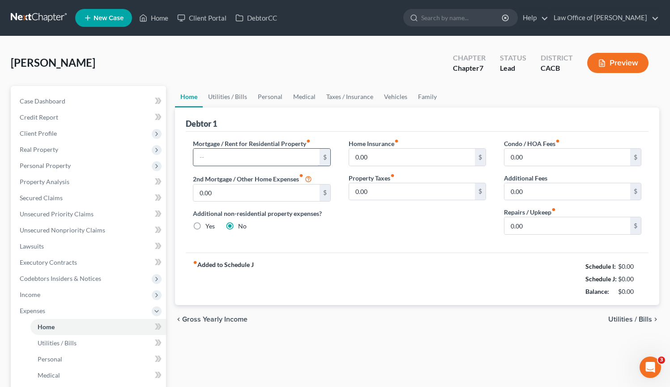
click at [241, 161] on input "text" at bounding box center [256, 157] width 126 height 17
click at [340, 228] on div "Home Insurance fiber_manual_record 0.00 $ Property Taxes fiber_manual_record 0.…" at bounding box center [417, 190] width 155 height 103
click at [437, 162] on input "0.00" at bounding box center [412, 157] width 126 height 17
click at [280, 158] on input "4,000.00" at bounding box center [256, 157] width 126 height 17
click at [276, 156] on input "4,000.00" at bounding box center [256, 157] width 126 height 17
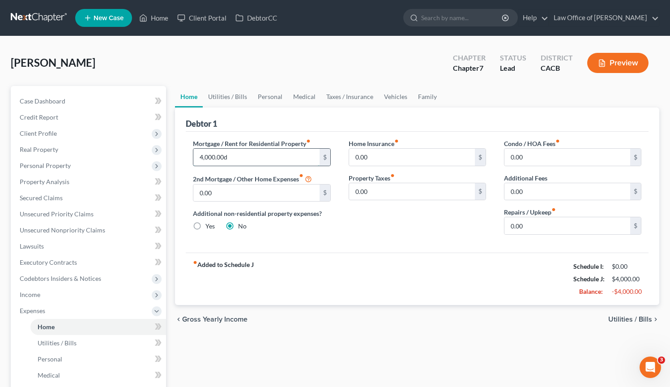
type input "4,000.00"
click at [411, 230] on div "Home Insurance fiber_manual_record 0.00 $ Property Taxes fiber_manual_record 0.…" at bounding box center [417, 190] width 155 height 103
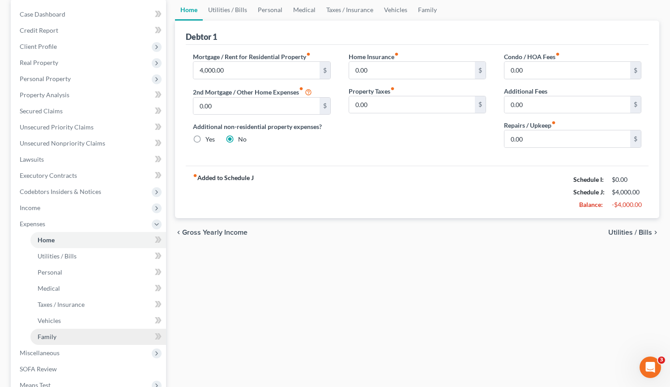
scroll to position [110, 0]
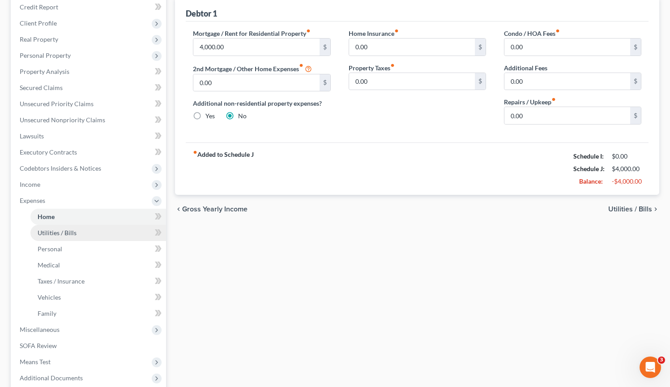
click at [97, 229] on link "Utilities / Bills" at bounding box center [98, 233] width 136 height 16
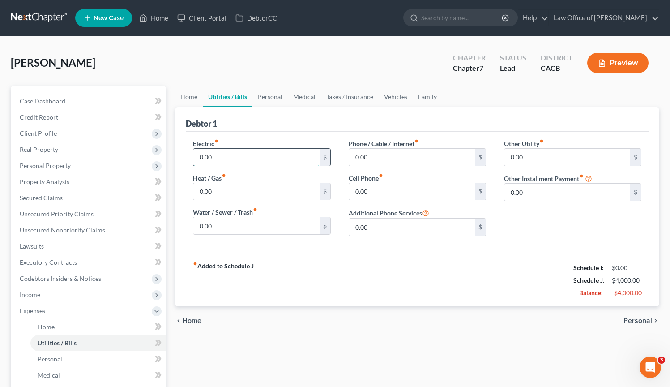
click at [250, 163] on input "0.00" at bounding box center [256, 157] width 126 height 17
click at [235, 197] on input "0.00" at bounding box center [256, 191] width 126 height 17
click at [233, 156] on input "3.00" at bounding box center [256, 157] width 126 height 17
click at [258, 190] on input "0.00" at bounding box center [256, 191] width 126 height 17
click at [237, 162] on input "30.00" at bounding box center [256, 157] width 126 height 17
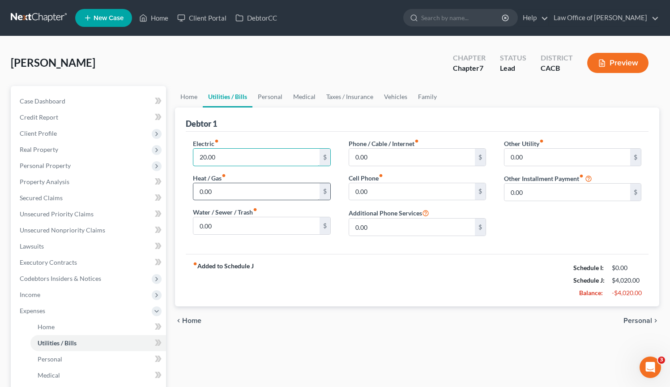
type input "20.00"
click at [239, 184] on input "0.00" at bounding box center [256, 191] width 126 height 17
type input "35.00"
click at [197, 213] on label "Water / Sewer / Trash fiber_manual_record" at bounding box center [225, 211] width 64 height 9
click at [207, 226] on input "0.00" at bounding box center [256, 225] width 126 height 17
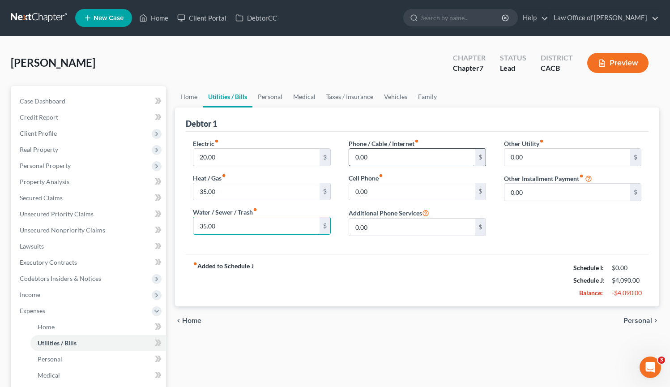
type input "35.00"
click at [431, 162] on input "0.00" at bounding box center [412, 157] width 126 height 17
click at [462, 194] on input "0.00" at bounding box center [412, 191] width 126 height 17
click at [395, 152] on input "100.00" at bounding box center [412, 157] width 126 height 17
type input "0"
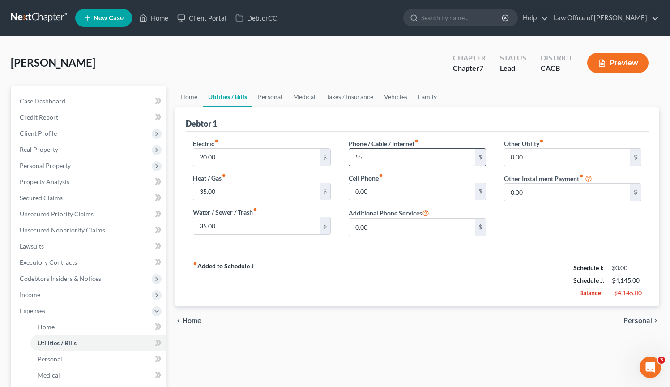
type input "5"
type input "40.00"
click at [399, 198] on input "0.00" at bounding box center [412, 191] width 126 height 17
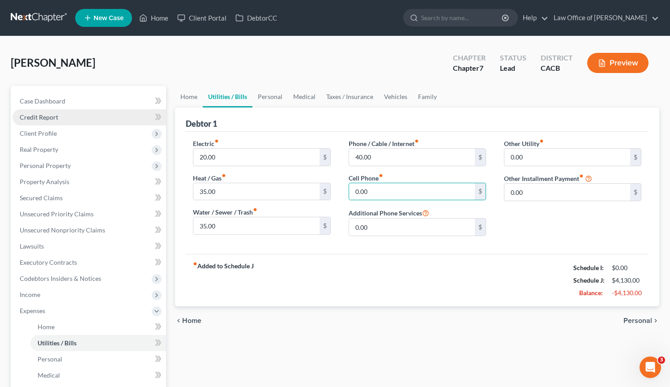
click at [88, 120] on link "Credit Report" at bounding box center [90, 117] width 154 height 16
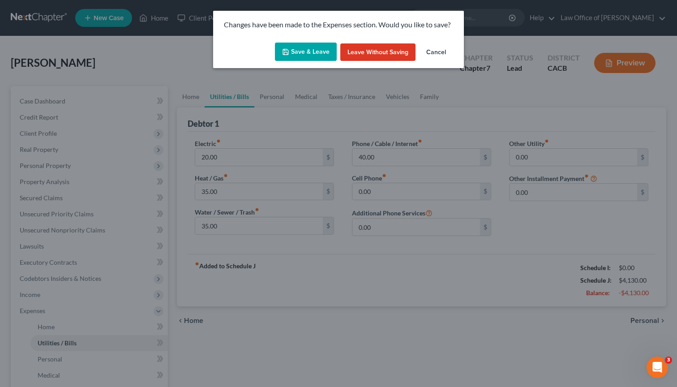
click at [300, 52] on button "Save & Leave" at bounding box center [306, 52] width 62 height 19
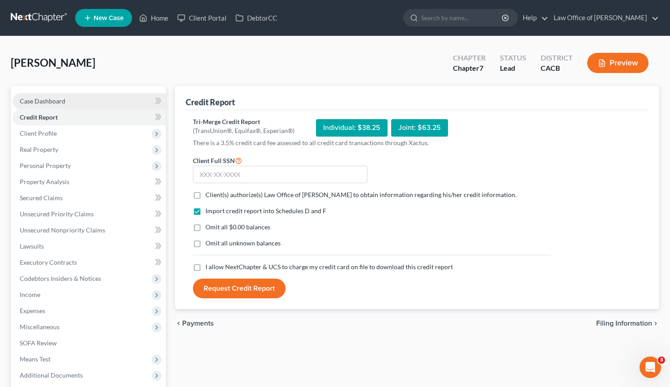
click at [100, 104] on link "Case Dashboard" at bounding box center [90, 101] width 154 height 16
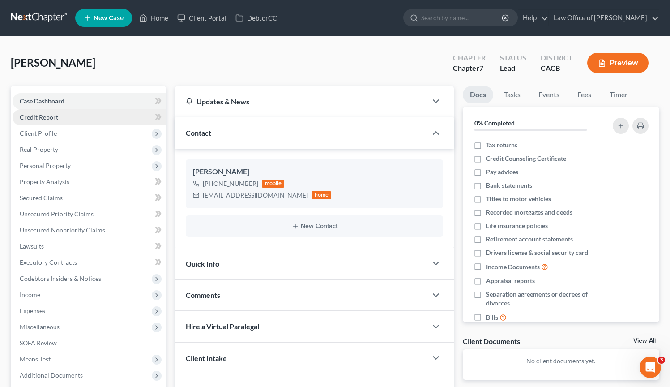
click at [65, 119] on link "Credit Report" at bounding box center [90, 117] width 154 height 16
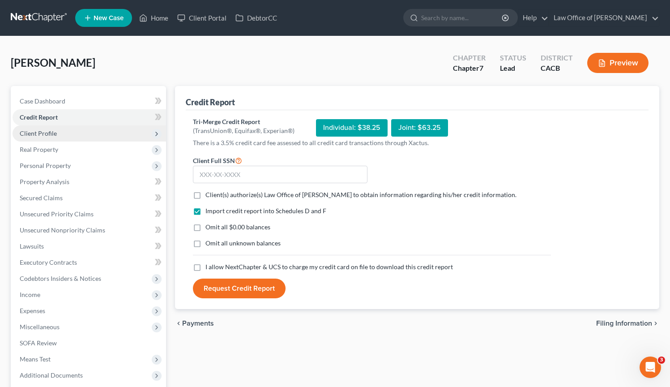
click at [66, 132] on span "Client Profile" at bounding box center [90, 133] width 154 height 16
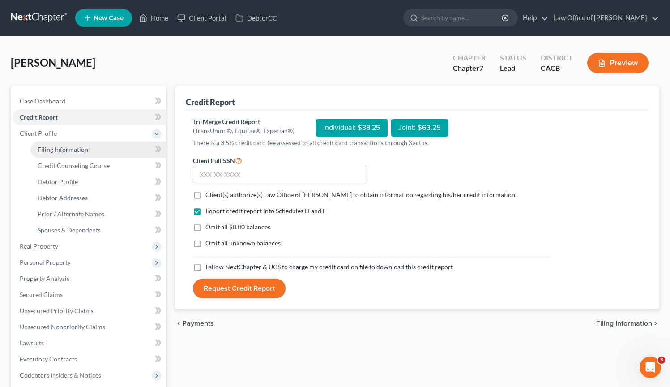
click at [63, 146] on span "Filing Information" at bounding box center [63, 150] width 51 height 8
select select "1"
select select "0"
select select "7"
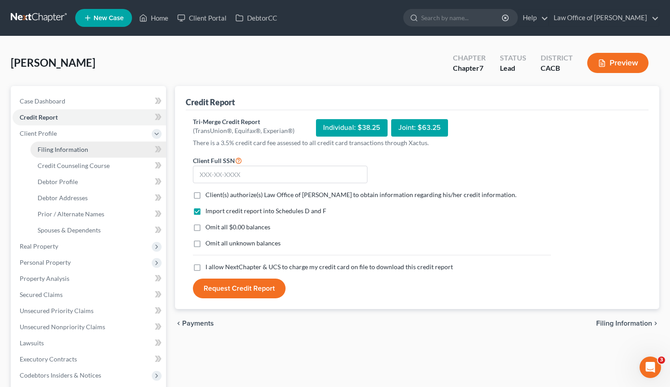
select select "0"
select select "4"
select select "1"
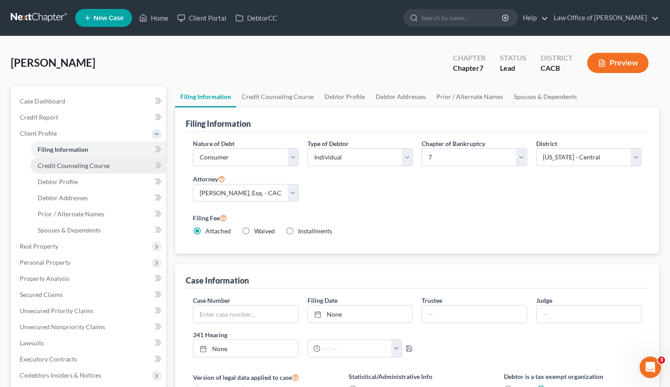
click at [69, 166] on span "Credit Counseling Course" at bounding box center [74, 166] width 72 height 8
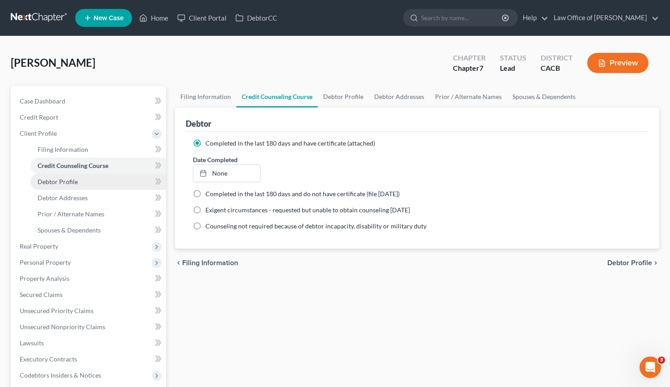
click at [77, 179] on span "Debtor Profile" at bounding box center [58, 182] width 40 height 8
select select "0"
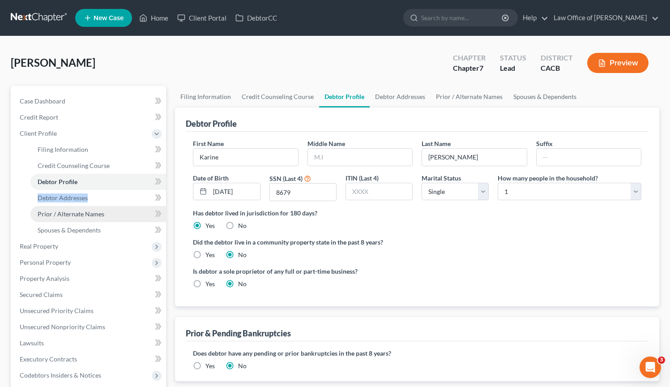
click at [83, 210] on span "Prior / Alternate Names" at bounding box center [71, 214] width 67 height 8
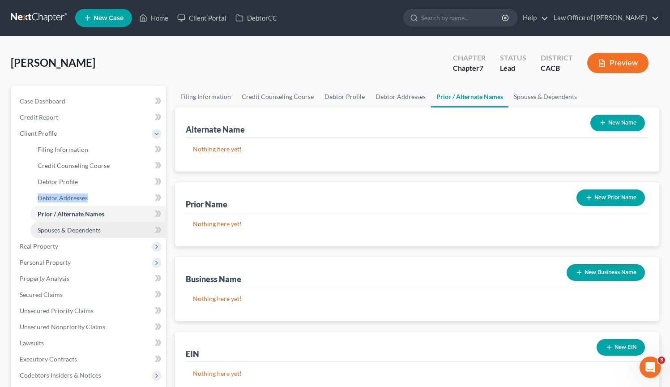
click at [87, 225] on link "Spouses & Dependents" at bounding box center [98, 230] width 136 height 16
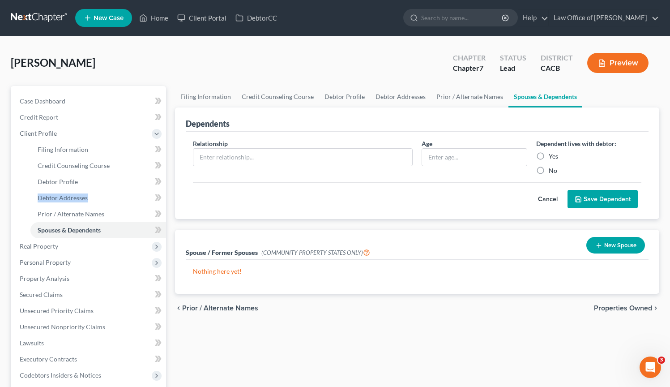
click at [598, 239] on button "New Spouse" at bounding box center [616, 245] width 59 height 17
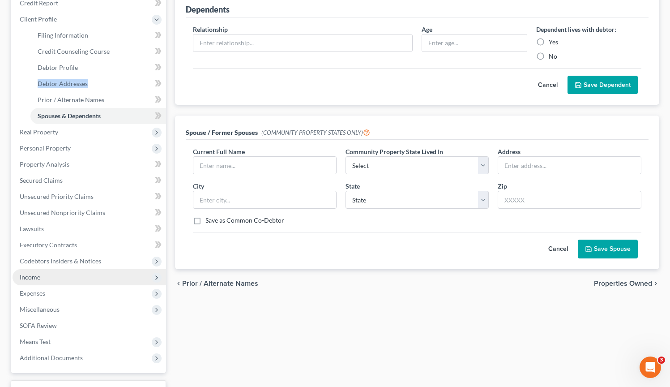
scroll to position [125, 0]
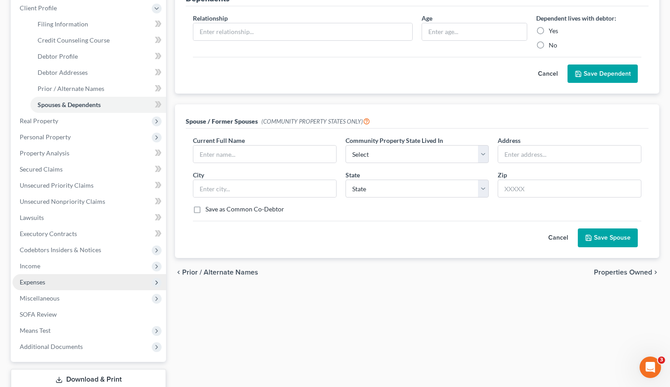
click at [56, 279] on span "Expenses" at bounding box center [90, 282] width 154 height 16
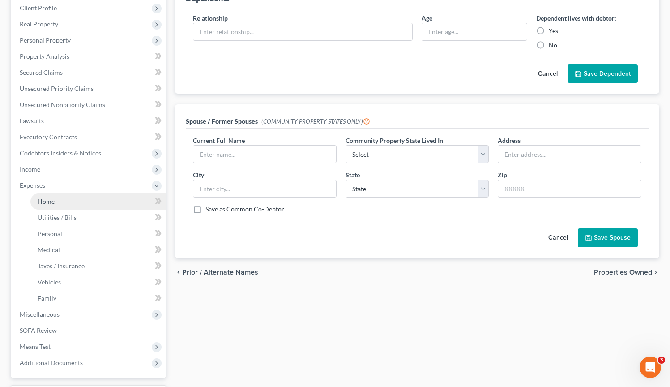
click at [83, 202] on link "Home" at bounding box center [98, 201] width 136 height 16
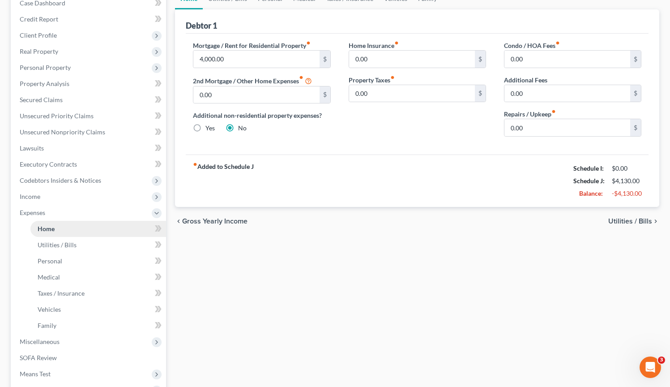
scroll to position [101, 0]
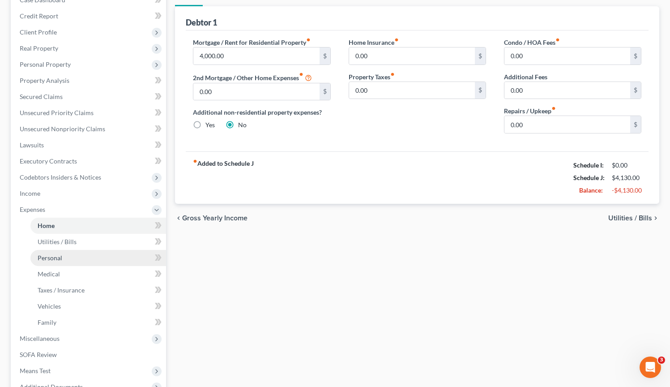
click at [68, 256] on link "Personal" at bounding box center [98, 258] width 136 height 16
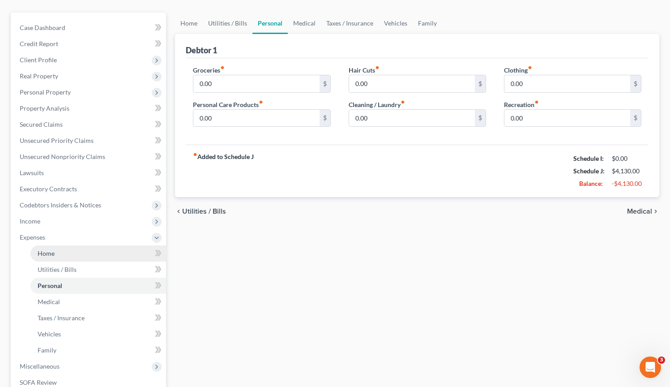
scroll to position [74, 0]
click at [81, 298] on link "Medical" at bounding box center [98, 301] width 136 height 16
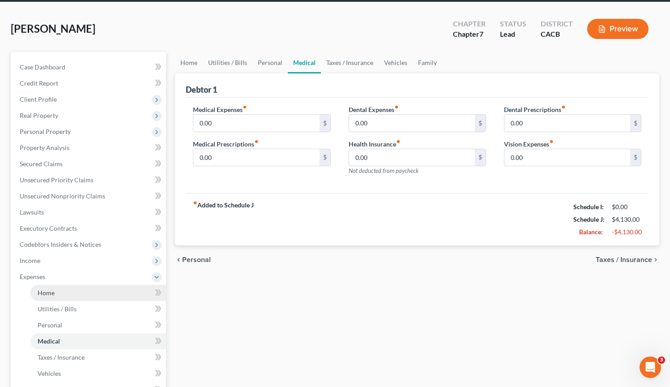
scroll to position [52, 0]
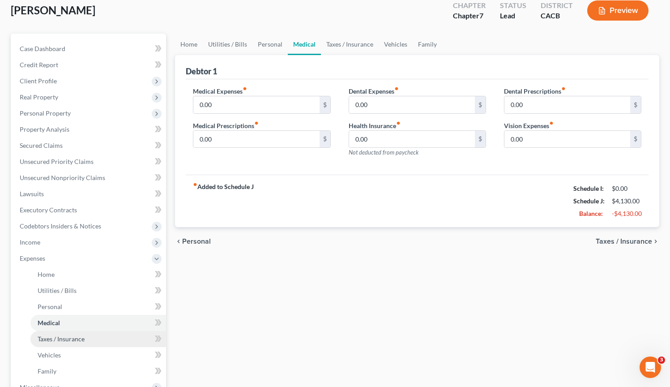
click at [90, 346] on link "Taxes / Insurance" at bounding box center [98, 339] width 136 height 16
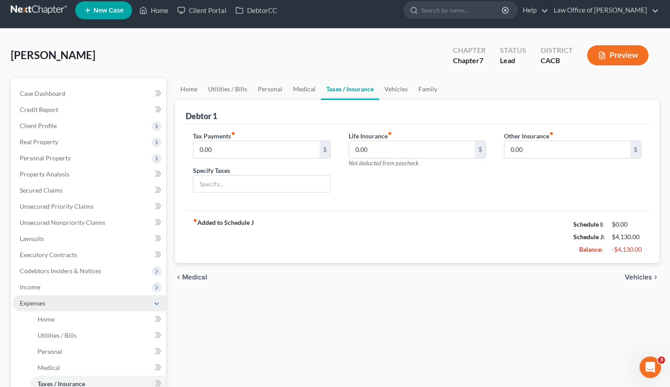
scroll to position [19, 0]
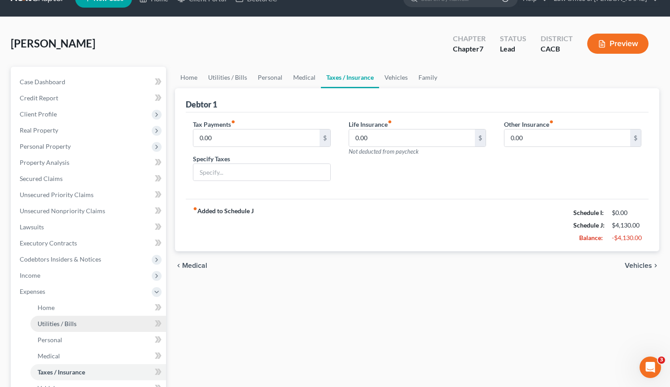
click at [101, 319] on link "Utilities / Bills" at bounding box center [98, 324] width 136 height 16
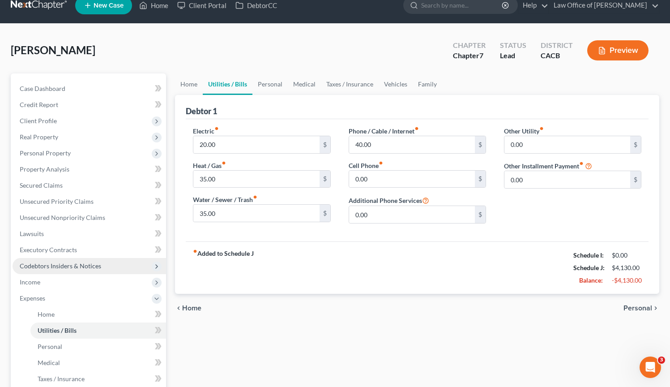
scroll to position [82, 0]
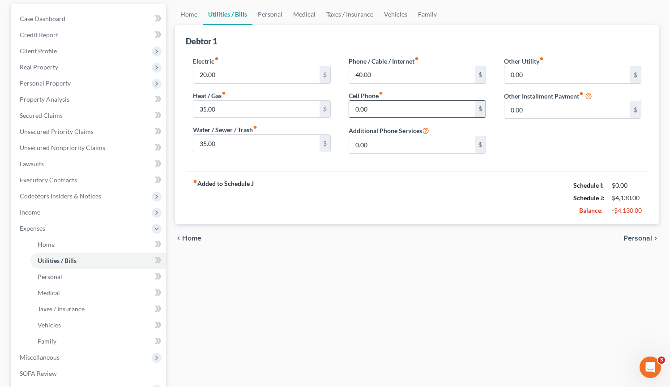
click at [406, 104] on input "0.00" at bounding box center [412, 109] width 126 height 17
type input "25.00"
click at [116, 277] on link "Personal" at bounding box center [98, 277] width 136 height 16
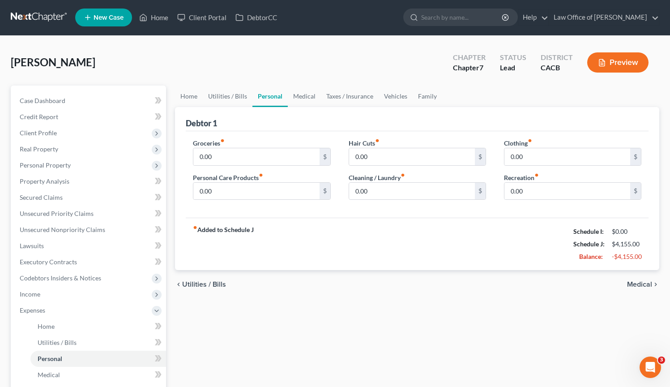
scroll to position [115, 0]
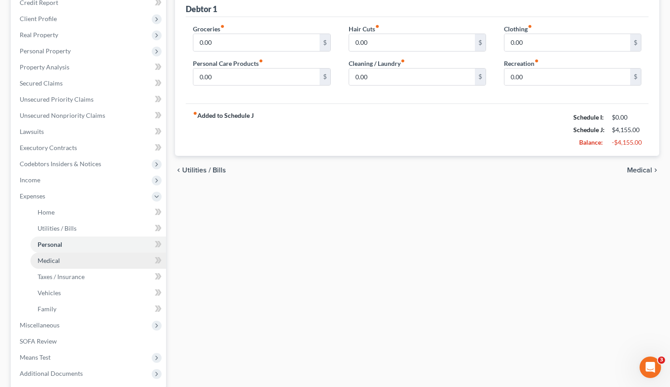
click at [90, 263] on link "Medical" at bounding box center [98, 261] width 136 height 16
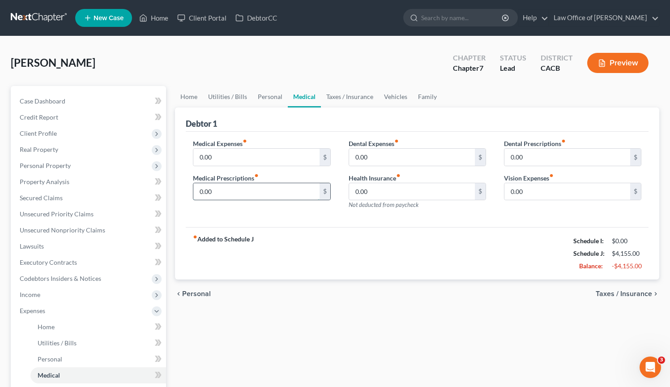
click at [258, 192] on input "0.00" at bounding box center [256, 191] width 126 height 17
click at [279, 191] on input "0.00" at bounding box center [256, 191] width 126 height 17
drag, startPoint x: 279, startPoint y: 191, endPoint x: 201, endPoint y: 225, distance: 85.3
click at [184, 180] on div "Medical Expenses fiber_manual_record 0.00 $ Medical Prescriptions fiber_manual_…" at bounding box center [261, 178] width 155 height 78
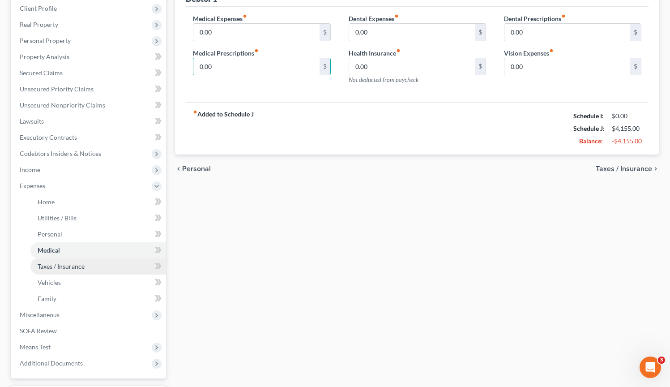
click at [92, 263] on link "Taxes / Insurance" at bounding box center [98, 266] width 136 height 16
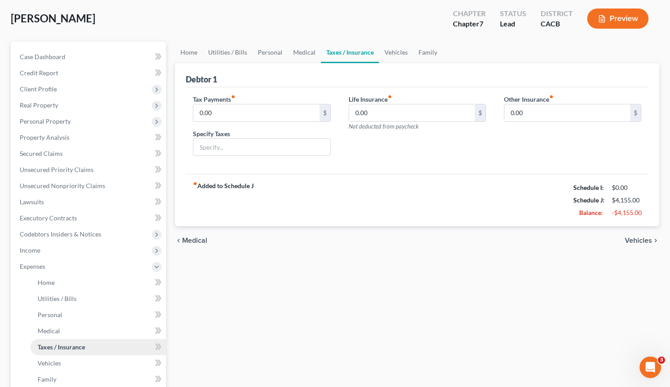
scroll to position [65, 0]
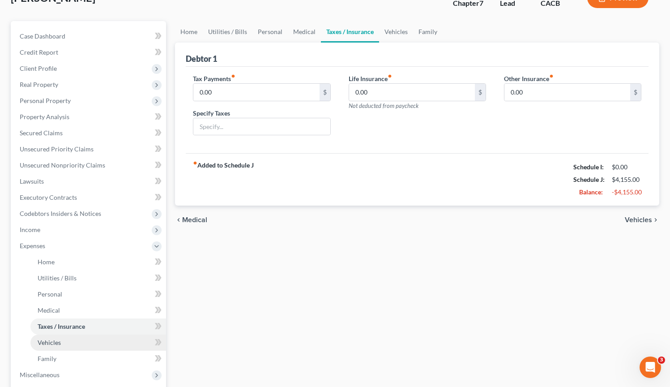
click at [70, 344] on link "Vehicles" at bounding box center [98, 343] width 136 height 16
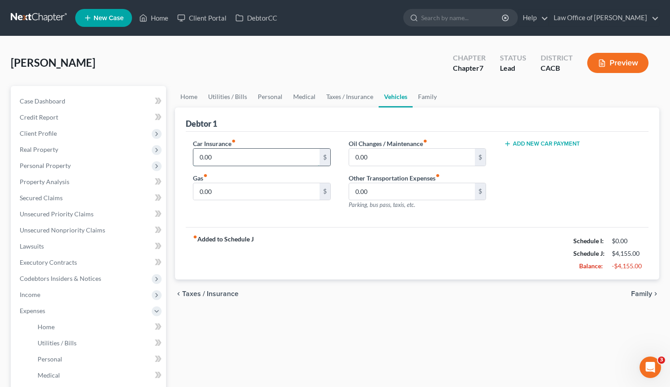
click at [244, 158] on input "0.00" at bounding box center [256, 157] width 126 height 17
click at [239, 194] on input "0.00" at bounding box center [256, 191] width 126 height 17
drag, startPoint x: 261, startPoint y: 197, endPoint x: 171, endPoint y: 184, distance: 90.5
click at [171, 184] on div "Home Utilities / Bills Personal Medical Taxes / Insurance Vehicles Family Debto…" at bounding box center [418, 320] width 494 height 469
type input "100.00"
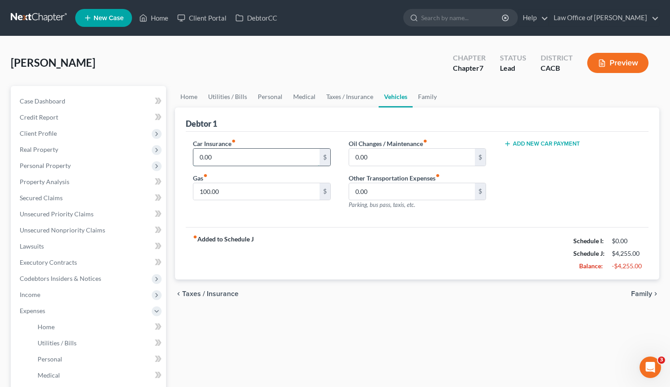
click at [238, 159] on input "0.00" at bounding box center [256, 157] width 126 height 17
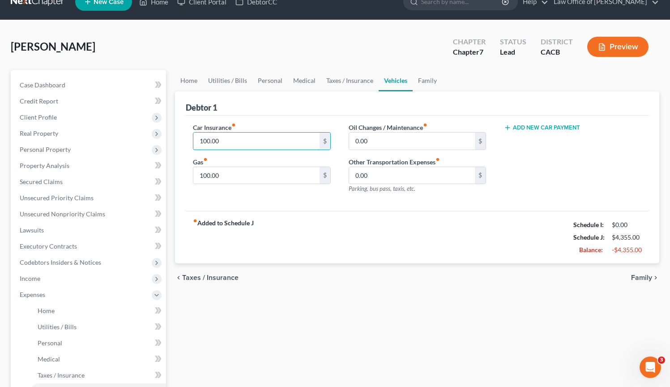
scroll to position [201, 0]
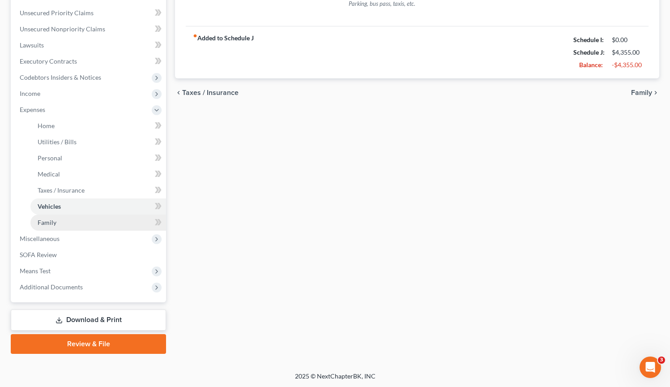
type input "100.00"
click at [102, 223] on link "Family" at bounding box center [98, 223] width 136 height 16
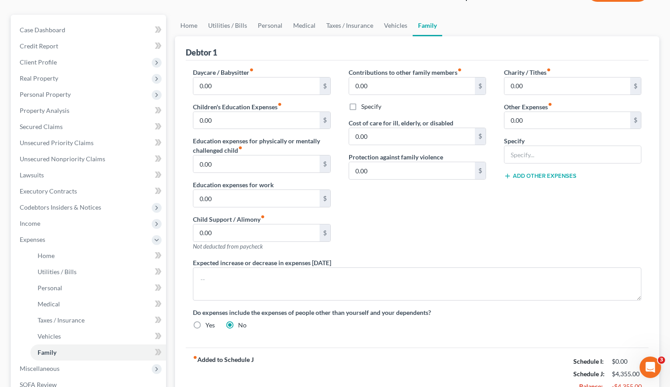
scroll to position [99, 0]
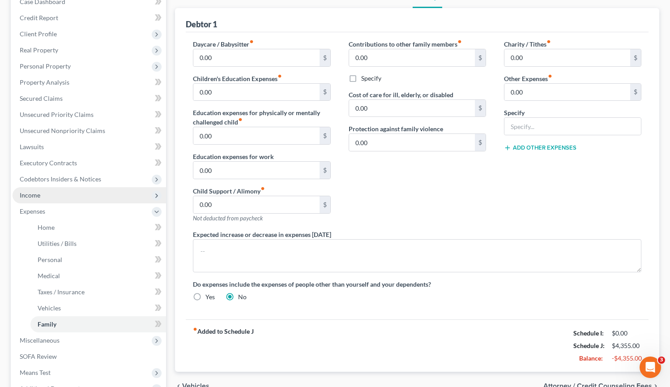
click at [43, 196] on span "Income" at bounding box center [90, 195] width 154 height 16
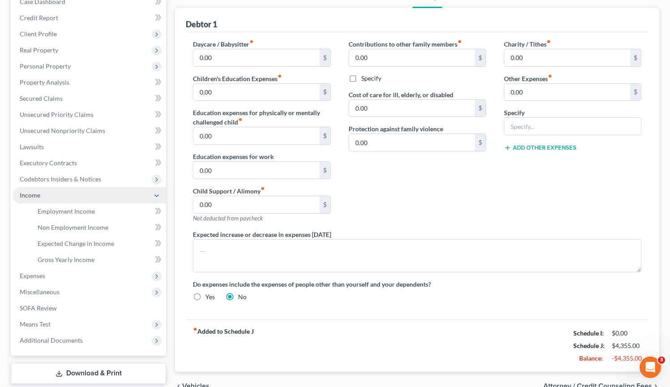
click at [43, 196] on span "Income" at bounding box center [90, 195] width 154 height 16
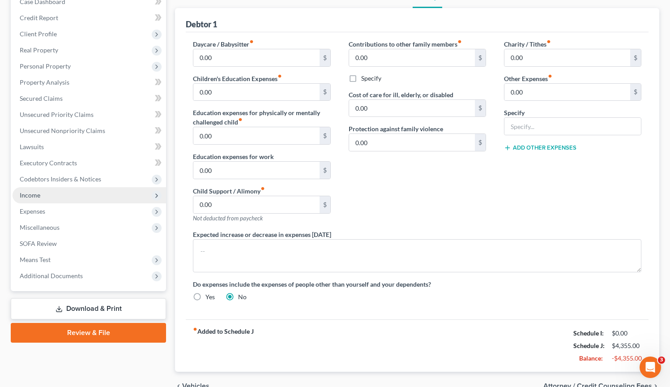
click at [47, 199] on span "Income" at bounding box center [90, 195] width 154 height 16
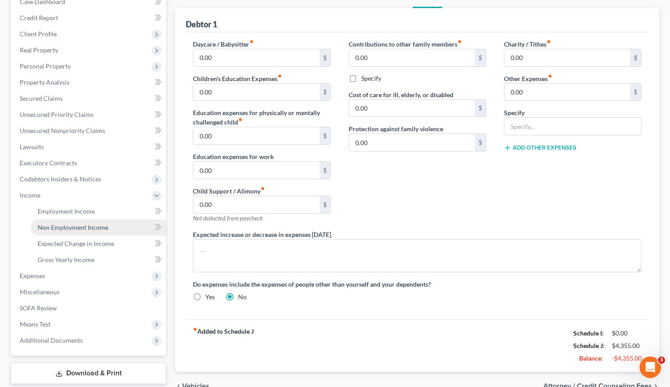
click at [71, 227] on span "Non Employment Income" at bounding box center [73, 227] width 71 height 8
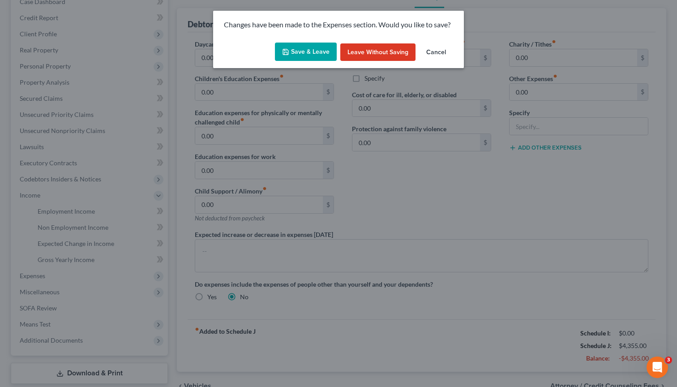
click at [314, 56] on button "Save & Leave" at bounding box center [306, 52] width 62 height 19
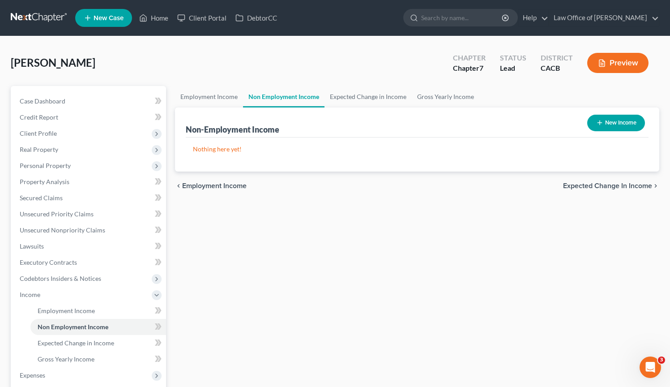
click at [626, 125] on button "New Income" at bounding box center [617, 123] width 58 height 17
select select "0"
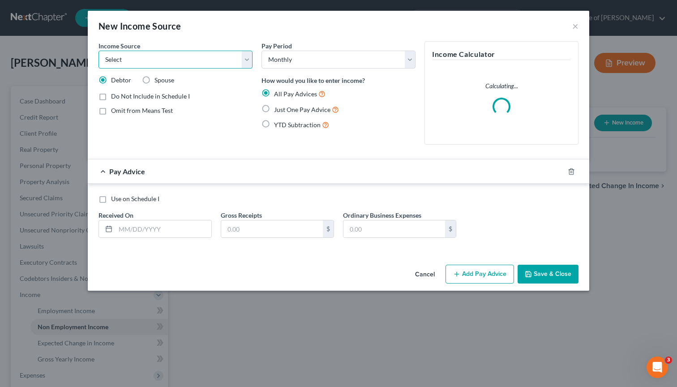
click at [243, 63] on select "Select Unemployment Disability (from employer) Pension Retirement Social Securi…" at bounding box center [176, 60] width 154 height 18
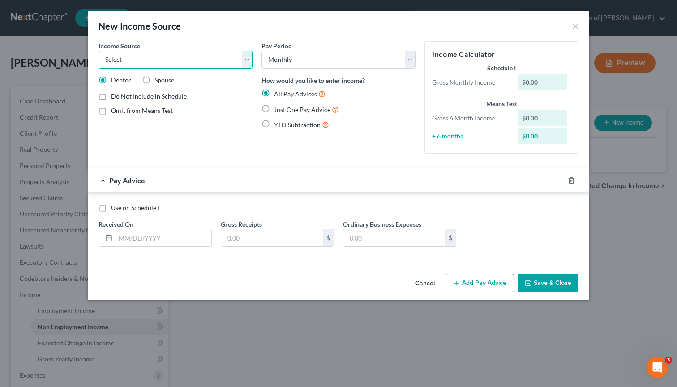
select select "8"
click at [99, 51] on select "Select Unemployment Disability (from employer) Pension Retirement Social Securi…" at bounding box center [176, 60] width 154 height 18
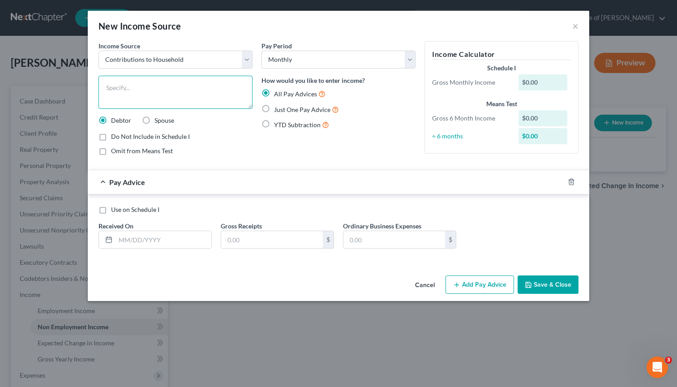
click at [179, 99] on textarea at bounding box center [176, 92] width 154 height 33
click at [274, 108] on label "Just One Pay Advice" at bounding box center [306, 109] width 65 height 10
click at [278, 108] on input "Just One Pay Advice" at bounding box center [281, 107] width 6 height 6
radio input "true"
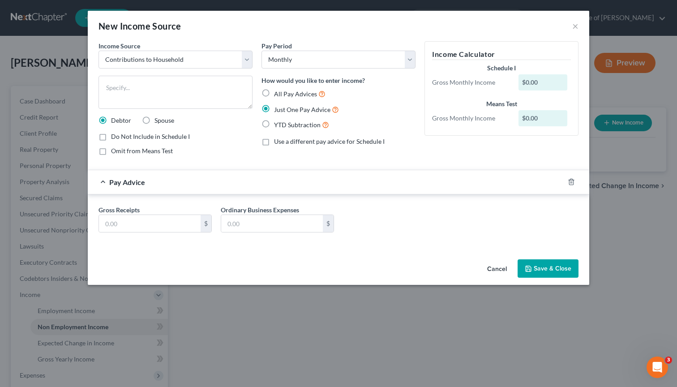
click at [544, 270] on button "Save & Close" at bounding box center [548, 268] width 61 height 19
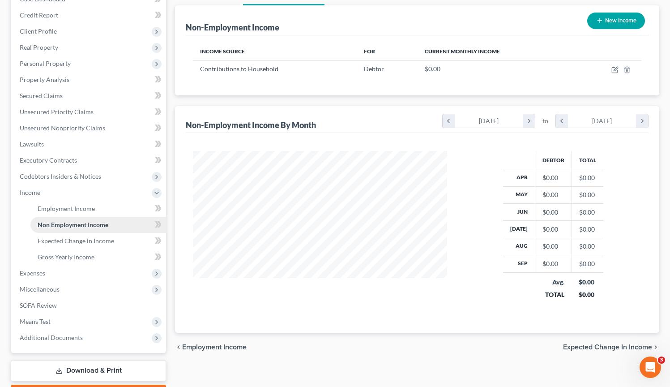
scroll to position [126, 0]
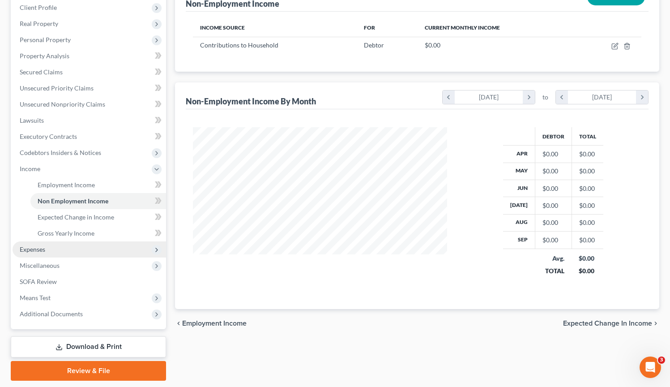
click at [67, 247] on span "Expenses" at bounding box center [90, 249] width 154 height 16
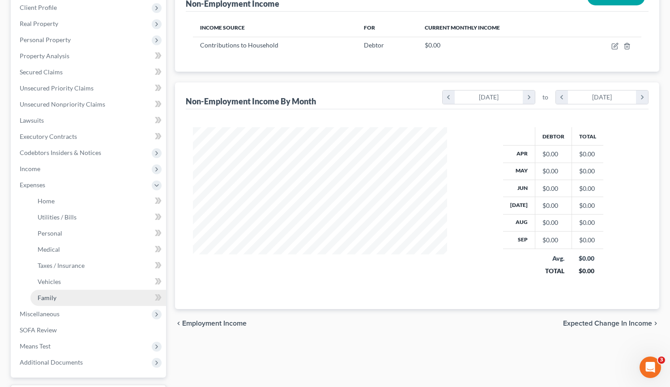
click at [59, 300] on link "Family" at bounding box center [98, 298] width 136 height 16
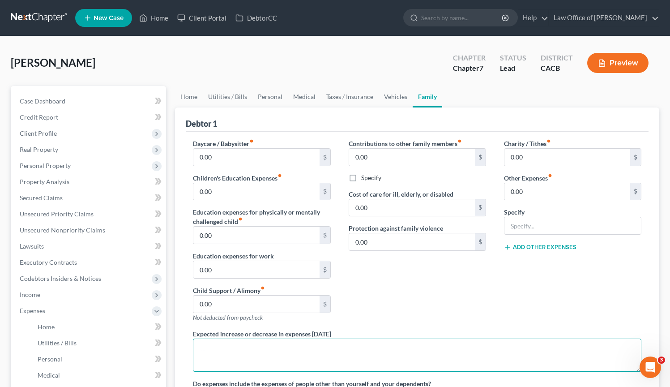
click at [293, 348] on textarea at bounding box center [417, 355] width 449 height 33
click at [334, 350] on textarea "Expenses paid by other family members." at bounding box center [417, 355] width 449 height 33
click at [200, 352] on textarea "Expenses paid by other family members." at bounding box center [417, 355] width 449 height 33
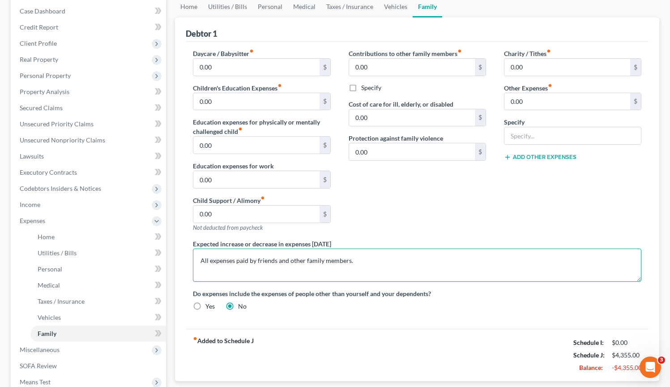
scroll to position [80, 0]
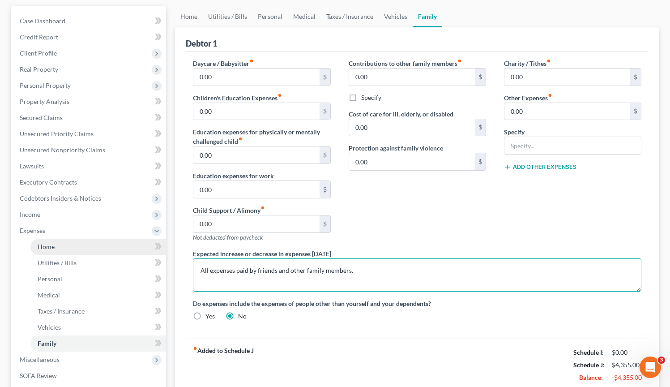
type textarea "All expenses paid by friends and other family members."
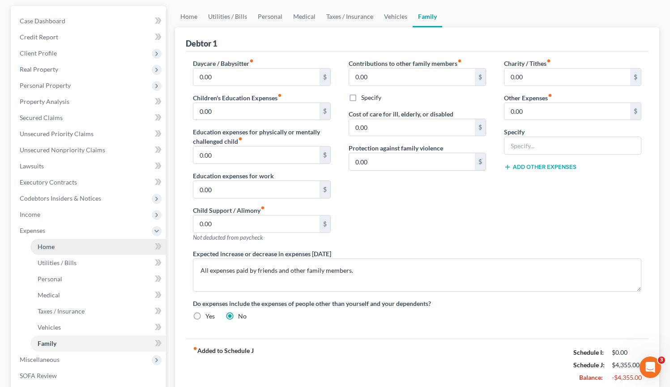
click at [78, 246] on link "Home" at bounding box center [98, 247] width 136 height 16
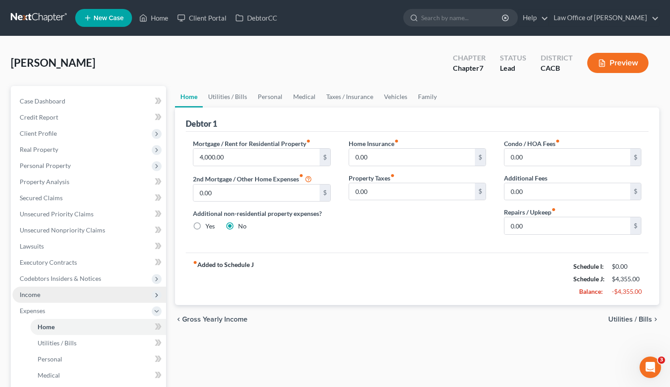
click at [88, 298] on span "Income" at bounding box center [90, 295] width 154 height 16
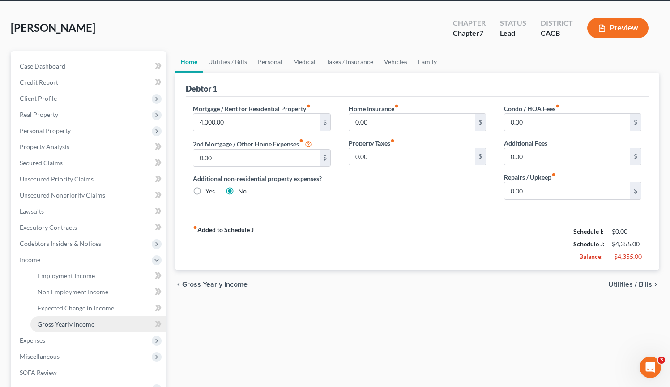
scroll to position [35, 0]
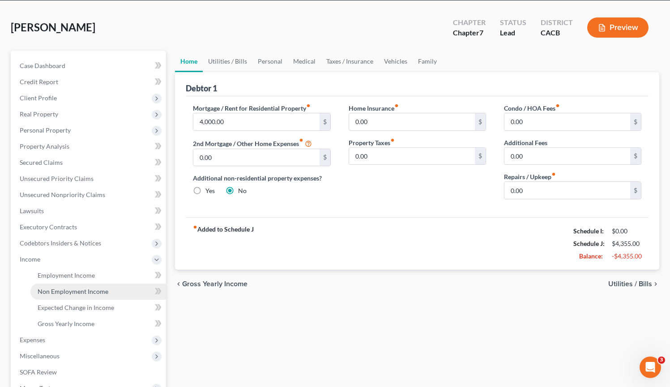
click at [97, 291] on span "Non Employment Income" at bounding box center [73, 292] width 71 height 8
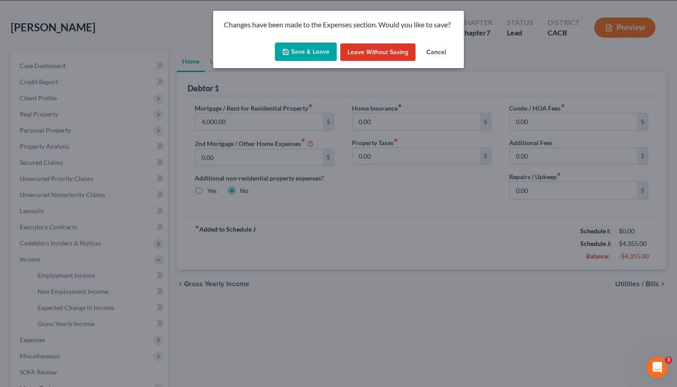
click at [305, 54] on button "Save & Leave" at bounding box center [306, 52] width 62 height 19
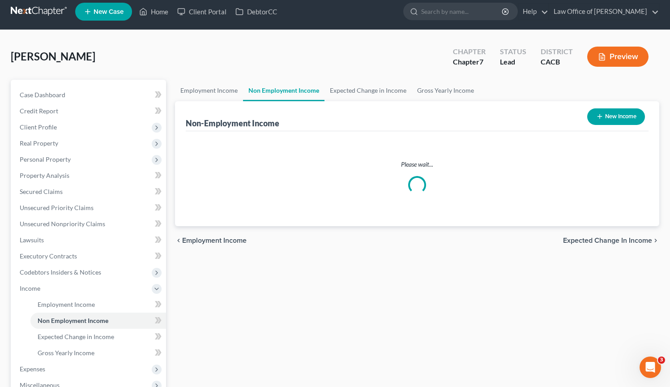
click at [60, 290] on li "Income Employment Income Non Employment Income Expected Change in Income Gross …" at bounding box center [90, 320] width 154 height 81
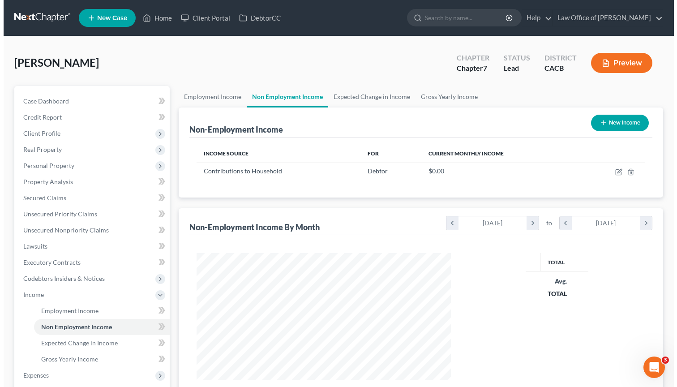
scroll to position [160, 272]
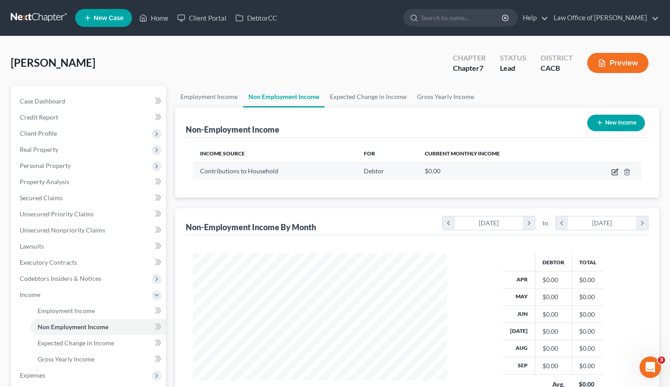
click at [616, 171] on icon "button" at bounding box center [615, 171] width 7 height 7
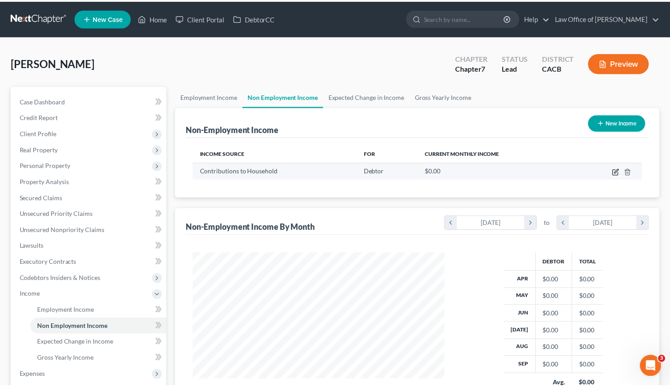
scroll to position [160, 275]
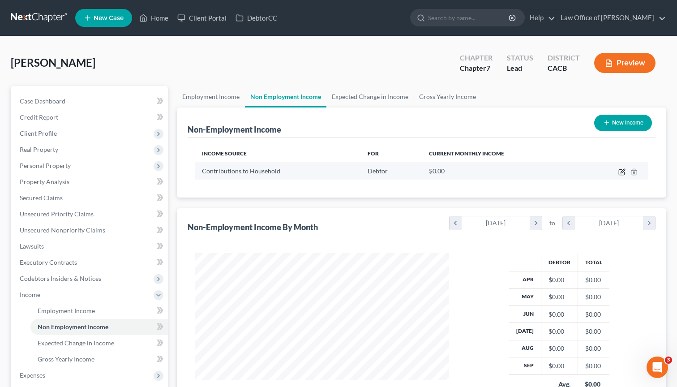
select select "8"
select select "0"
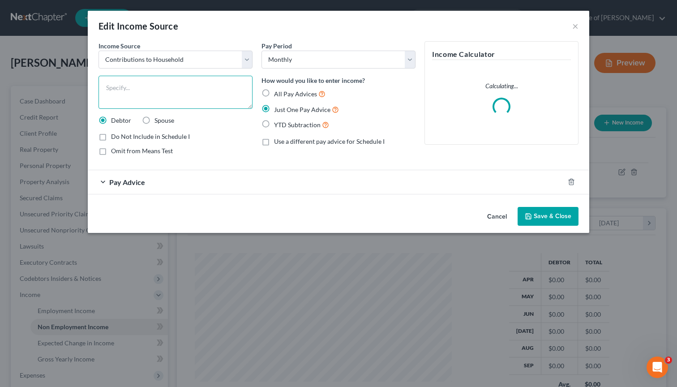
click at [192, 89] on textarea at bounding box center [176, 92] width 154 height 33
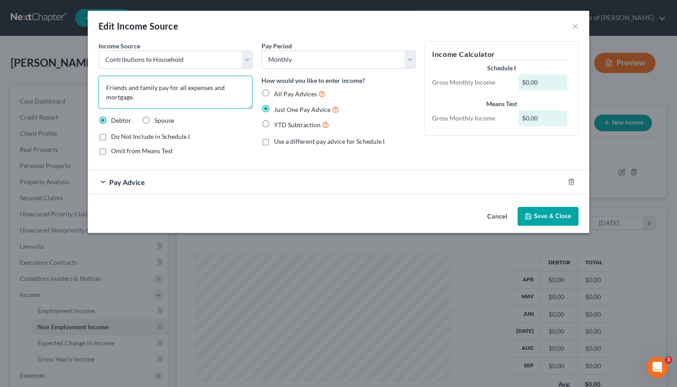
type textarea "Friends and family pay for all expenses and mortgage."
click at [555, 219] on button "Save & Close" at bounding box center [548, 216] width 61 height 19
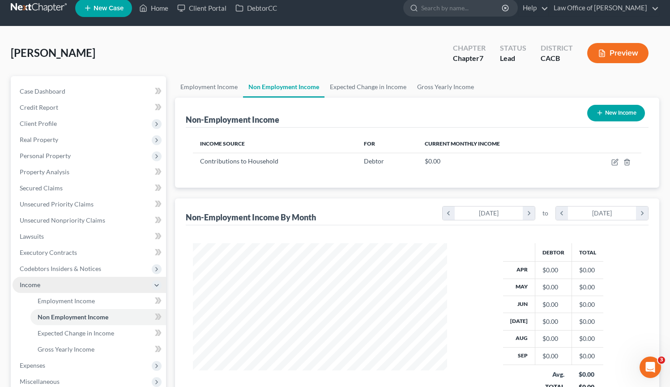
scroll to position [0, 0]
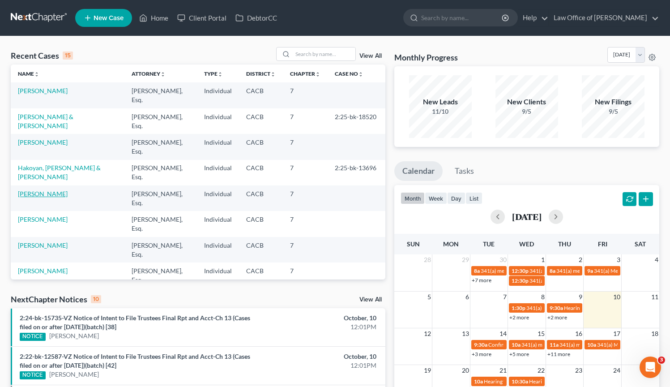
click at [49, 196] on link "[PERSON_NAME]" at bounding box center [43, 194] width 50 height 8
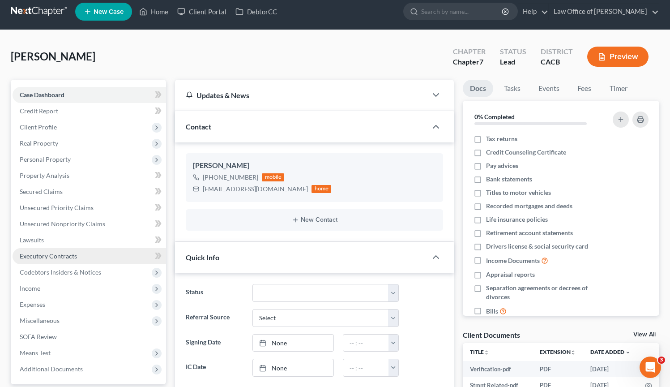
scroll to position [60, 0]
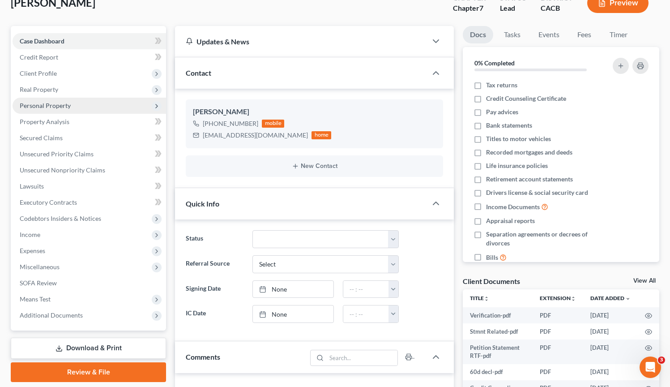
click at [52, 103] on span "Personal Property" at bounding box center [45, 106] width 51 height 8
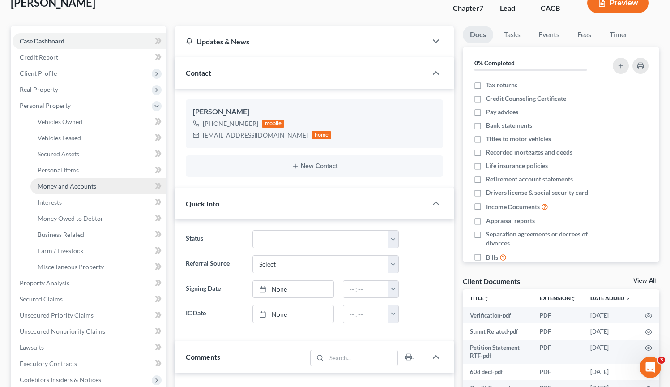
click at [67, 185] on span "Money and Accounts" at bounding box center [67, 186] width 59 height 8
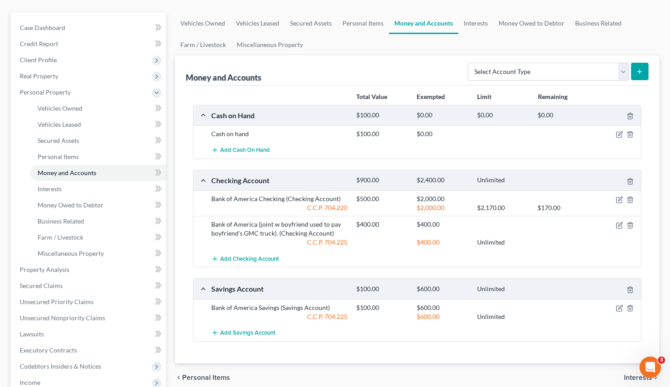
scroll to position [75, 0]
click at [622, 198] on icon "button" at bounding box center [619, 198] width 7 height 7
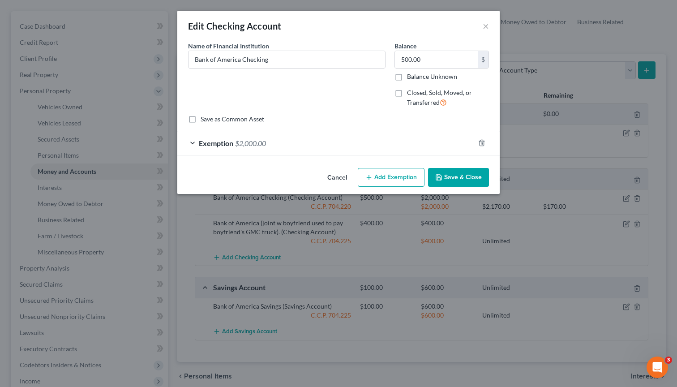
click at [277, 146] on div "Exemption $2,000.00" at bounding box center [325, 143] width 297 height 24
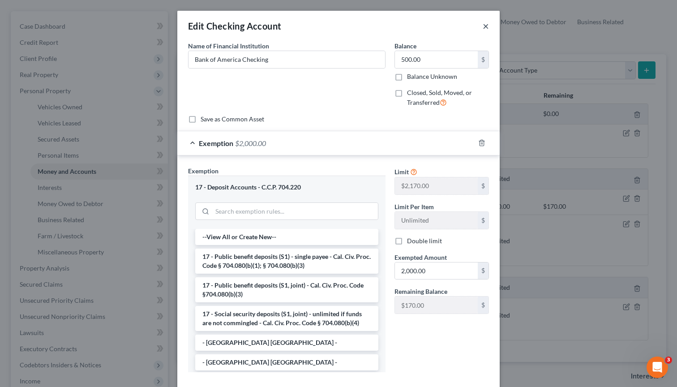
click at [485, 29] on button "×" at bounding box center [486, 26] width 6 height 11
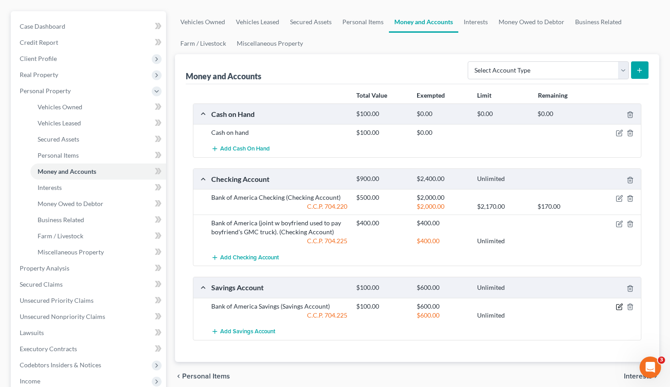
click at [620, 305] on icon "button" at bounding box center [621, 306] width 4 height 4
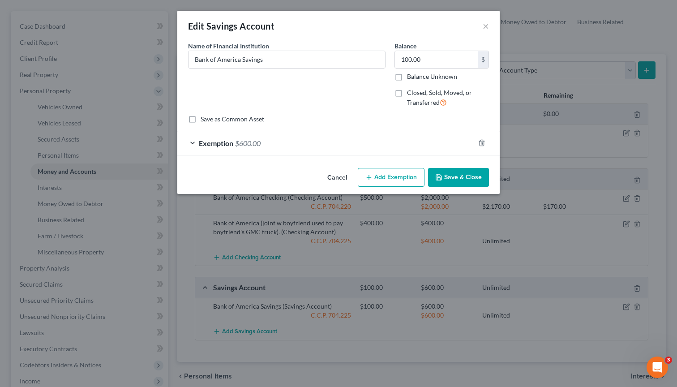
click at [299, 142] on div "Exemption $600.00" at bounding box center [325, 143] width 297 height 24
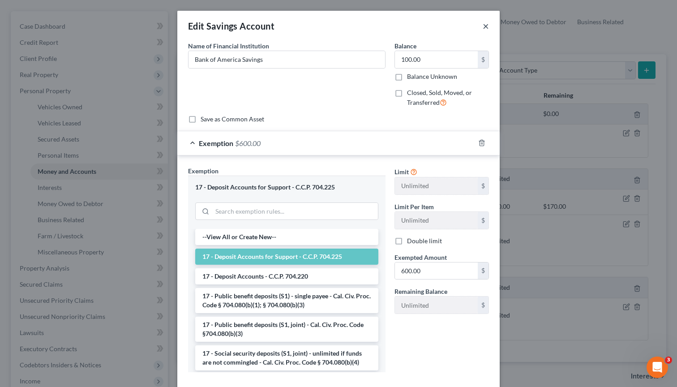
click at [484, 27] on button "×" at bounding box center [486, 26] width 6 height 11
